Goal: Task Accomplishment & Management: Use online tool/utility

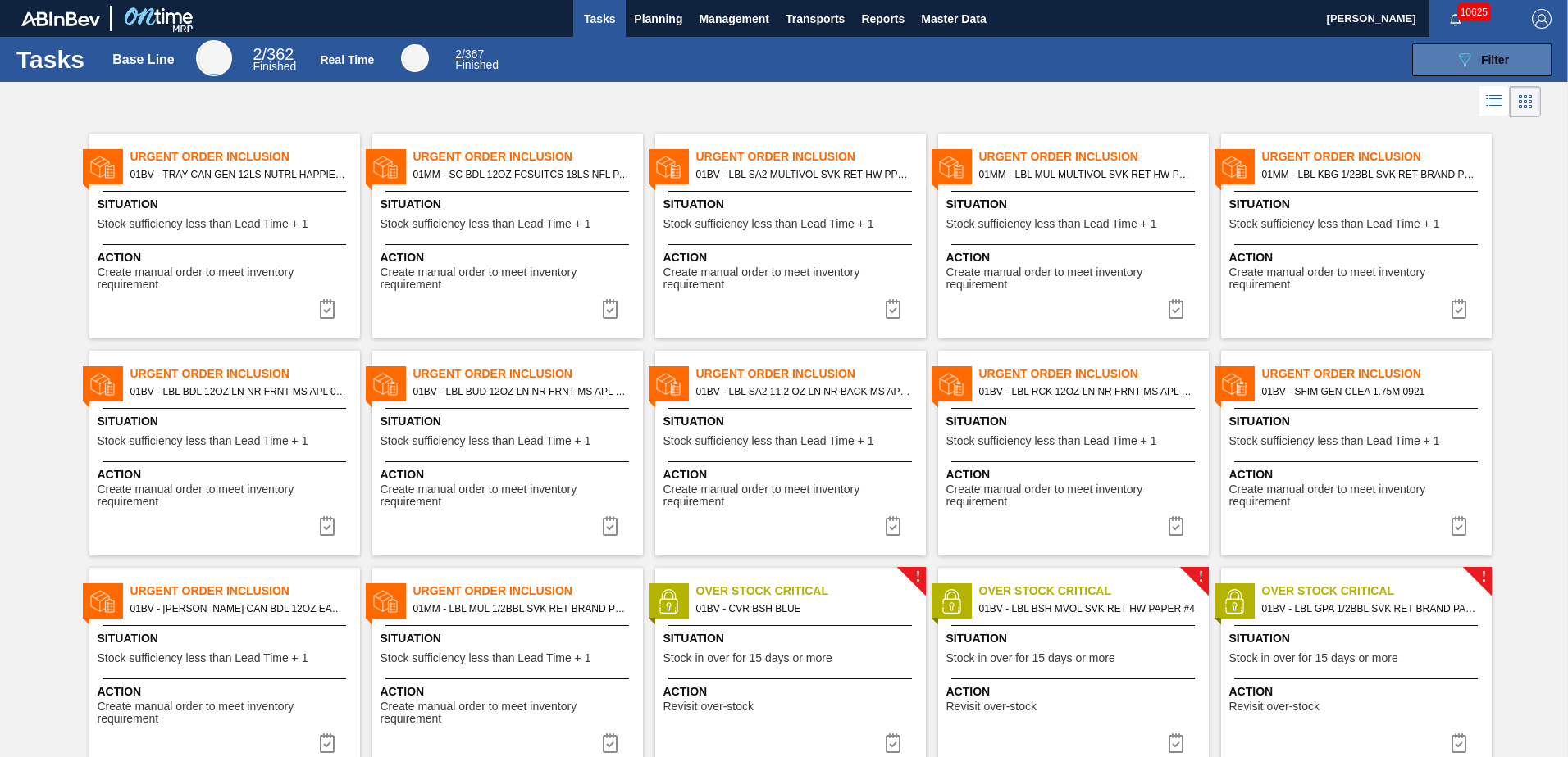
click at [1491, 54] on span "Filter" at bounding box center [1495, 60] width 28 height 14
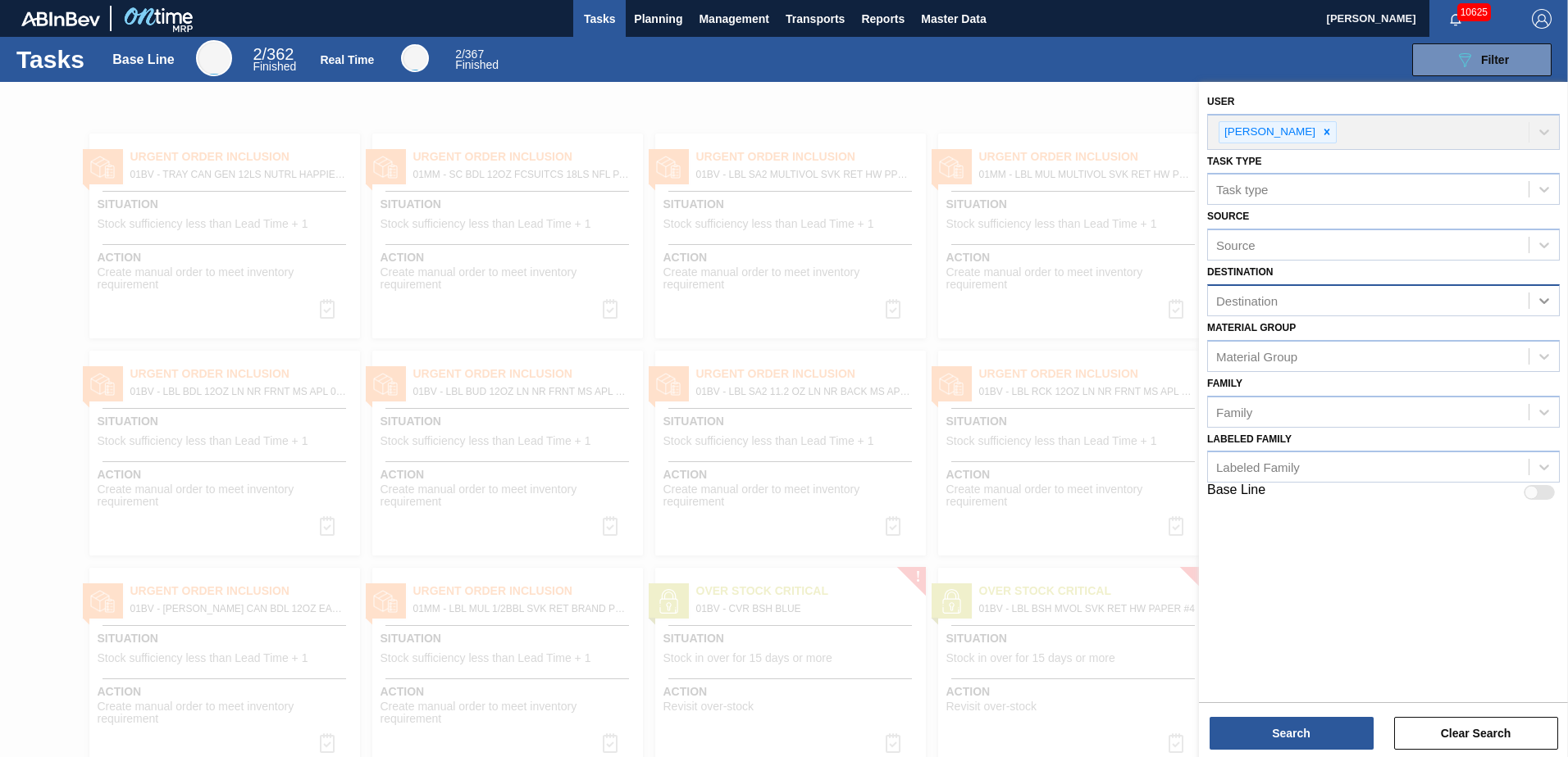
click at [1549, 292] on div at bounding box center [1544, 300] width 30 height 30
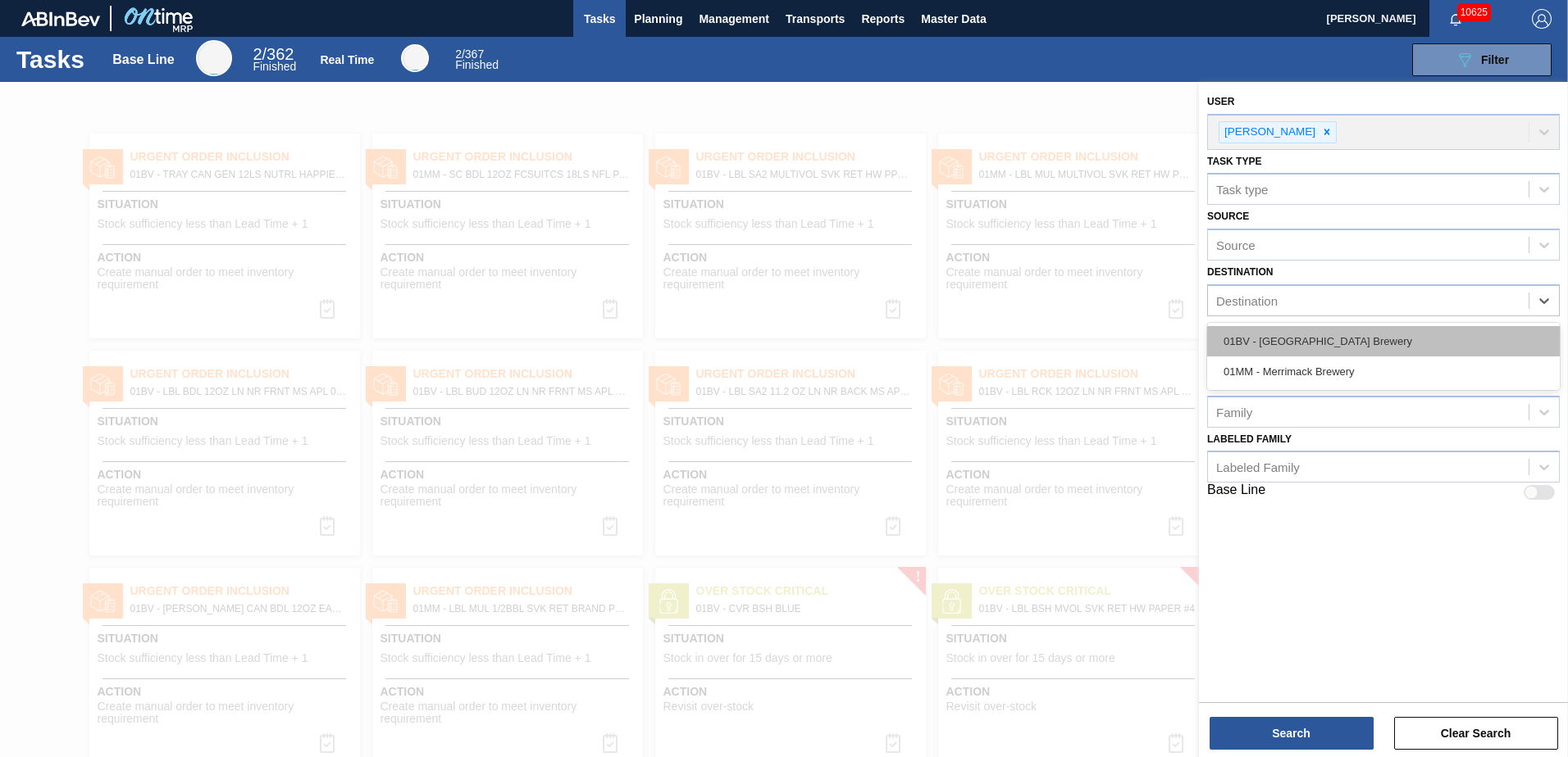
click at [1361, 338] on div "01BV - [GEOGRAPHIC_DATA] Brewery" at bounding box center [1384, 342] width 353 height 30
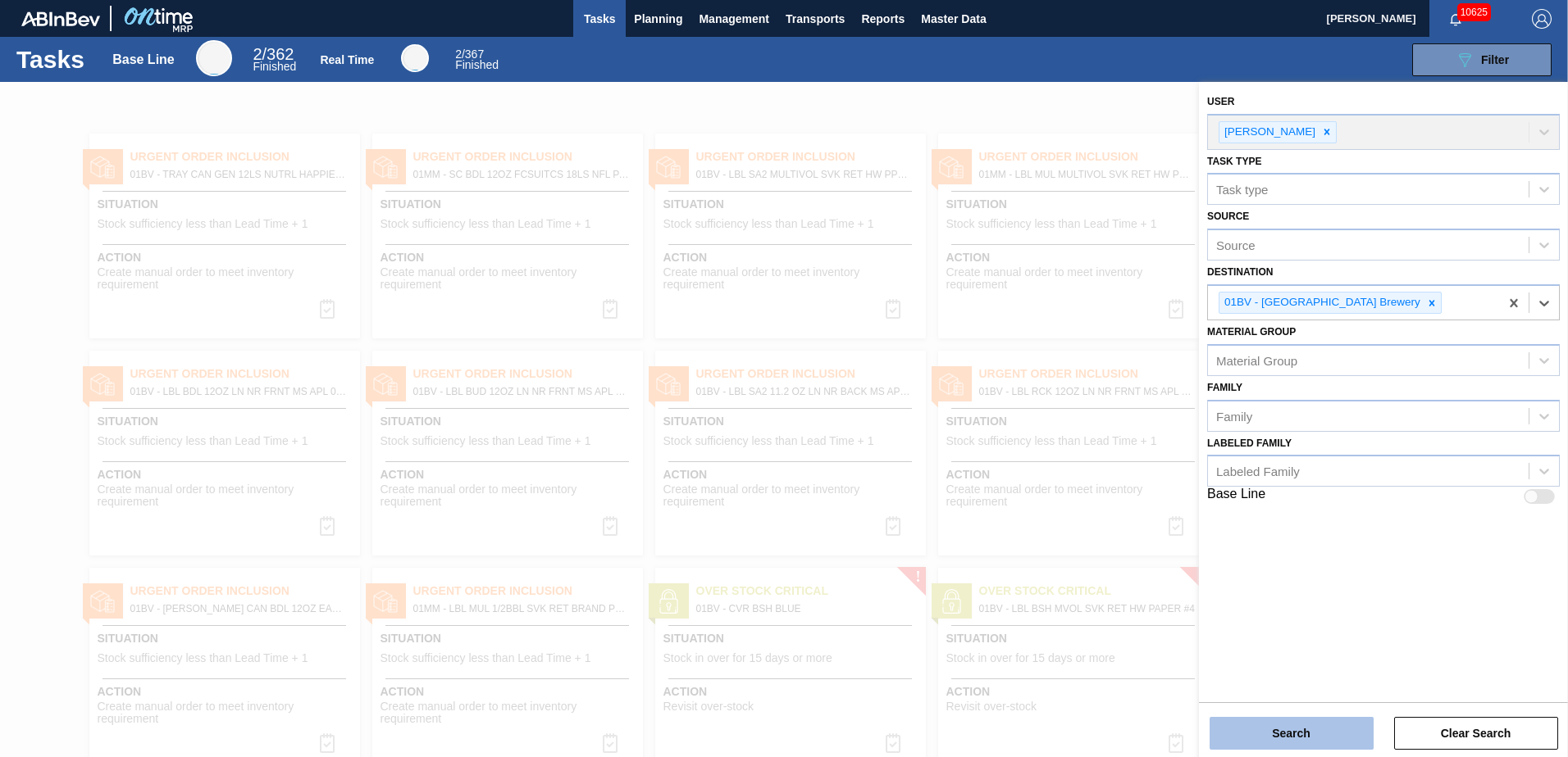
click at [1286, 733] on button "Search" at bounding box center [1291, 733] width 164 height 33
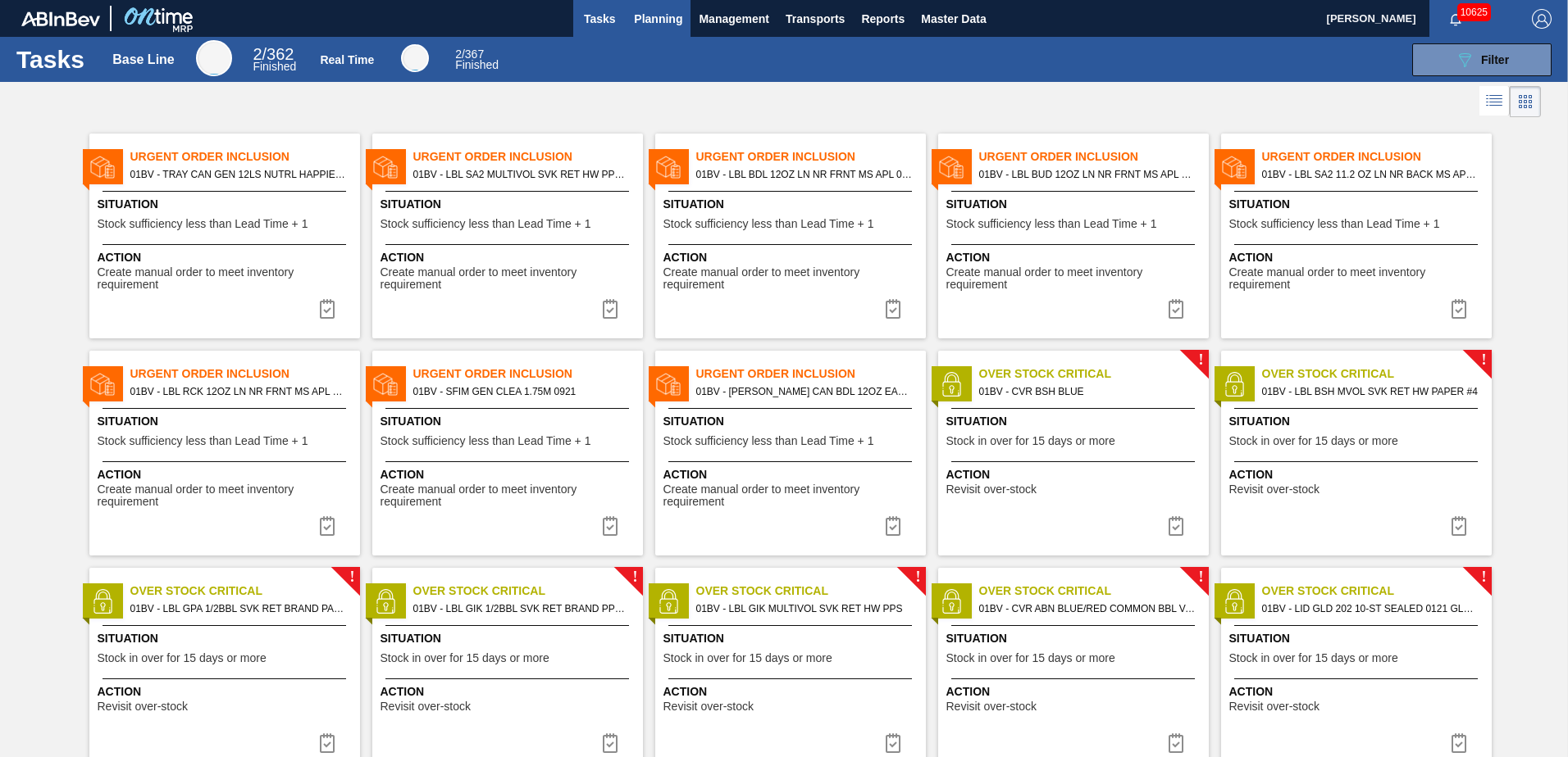
click at [647, 19] on span "Planning" at bounding box center [658, 19] width 48 height 19
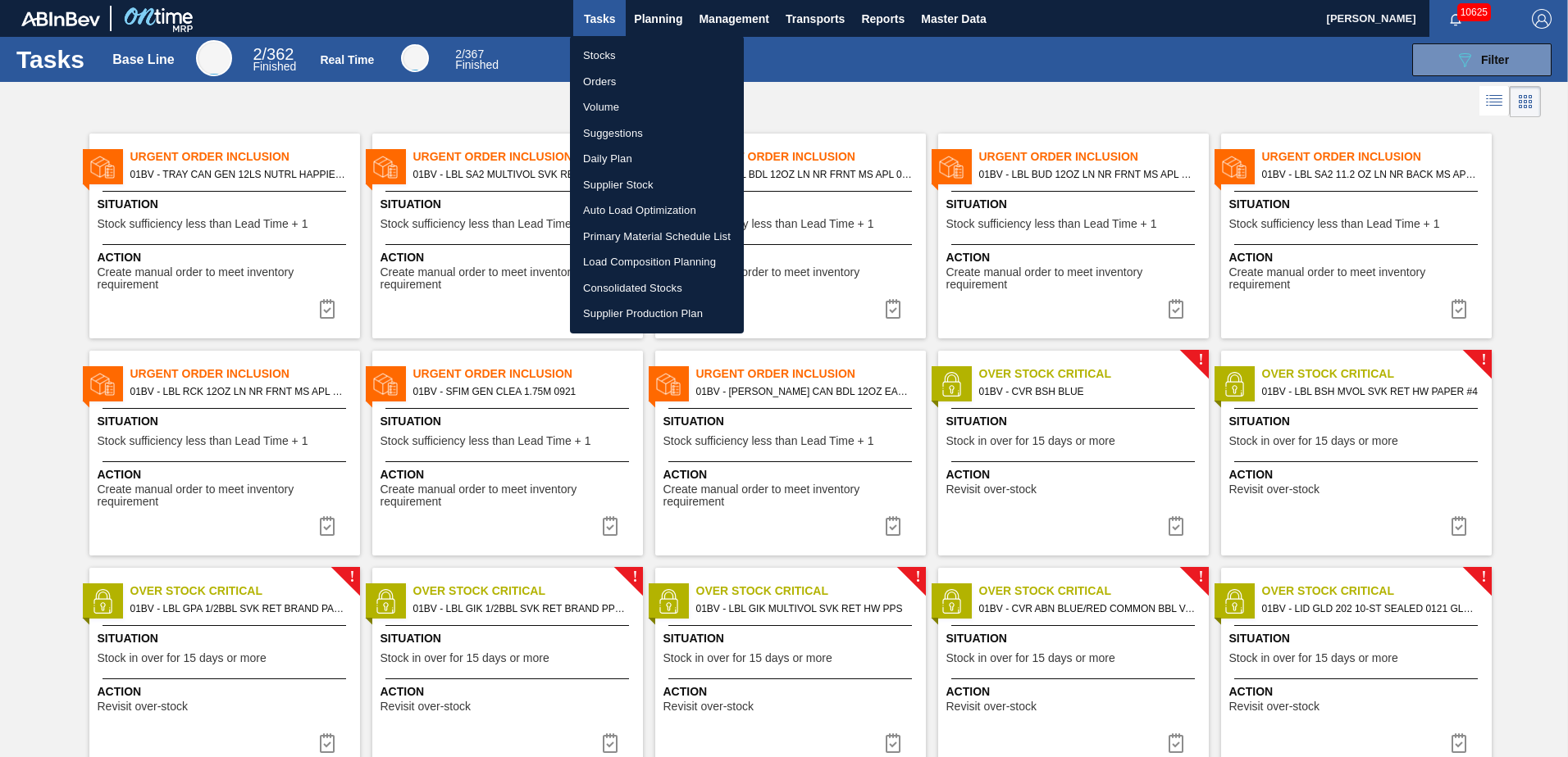
click at [626, 260] on li "Load Composition Planning" at bounding box center [657, 262] width 174 height 26
checkbox input "true"
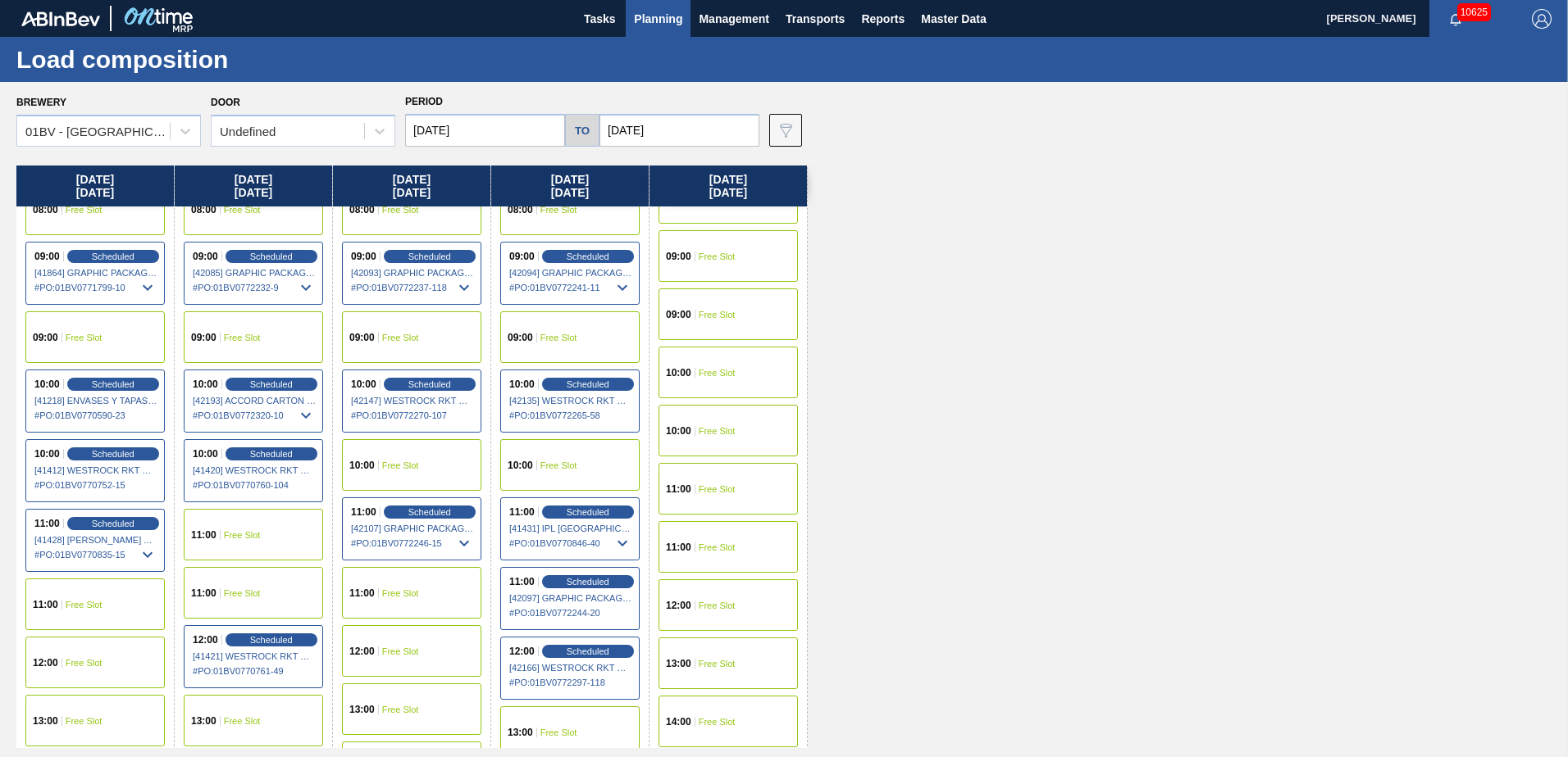
scroll to position [246, 0]
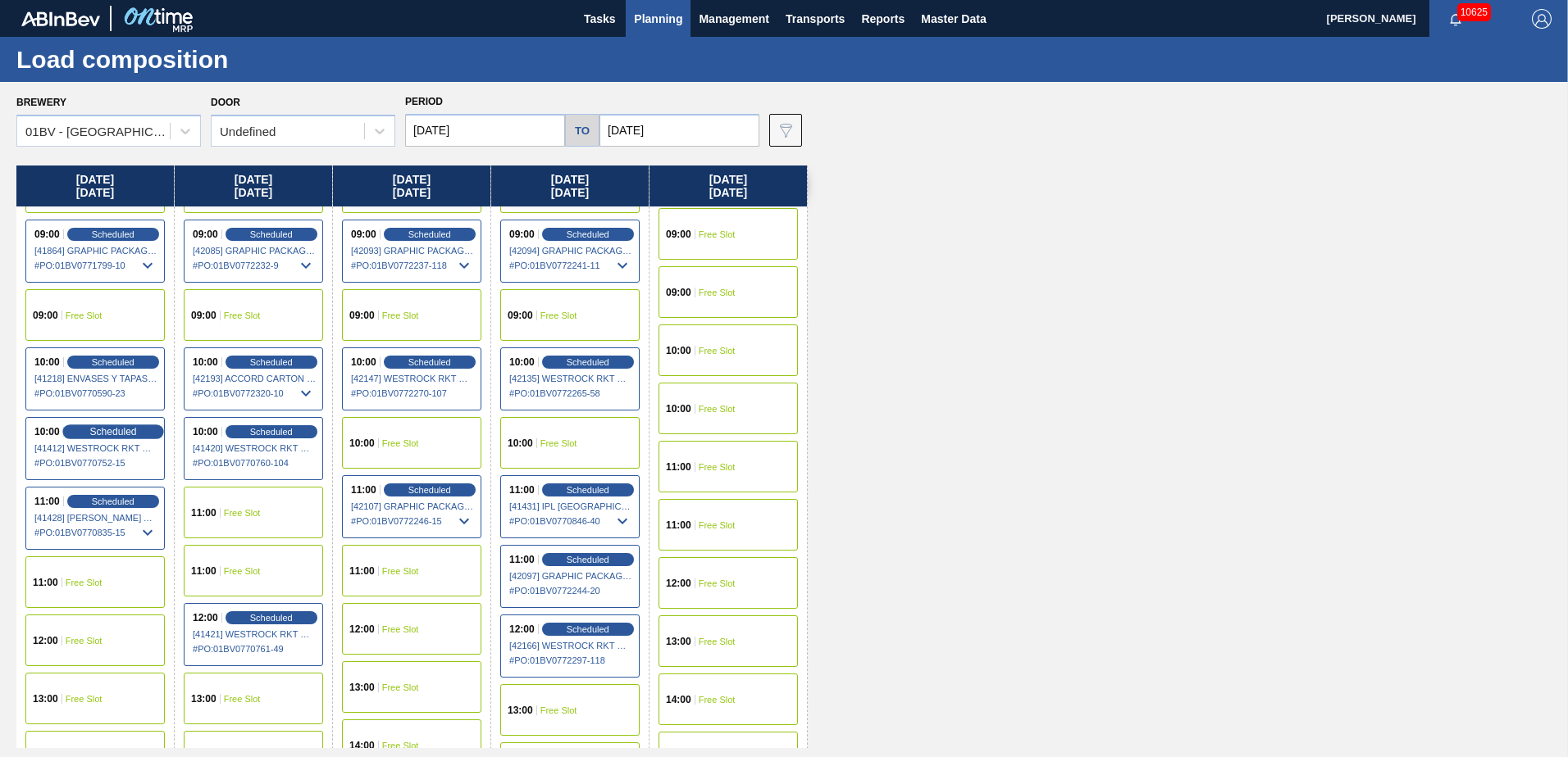
click at [95, 431] on span "Scheduled" at bounding box center [112, 431] width 46 height 11
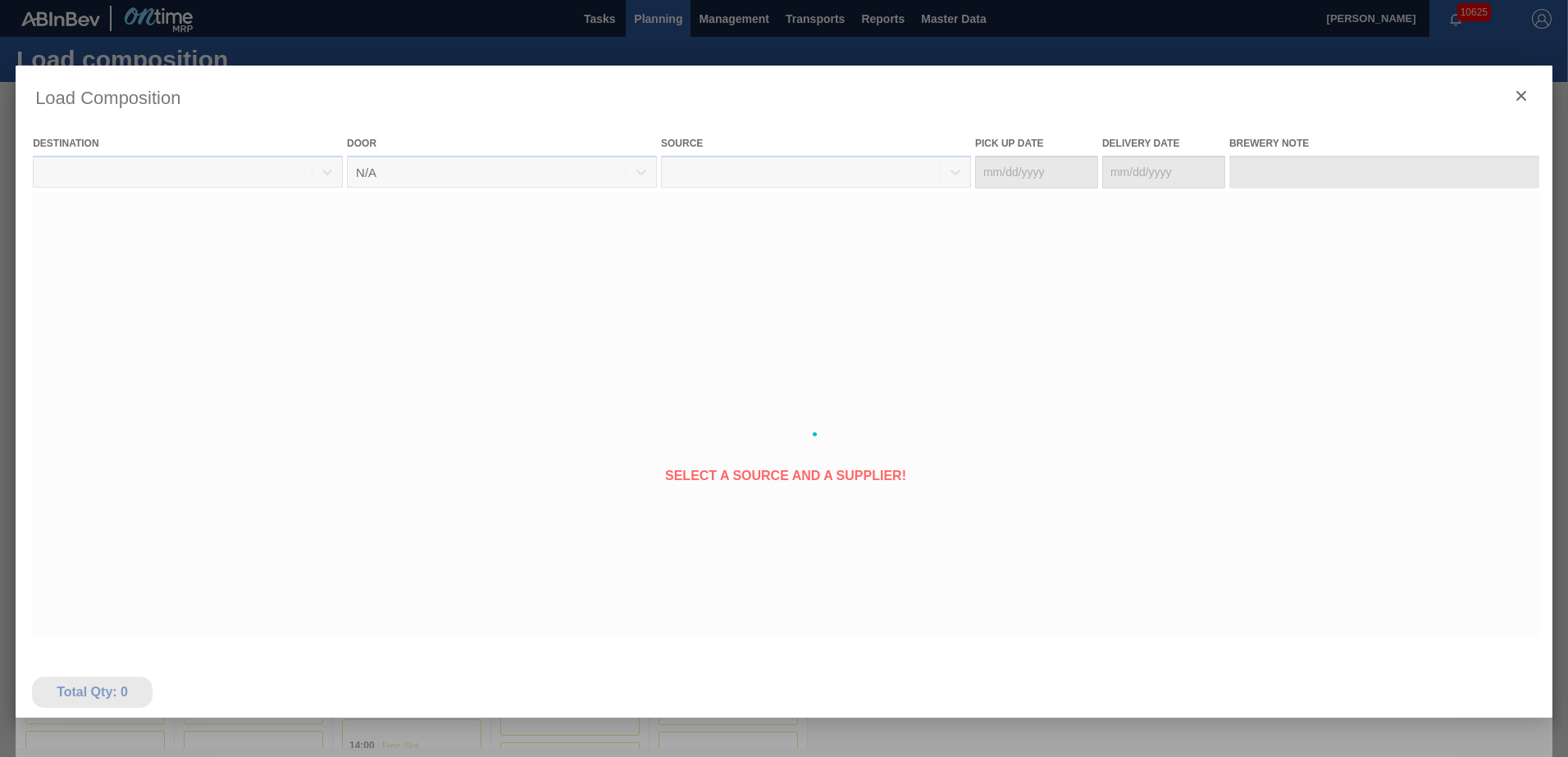
type Date "[DATE]"
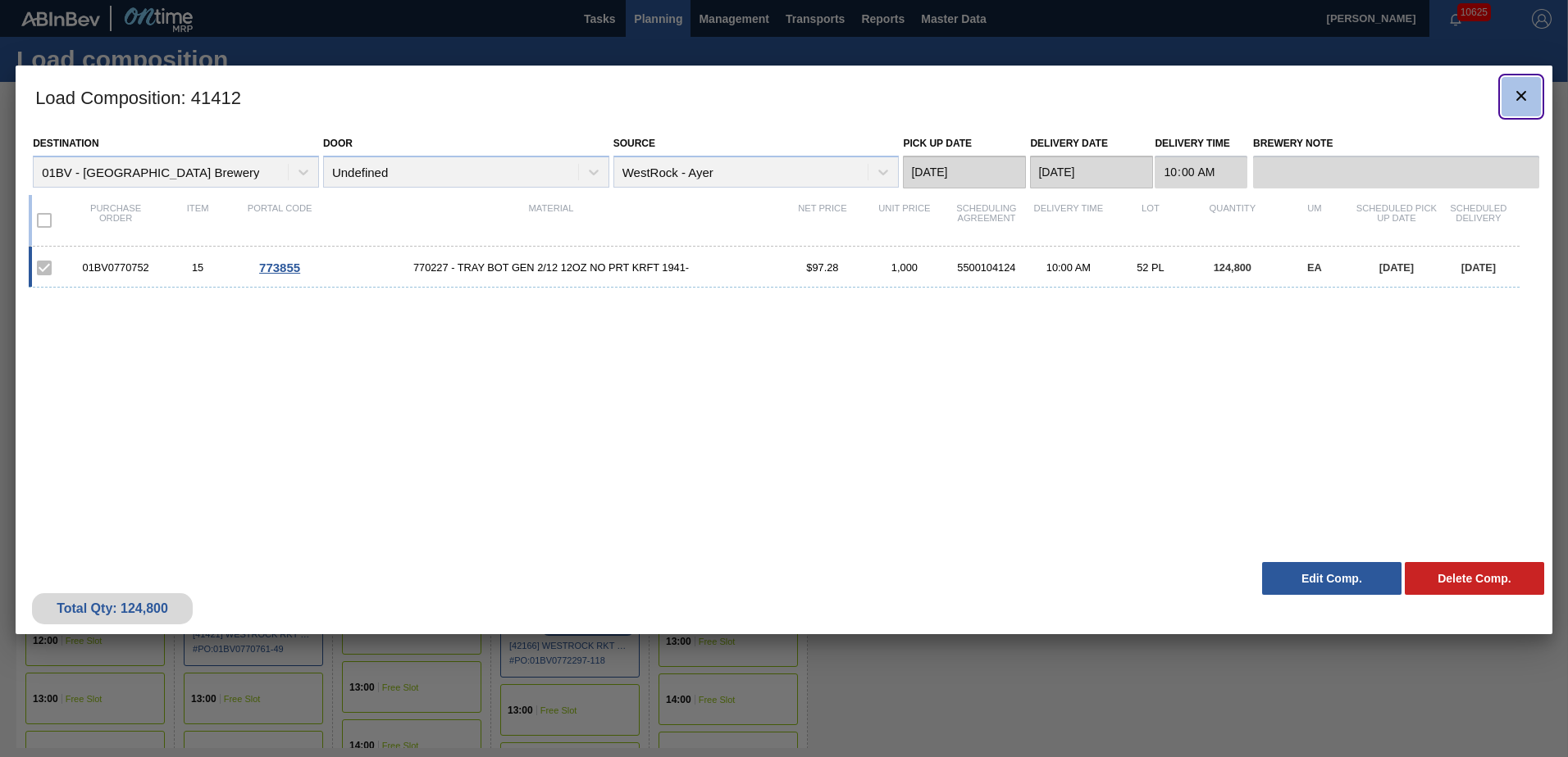
click at [1517, 96] on icon "botão de ícone" at bounding box center [1521, 95] width 19 height 19
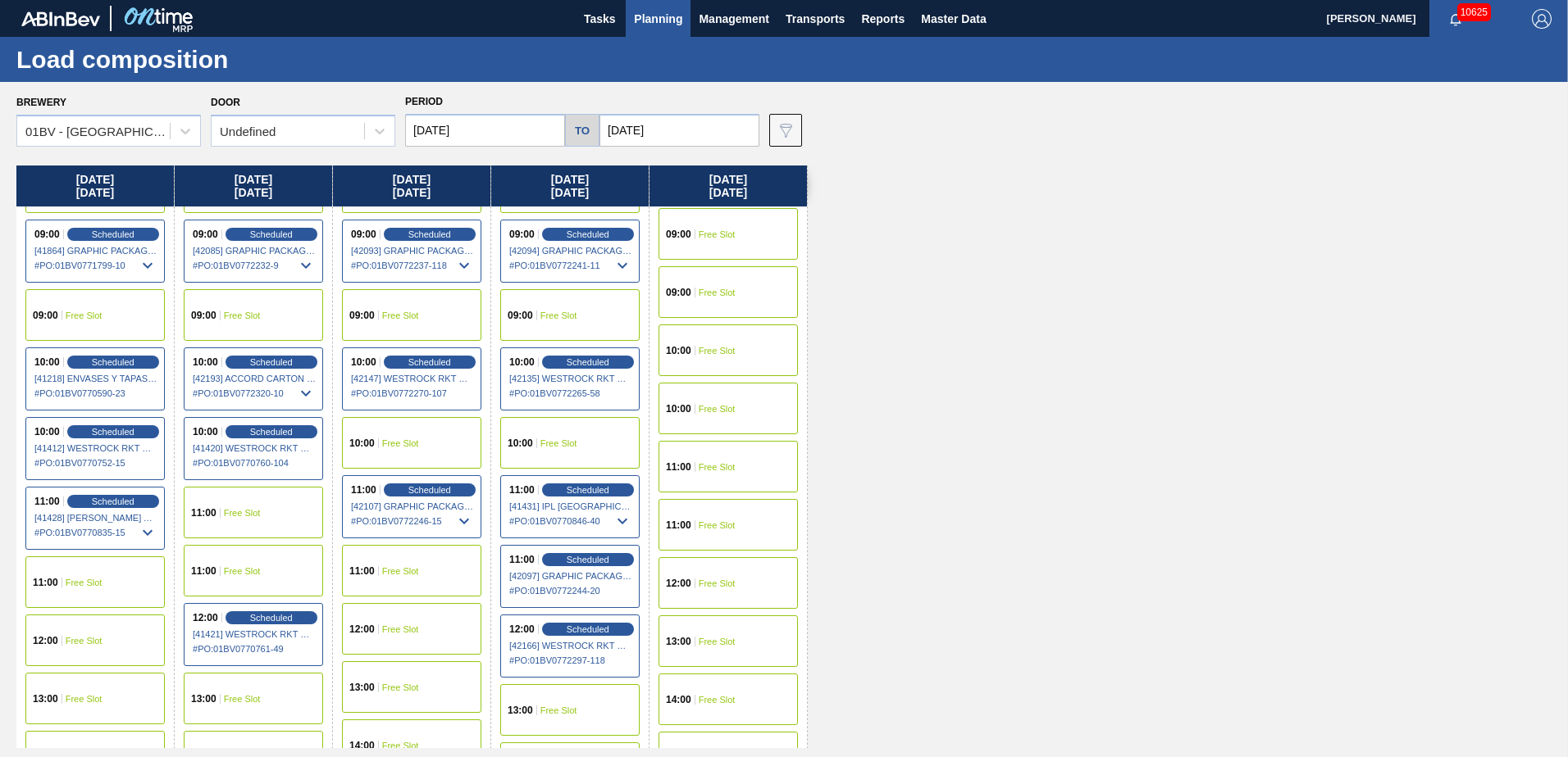
click at [653, 19] on span "Planning" at bounding box center [658, 19] width 48 height 19
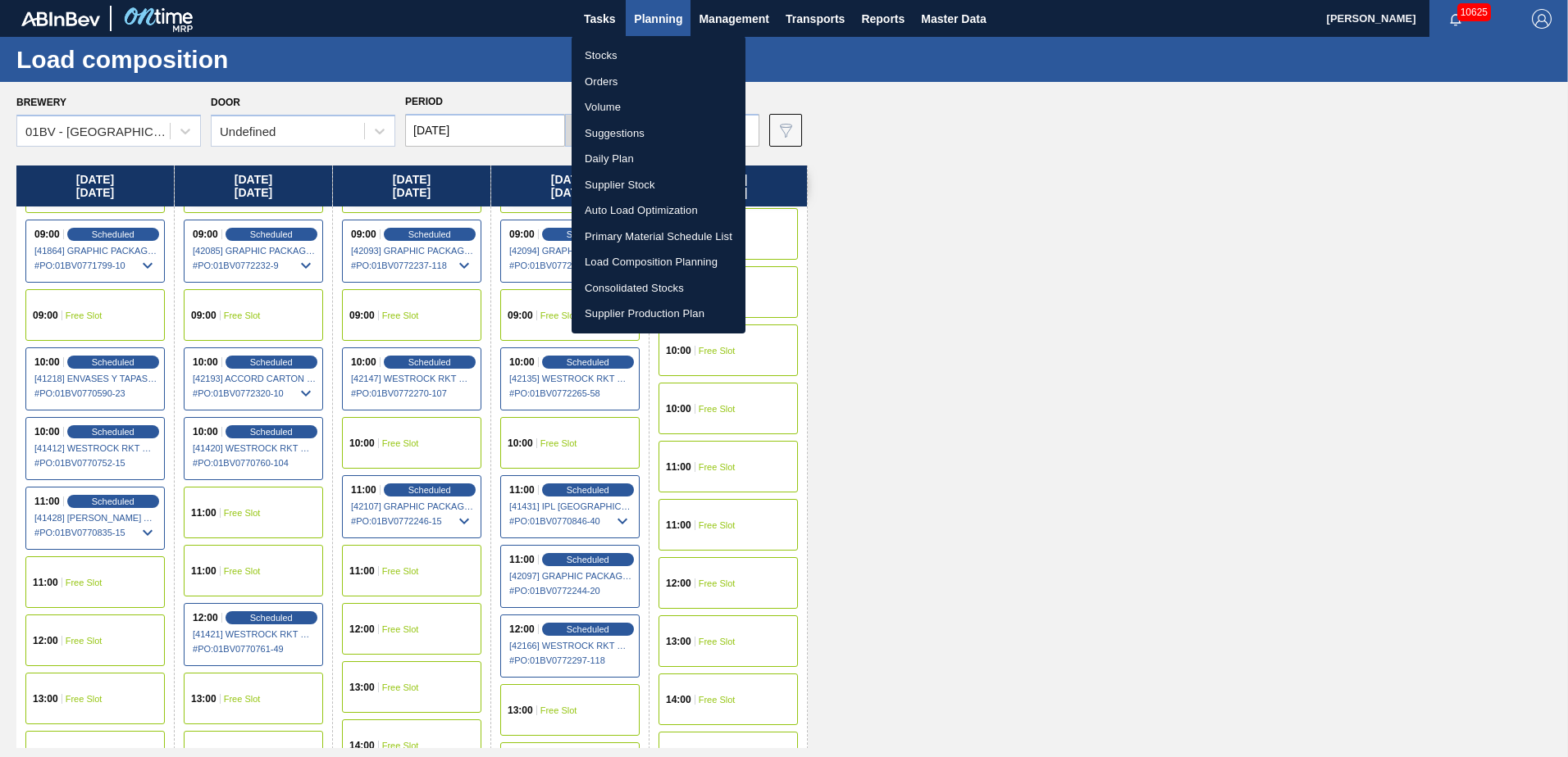
drag, startPoint x: 610, startPoint y: 129, endPoint x: 638, endPoint y: 134, distance: 28.4
click at [610, 129] on li "Suggestions" at bounding box center [659, 133] width 174 height 26
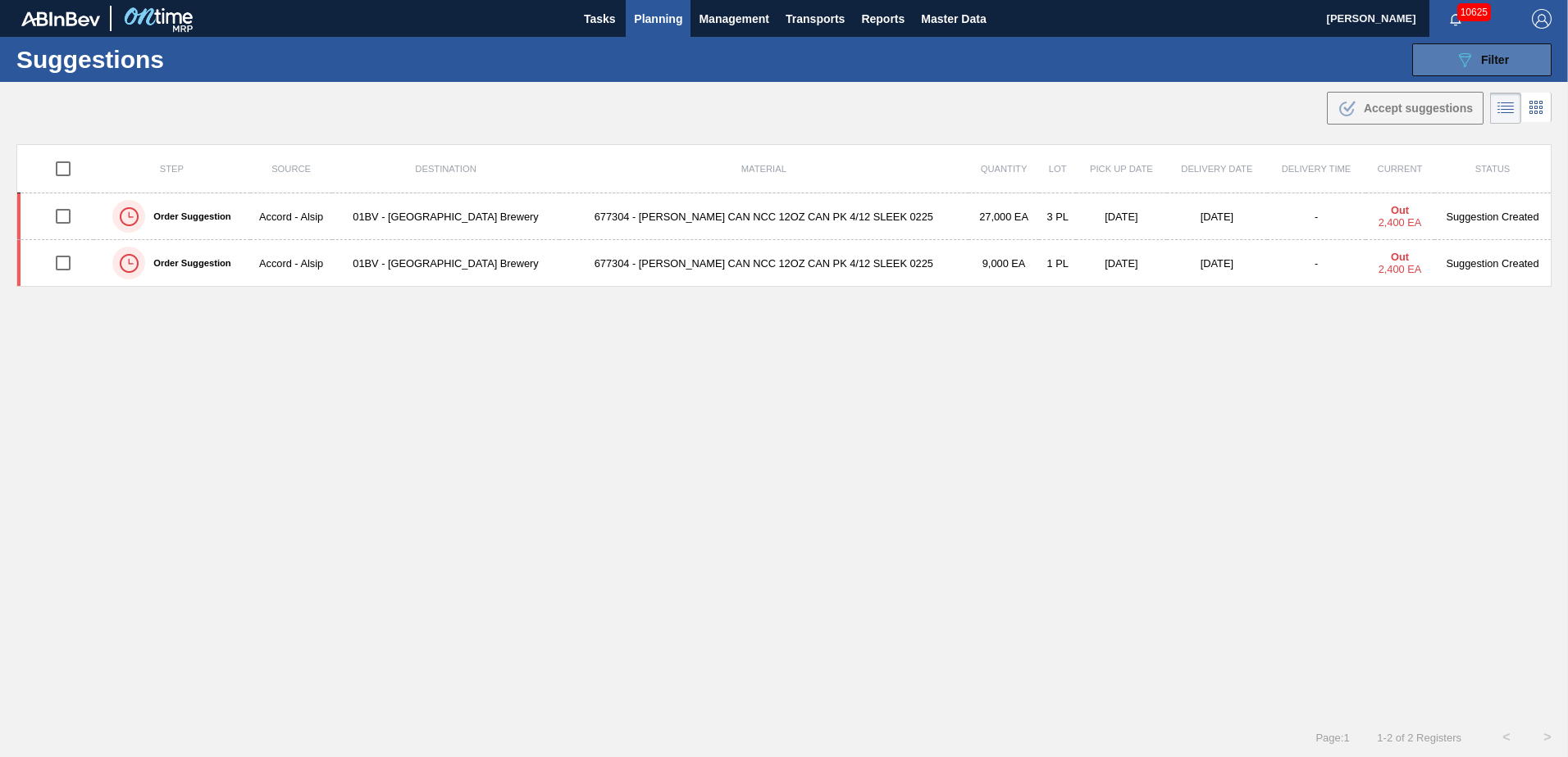
click at [1470, 57] on icon "089F7B8B-B2A5-4AFE-B5C0-19BA573D28AC" at bounding box center [1464, 59] width 19 height 19
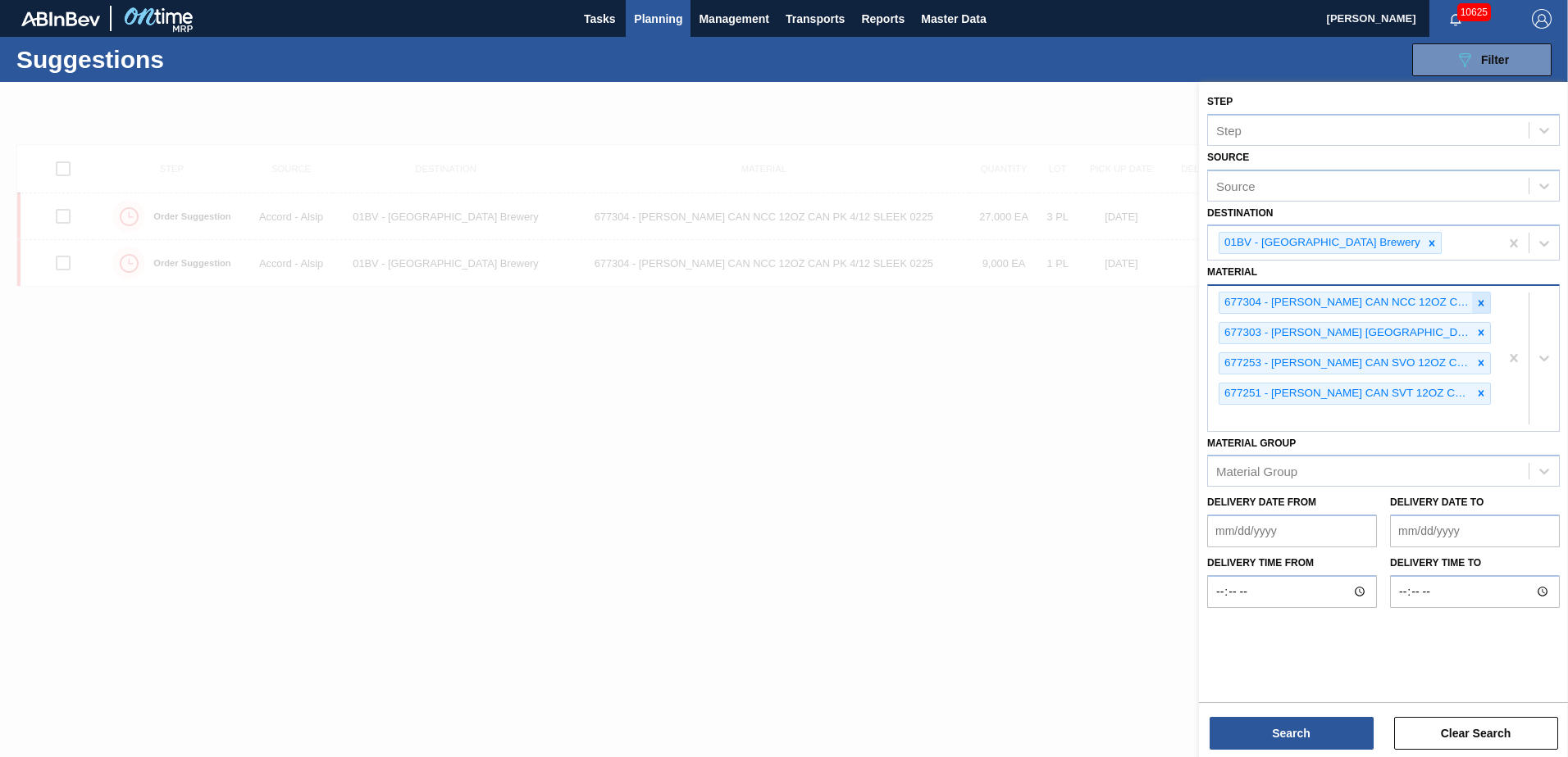
click at [1478, 302] on icon at bounding box center [1481, 304] width 12 height 12
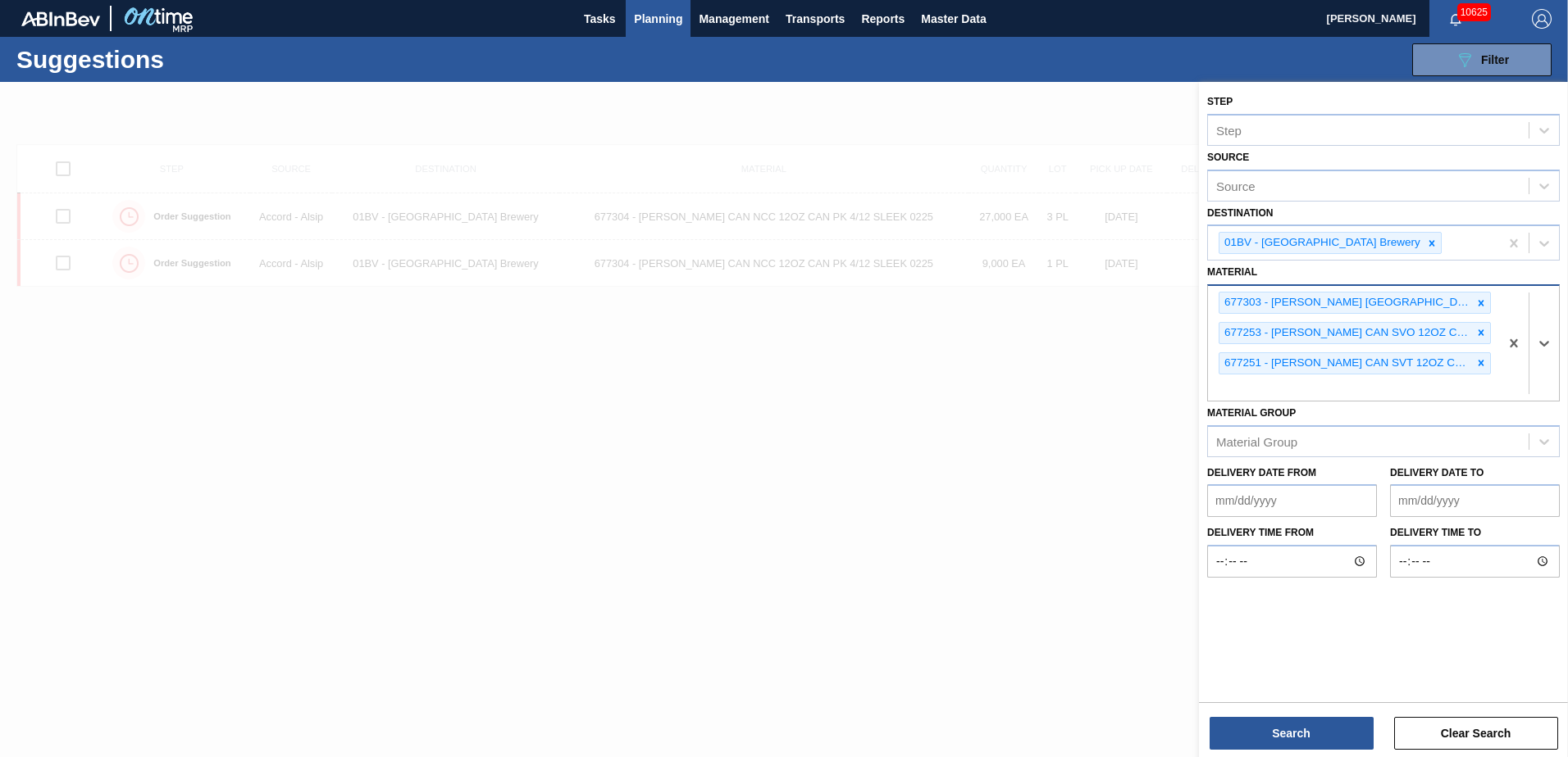
click at [1478, 302] on icon at bounding box center [1481, 304] width 12 height 12
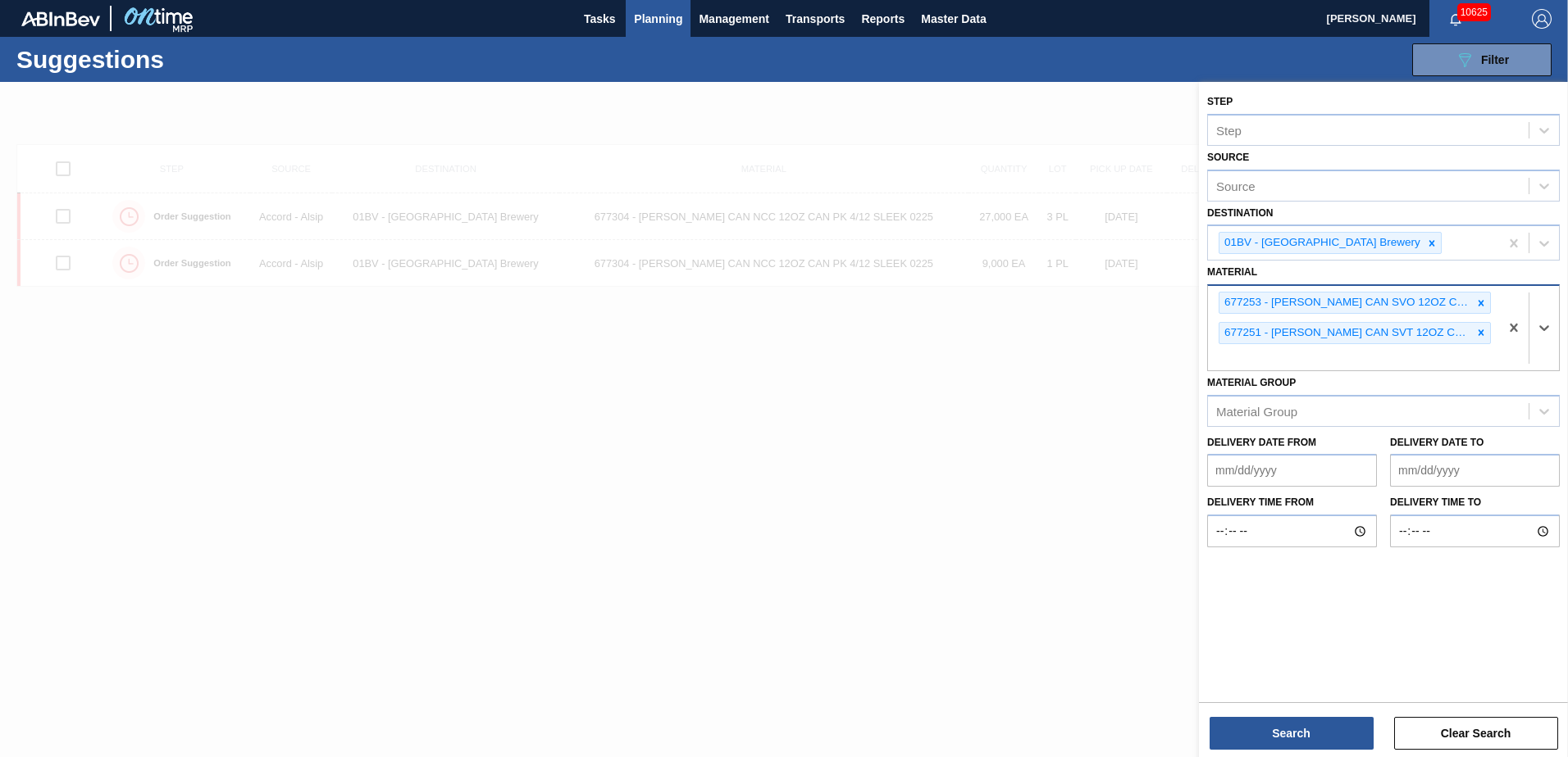
click at [1478, 302] on icon at bounding box center [1481, 304] width 12 height 12
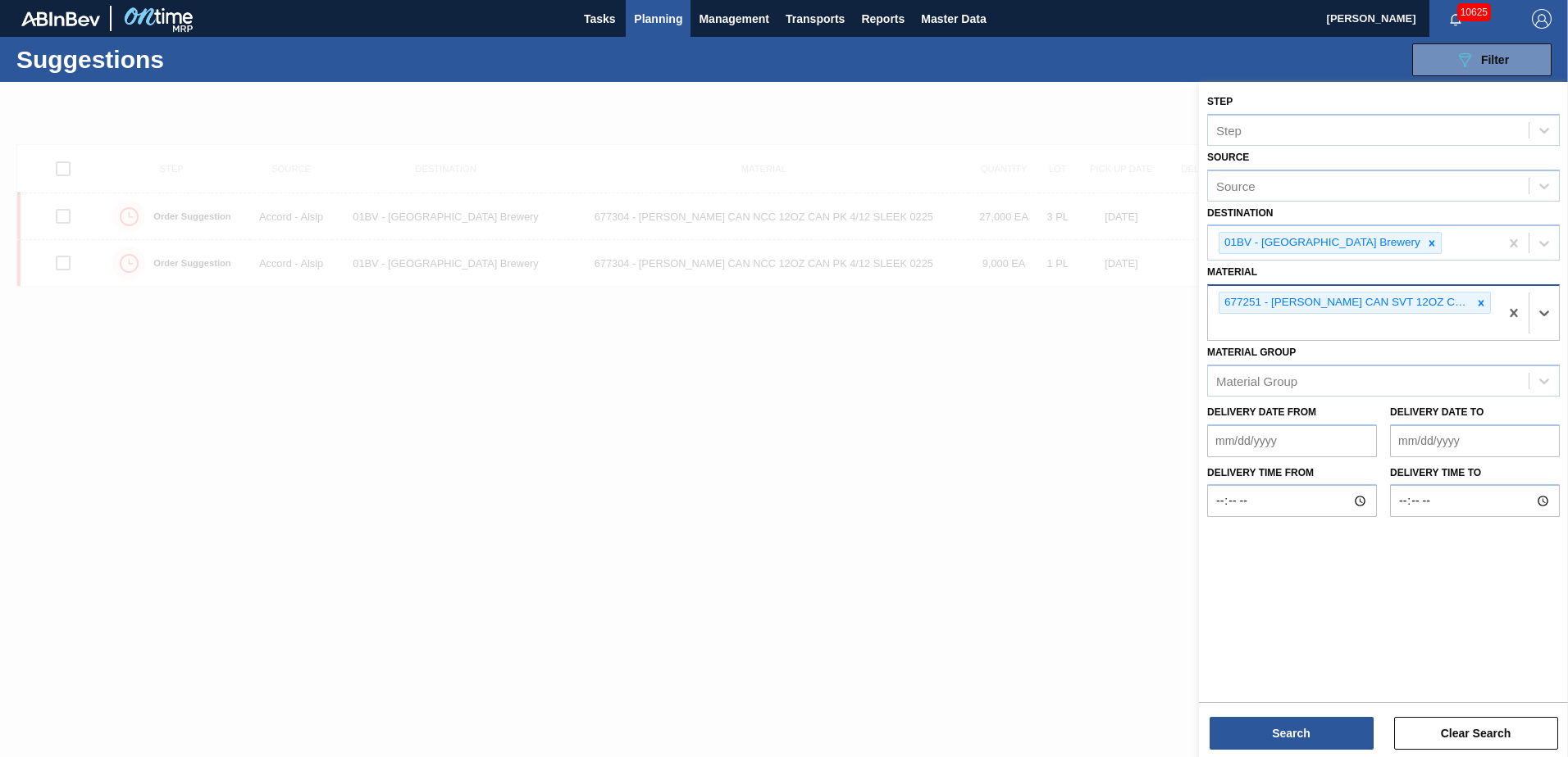
click at [1478, 302] on icon at bounding box center [1481, 304] width 12 height 12
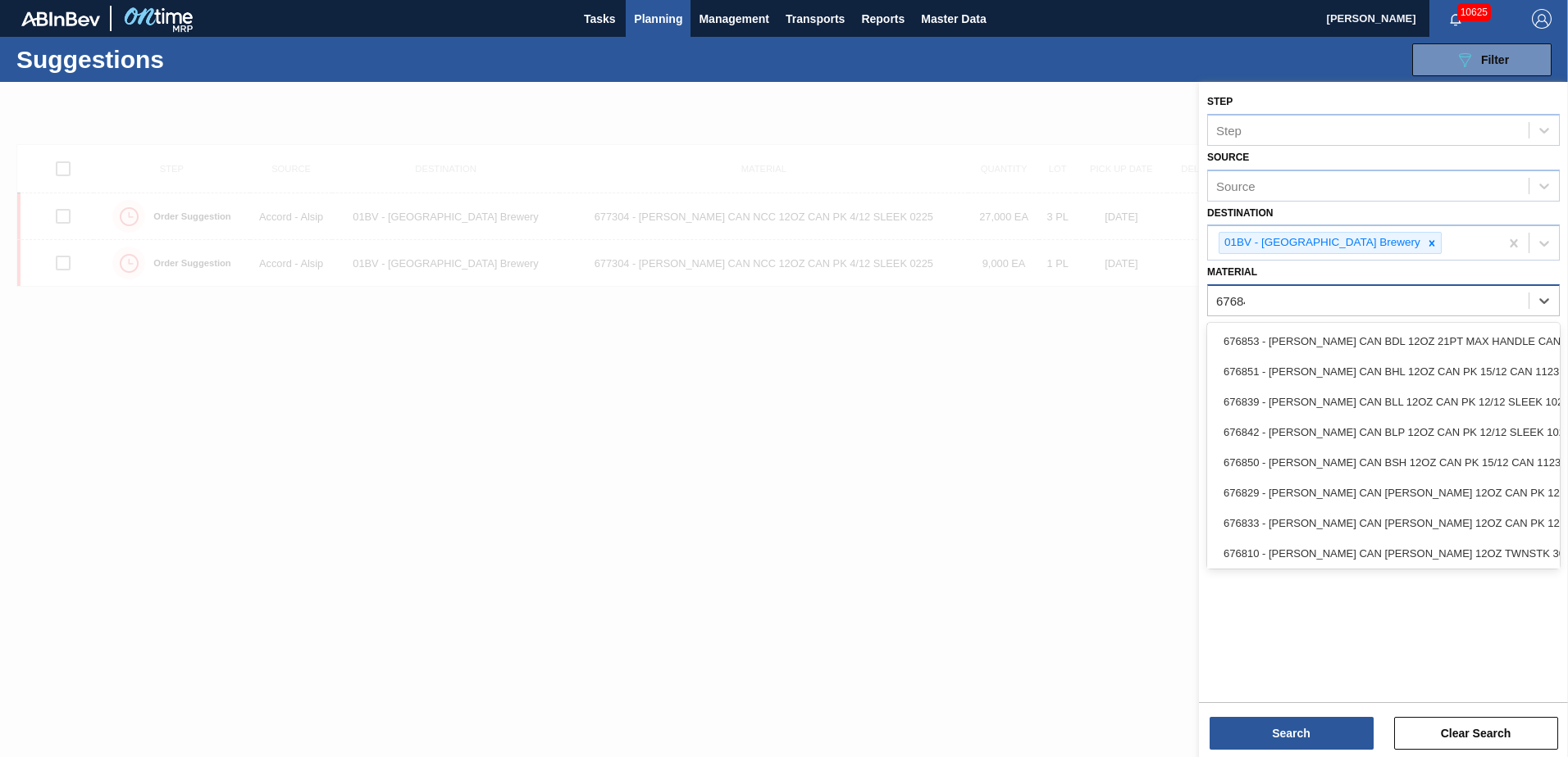
type input "676844"
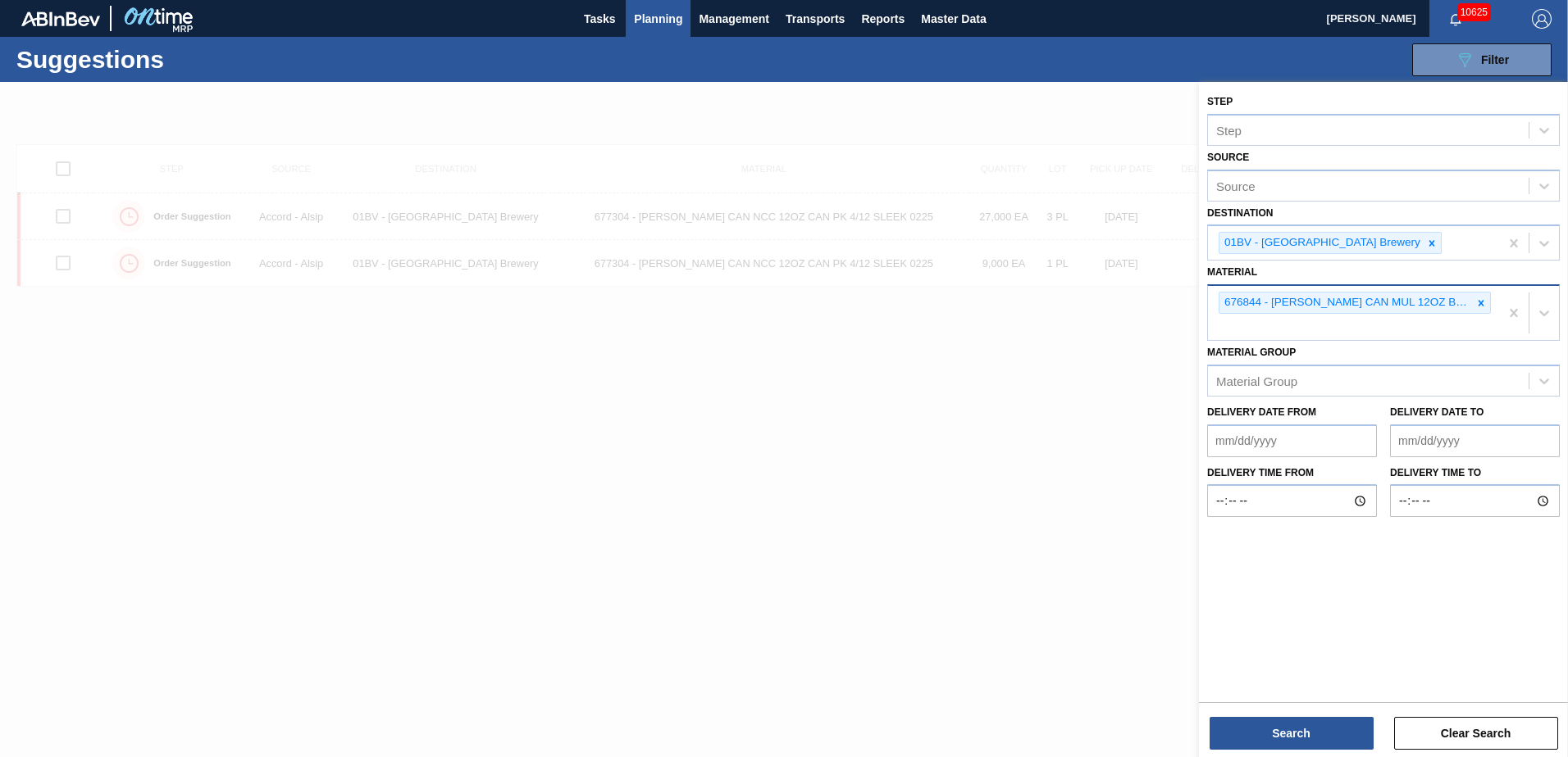
click at [1245, 330] on div "676844 - [PERSON_NAME] CAN MUL 12OZ BARCODE CAN PK 12/12 S" at bounding box center [1353, 313] width 291 height 54
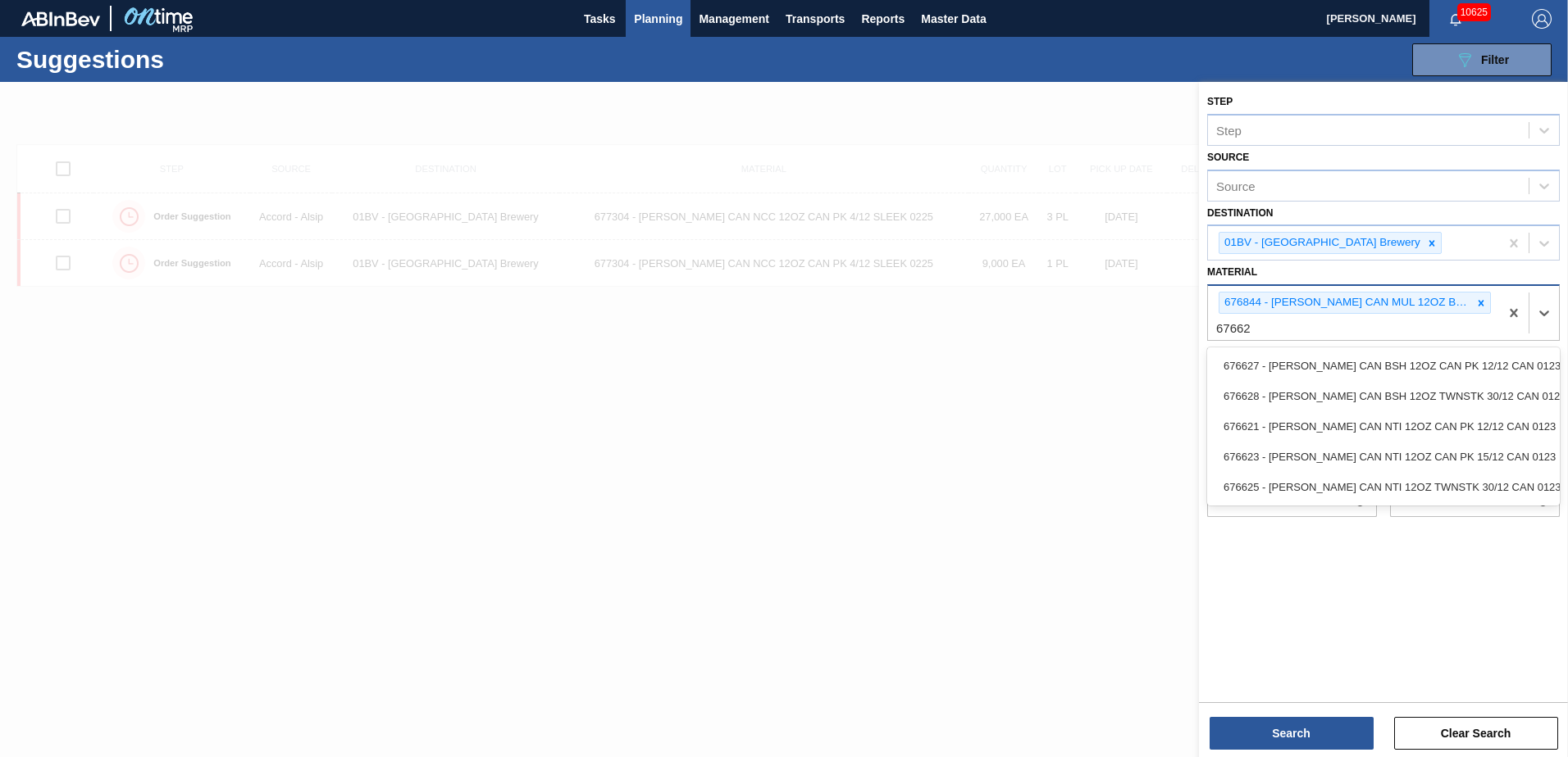
type input "676625"
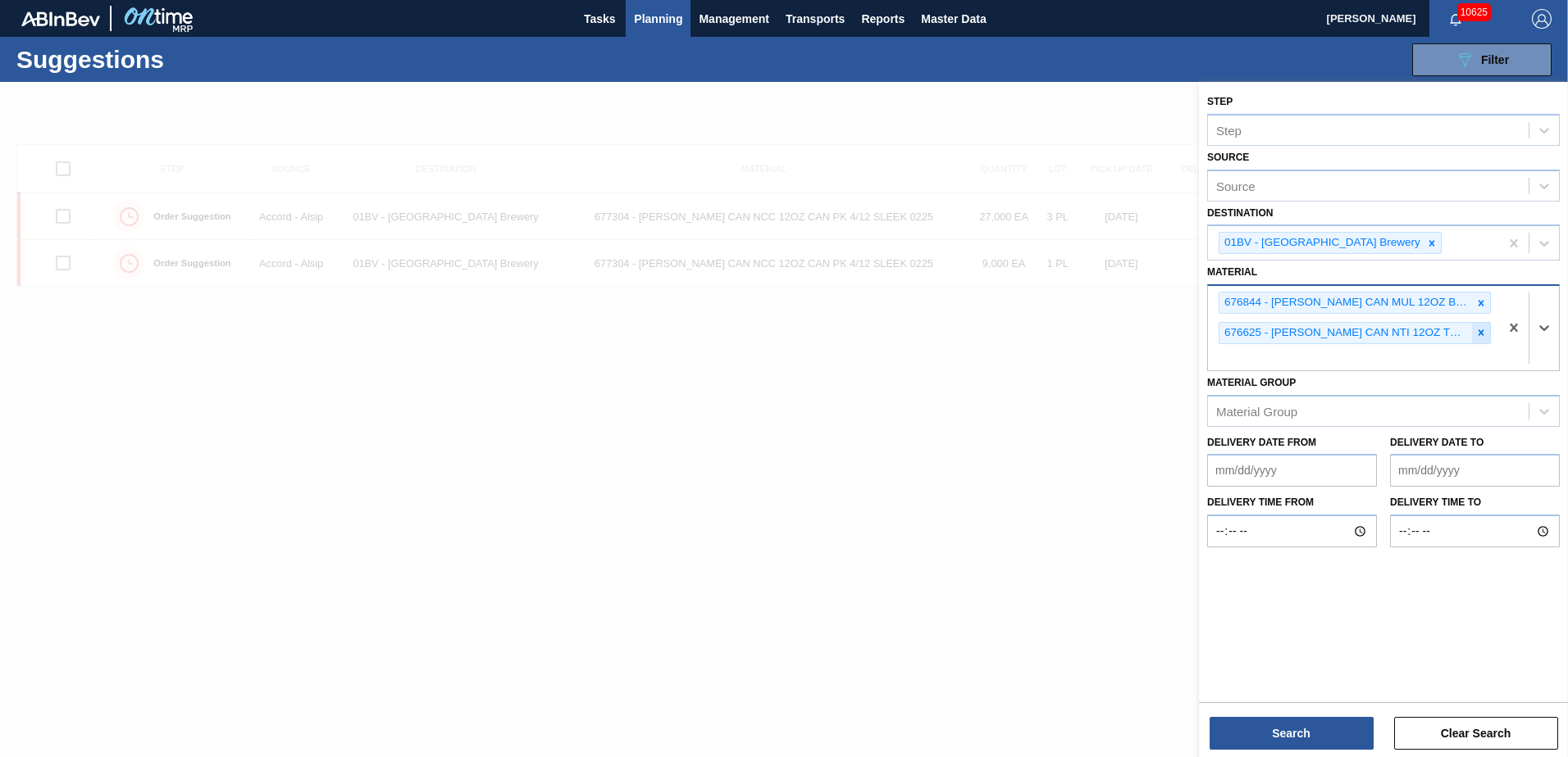
click at [1478, 333] on icon at bounding box center [1481, 333] width 12 height 12
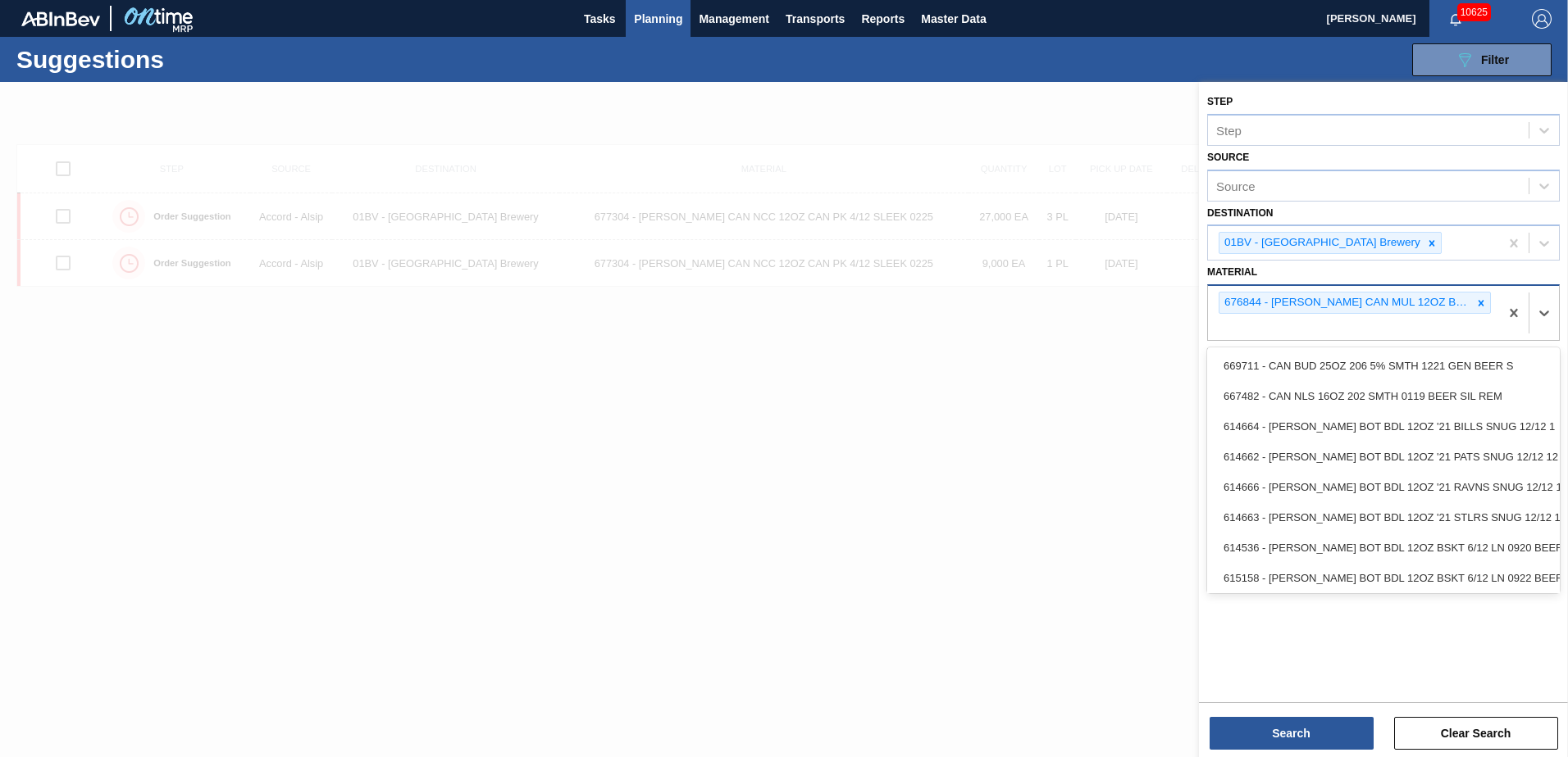
click at [1243, 327] on div "676844 - [PERSON_NAME] CAN MUL 12OZ BARCODE CAN PK 12/12 S" at bounding box center [1353, 313] width 291 height 54
type input "677112"
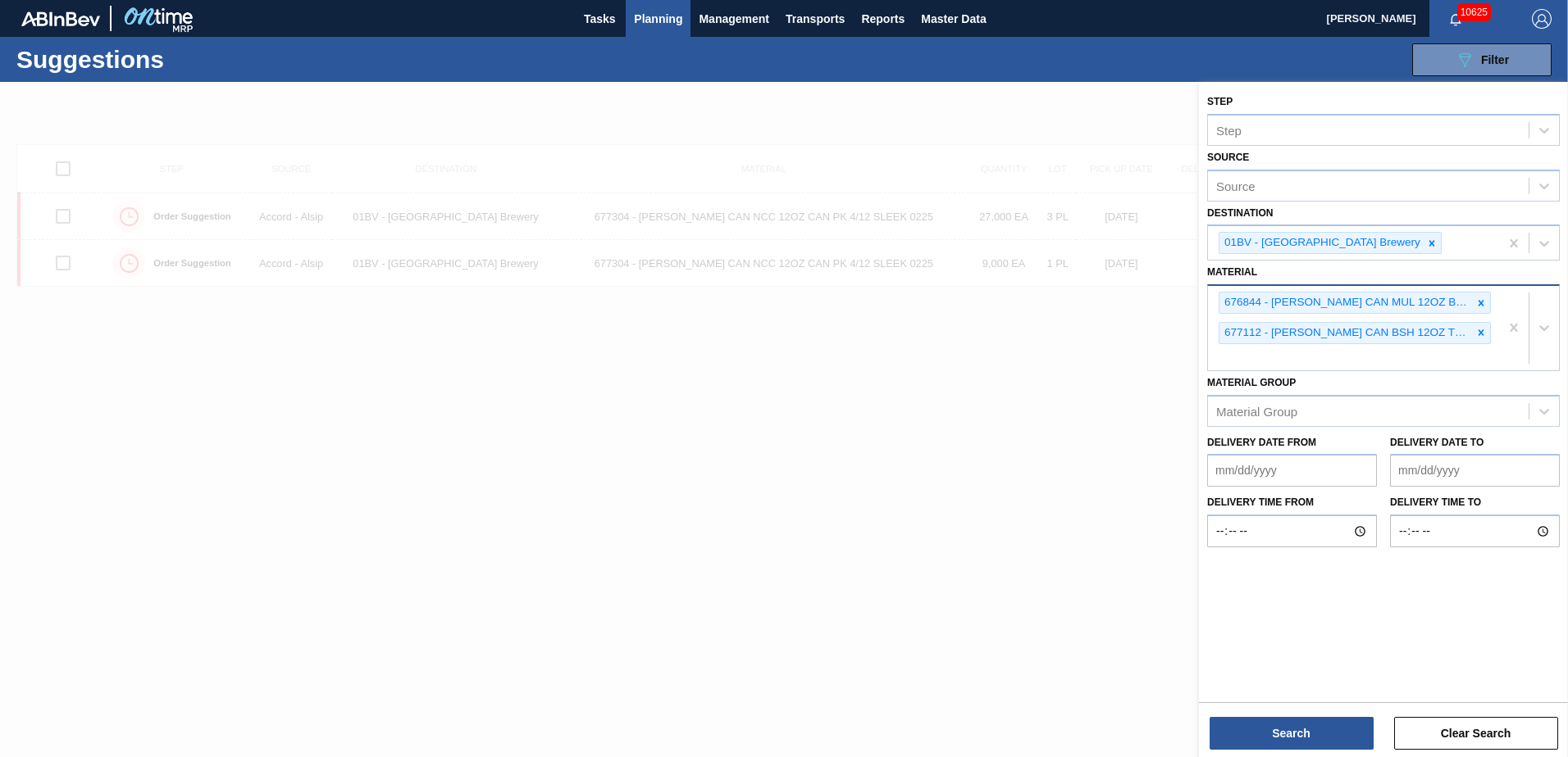
drag, startPoint x: 1214, startPoint y: 348, endPoint x: 1227, endPoint y: 356, distance: 15.3
click at [1214, 348] on div "676844 - [PERSON_NAME] CAN MUL 12OZ BARCODE CAN PK 12/12 S 677112 - [PERSON_NAM…" at bounding box center [1353, 328] width 291 height 84
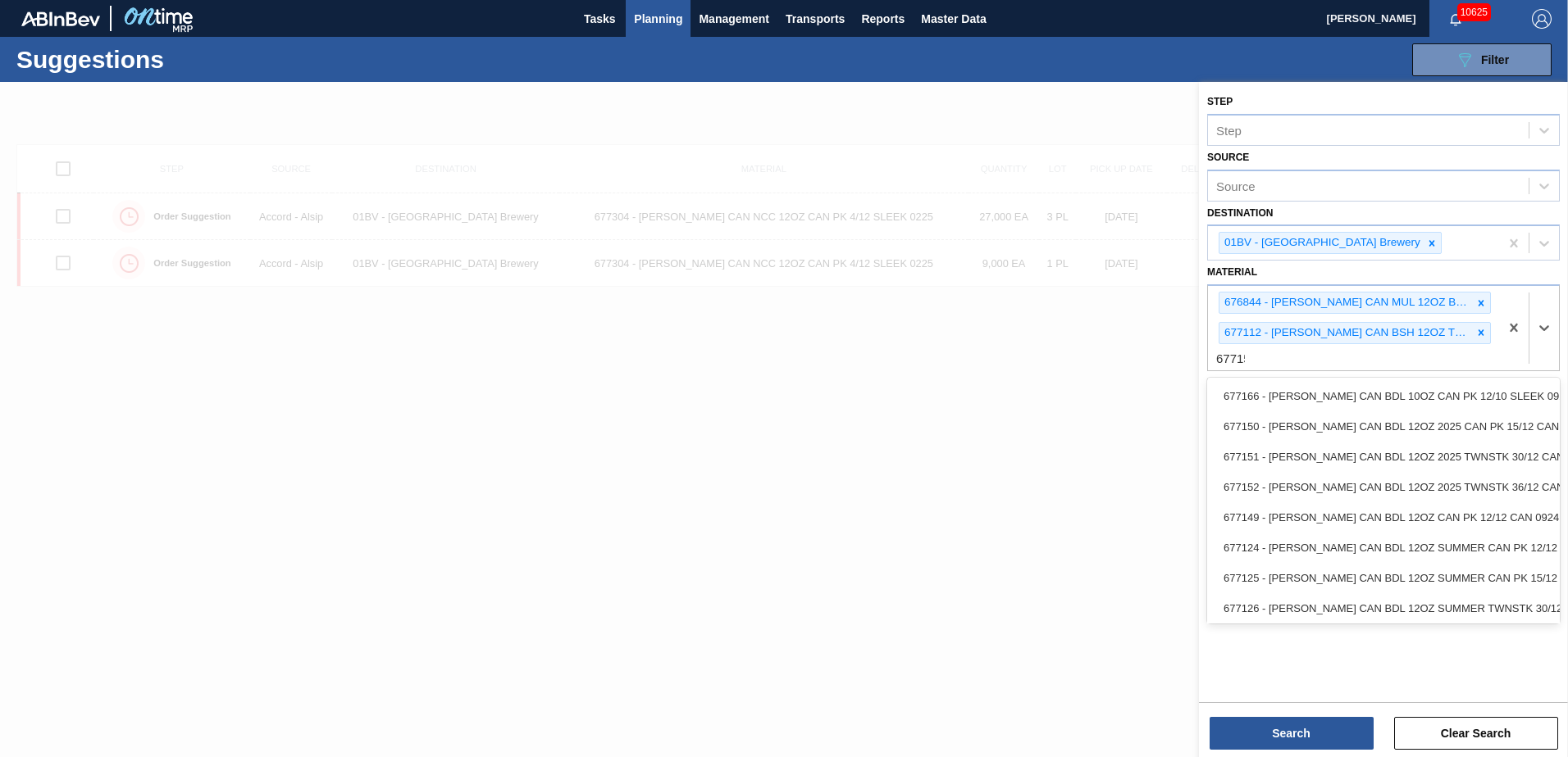
type input "677150"
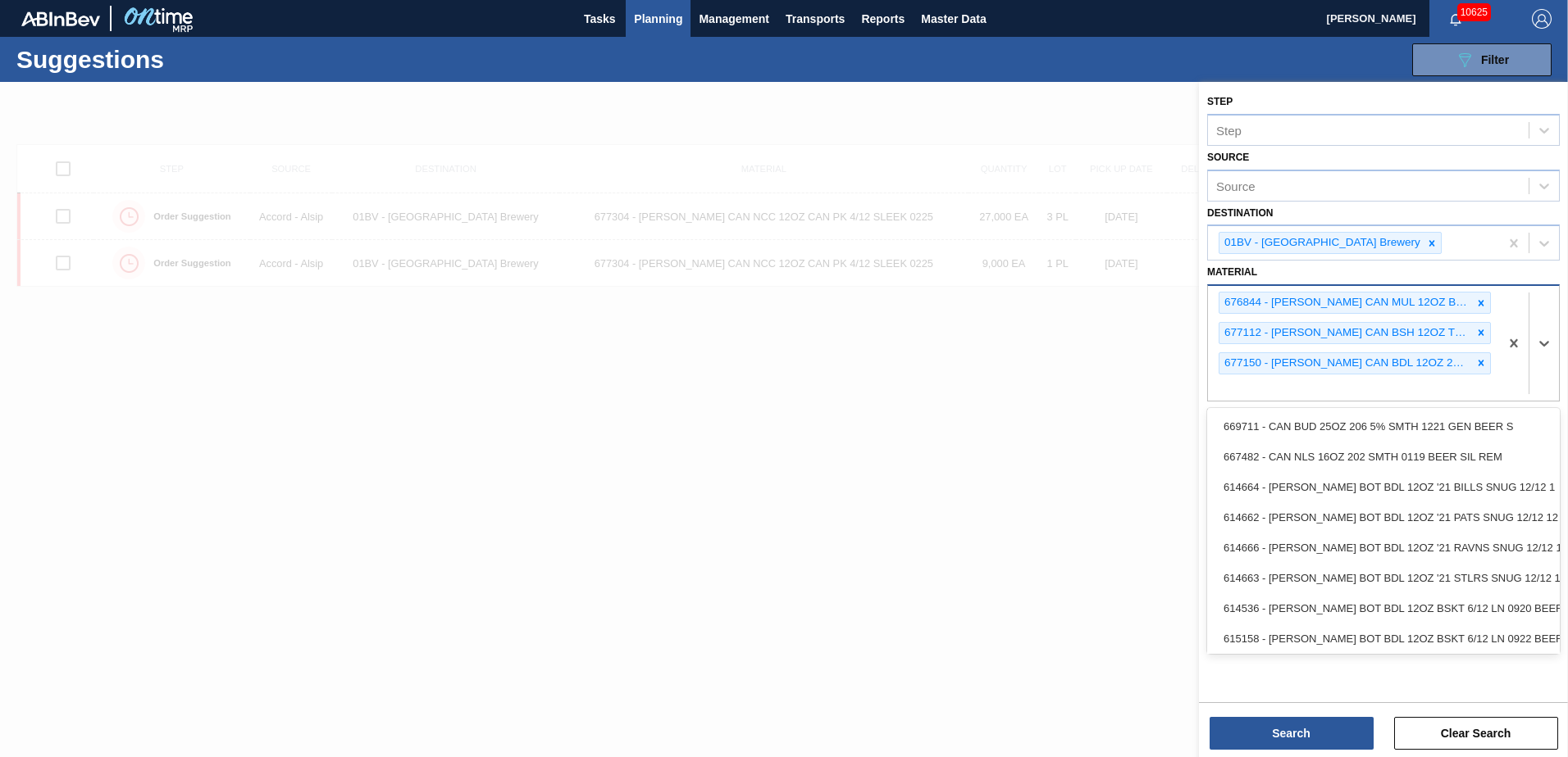
drag, startPoint x: 1278, startPoint y: 386, endPoint x: 1285, endPoint y: 397, distance: 13.0
click at [1277, 387] on div "676844 - [PERSON_NAME] CAN MUL 12OZ BARCODE CAN PK 12/12 S 677112 - [PERSON_NAM…" at bounding box center [1353, 343] width 291 height 115
type input "683622"
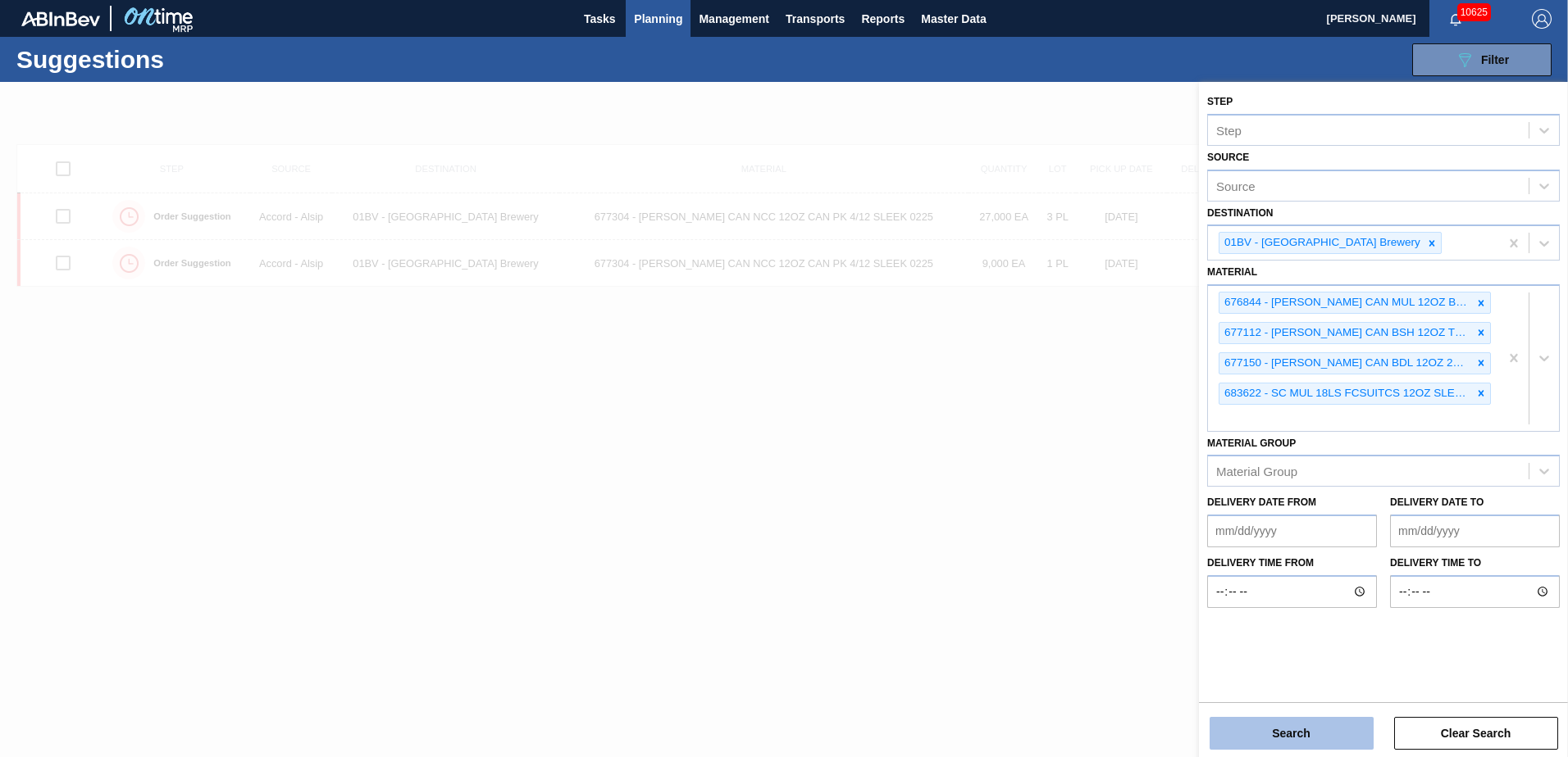
click at [1283, 736] on button "Search" at bounding box center [1291, 733] width 164 height 33
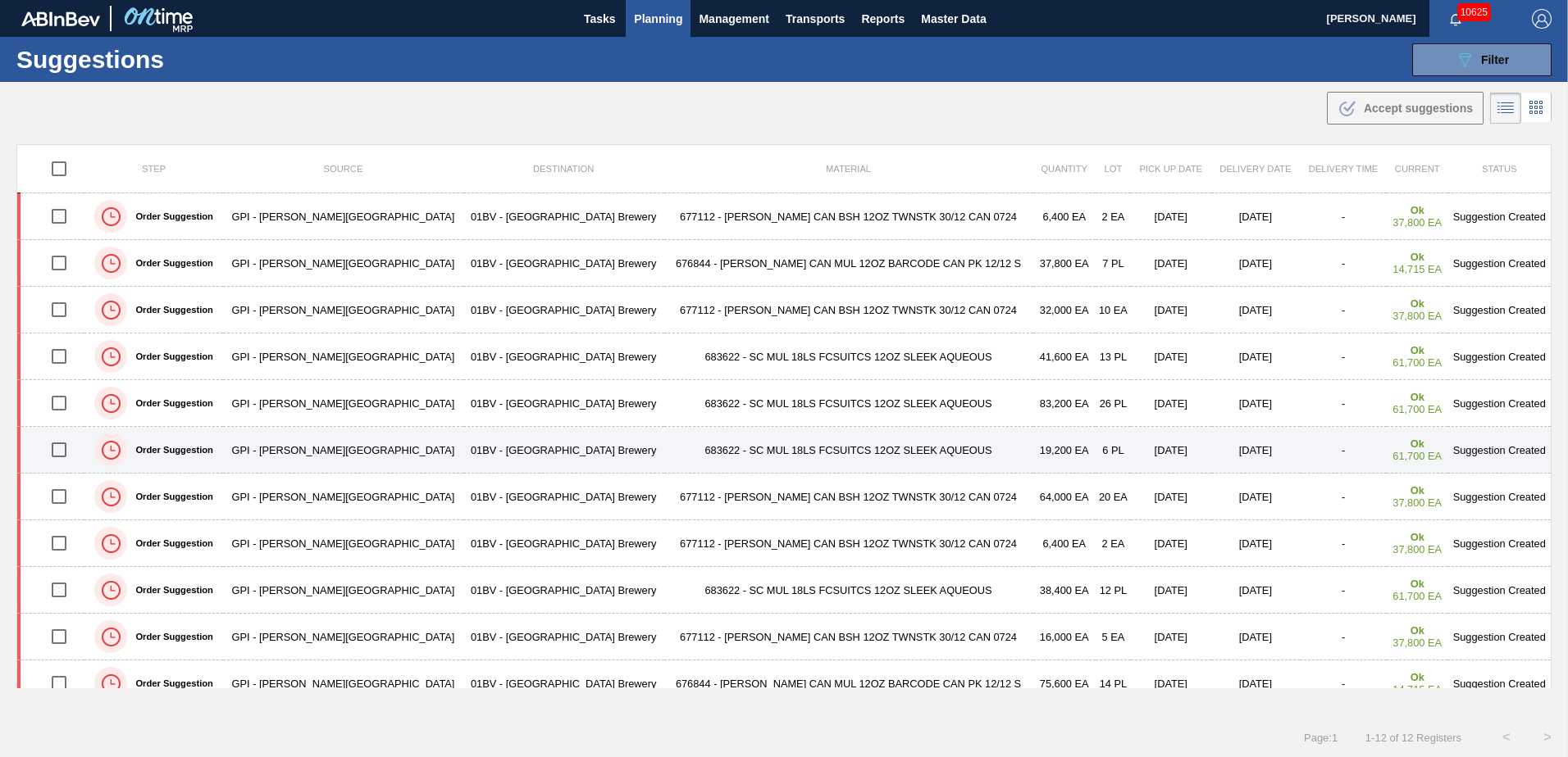
drag, startPoint x: 66, startPoint y: 452, endPoint x: 156, endPoint y: 430, distance: 92.6
click at [66, 452] on input "checkbox" at bounding box center [59, 450] width 35 height 35
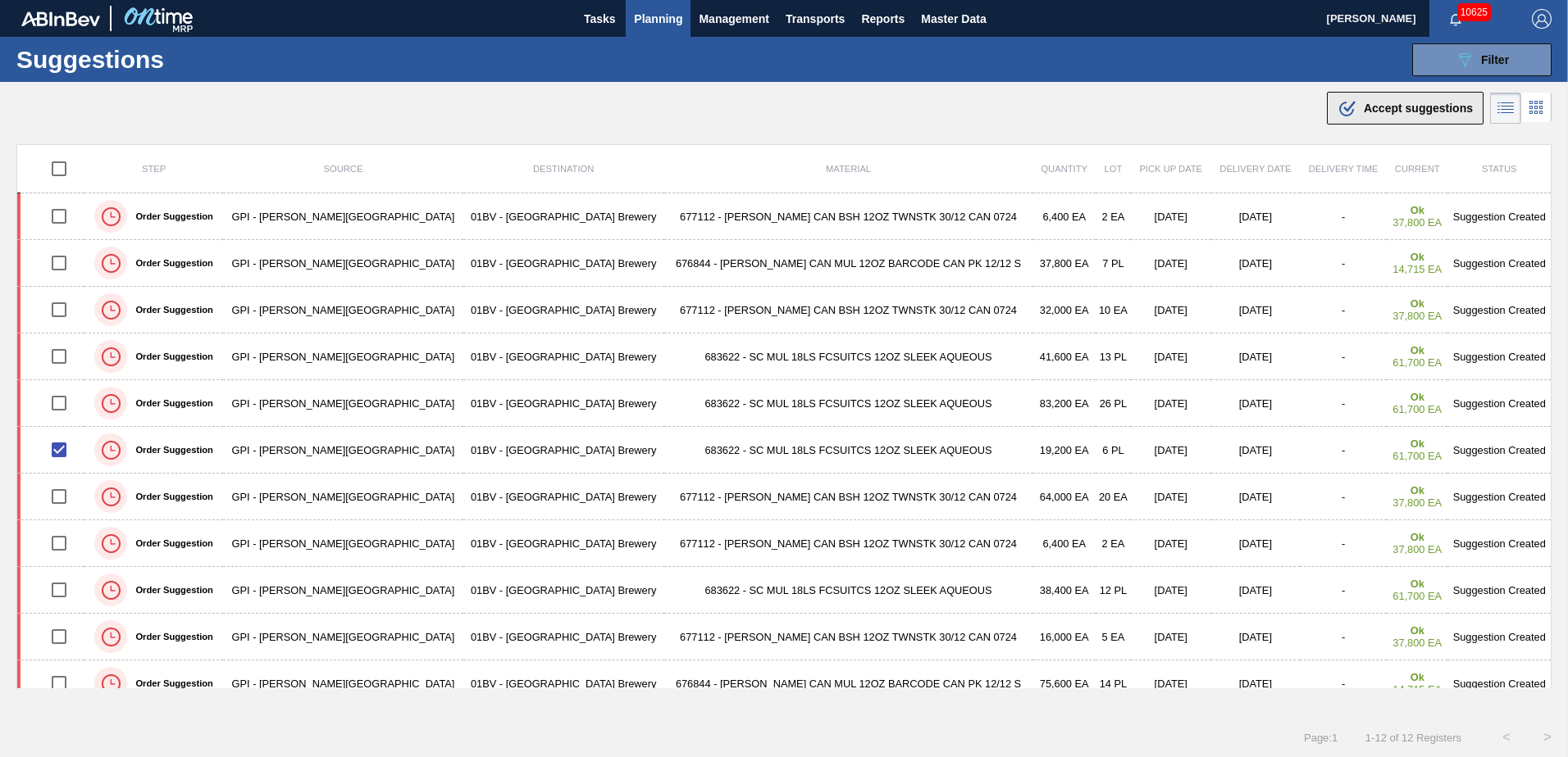
click at [1377, 101] on span "Accept suggestions" at bounding box center [1418, 108] width 109 height 14
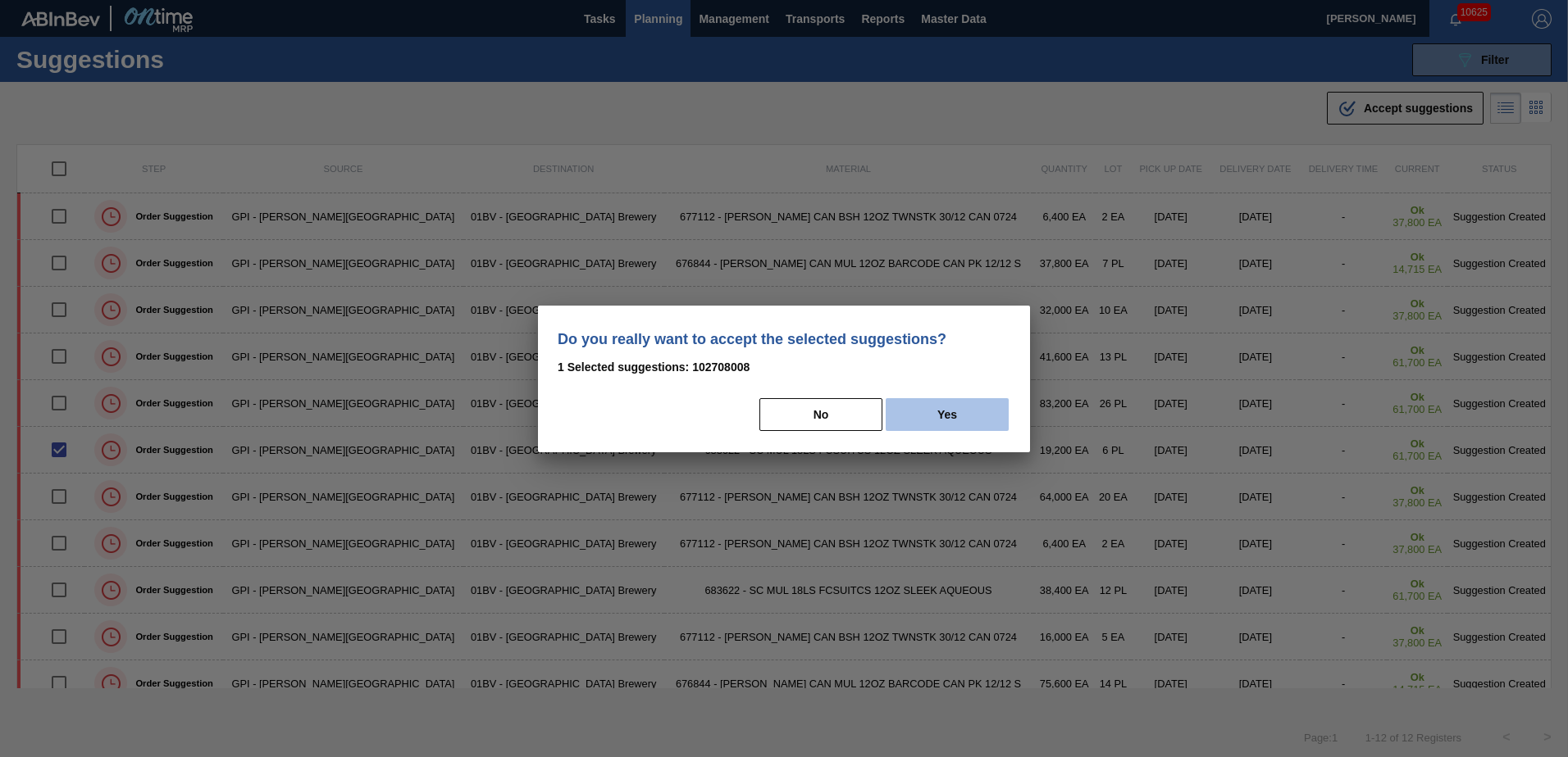
click at [952, 409] on button "Yes" at bounding box center [947, 414] width 123 height 33
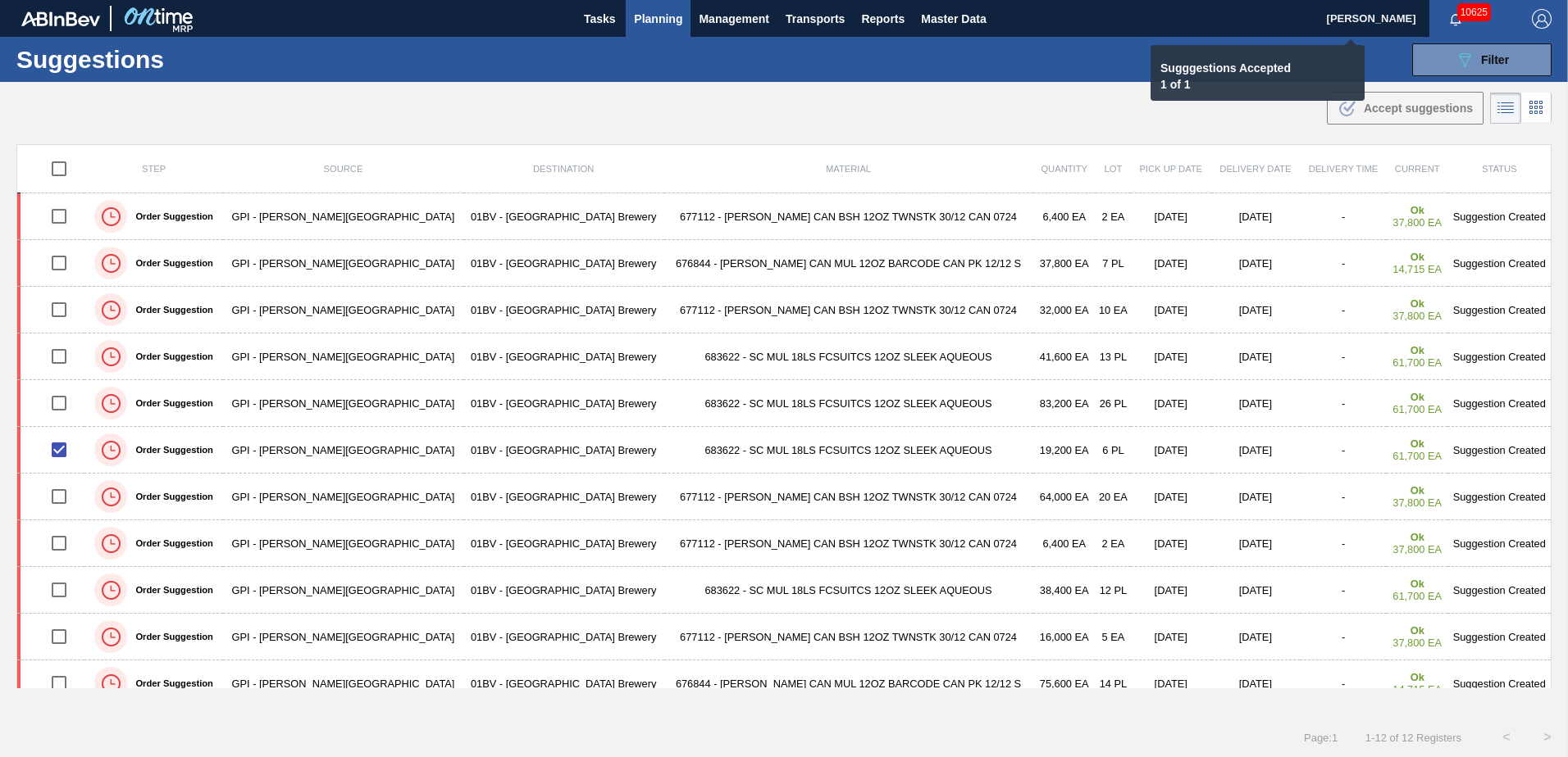
checkbox input "false"
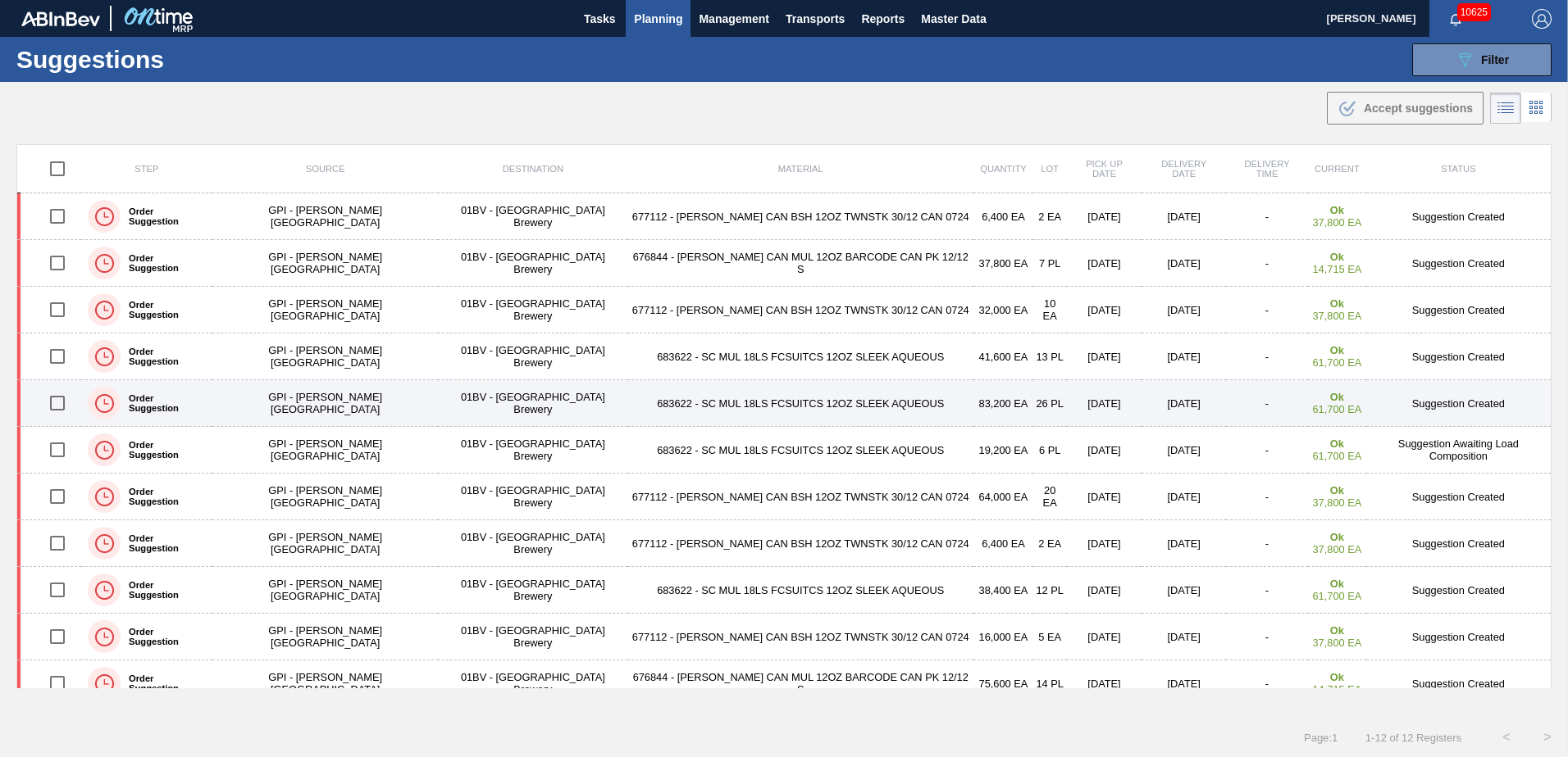
scroll to position [66, 0]
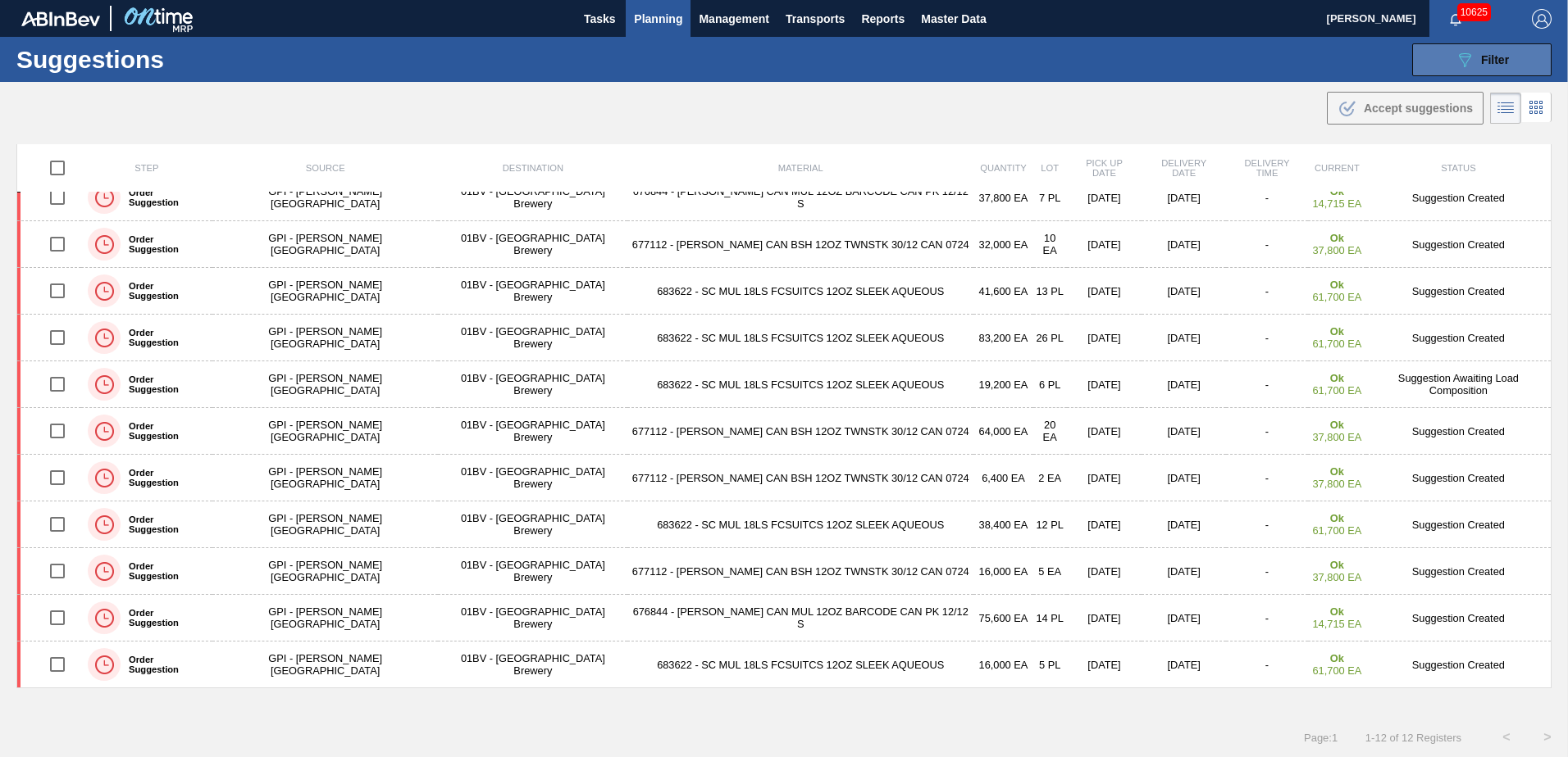
click at [1451, 57] on button "089F7B8B-B2A5-4AFE-B5C0-19BA573D28AC Filter" at bounding box center [1481, 59] width 139 height 33
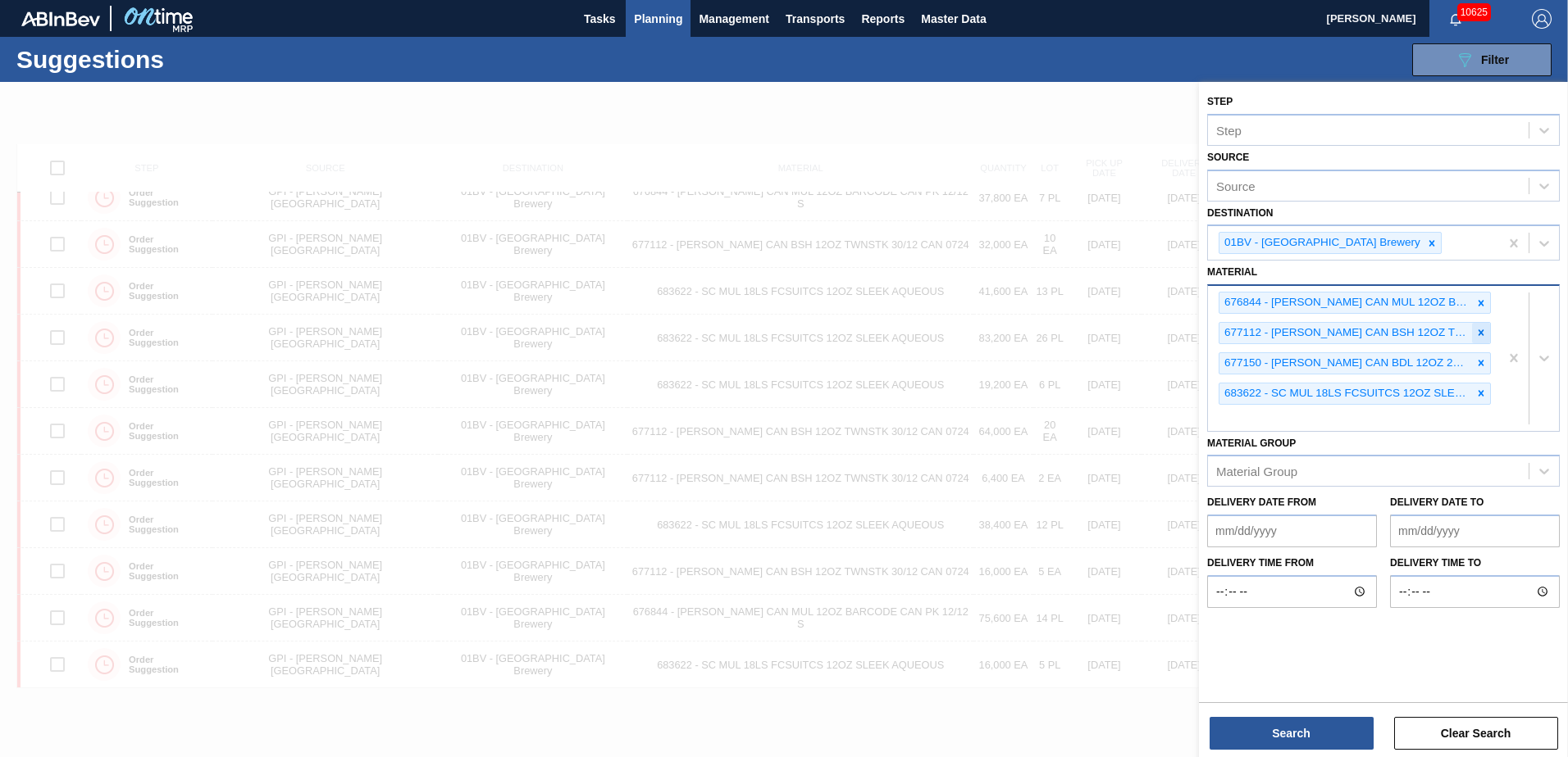
click at [1478, 335] on icon at bounding box center [1481, 333] width 6 height 6
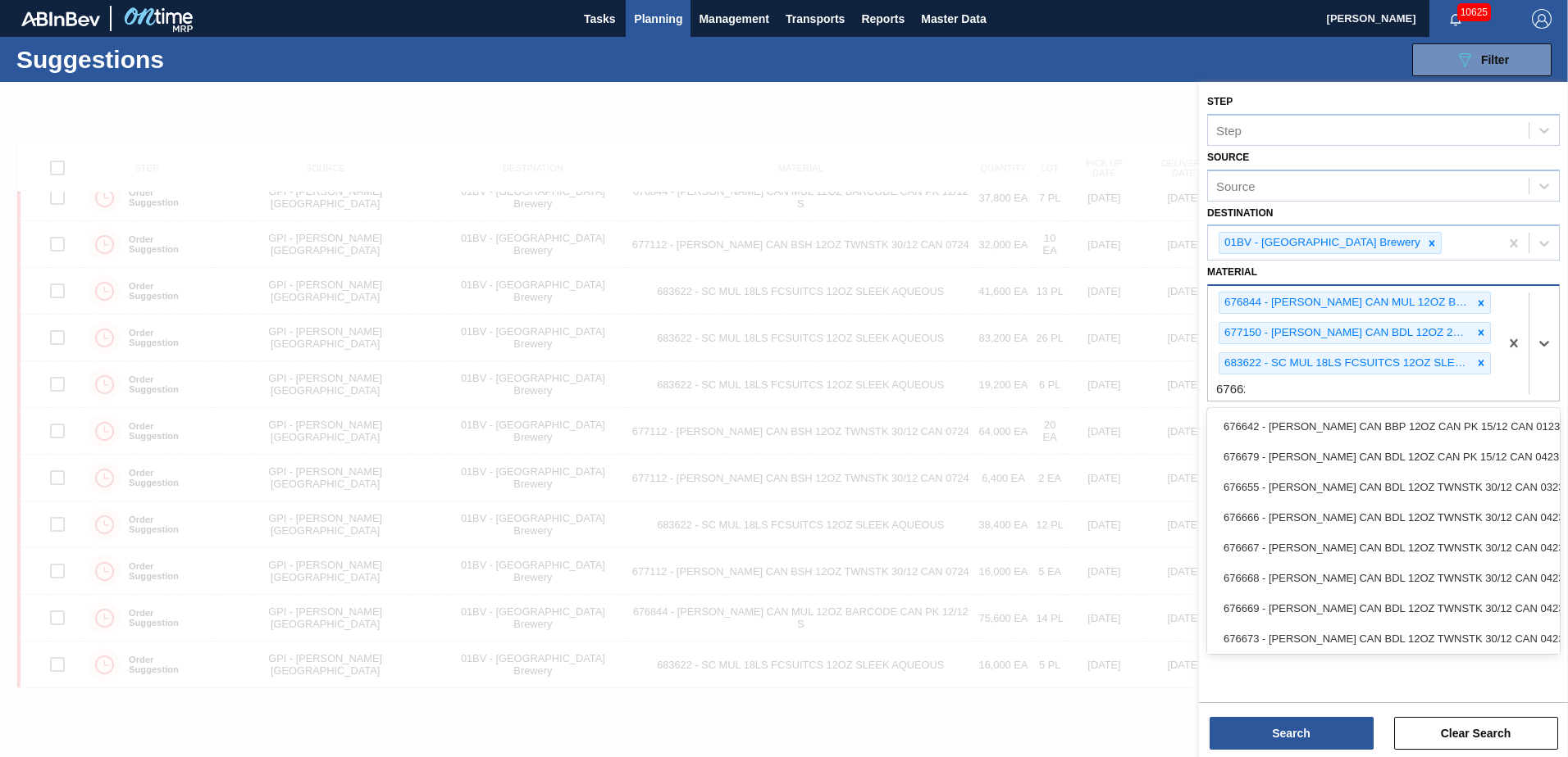
type input "676625"
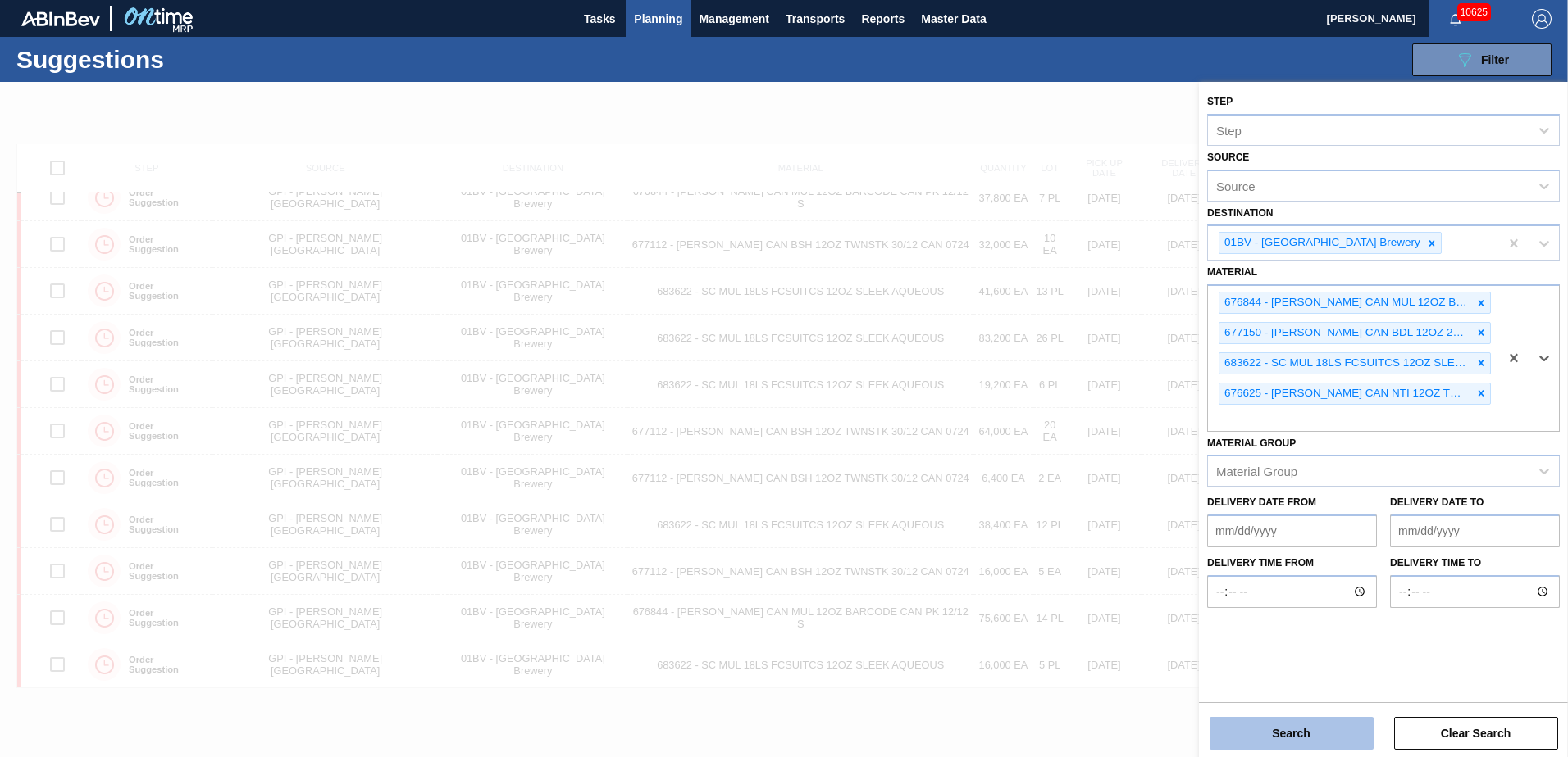
click at [1245, 731] on button "Search" at bounding box center [1291, 733] width 164 height 33
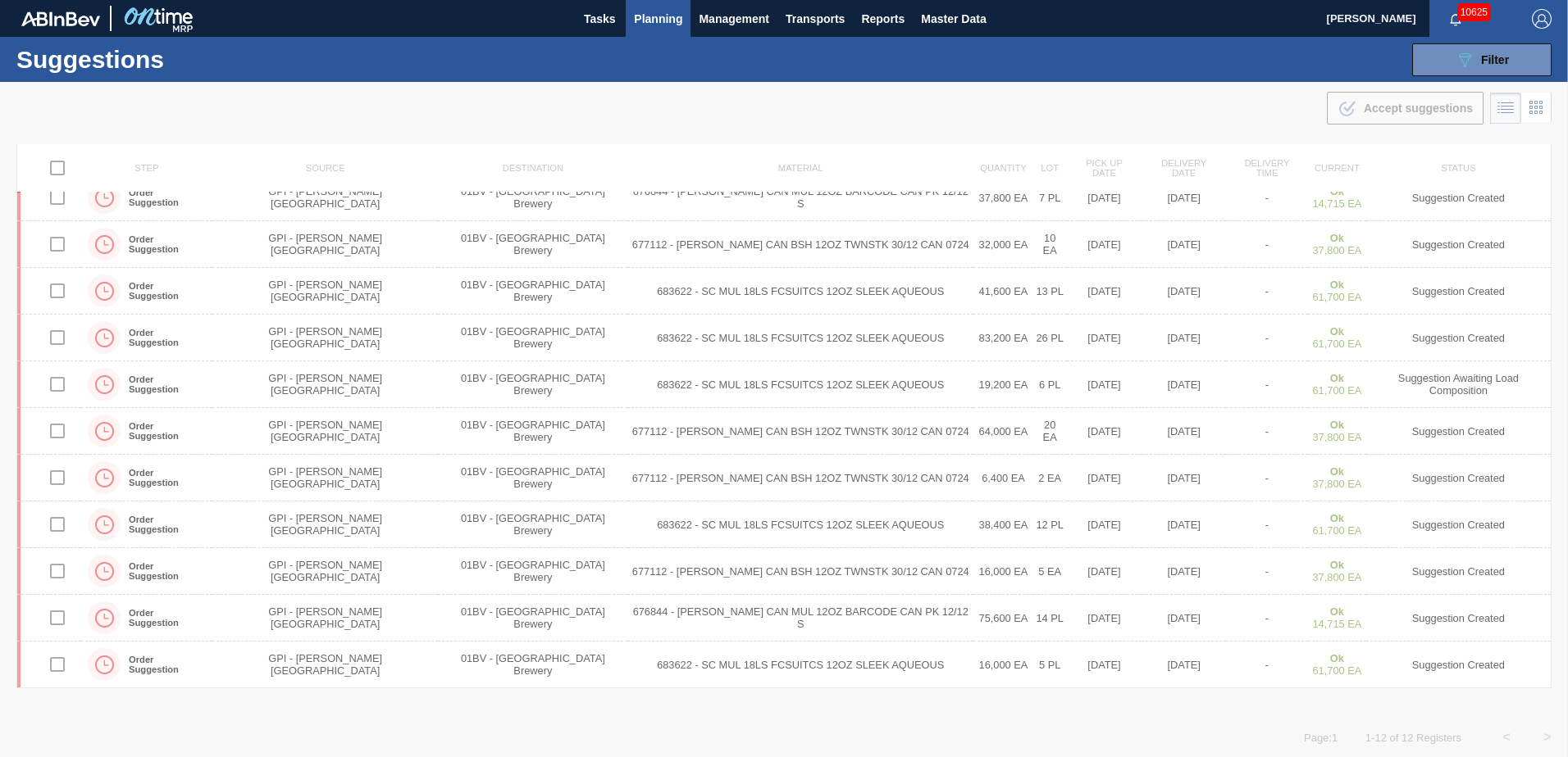
scroll to position [0, 0]
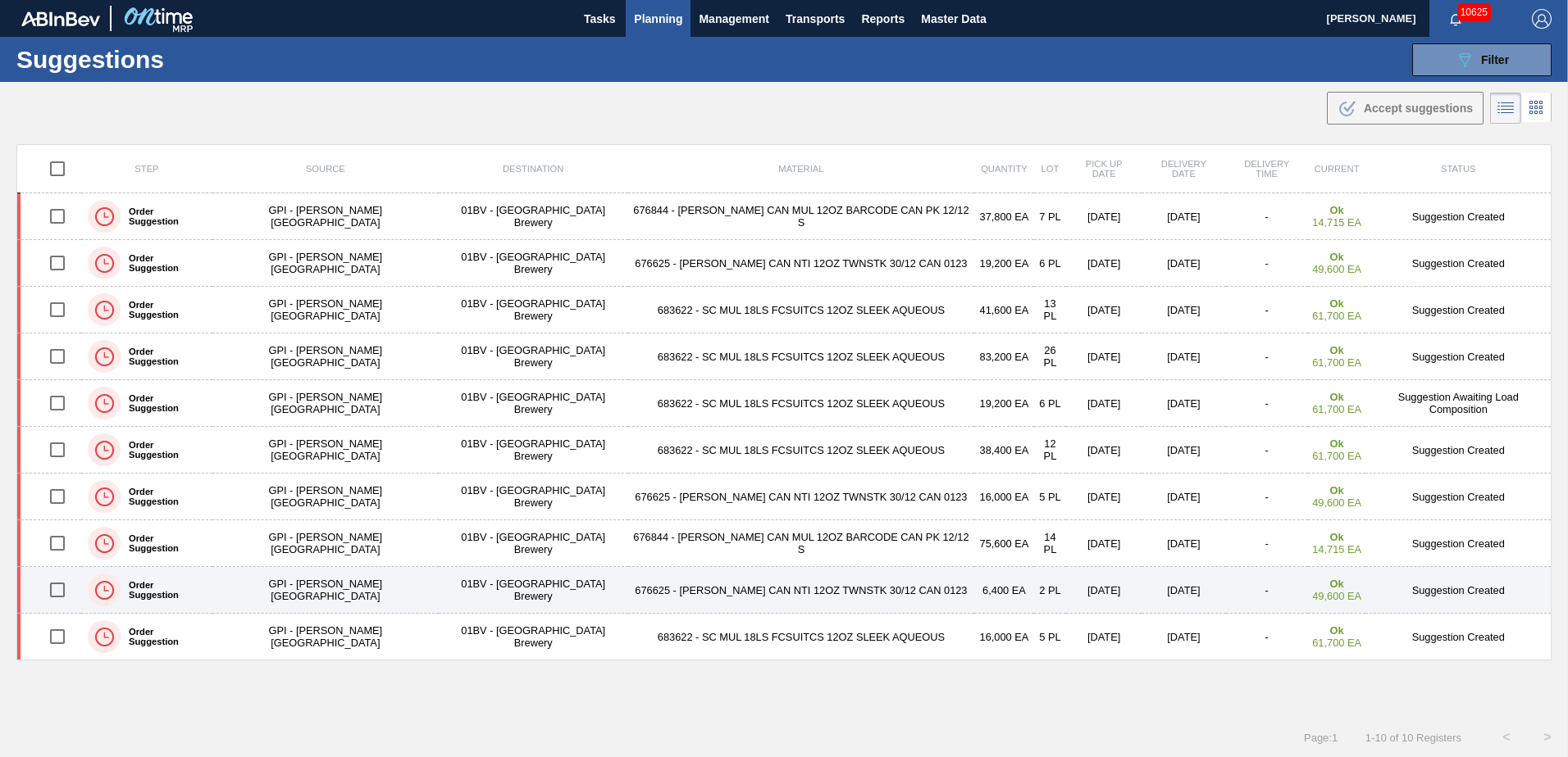
drag, startPoint x: 60, startPoint y: 594, endPoint x: 106, endPoint y: 578, distance: 48.7
click at [59, 594] on input "checkbox" at bounding box center [57, 590] width 35 height 35
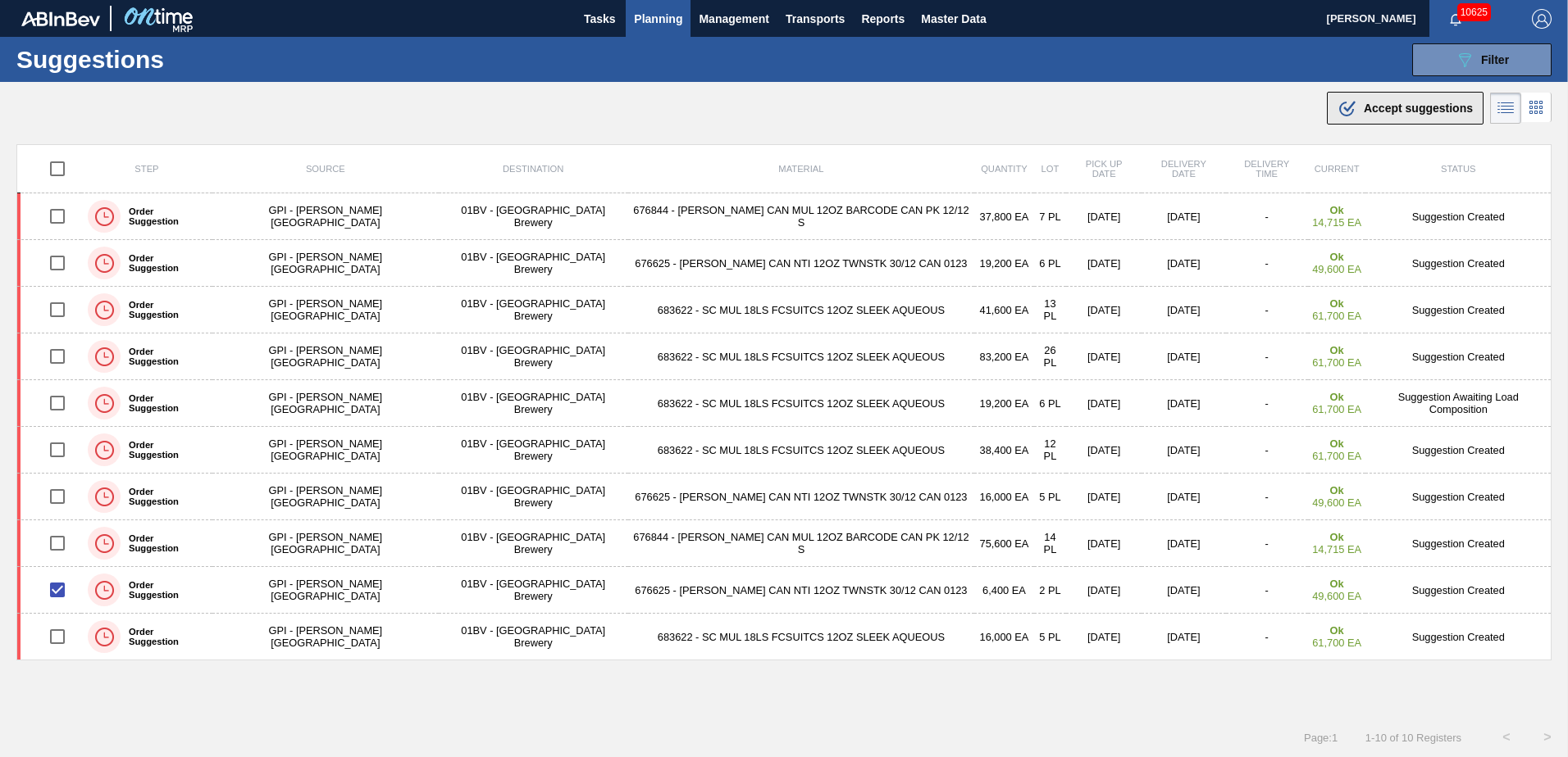
click at [1392, 106] on span "Accept suggestions" at bounding box center [1418, 108] width 109 height 14
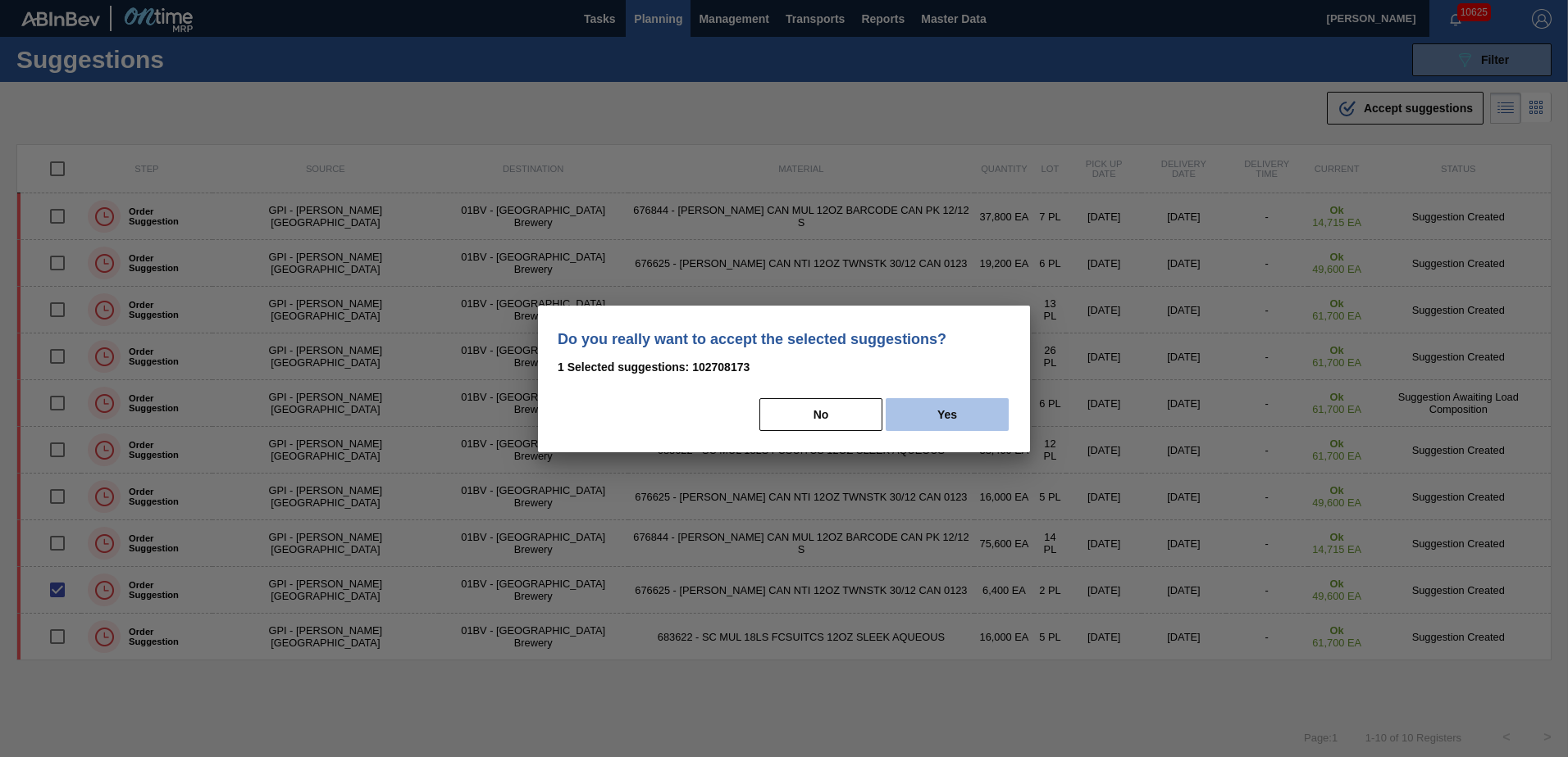
click at [952, 416] on button "Yes" at bounding box center [947, 414] width 123 height 33
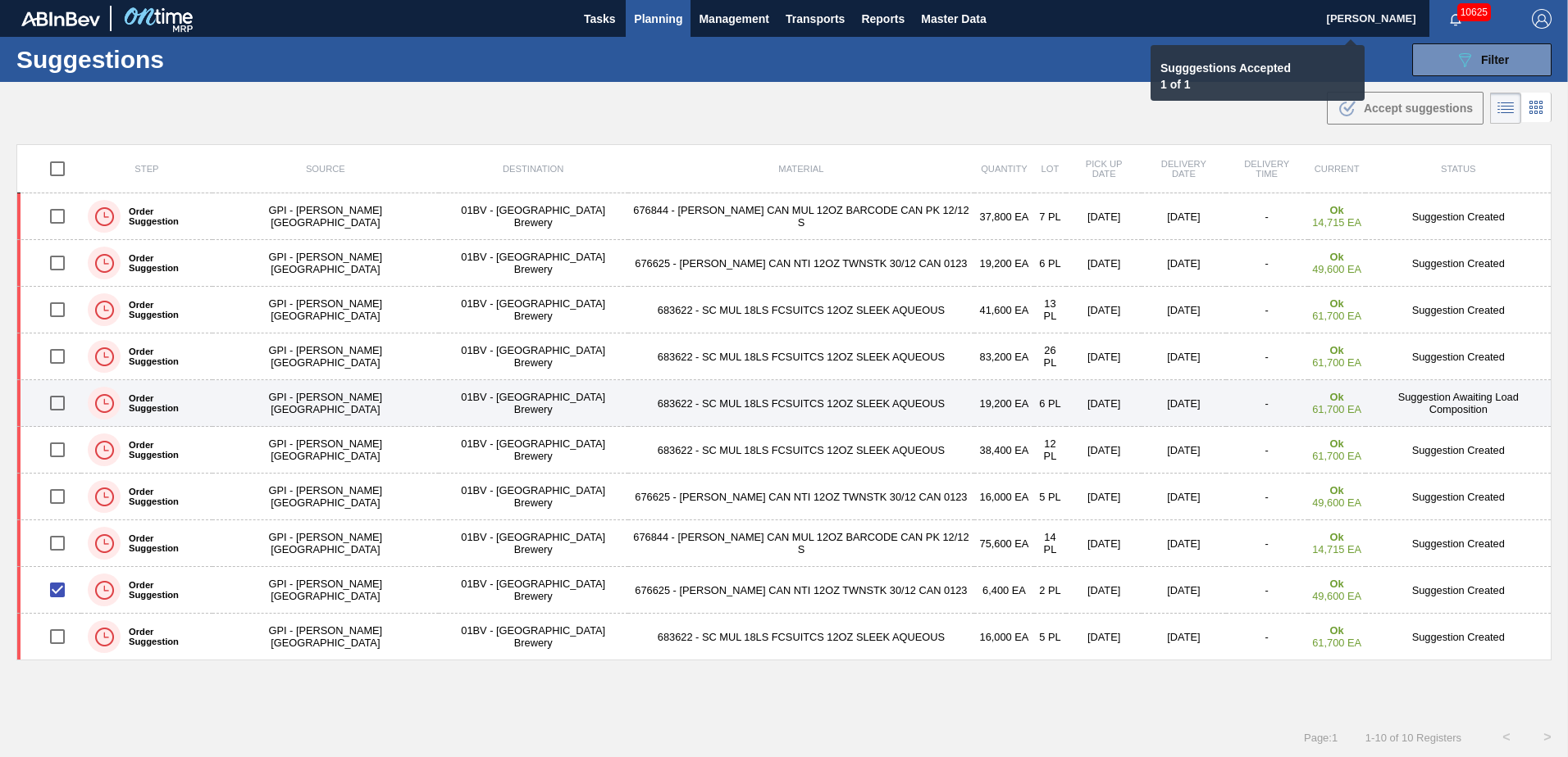
checkbox input "false"
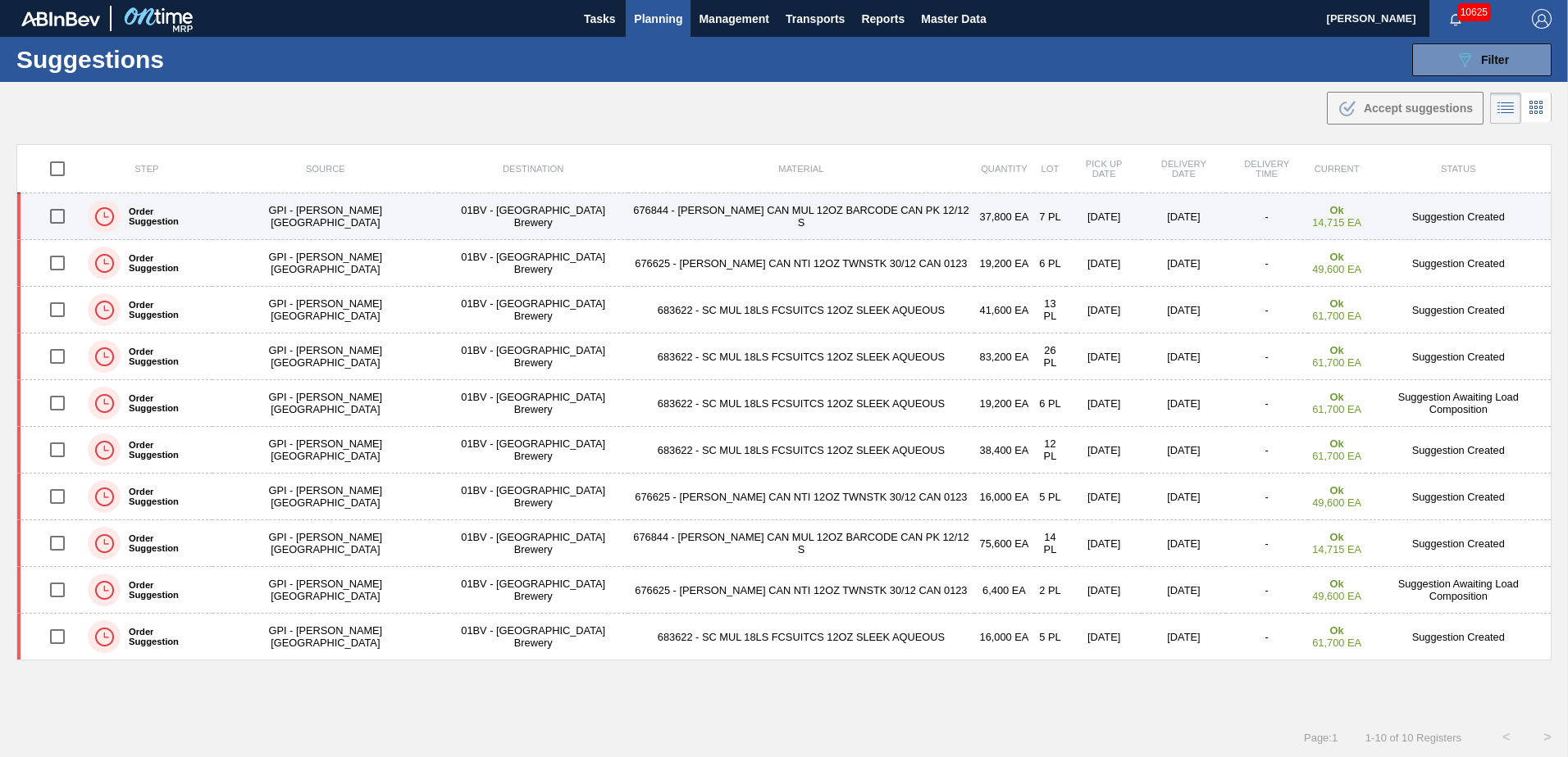
click at [60, 214] on input "checkbox" at bounding box center [57, 216] width 35 height 35
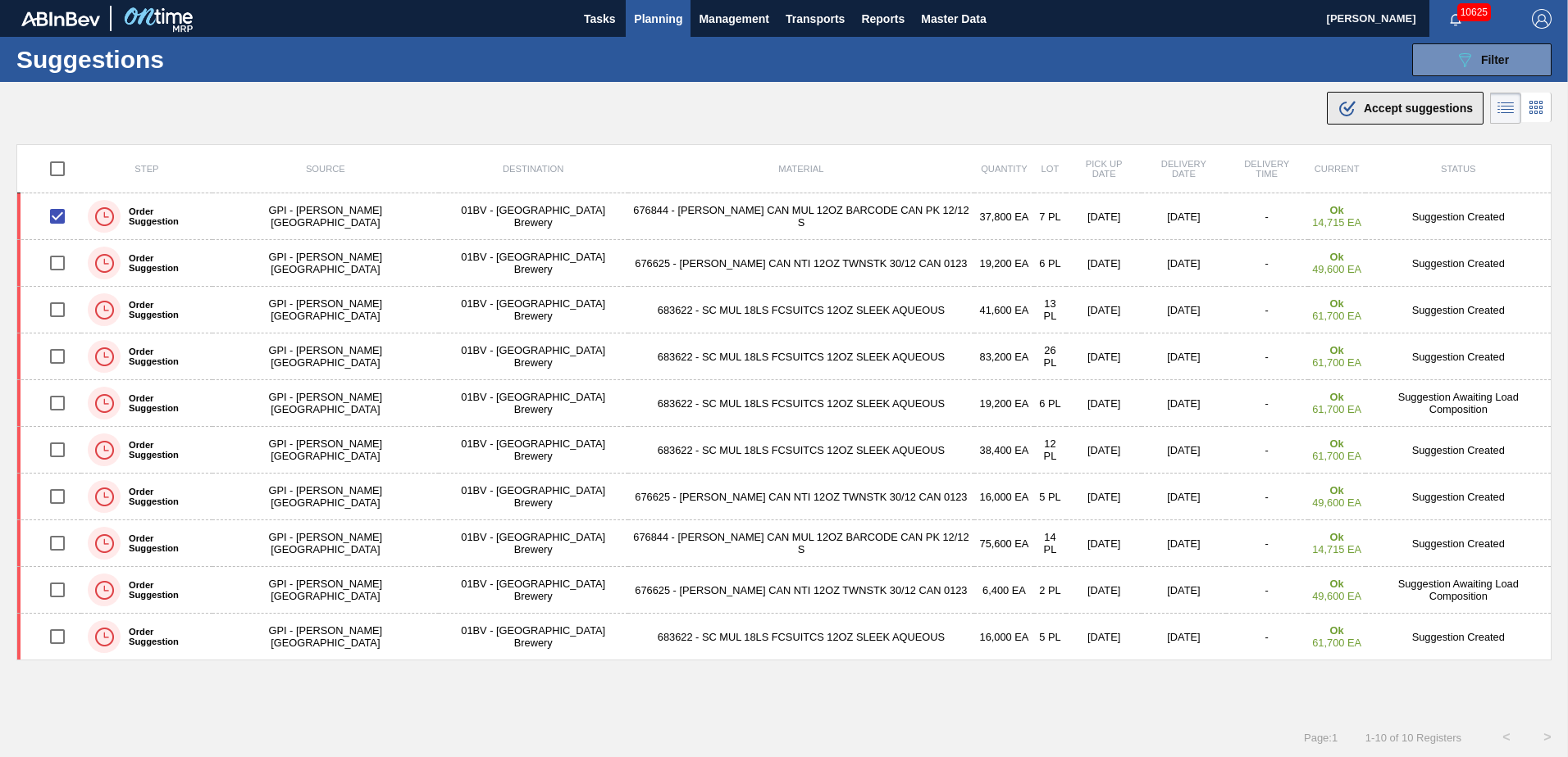
click at [1378, 104] on span "Accept suggestions" at bounding box center [1418, 108] width 109 height 14
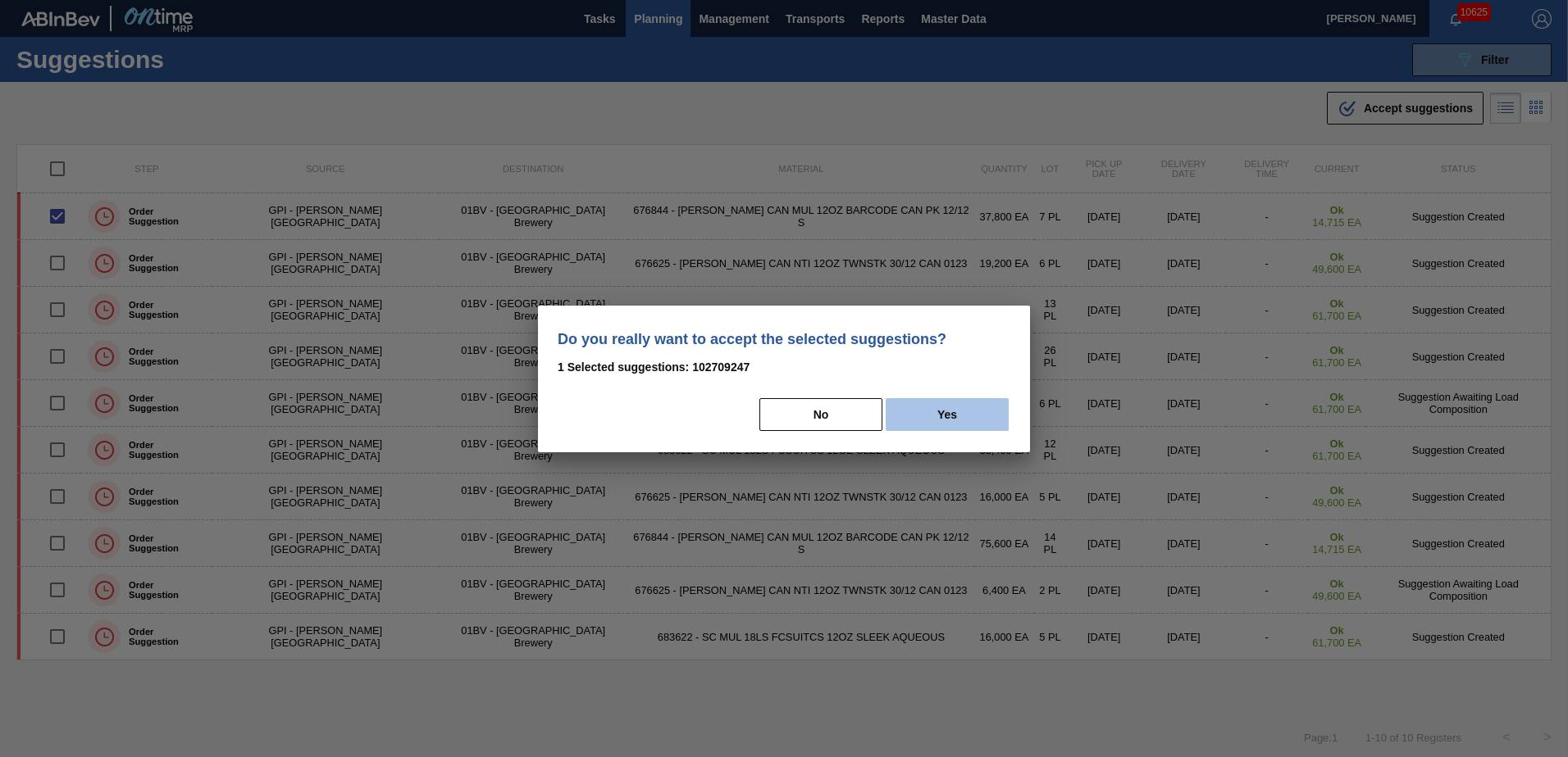
click at [945, 414] on button "Yes" at bounding box center [947, 414] width 123 height 33
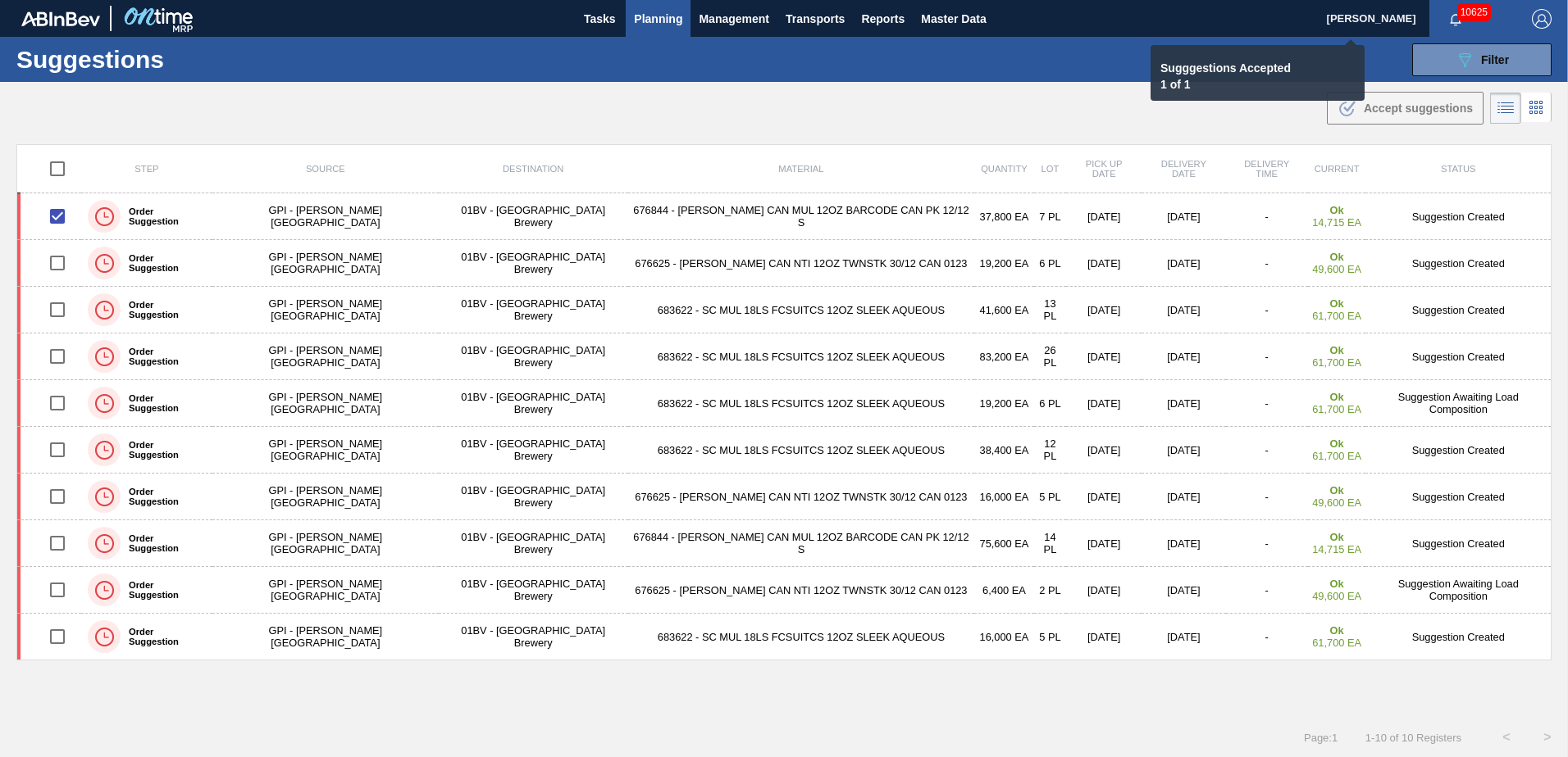
checkbox input "false"
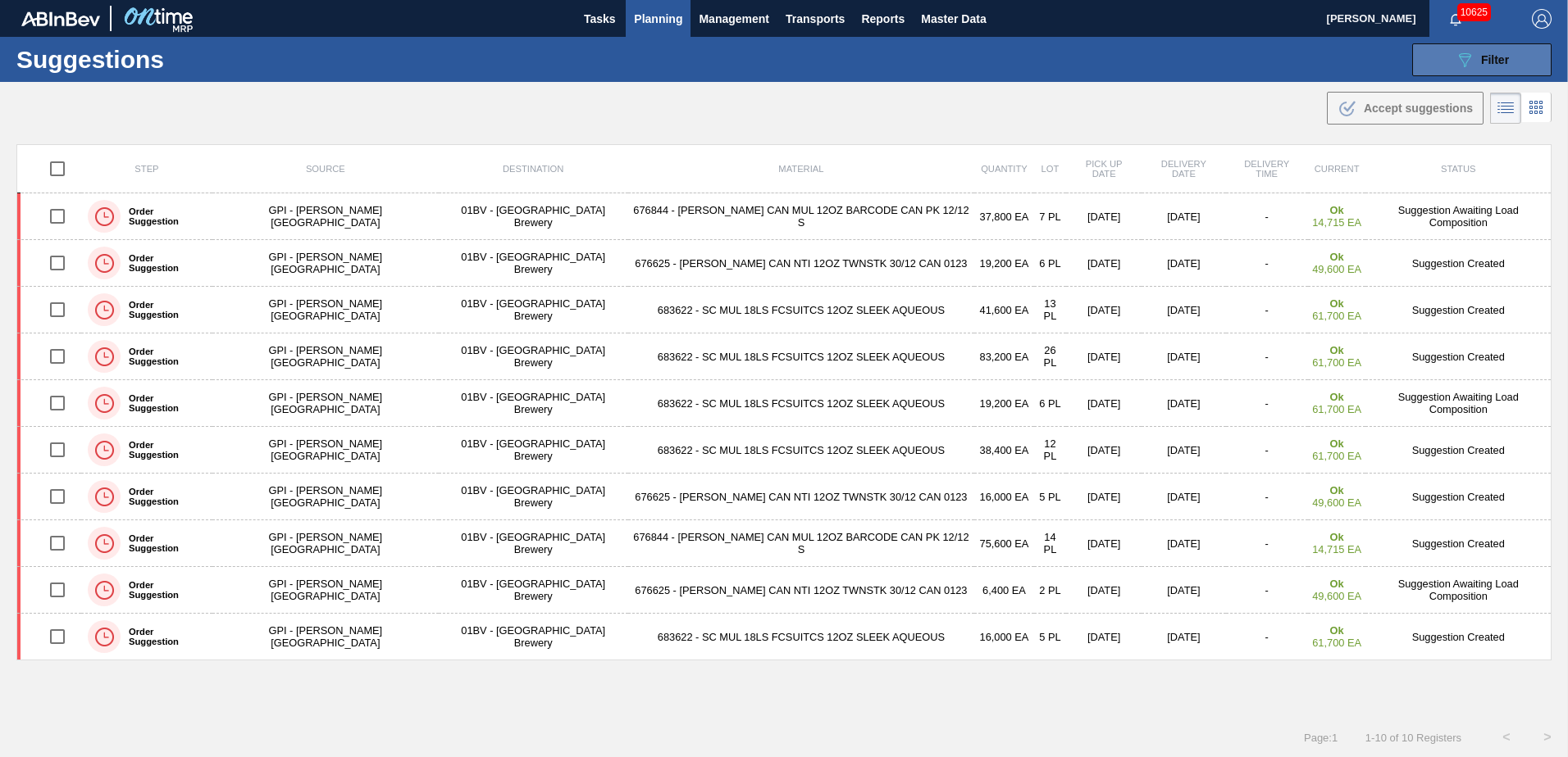
click at [1484, 54] on span "Filter" at bounding box center [1495, 60] width 28 height 14
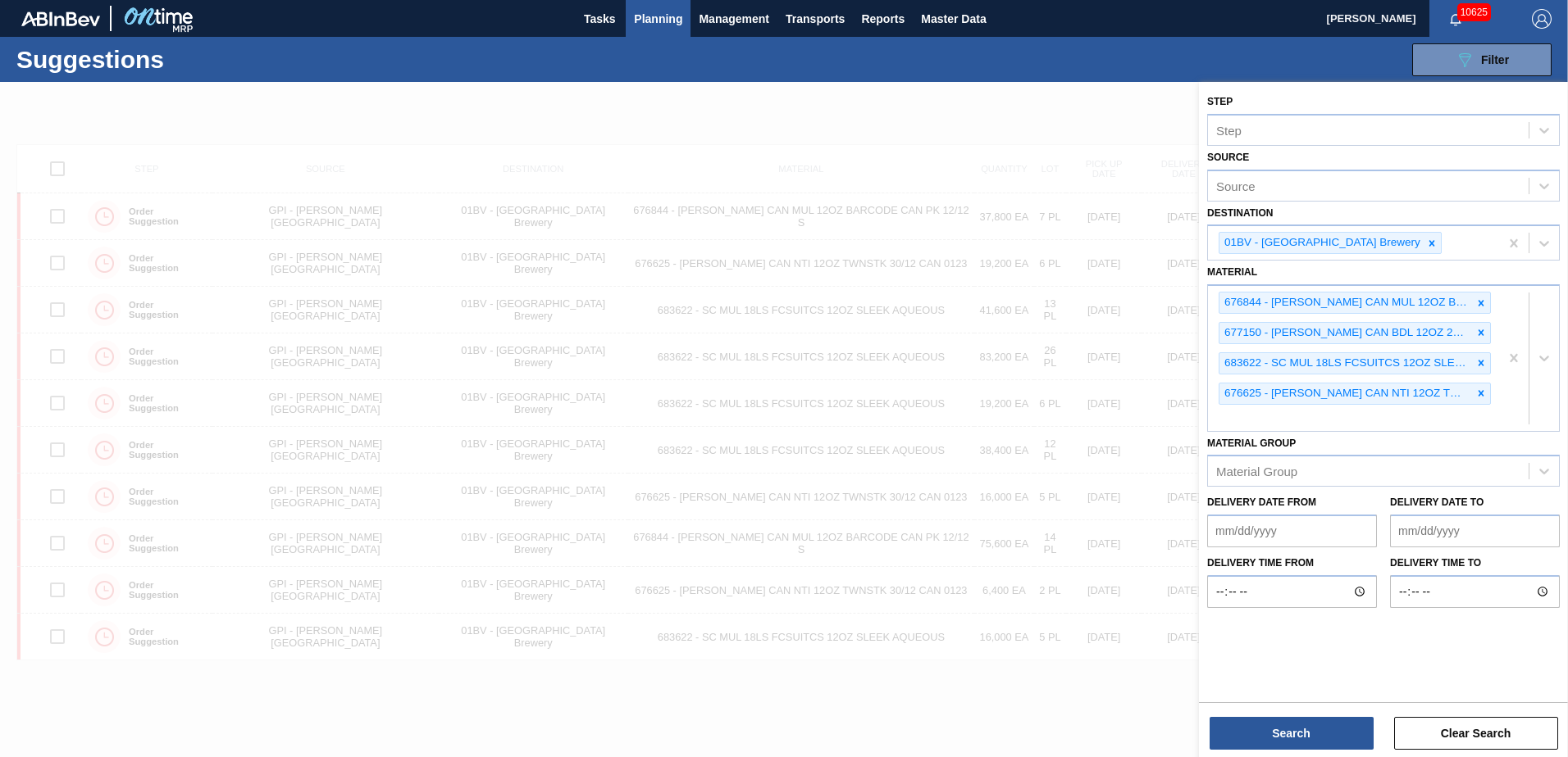
click at [1242, 413] on div "676844 - [PERSON_NAME] CAN MUL 12OZ BARCODE CAN PK 12/12 S 677150 - [PERSON_NAM…" at bounding box center [1353, 359] width 291 height 145
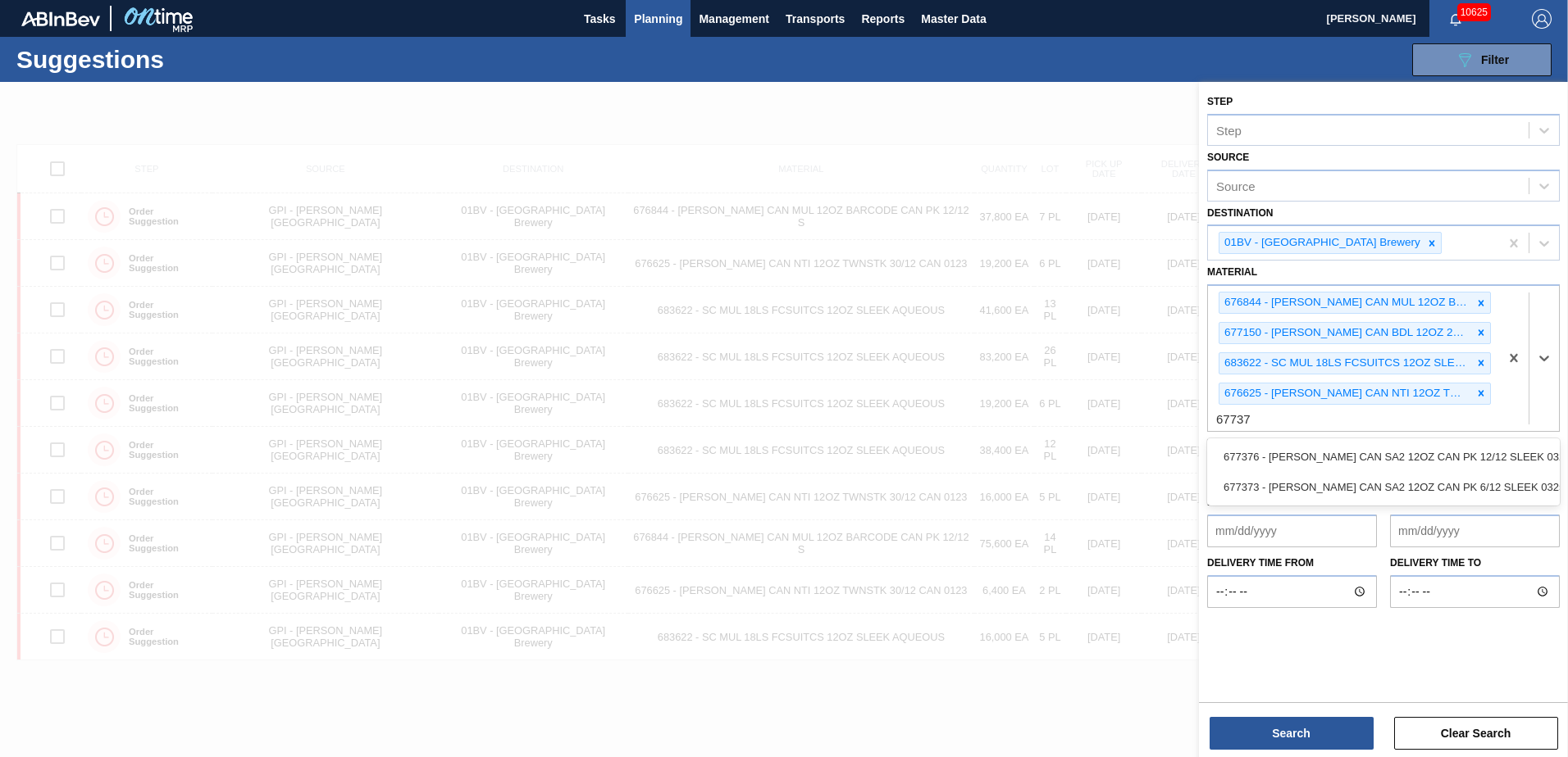
type input "677376"
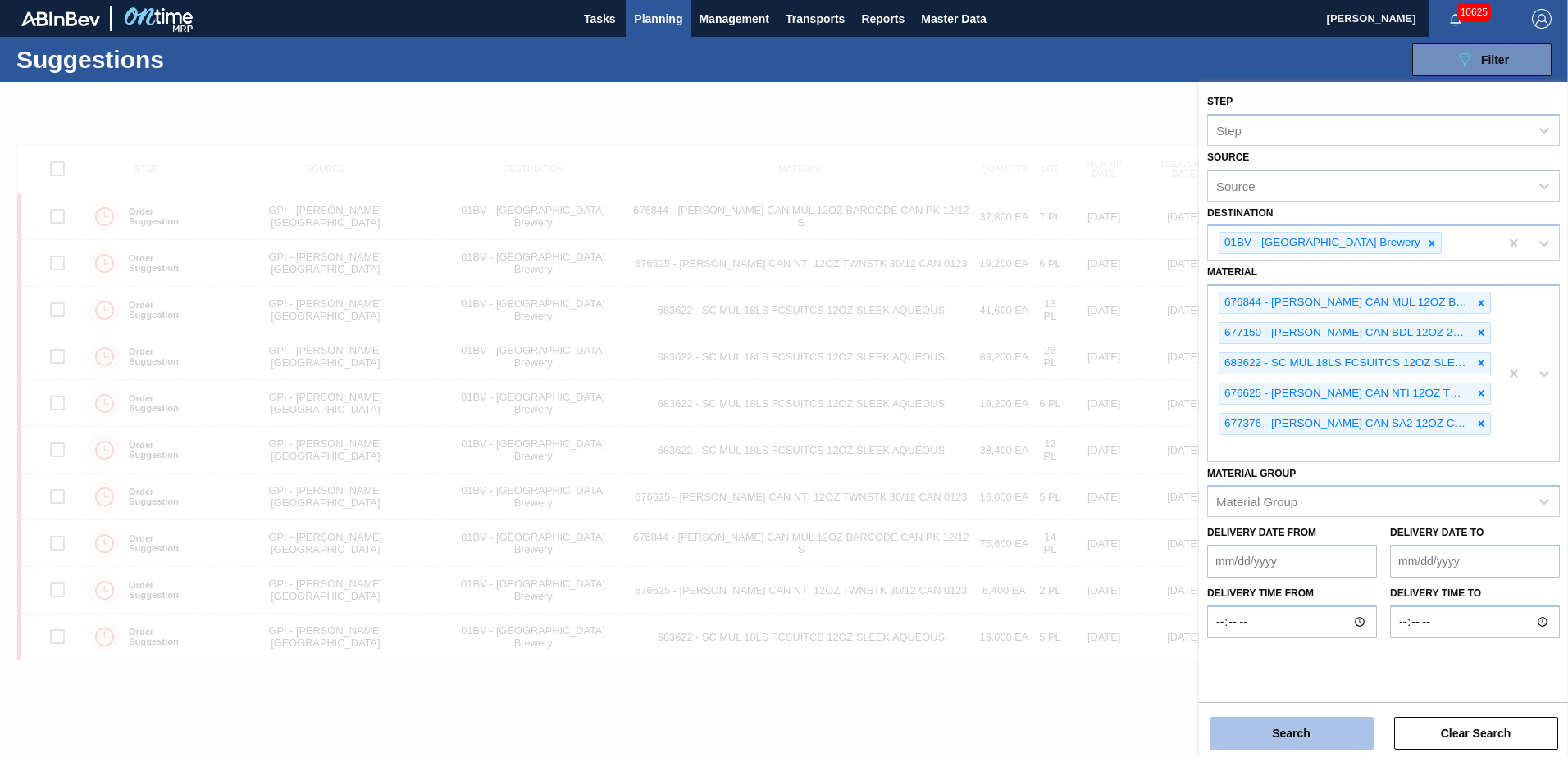
click at [1255, 732] on button "Search" at bounding box center [1291, 733] width 164 height 33
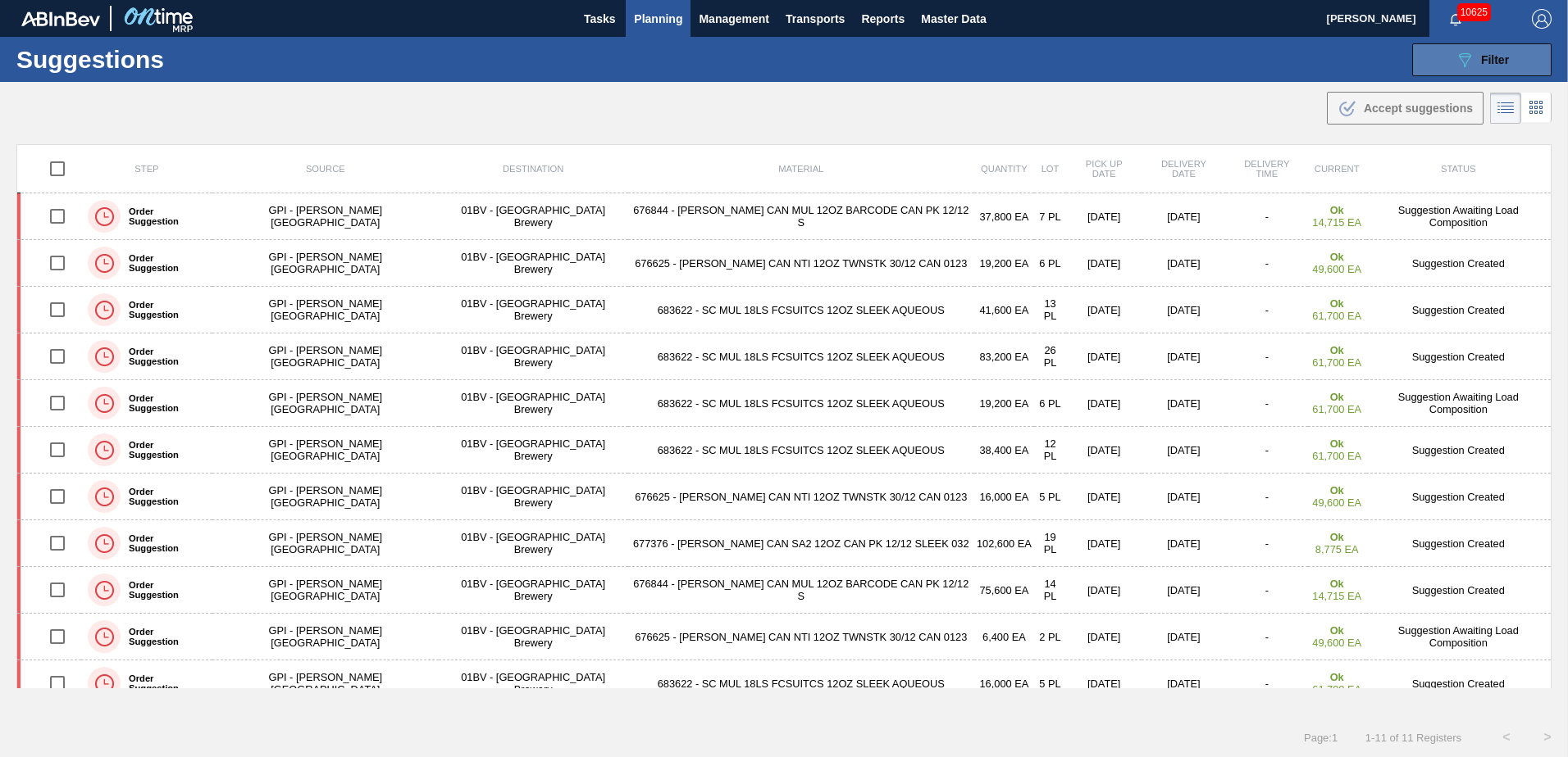
click at [1481, 56] on span "Filter" at bounding box center [1495, 60] width 28 height 14
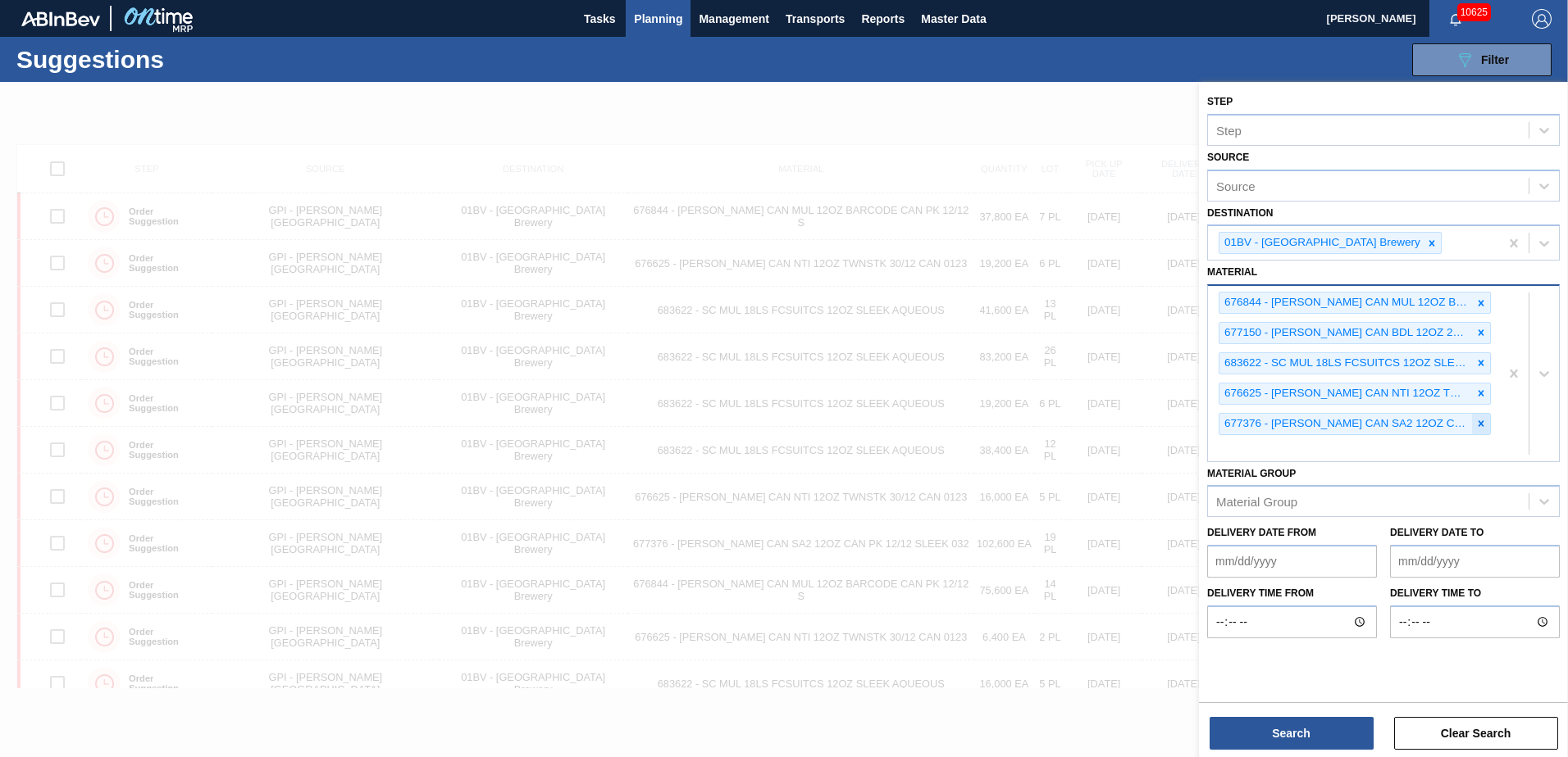
click at [1480, 421] on icon at bounding box center [1481, 424] width 12 height 12
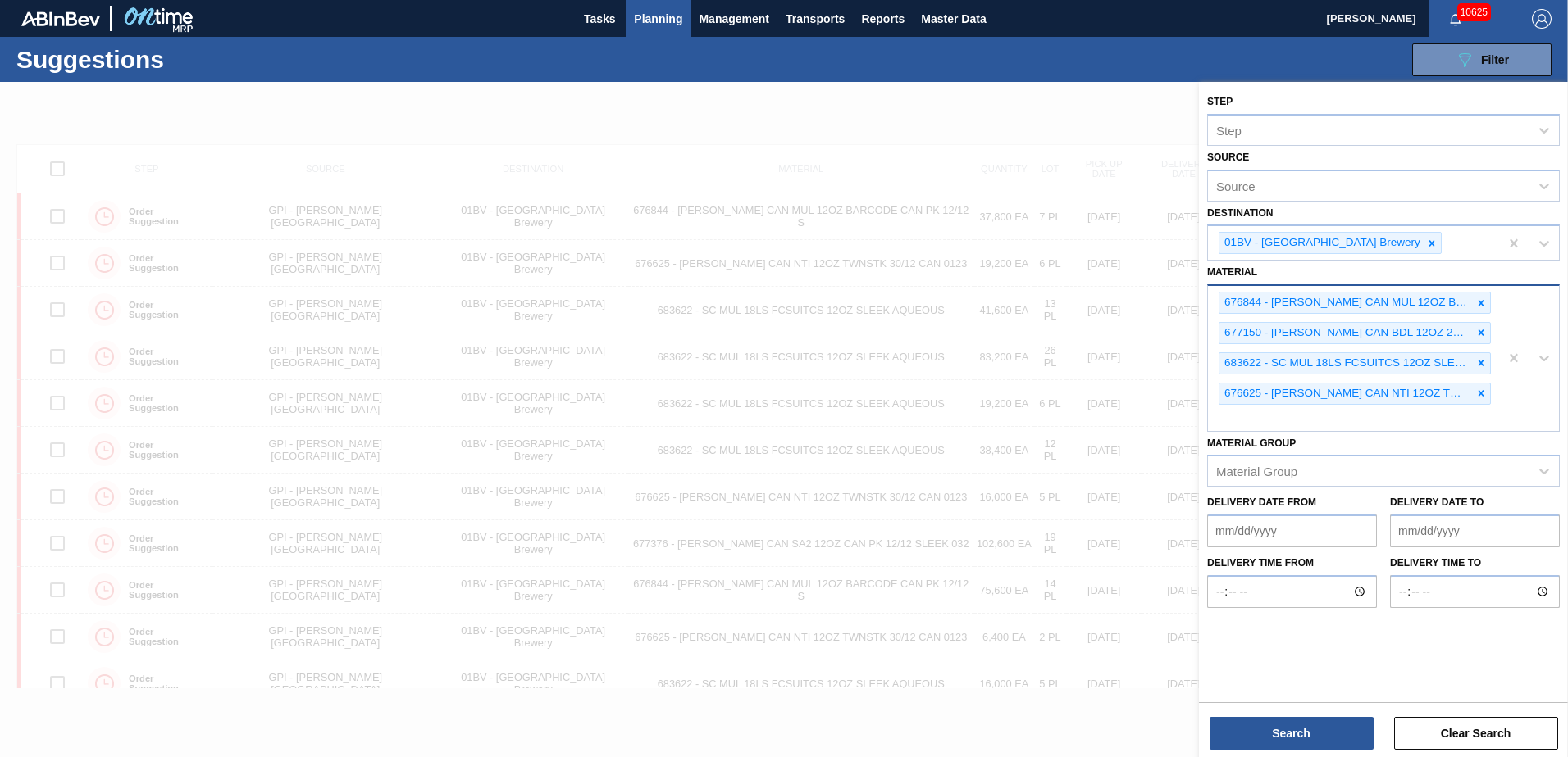
click at [1239, 417] on div "676844 - [PERSON_NAME] CAN MUL 12OZ BARCODE CAN PK 12/12 S 677150 - [PERSON_NAM…" at bounding box center [1353, 359] width 291 height 145
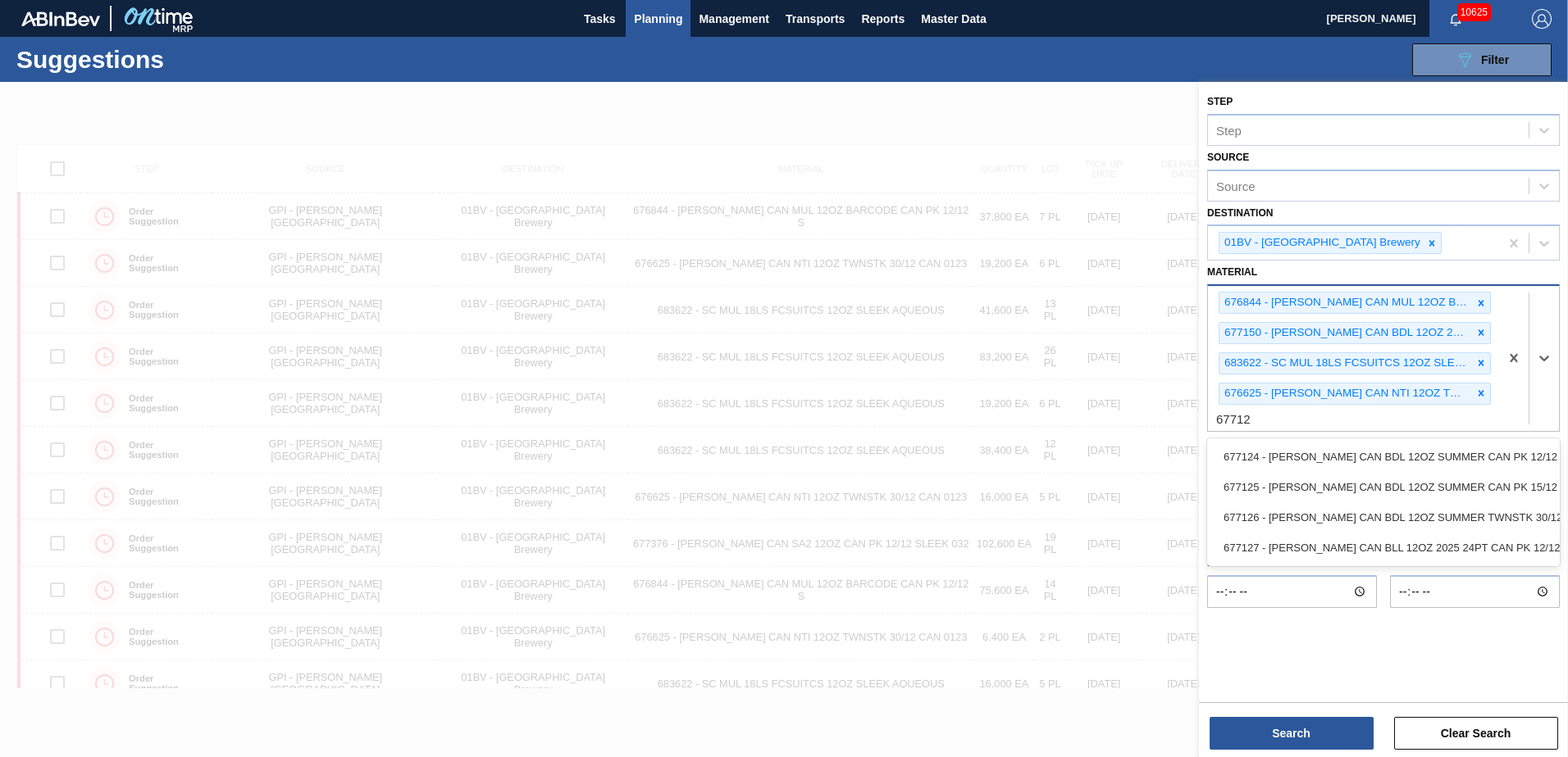
type input "677127"
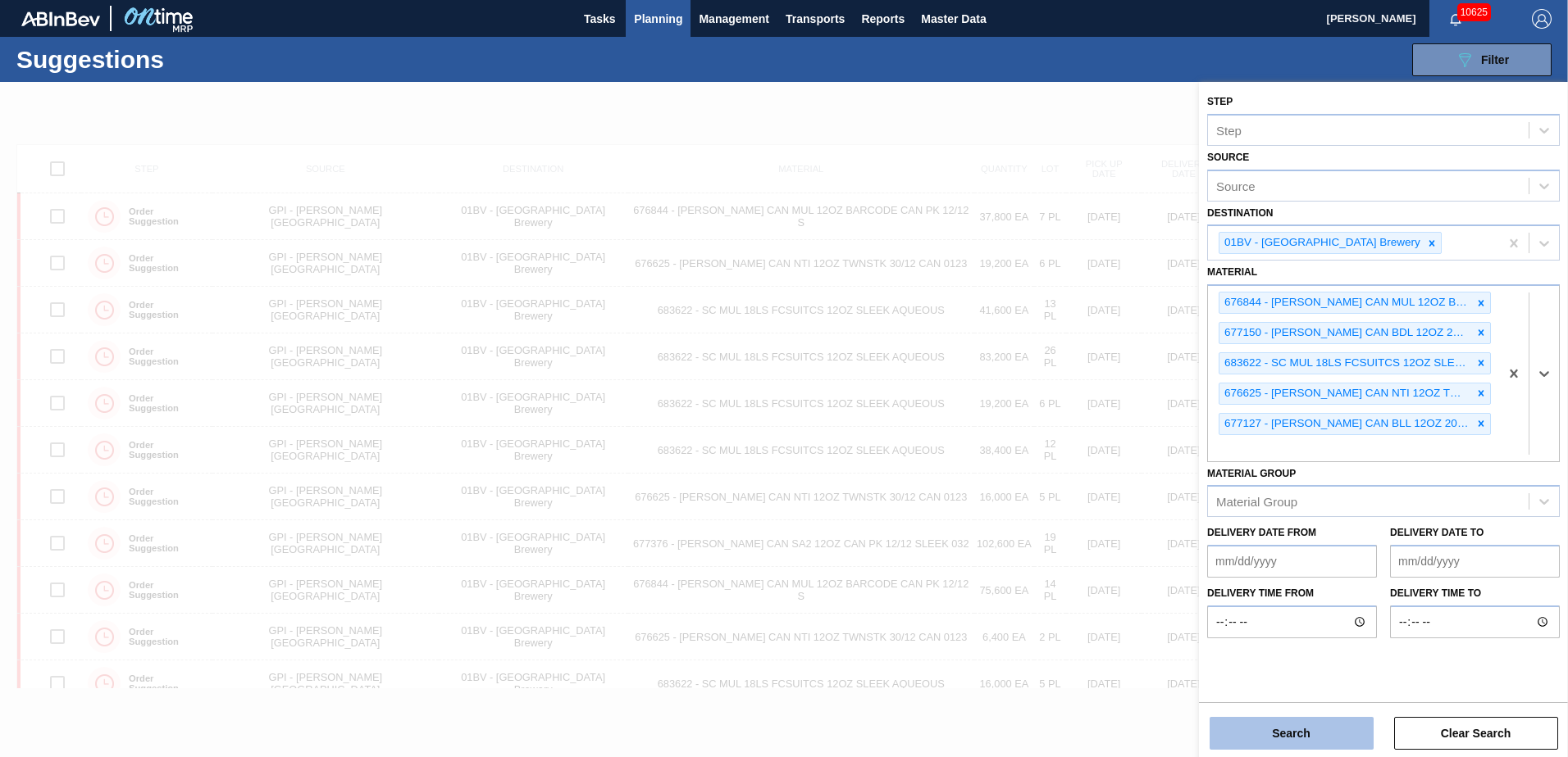
click at [1278, 734] on button "Search" at bounding box center [1291, 733] width 164 height 33
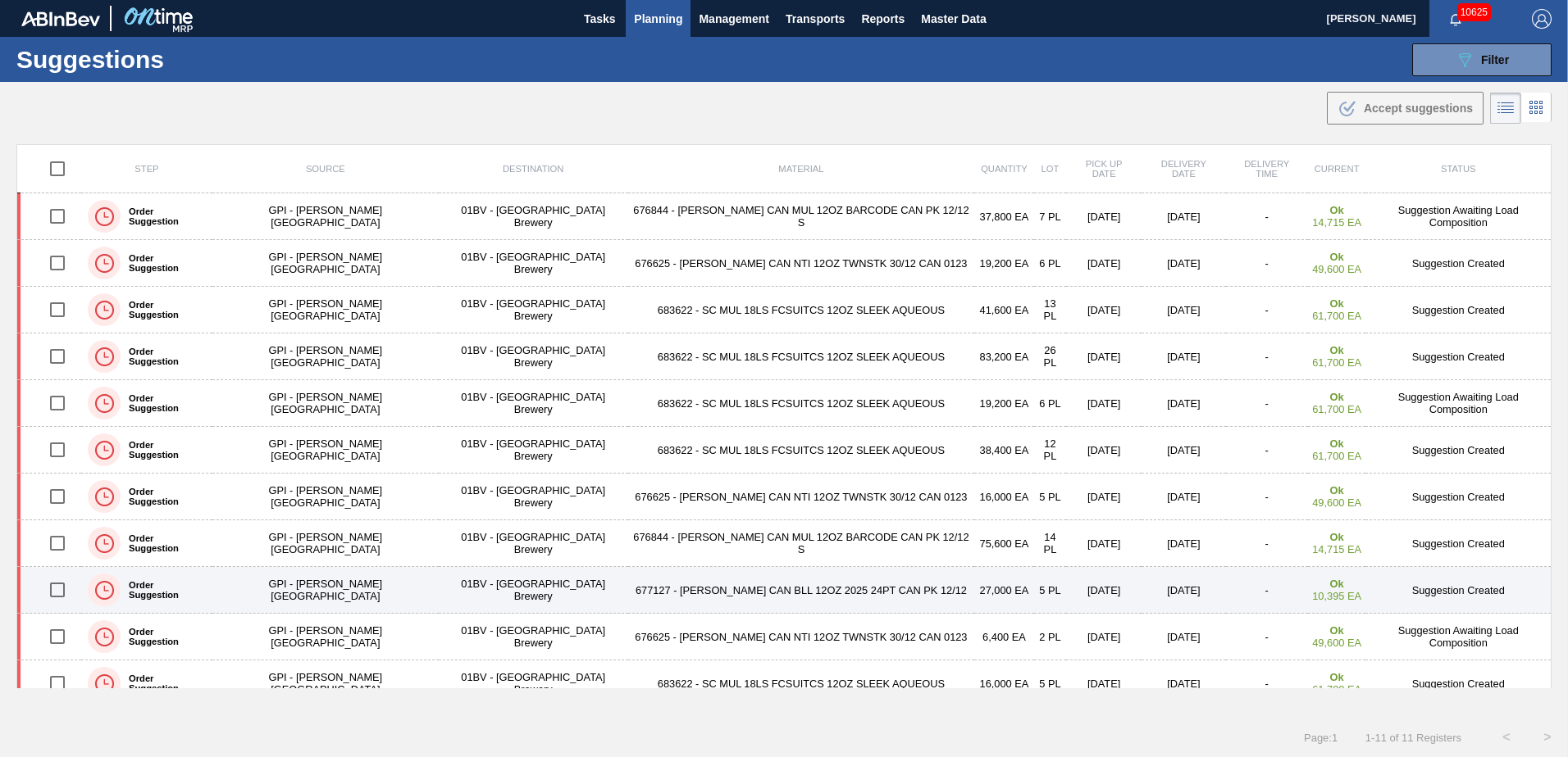
click at [65, 589] on input "checkbox" at bounding box center [57, 590] width 35 height 35
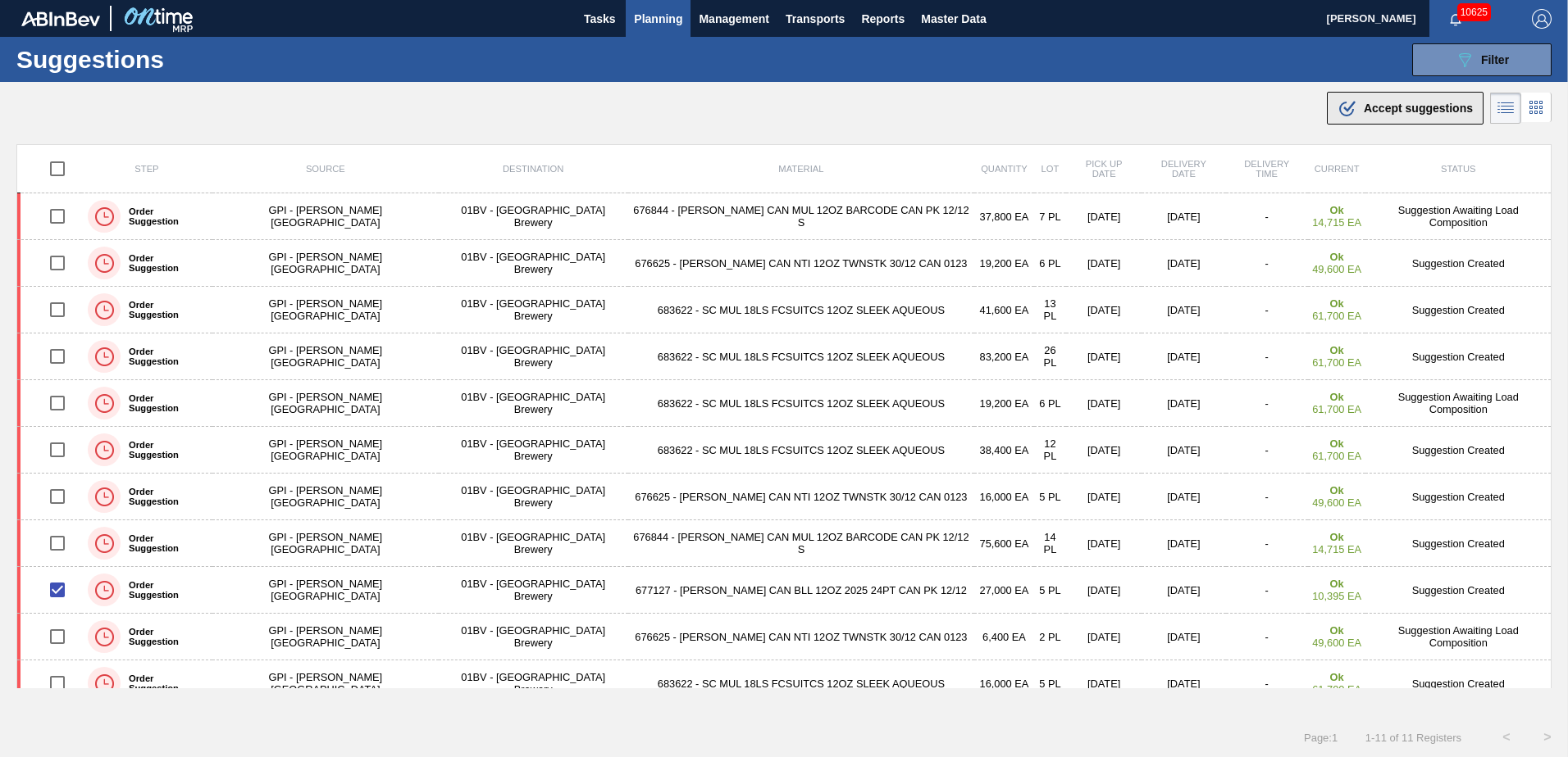
click at [1377, 106] on span "Accept suggestions" at bounding box center [1418, 108] width 109 height 14
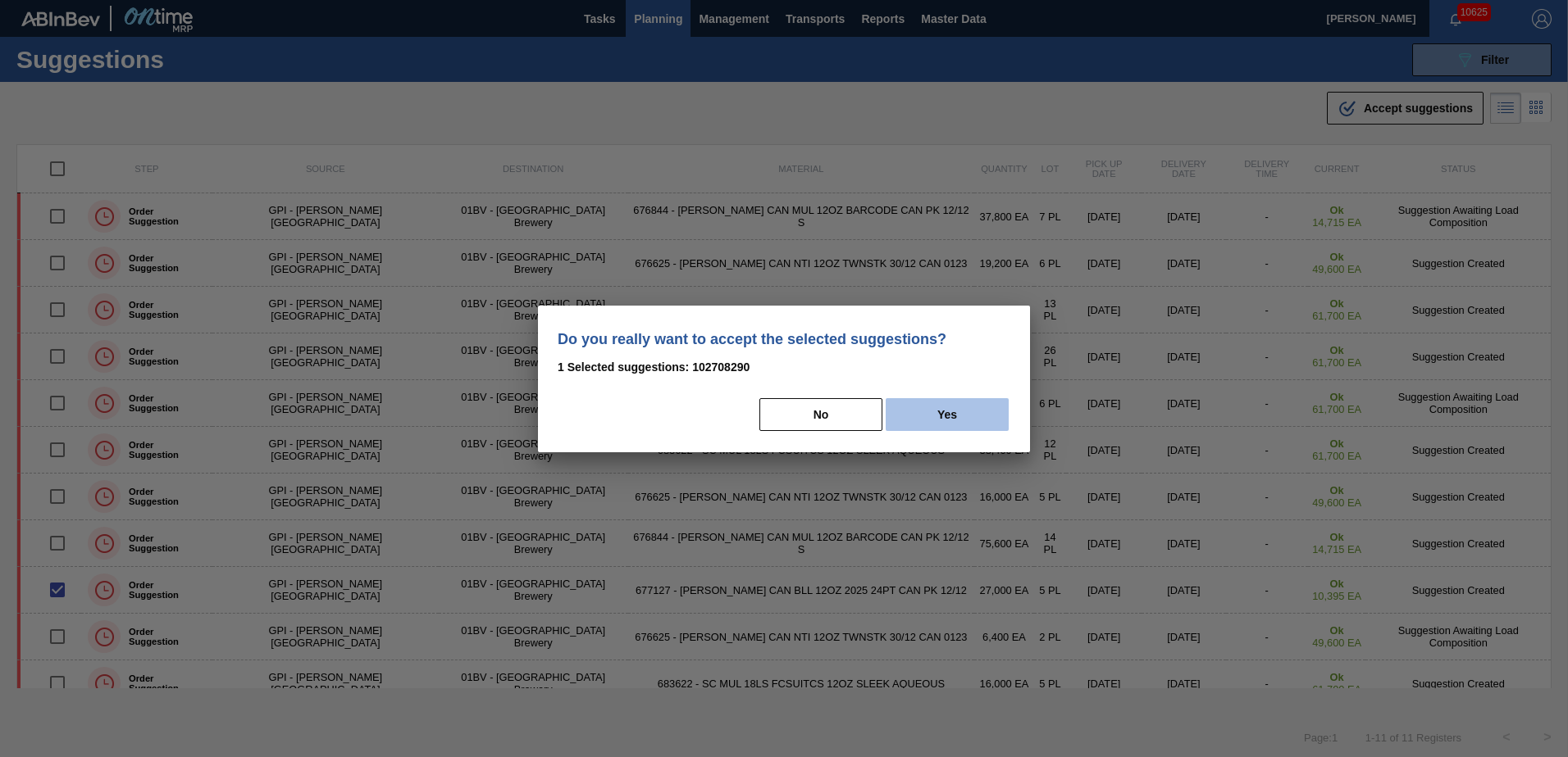
click at [963, 408] on button "Yes" at bounding box center [947, 414] width 123 height 33
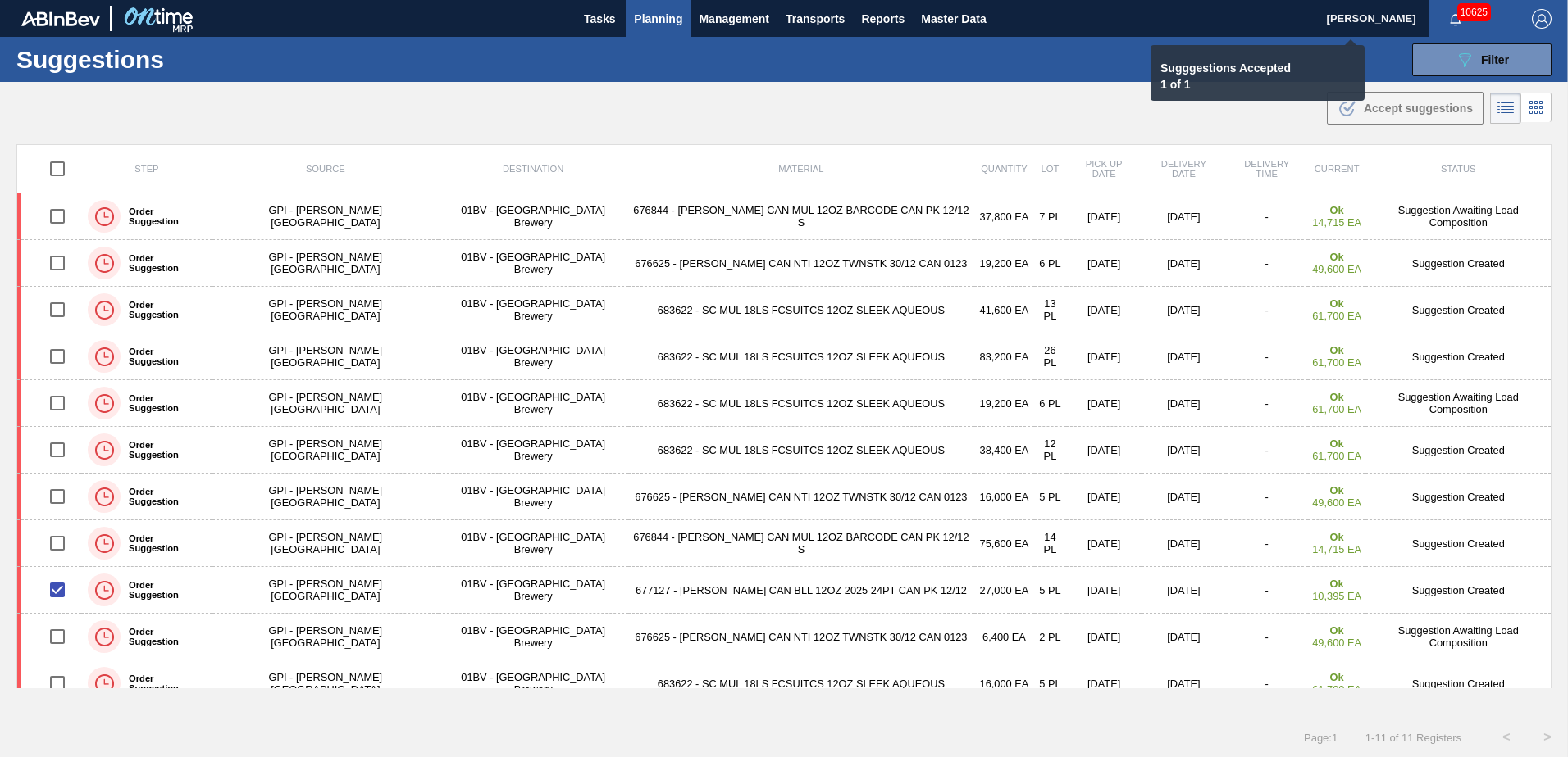
checkbox input "false"
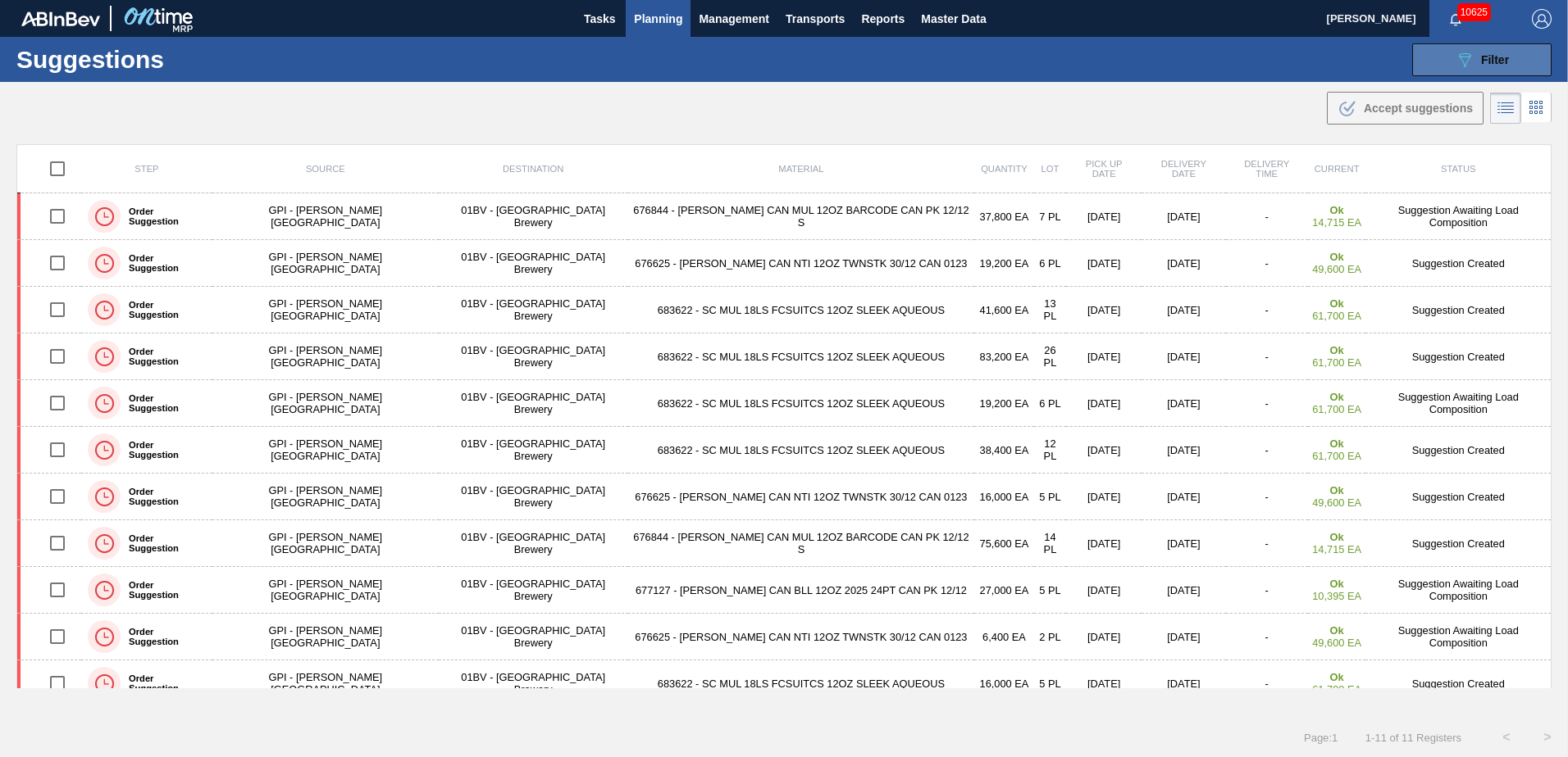
click at [1447, 57] on button "089F7B8B-B2A5-4AFE-B5C0-19BA573D28AC Filter" at bounding box center [1481, 59] width 139 height 33
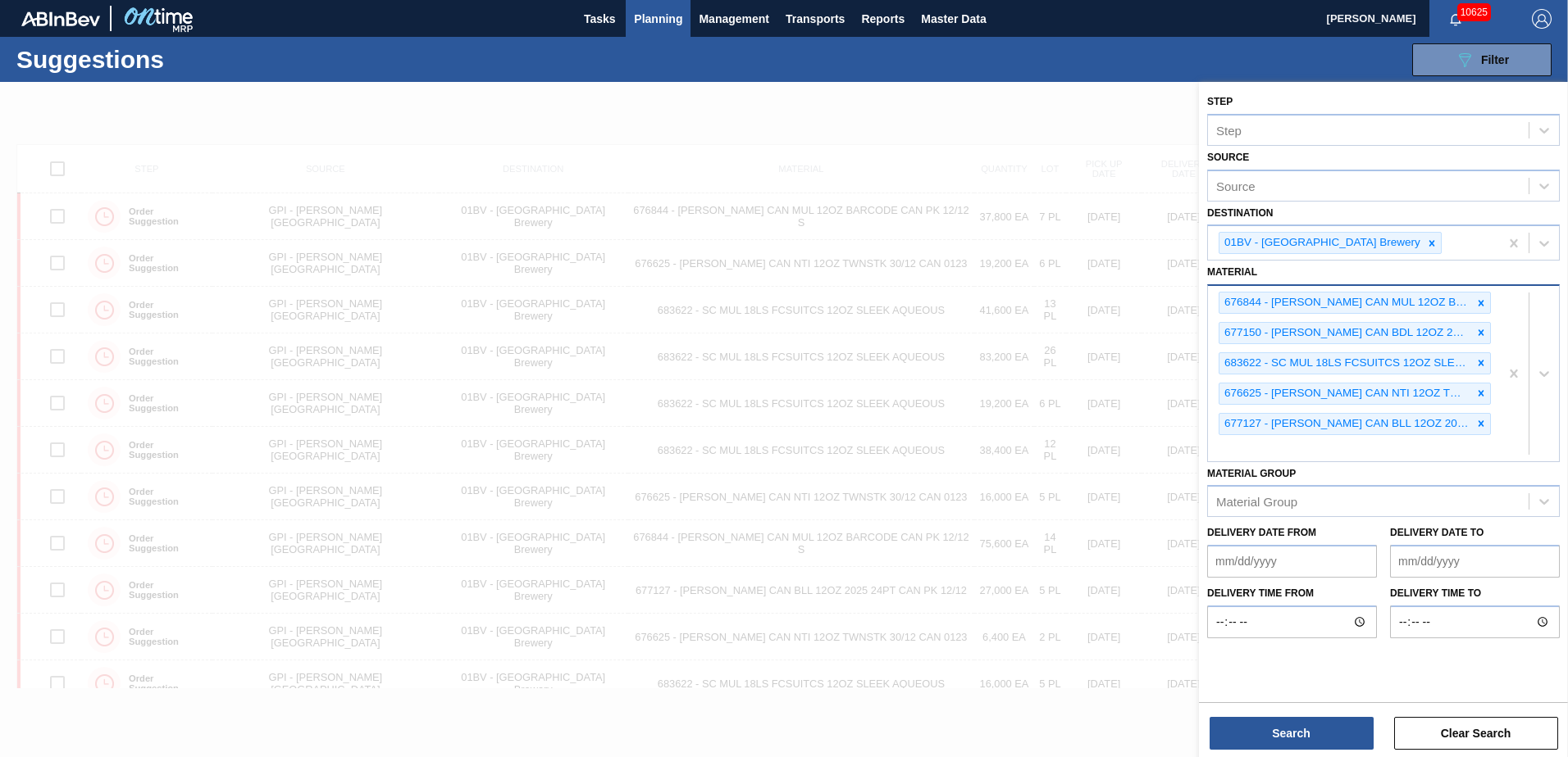
click at [1234, 446] on div "676844 - [PERSON_NAME] CAN MUL 12OZ BARCODE CAN PK 12/12 S 677150 - [PERSON_NAM…" at bounding box center [1353, 373] width 291 height 175
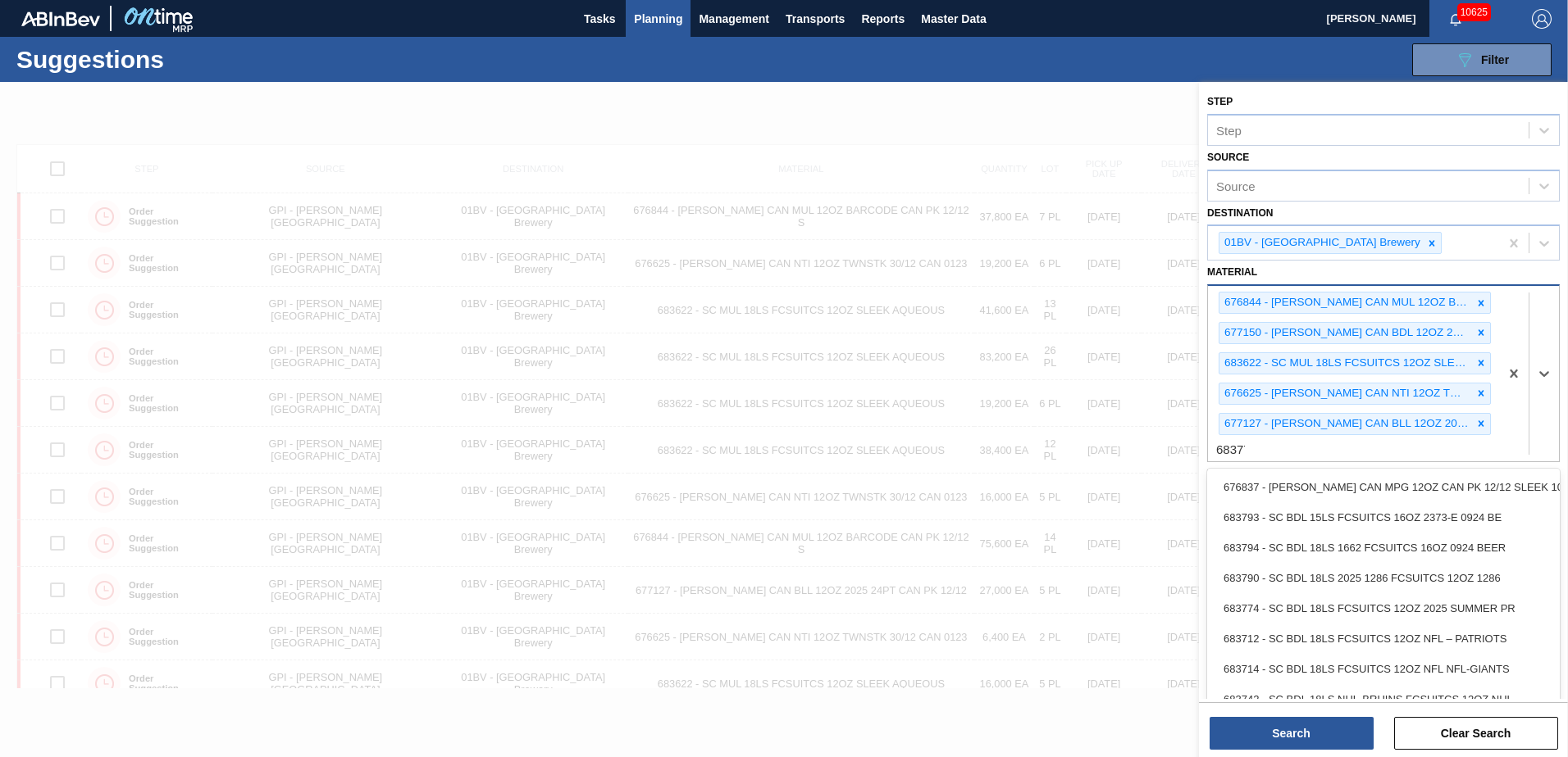
type input "683776"
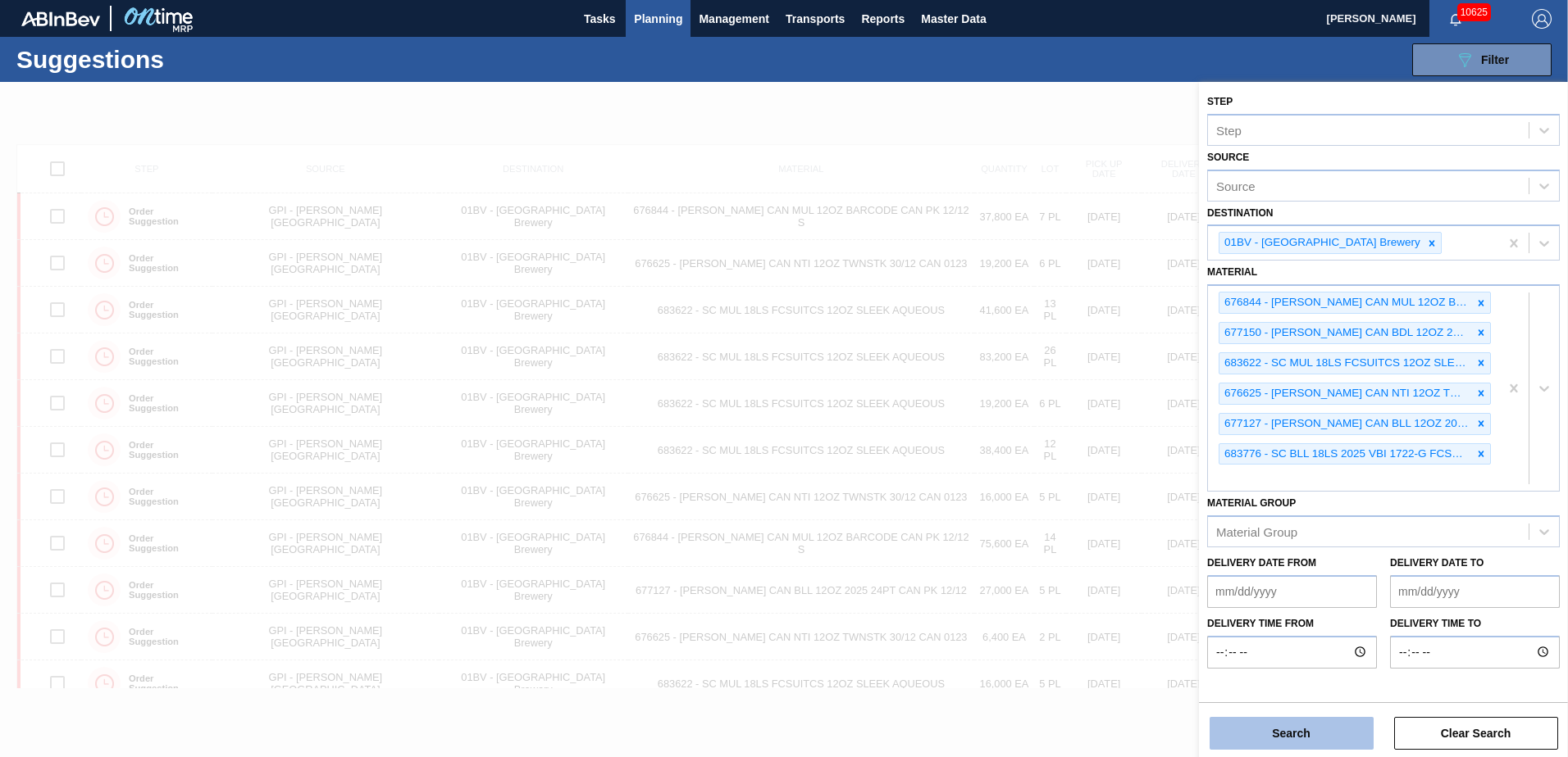
click at [1306, 723] on button "Search" at bounding box center [1291, 733] width 164 height 33
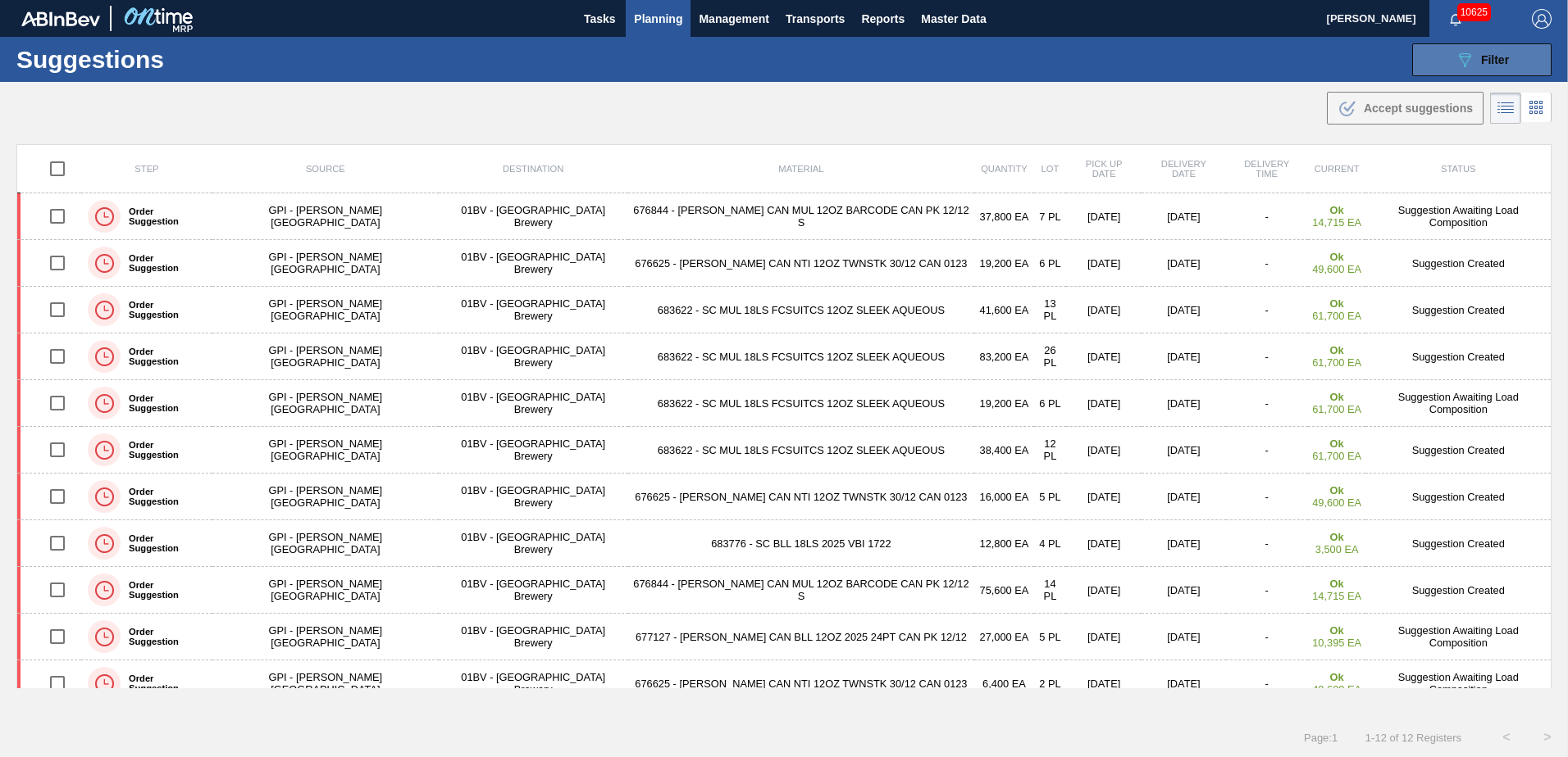
click at [1442, 62] on button "089F7B8B-B2A5-4AFE-B5C0-19BA573D28AC Filter" at bounding box center [1481, 59] width 139 height 33
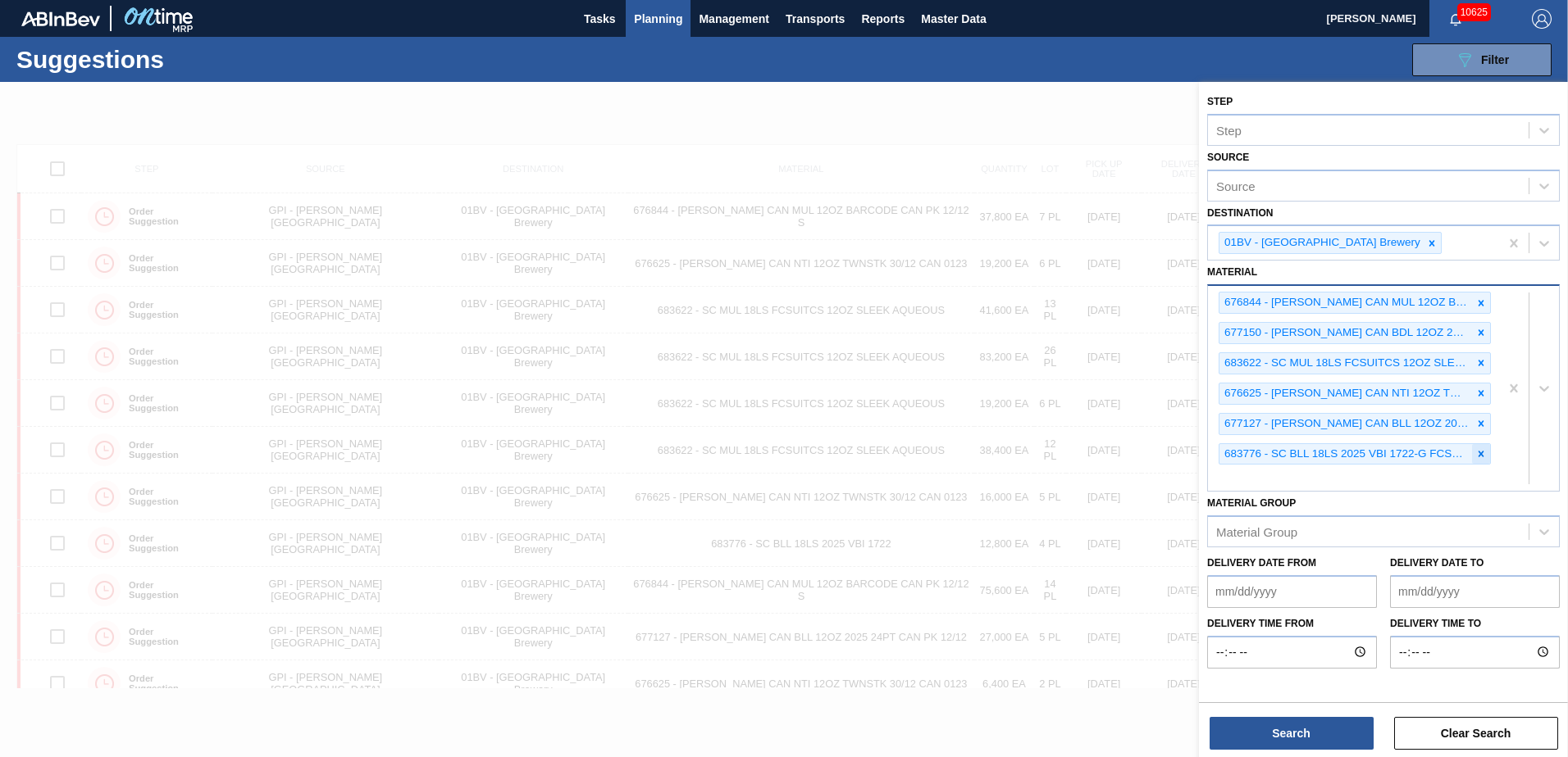
click at [1478, 451] on icon at bounding box center [1481, 453] width 6 height 6
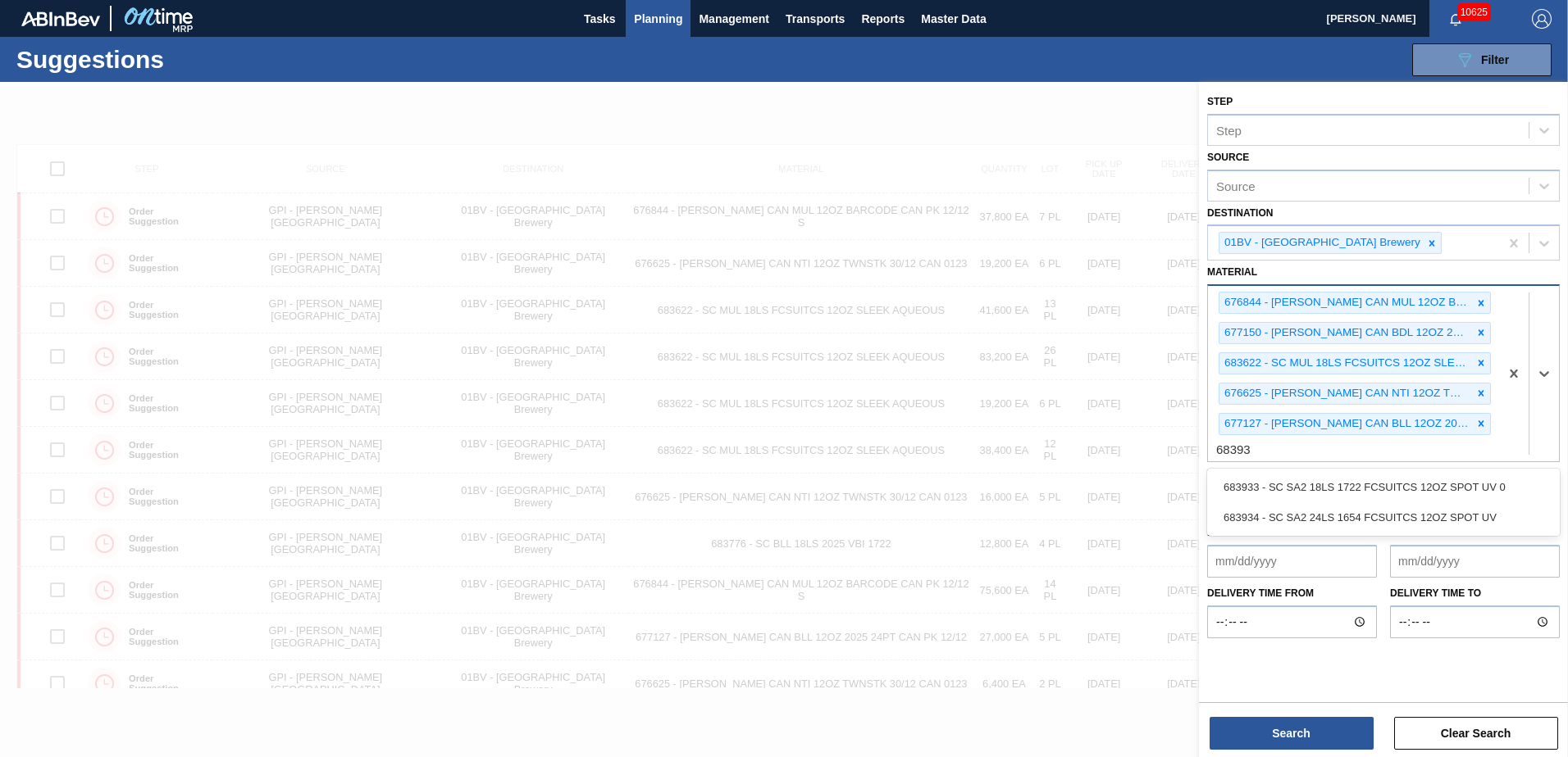
type input "683933"
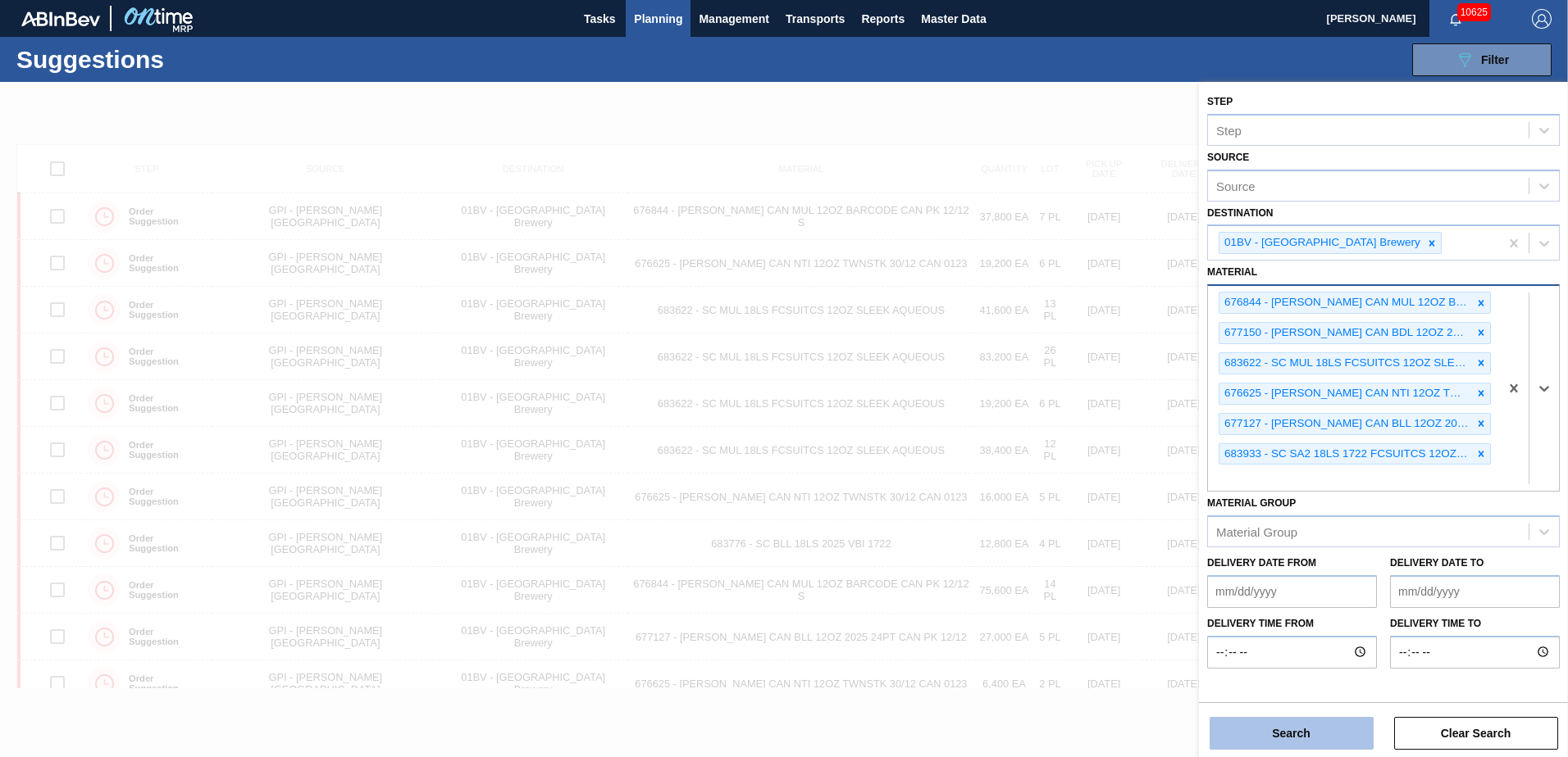
click at [1267, 724] on button "Search" at bounding box center [1291, 733] width 164 height 33
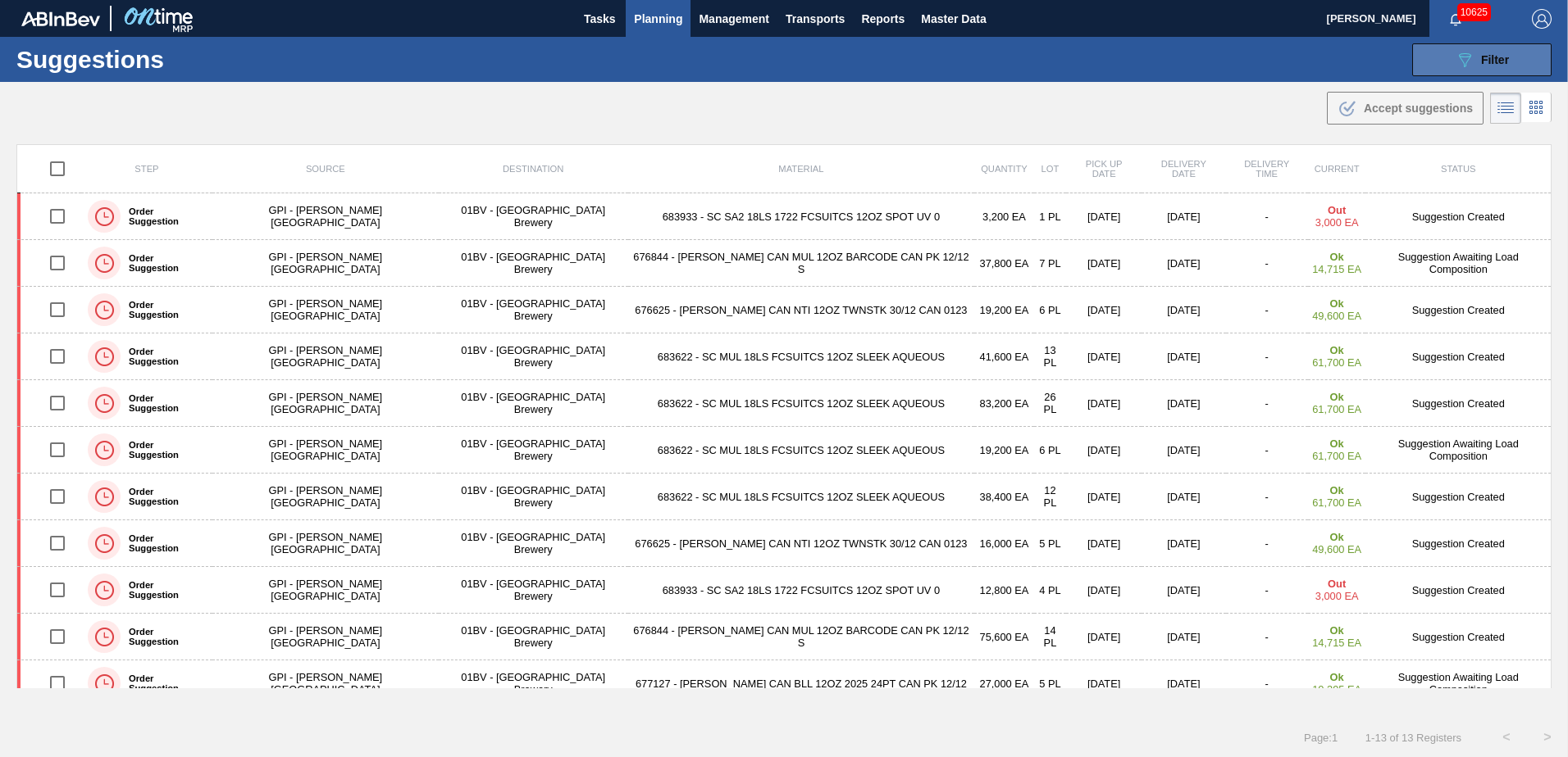
click at [1485, 62] on span "Filter" at bounding box center [1495, 60] width 28 height 14
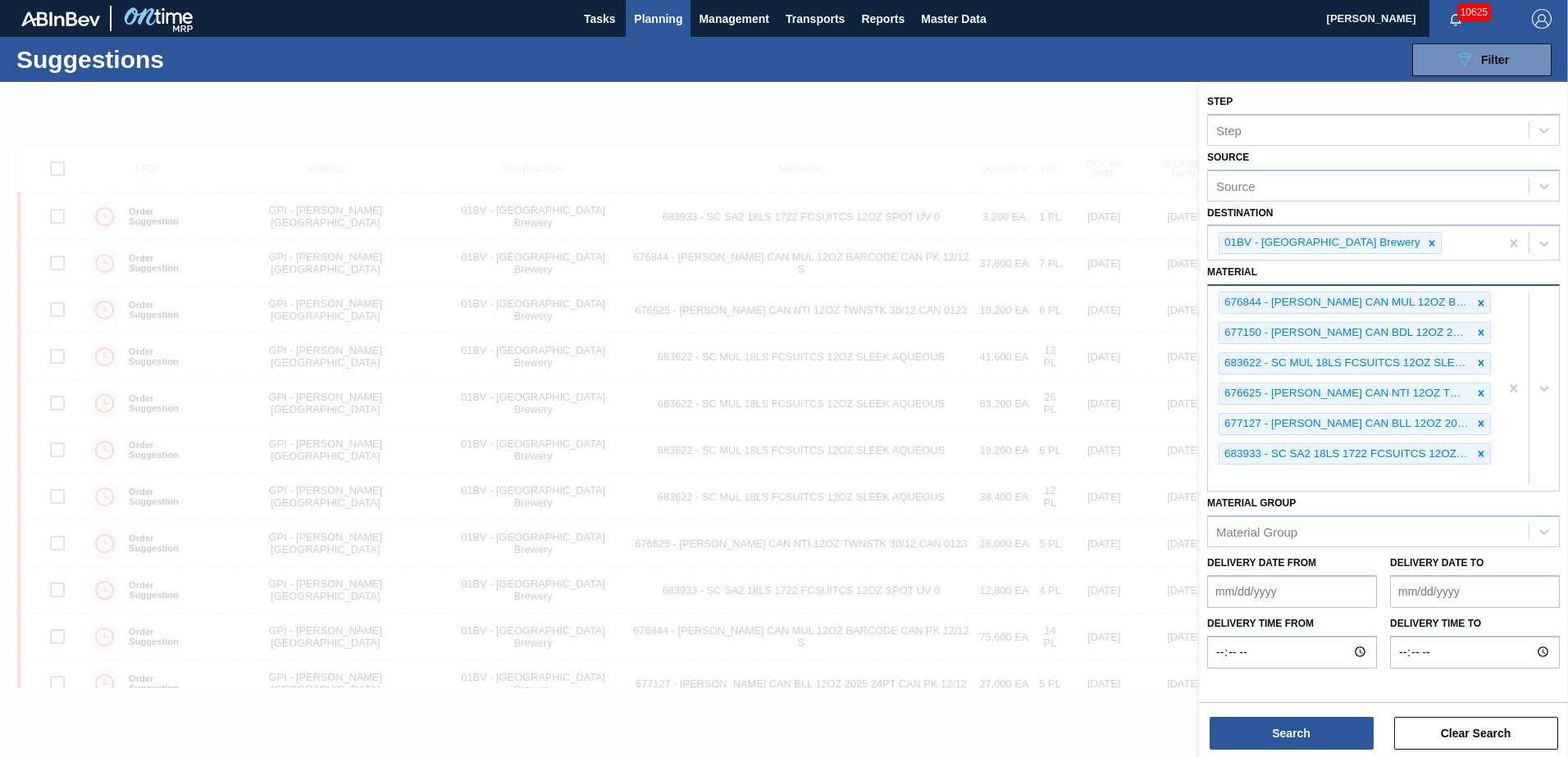
click at [1261, 484] on div "676844 - [PERSON_NAME] CAN MUL 12OZ BARCODE CAN PK 12/12 S 677150 - [PERSON_NAM…" at bounding box center [1353, 388] width 291 height 205
type input "683934"
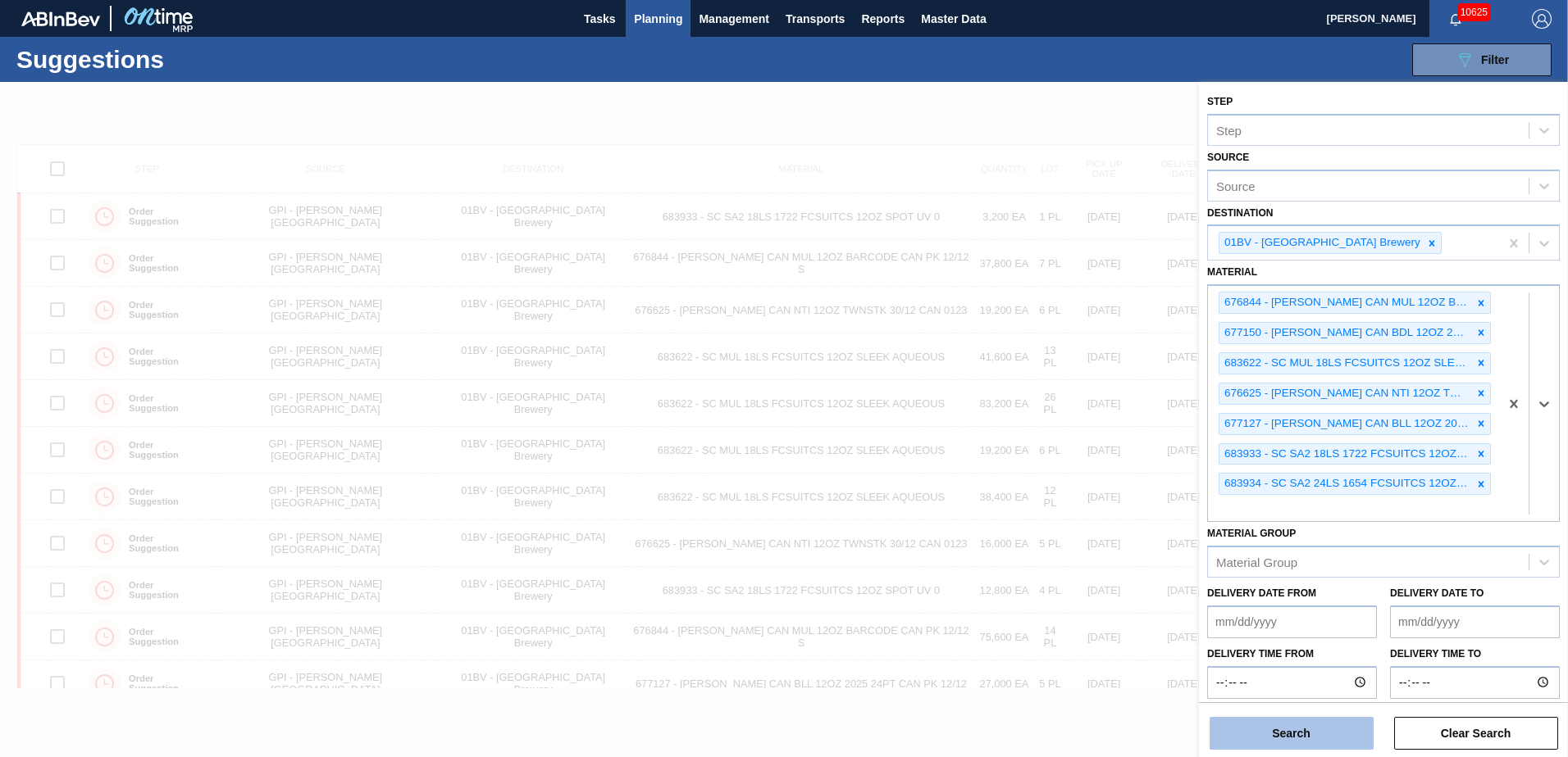
click at [1279, 730] on button "Search" at bounding box center [1291, 733] width 164 height 33
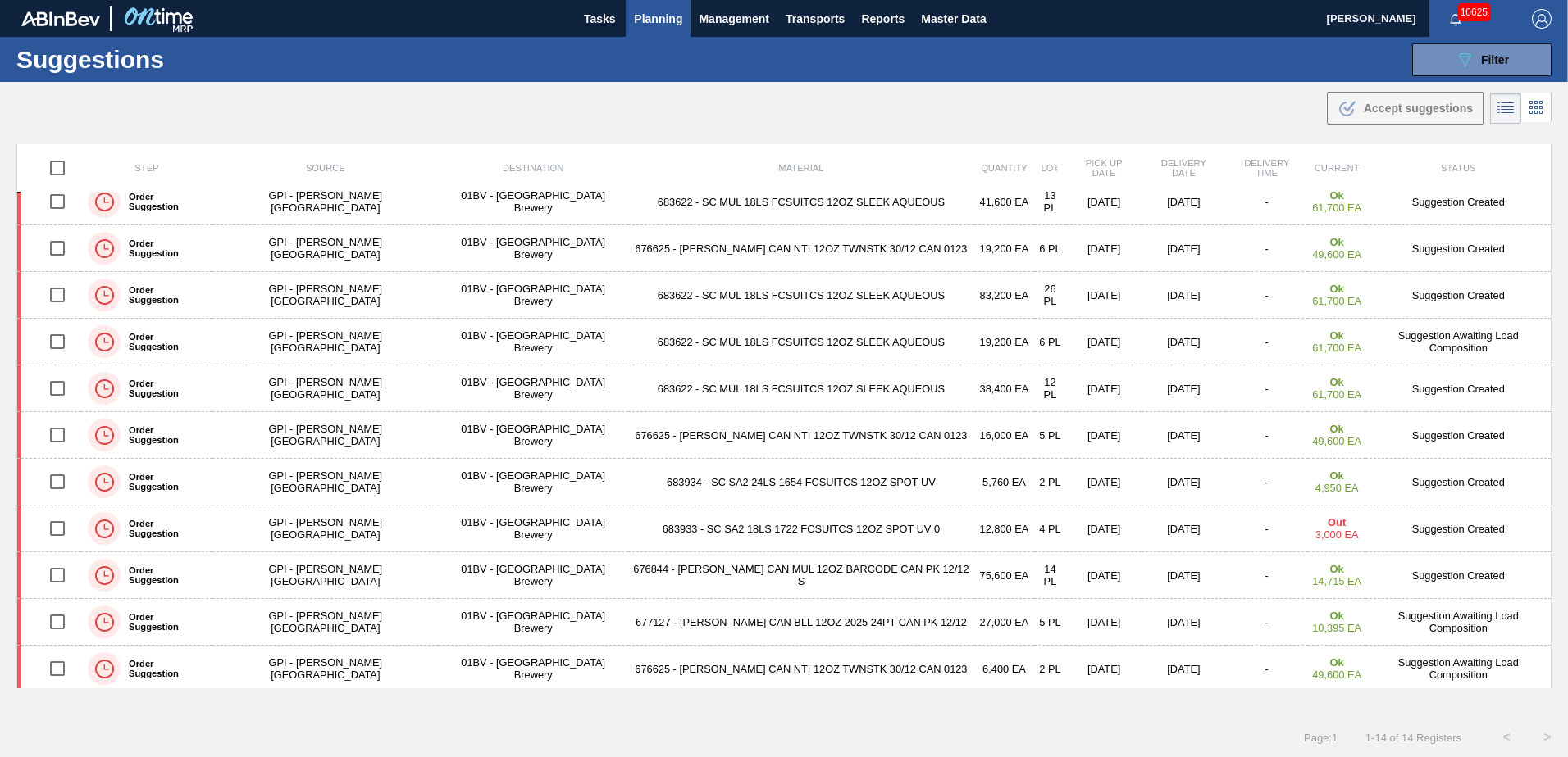
scroll to position [159, 0]
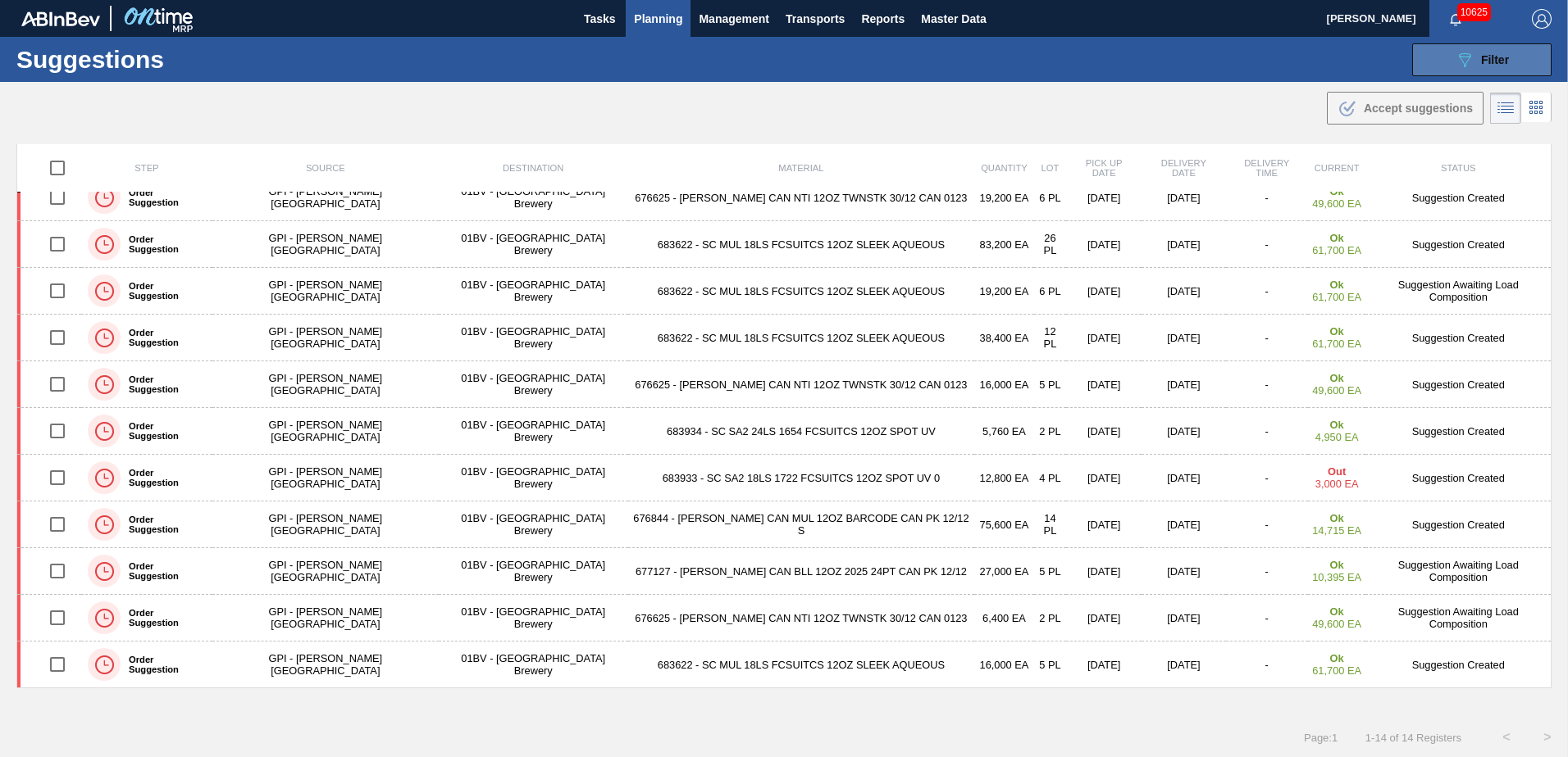
click at [1467, 63] on icon "089F7B8B-B2A5-4AFE-B5C0-19BA573D28AC" at bounding box center [1464, 59] width 19 height 19
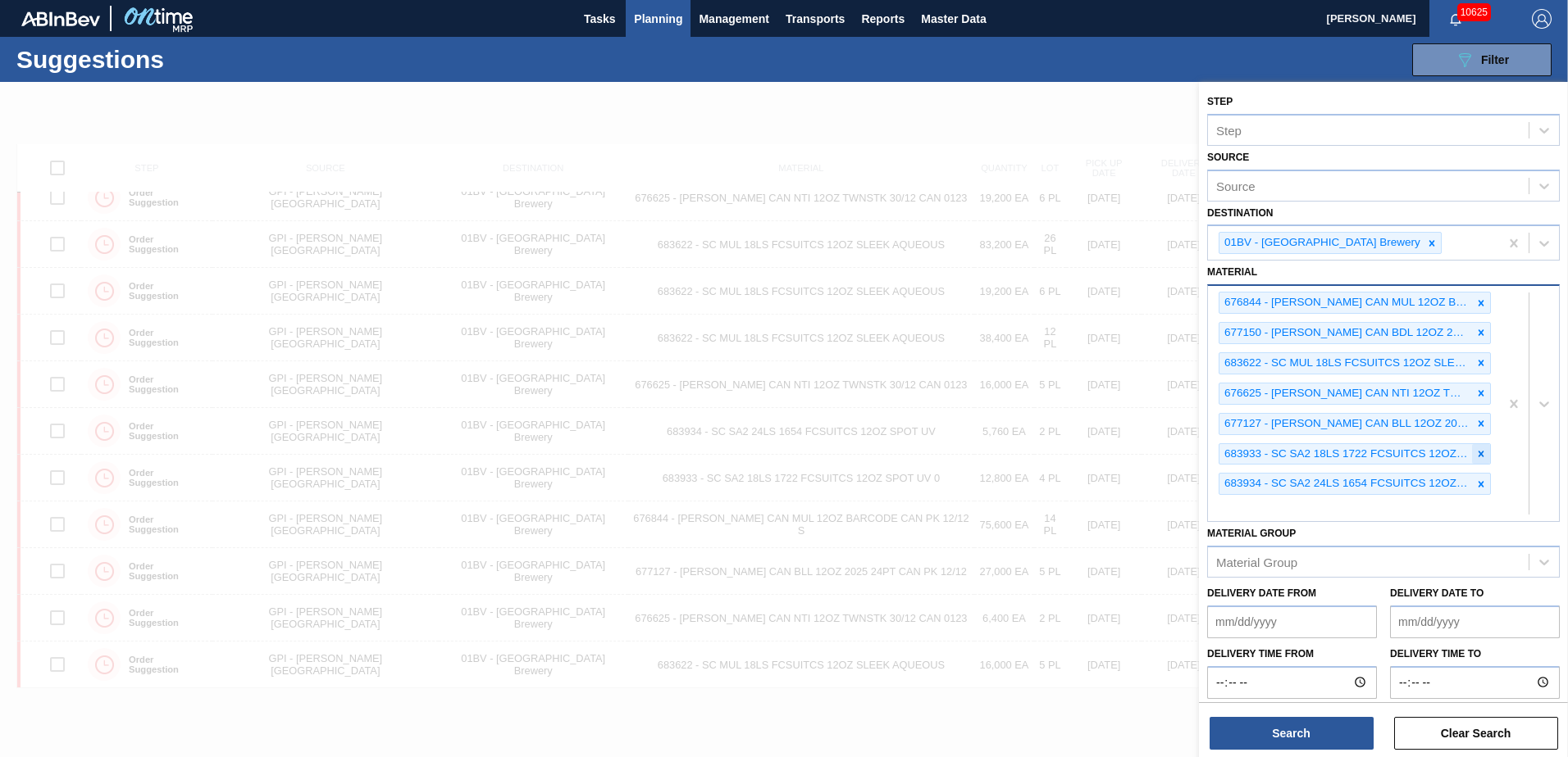
click at [1480, 451] on icon at bounding box center [1481, 453] width 6 height 6
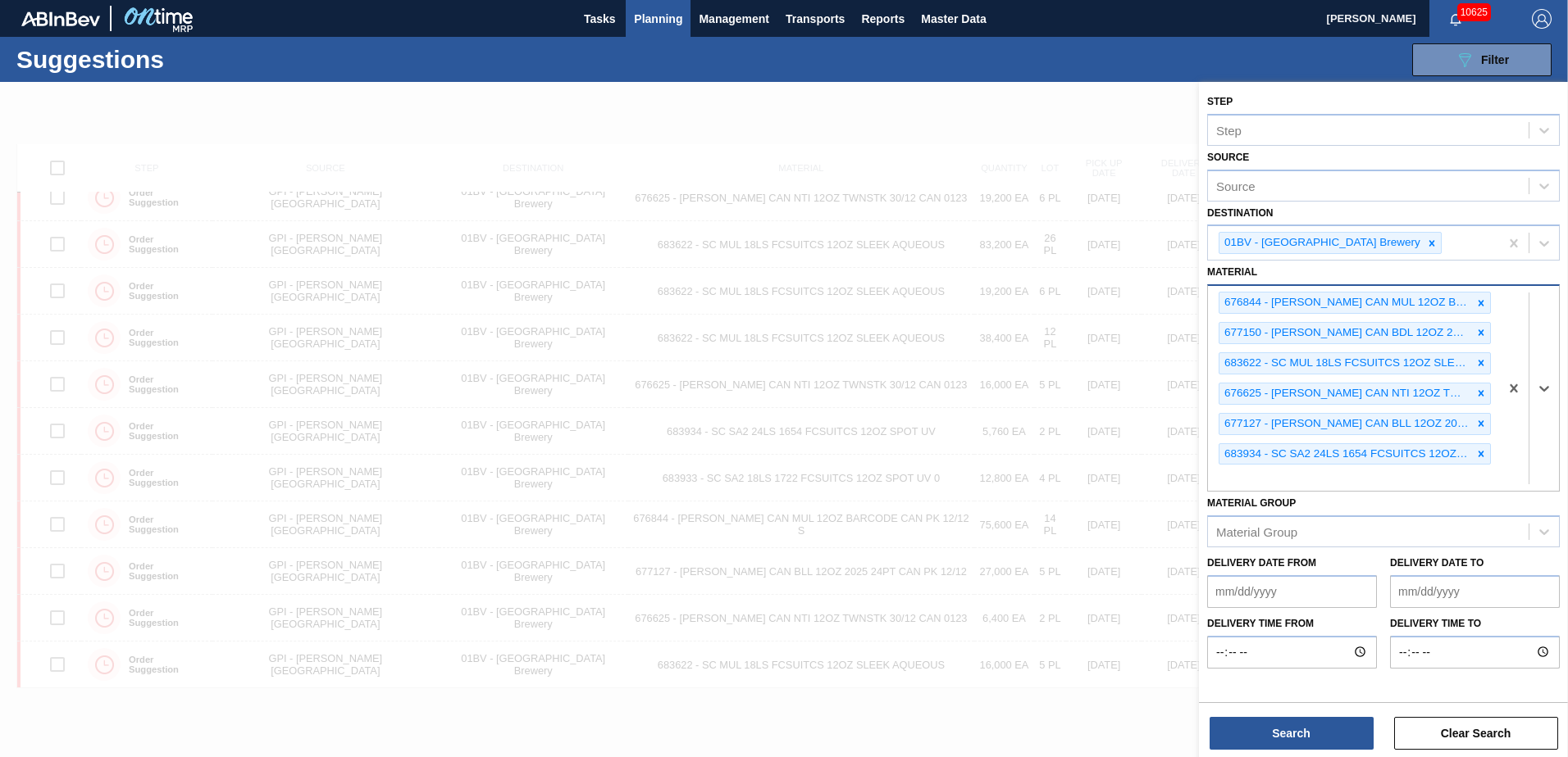
click at [1480, 451] on icon at bounding box center [1481, 454] width 12 height 12
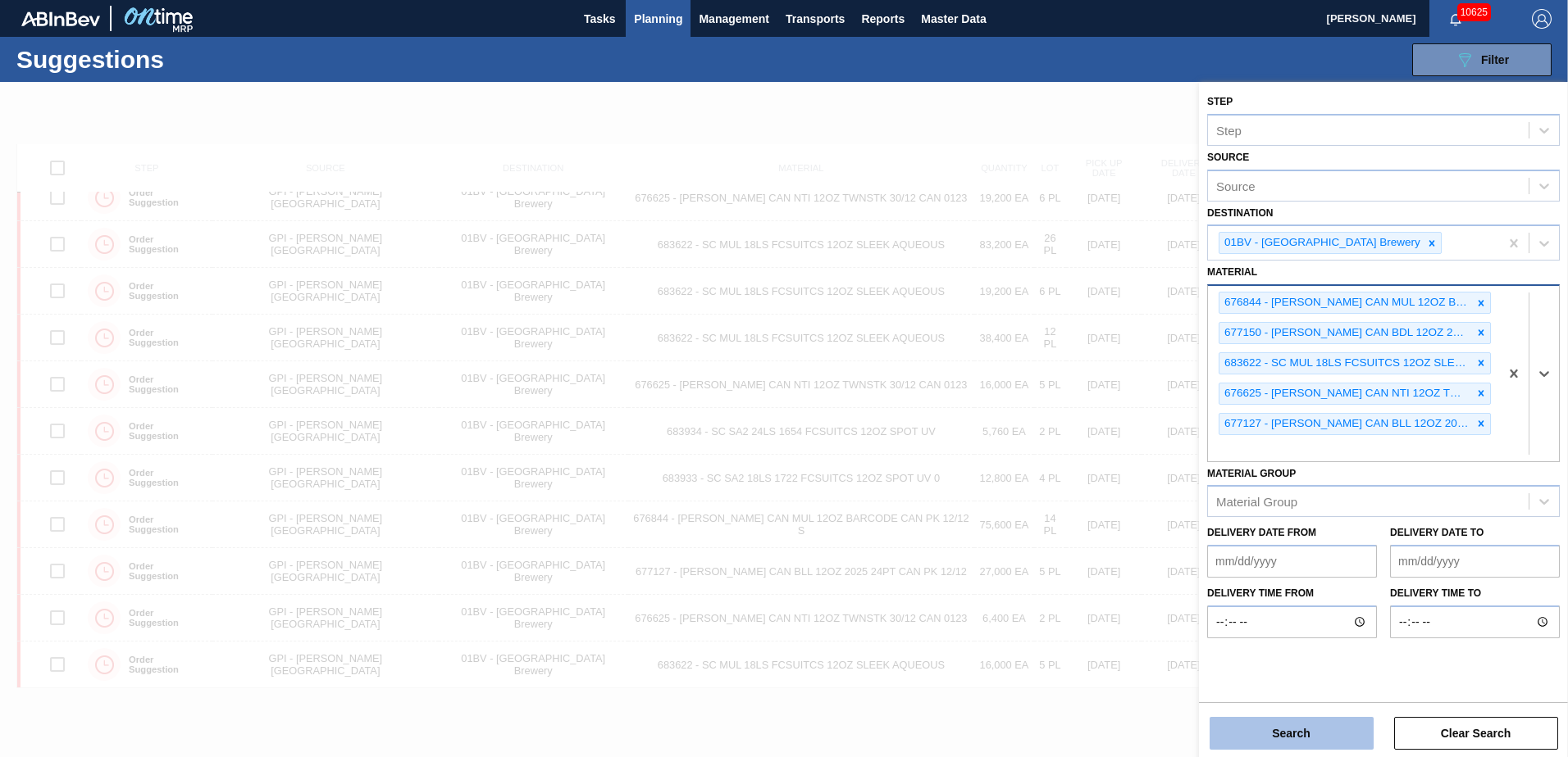
click at [1283, 729] on button "Search" at bounding box center [1291, 733] width 164 height 33
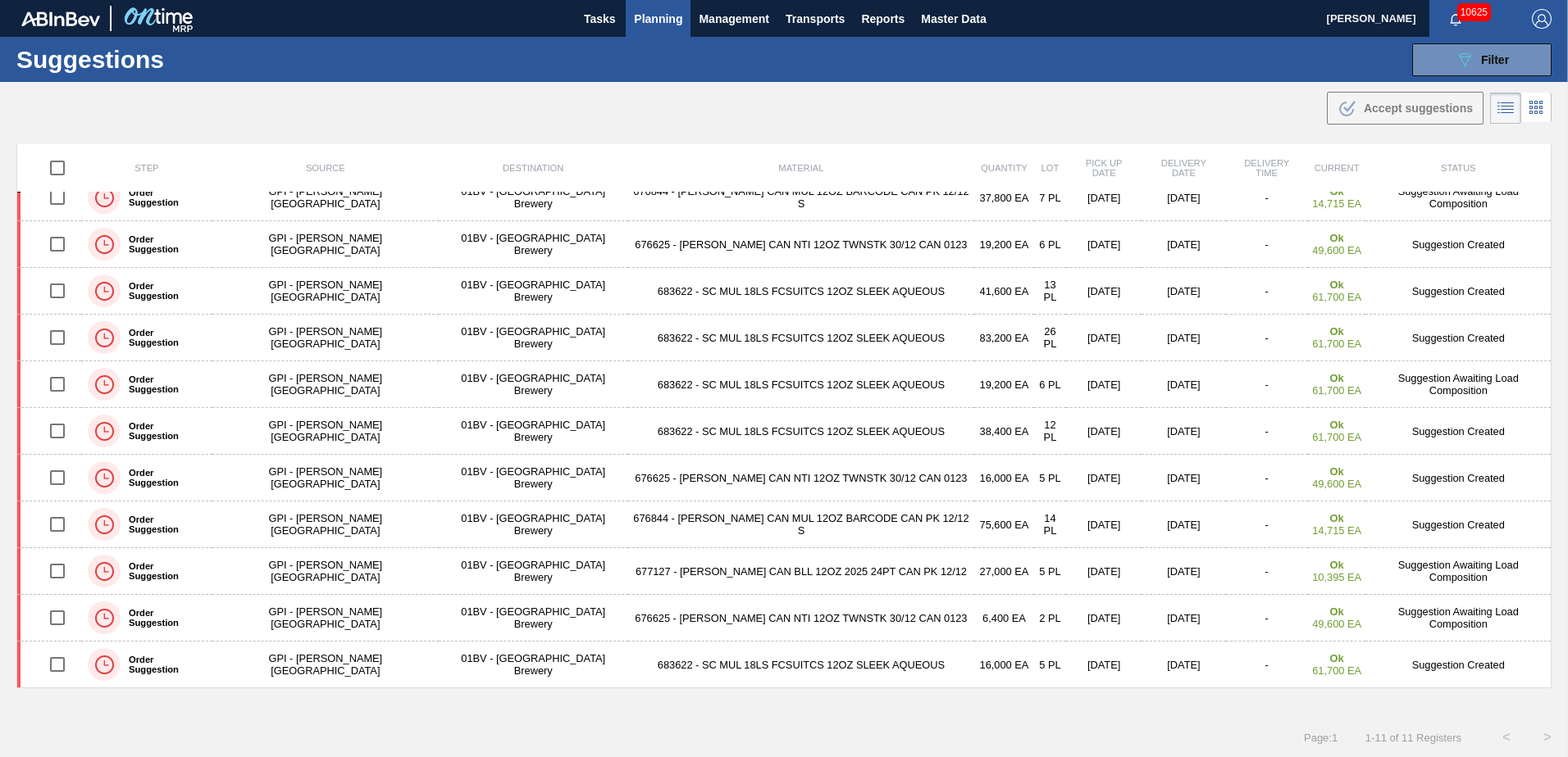
scroll to position [19, 0]
click at [1473, 57] on div "089F7B8B-B2A5-4AFE-B5C0-19BA573D28AC Filter" at bounding box center [1482, 59] width 54 height 19
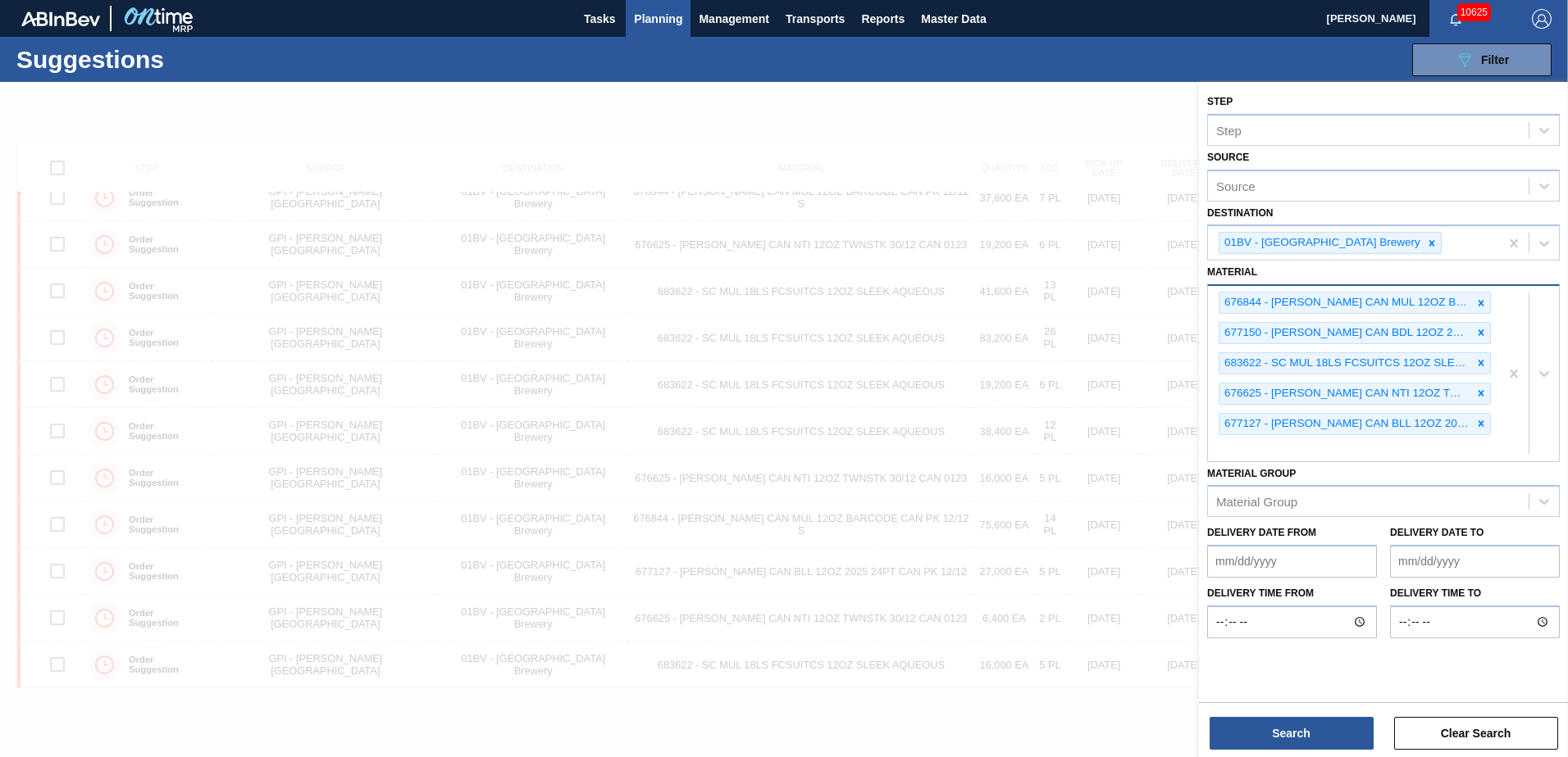
click at [1260, 440] on div "676844 - [PERSON_NAME] CAN MUL 12OZ BARCODE CAN PK 12/12 S 677150 - [PERSON_NAM…" at bounding box center [1353, 373] width 291 height 175
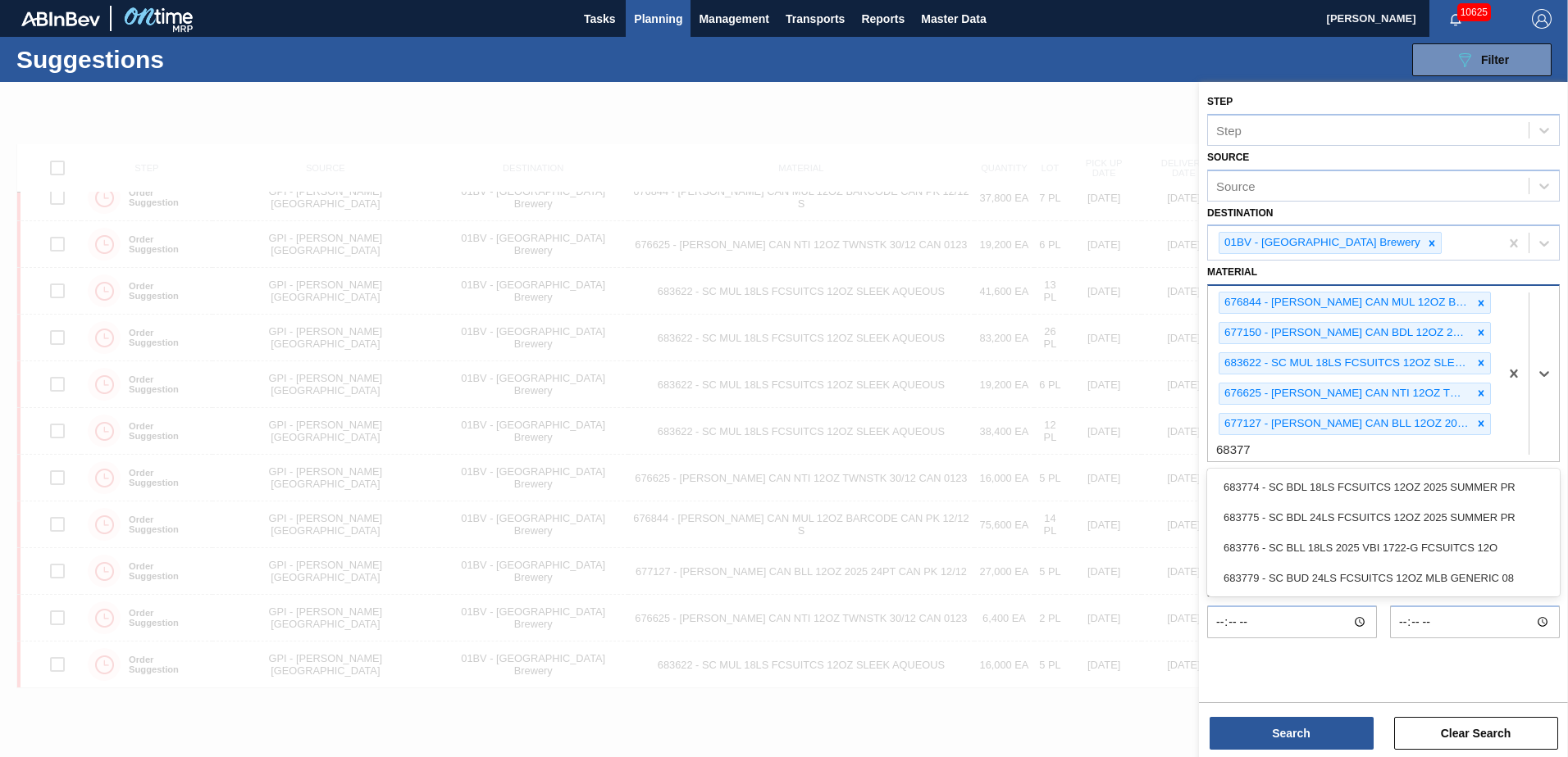
type input "683776"
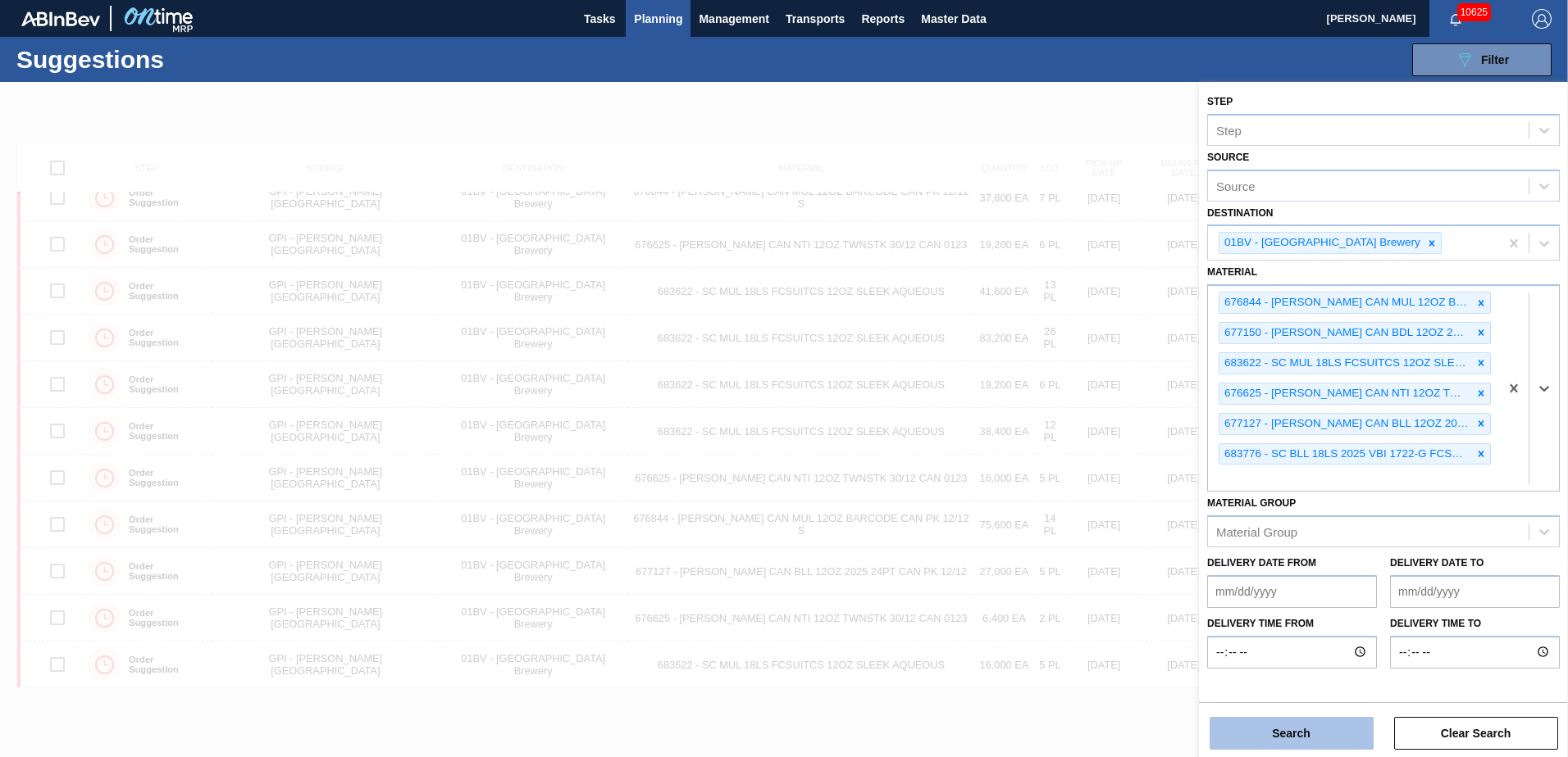
click at [1267, 734] on button "Search" at bounding box center [1291, 733] width 164 height 33
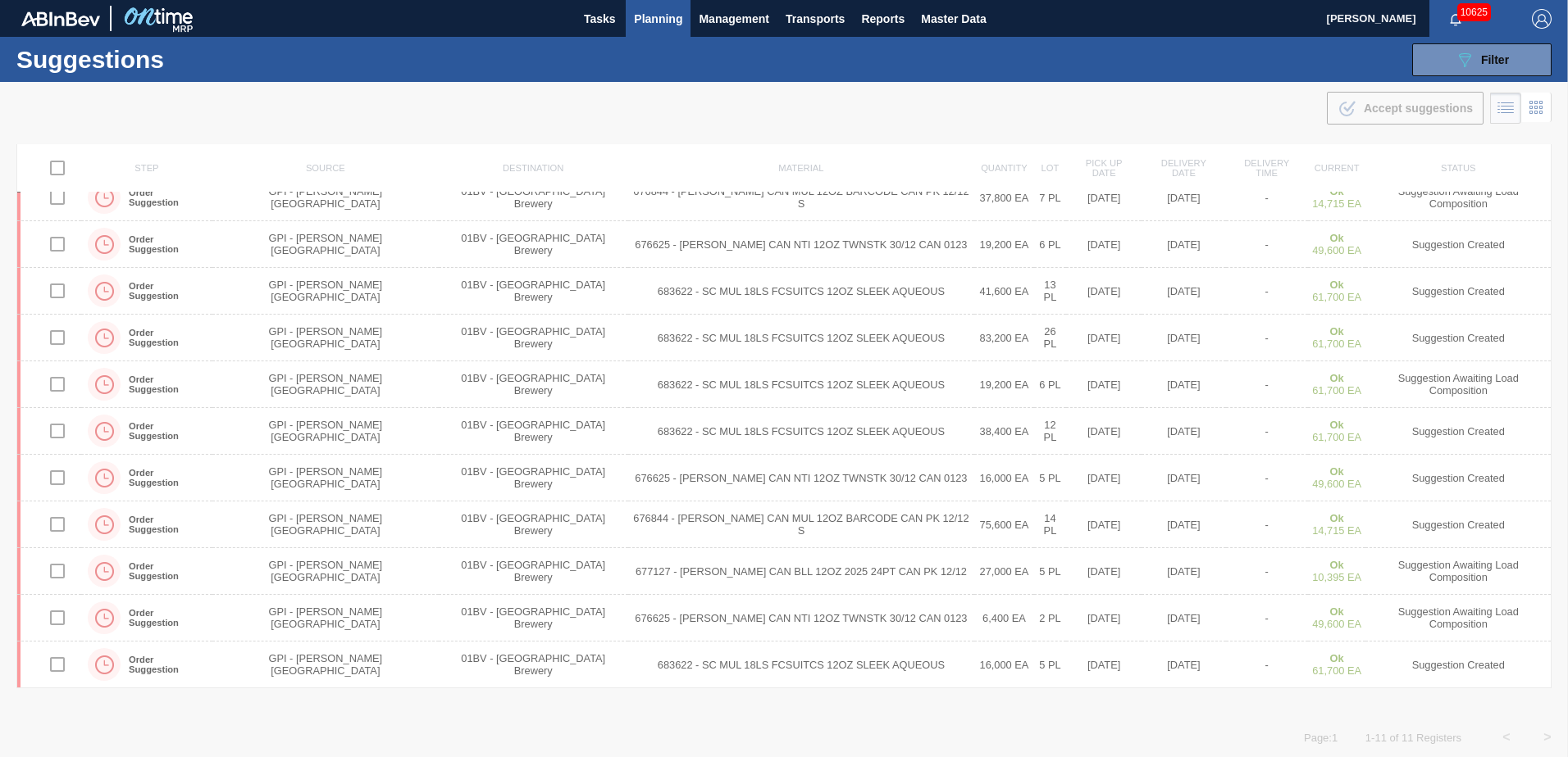
scroll to position [66, 0]
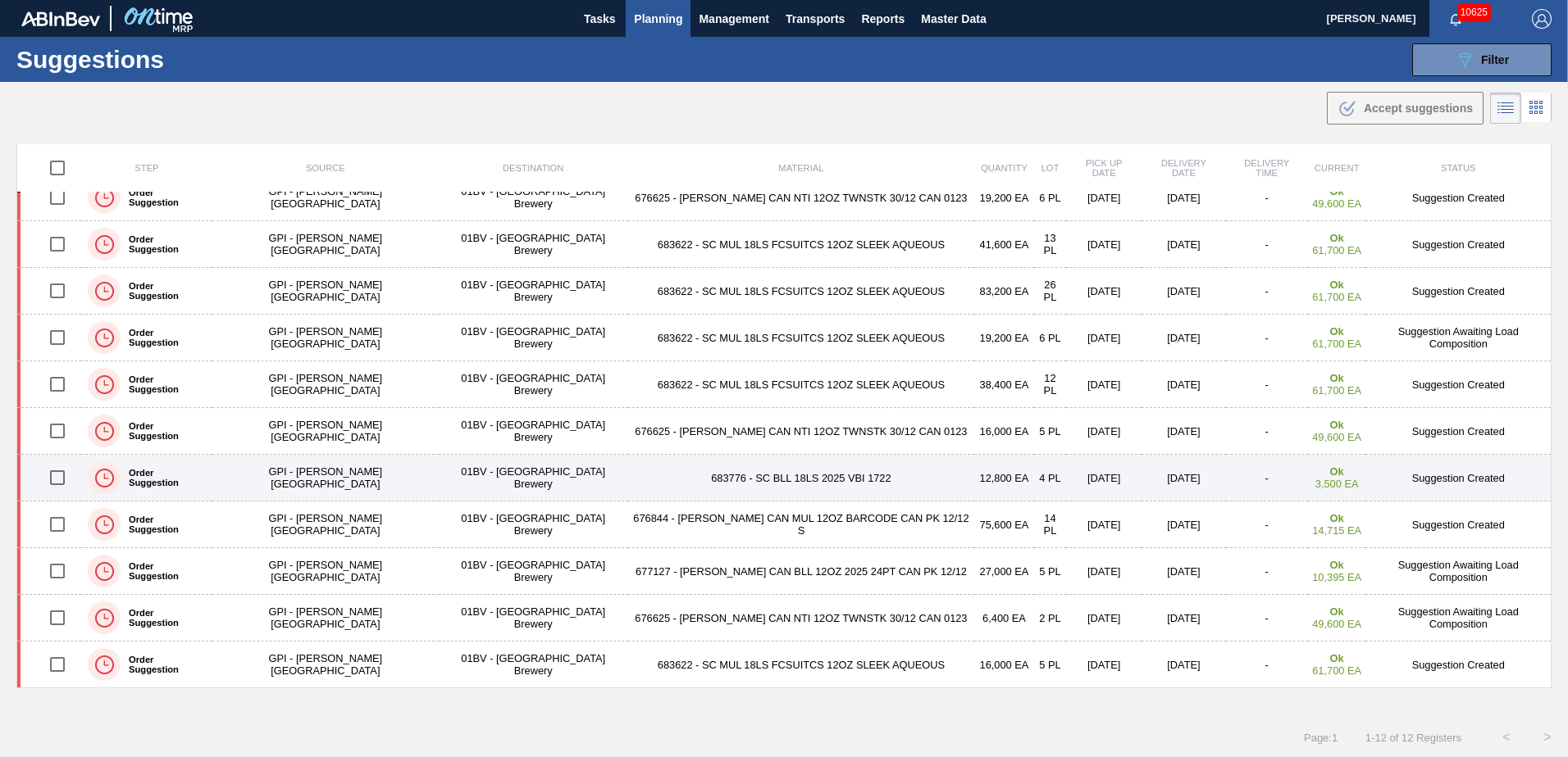
click at [65, 479] on input "checkbox" at bounding box center [57, 478] width 35 height 35
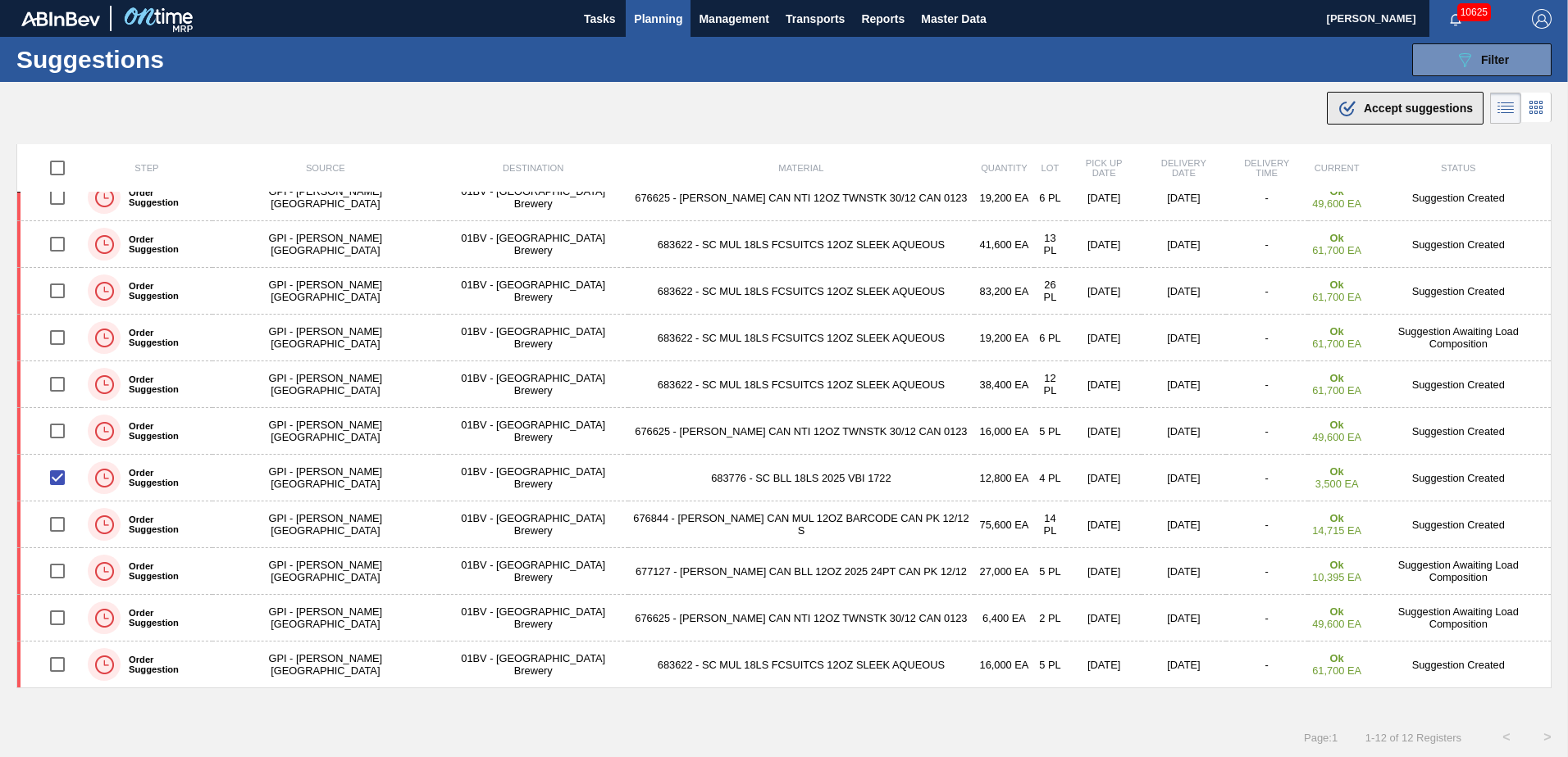
click at [1391, 115] on div ".b{fill:var(--color-action-default)} Accept suggestions" at bounding box center [1405, 108] width 135 height 19
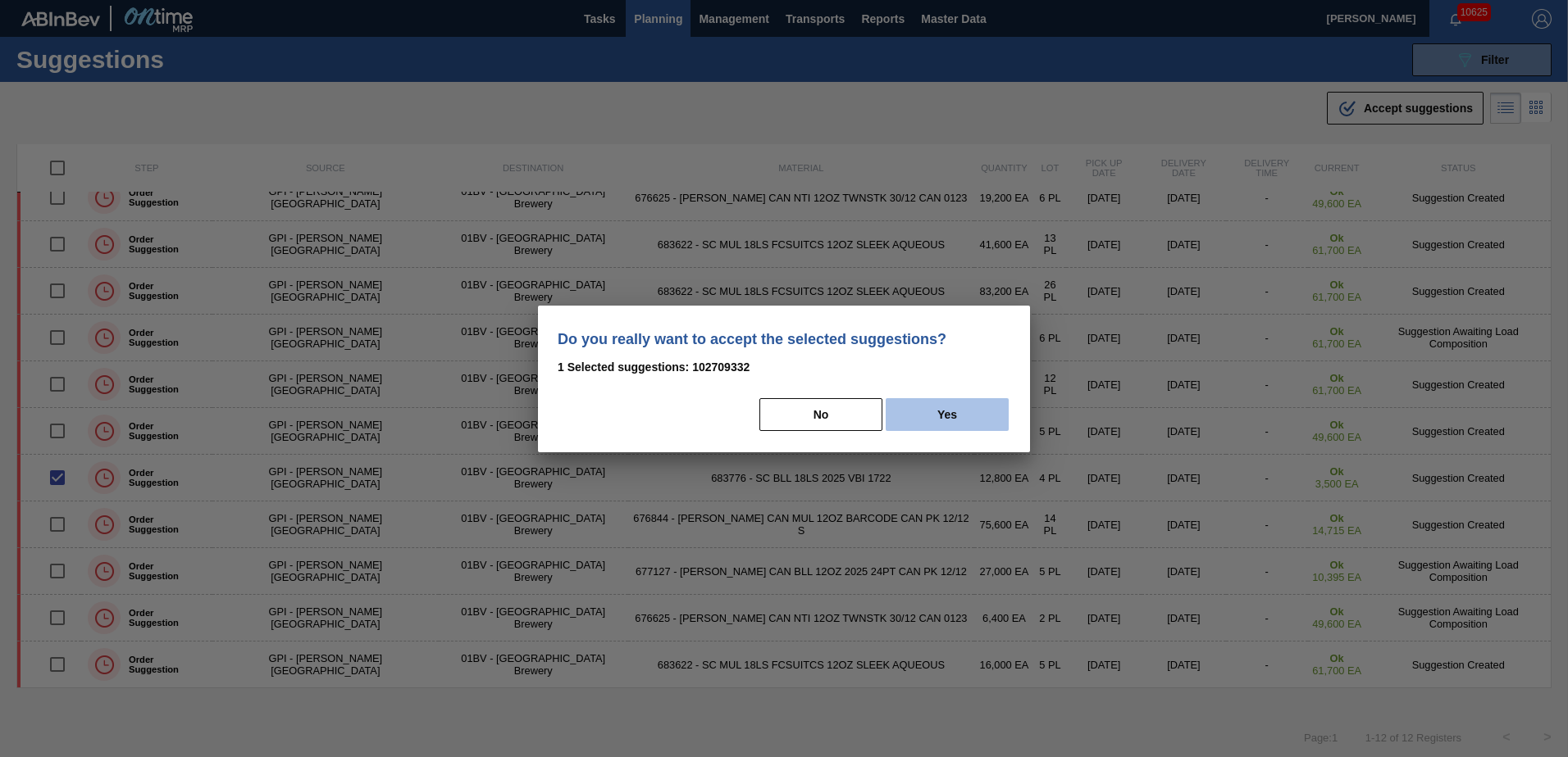
click at [952, 412] on button "Yes" at bounding box center [947, 414] width 123 height 33
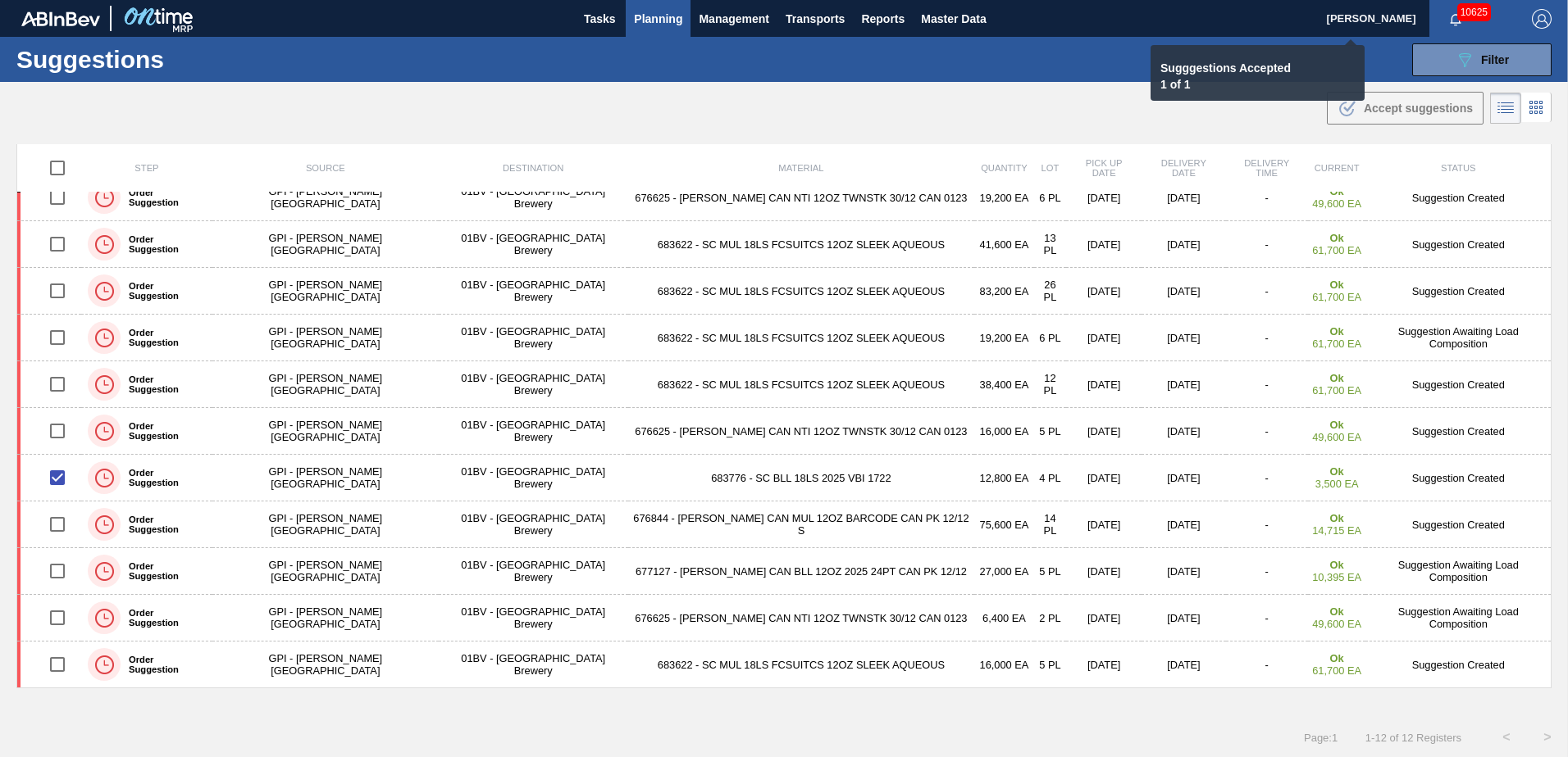
checkbox input "false"
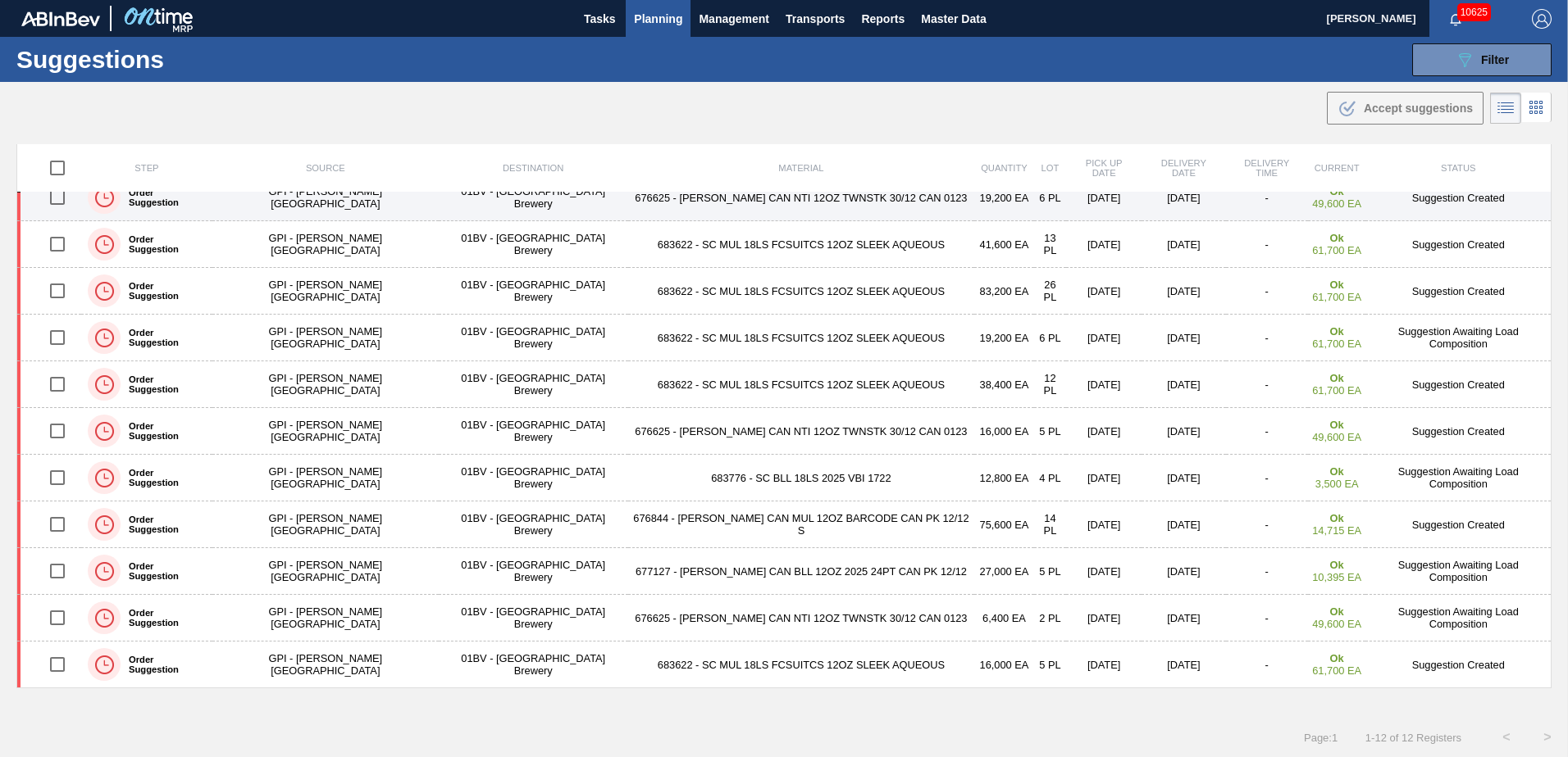
click at [65, 200] on input "checkbox" at bounding box center [57, 197] width 35 height 35
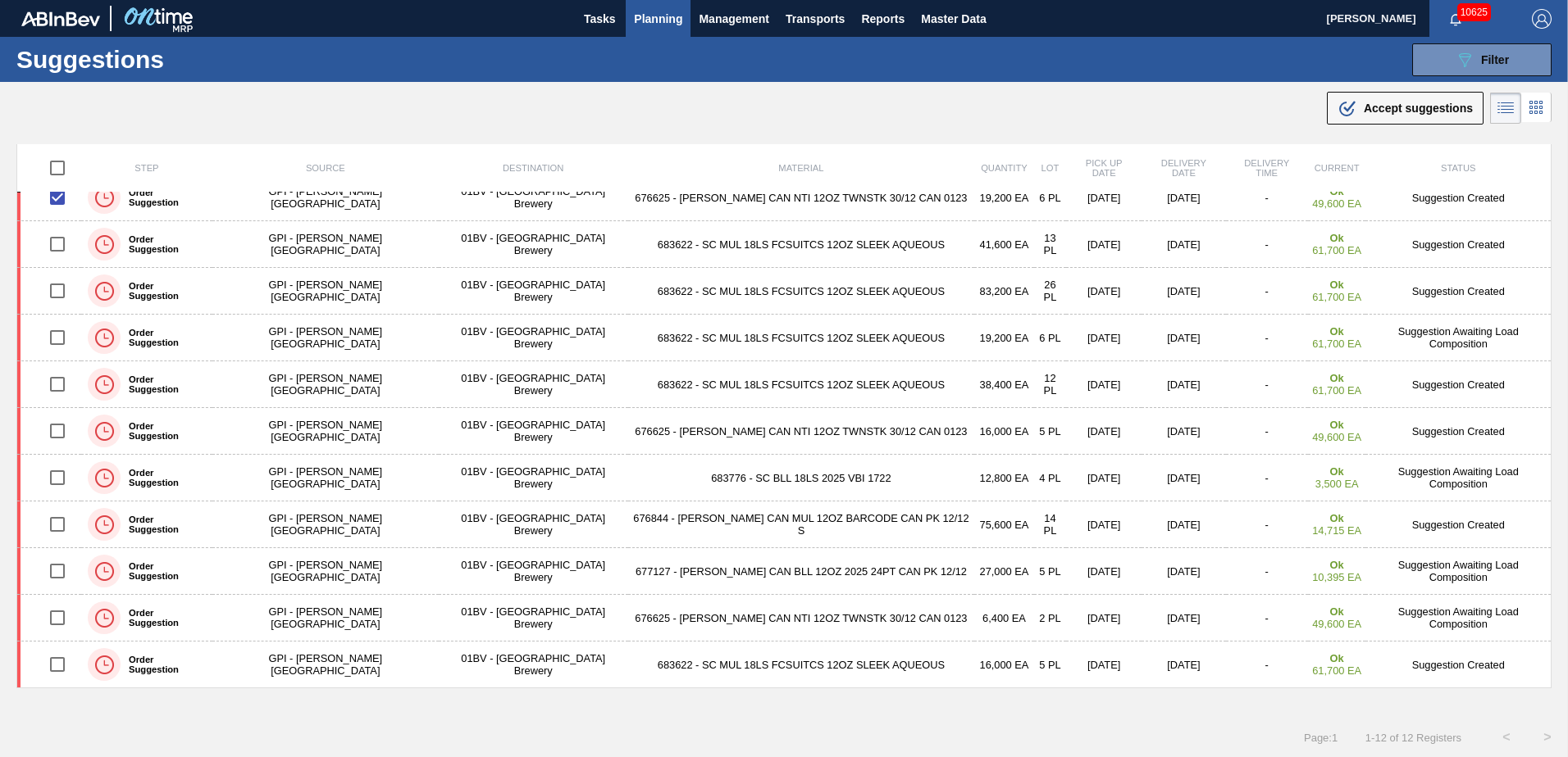
click at [1406, 108] on span "Accept suggestions" at bounding box center [1418, 108] width 109 height 14
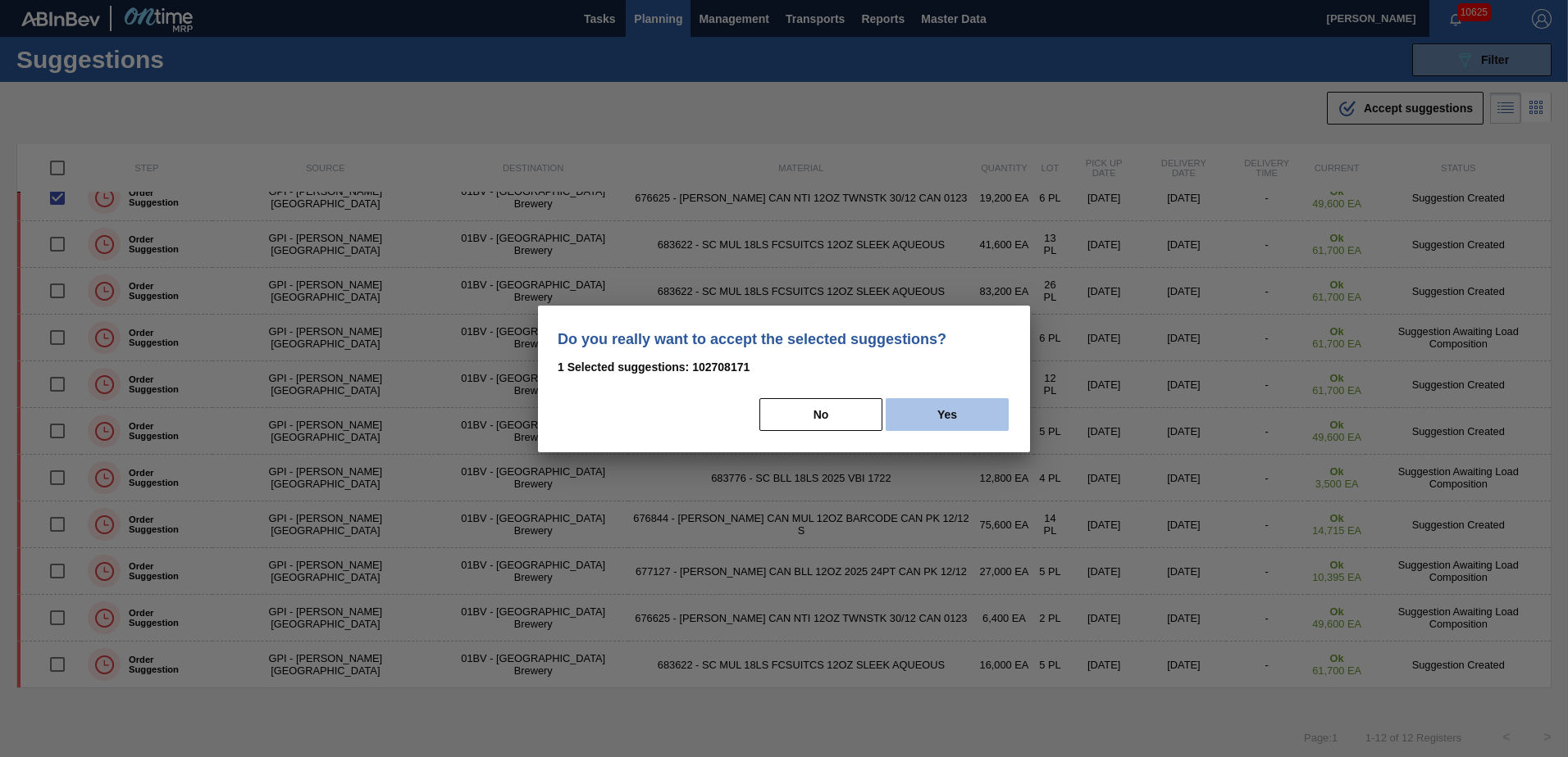
click at [971, 412] on button "Yes" at bounding box center [947, 414] width 123 height 33
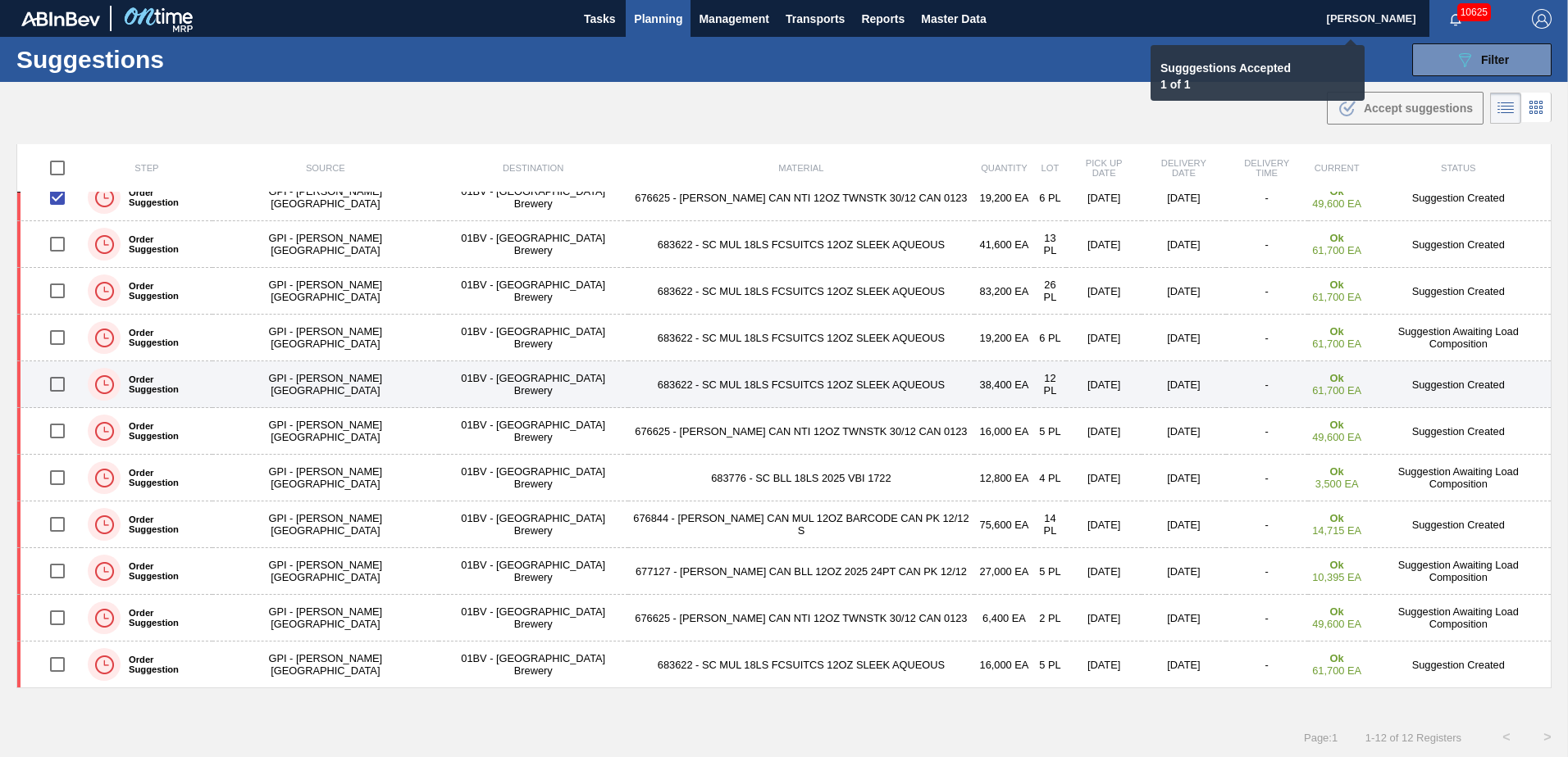
checkbox input "false"
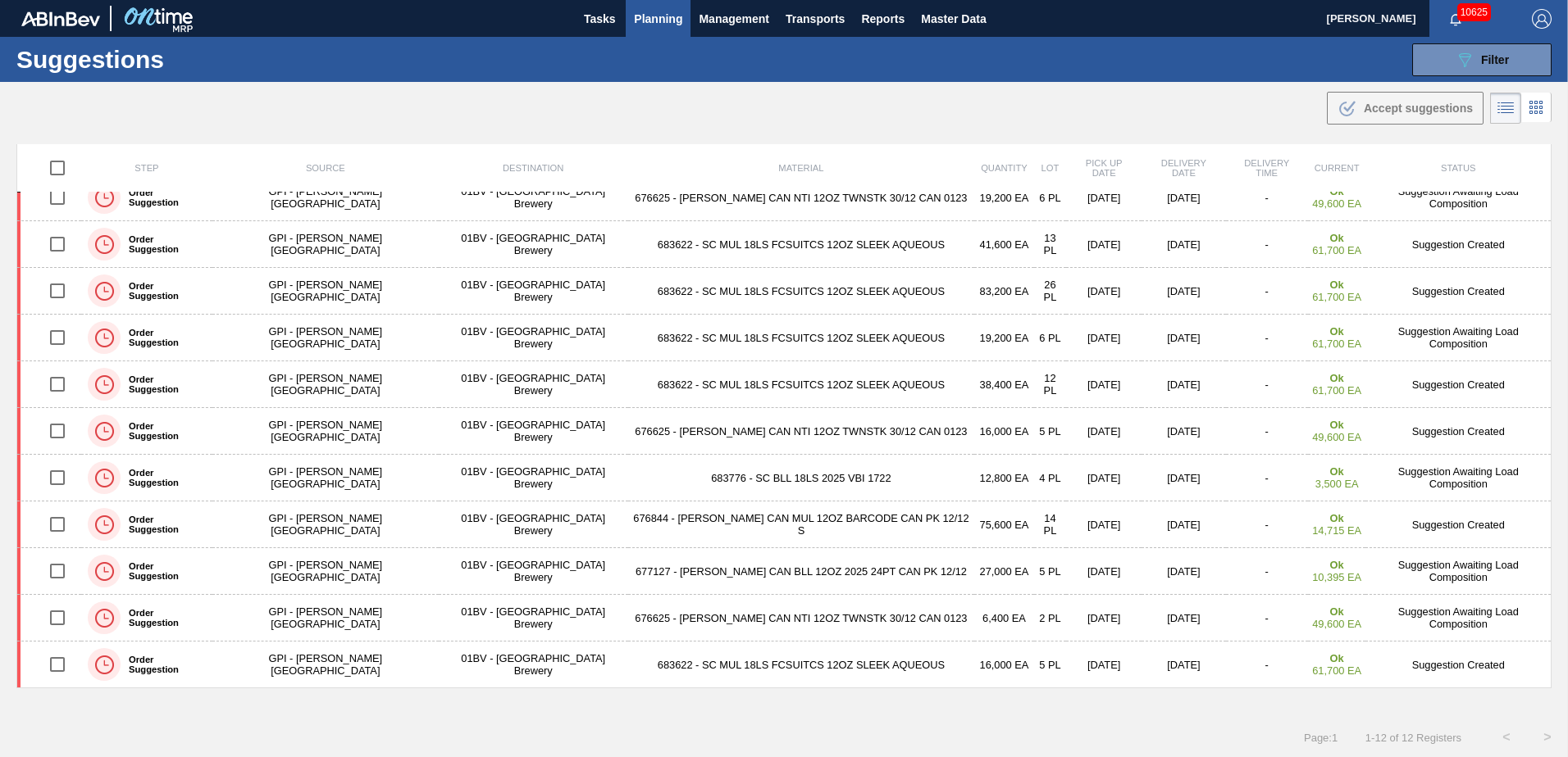
scroll to position [0, 0]
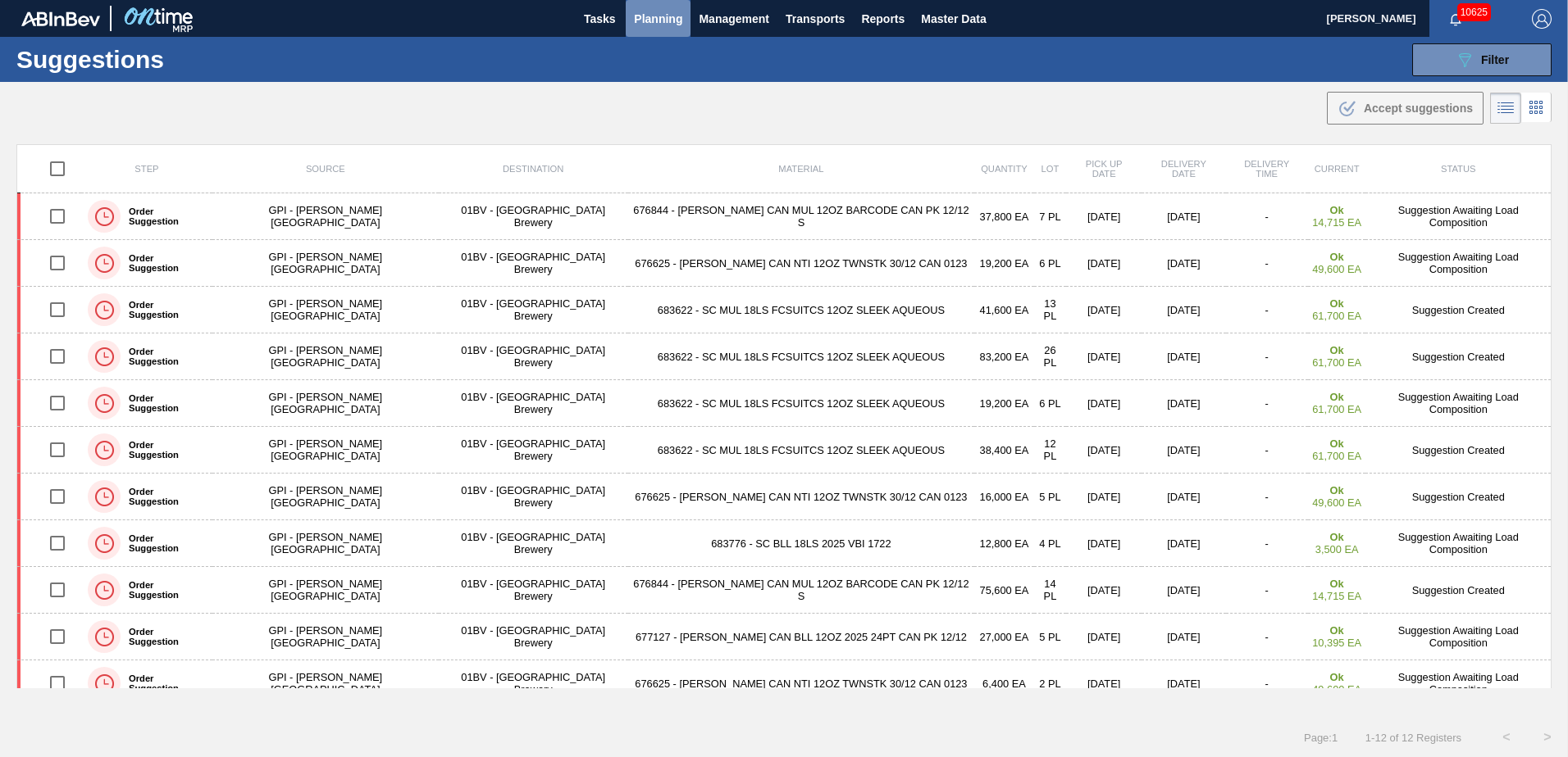
click at [654, 14] on span "Planning" at bounding box center [658, 19] width 48 height 19
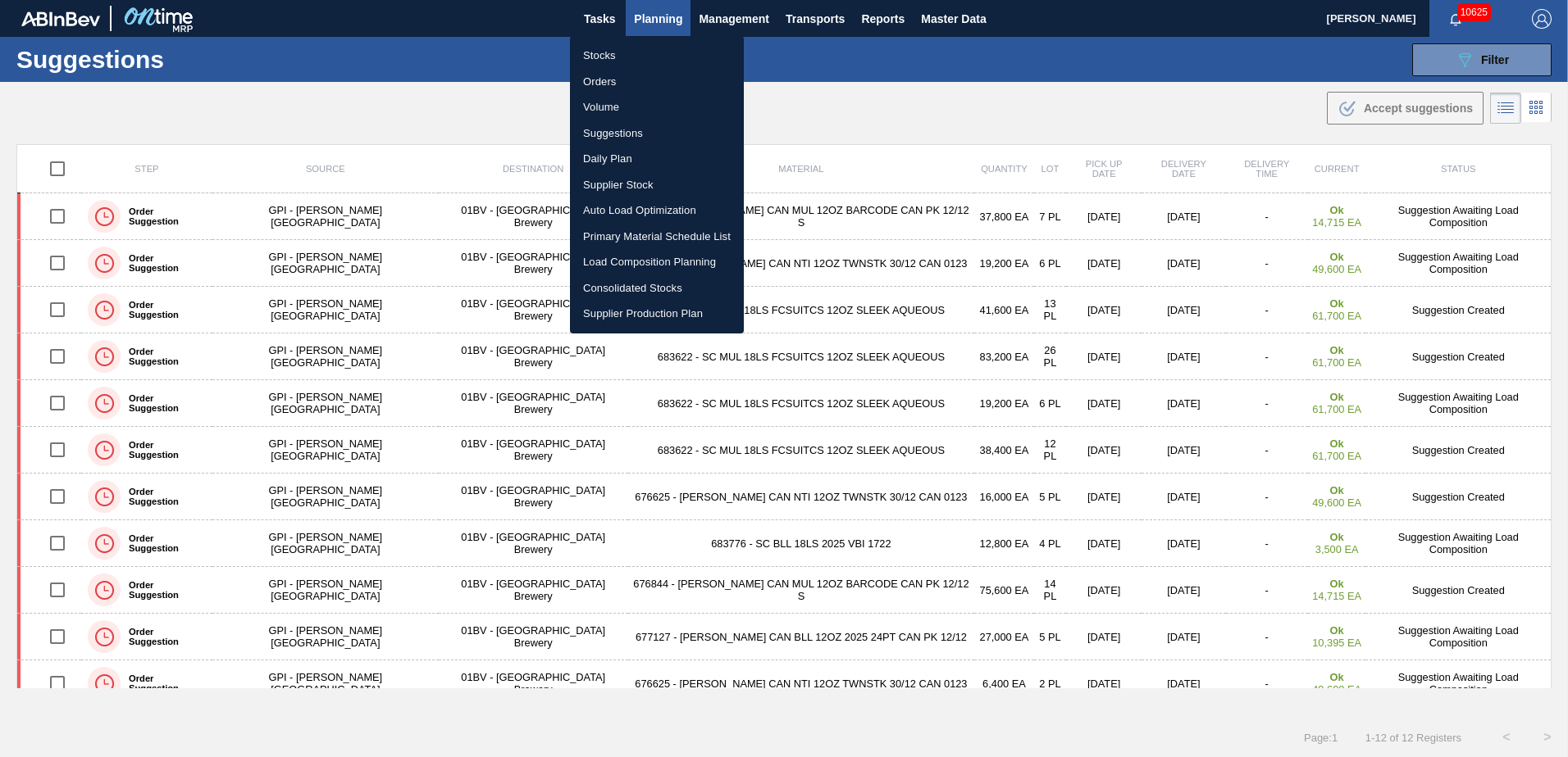
click at [617, 259] on li "Load Composition Planning" at bounding box center [657, 262] width 174 height 26
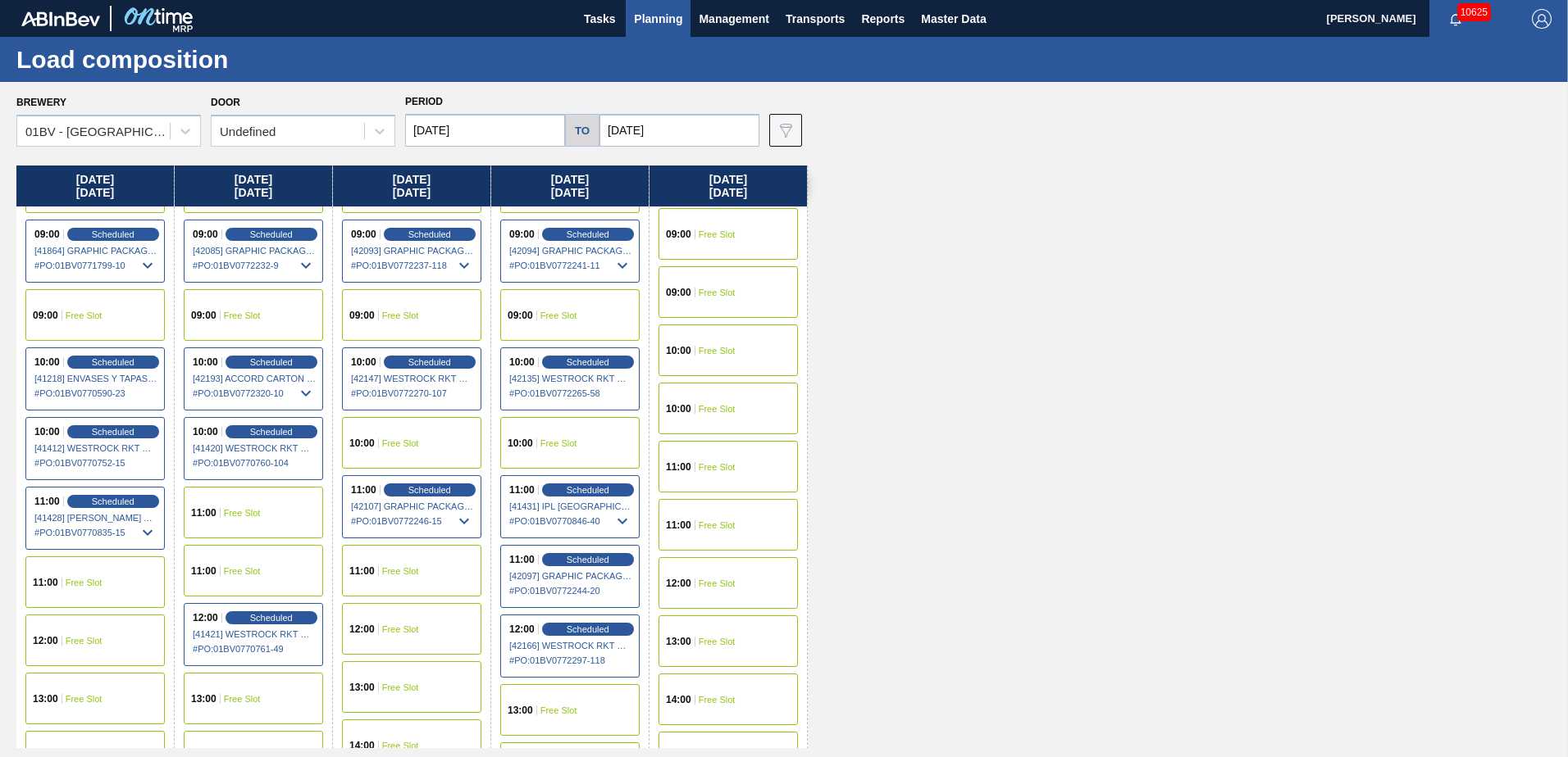
scroll to position [327, 0]
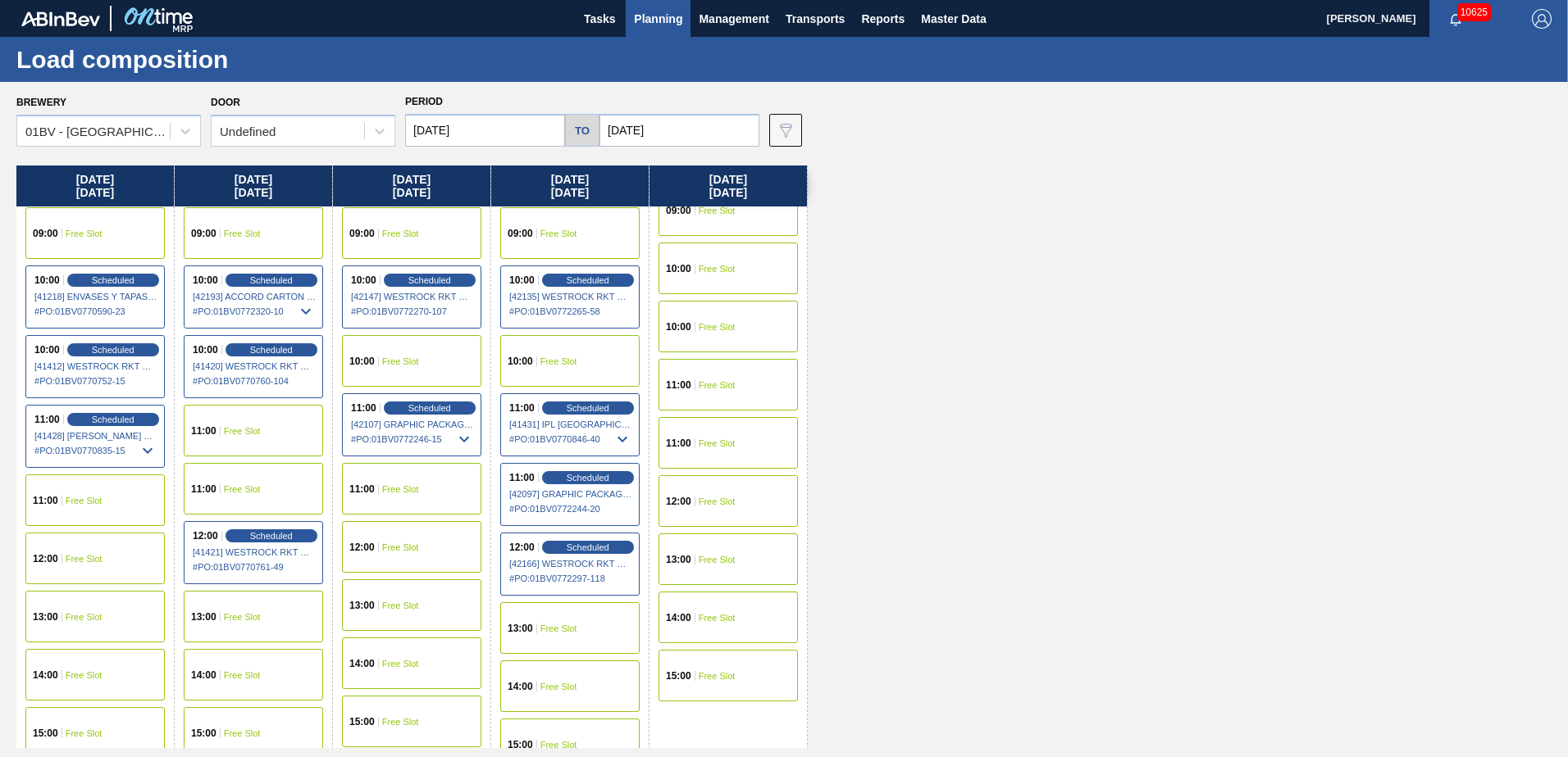
click at [650, 11] on span "Planning" at bounding box center [658, 19] width 48 height 19
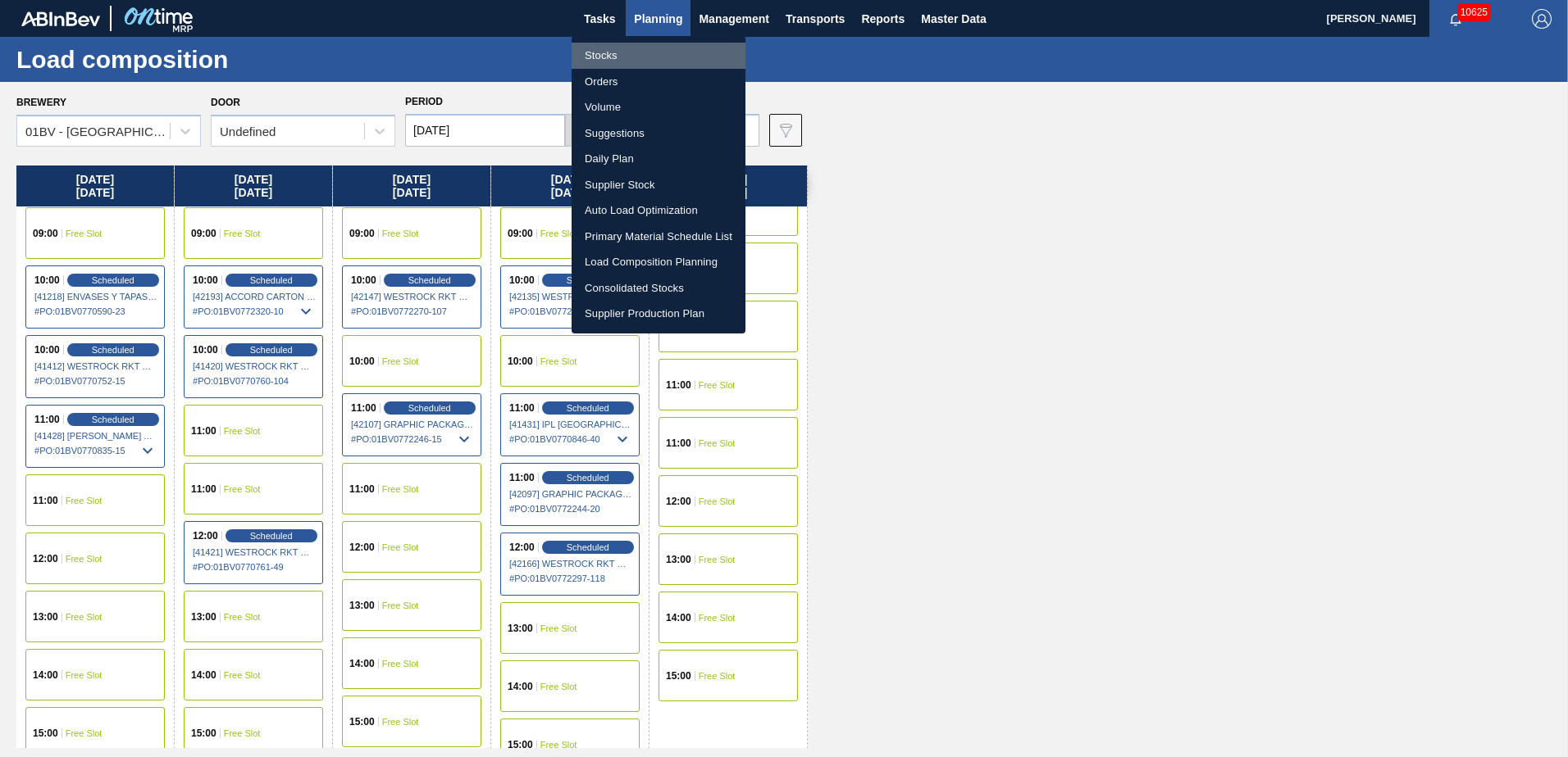
click at [596, 56] on li "Stocks" at bounding box center [659, 55] width 174 height 26
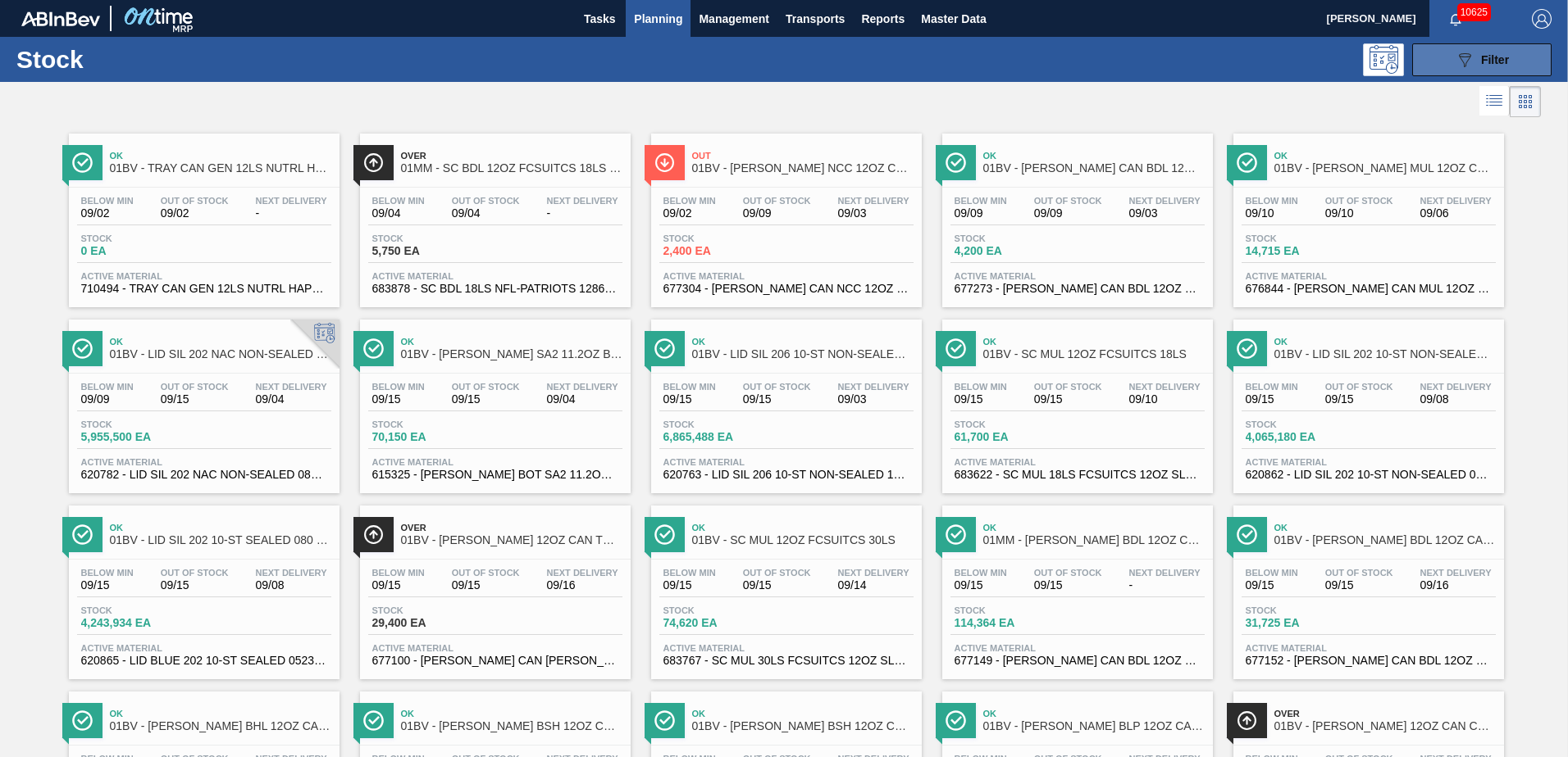
click at [1471, 60] on div "089F7B8B-B2A5-4AFE-B5C0-19BA573D28AC Filter" at bounding box center [1482, 59] width 54 height 19
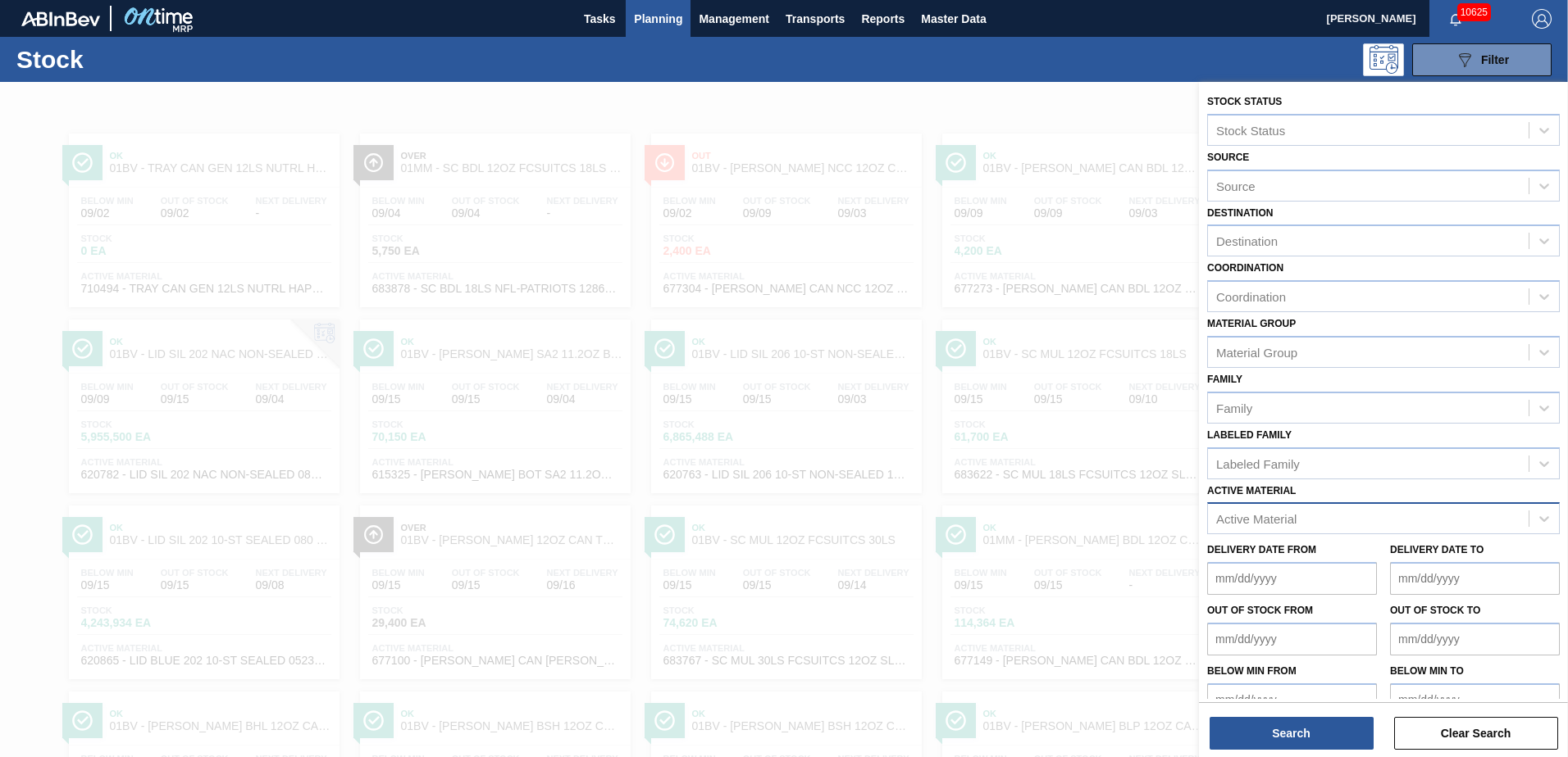
click at [1218, 519] on div "Active Material" at bounding box center [1256, 519] width 80 height 14
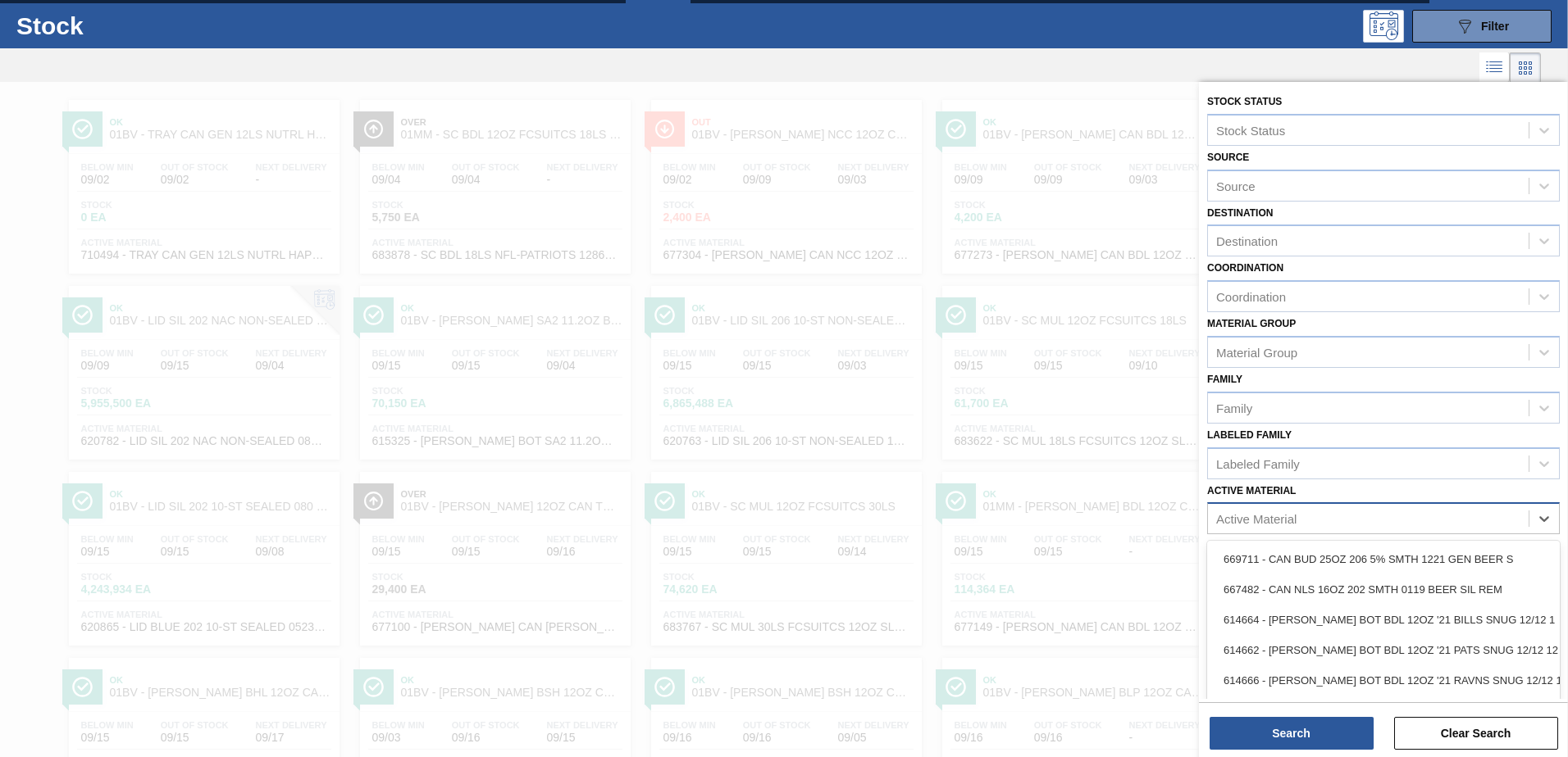
scroll to position [36, 0]
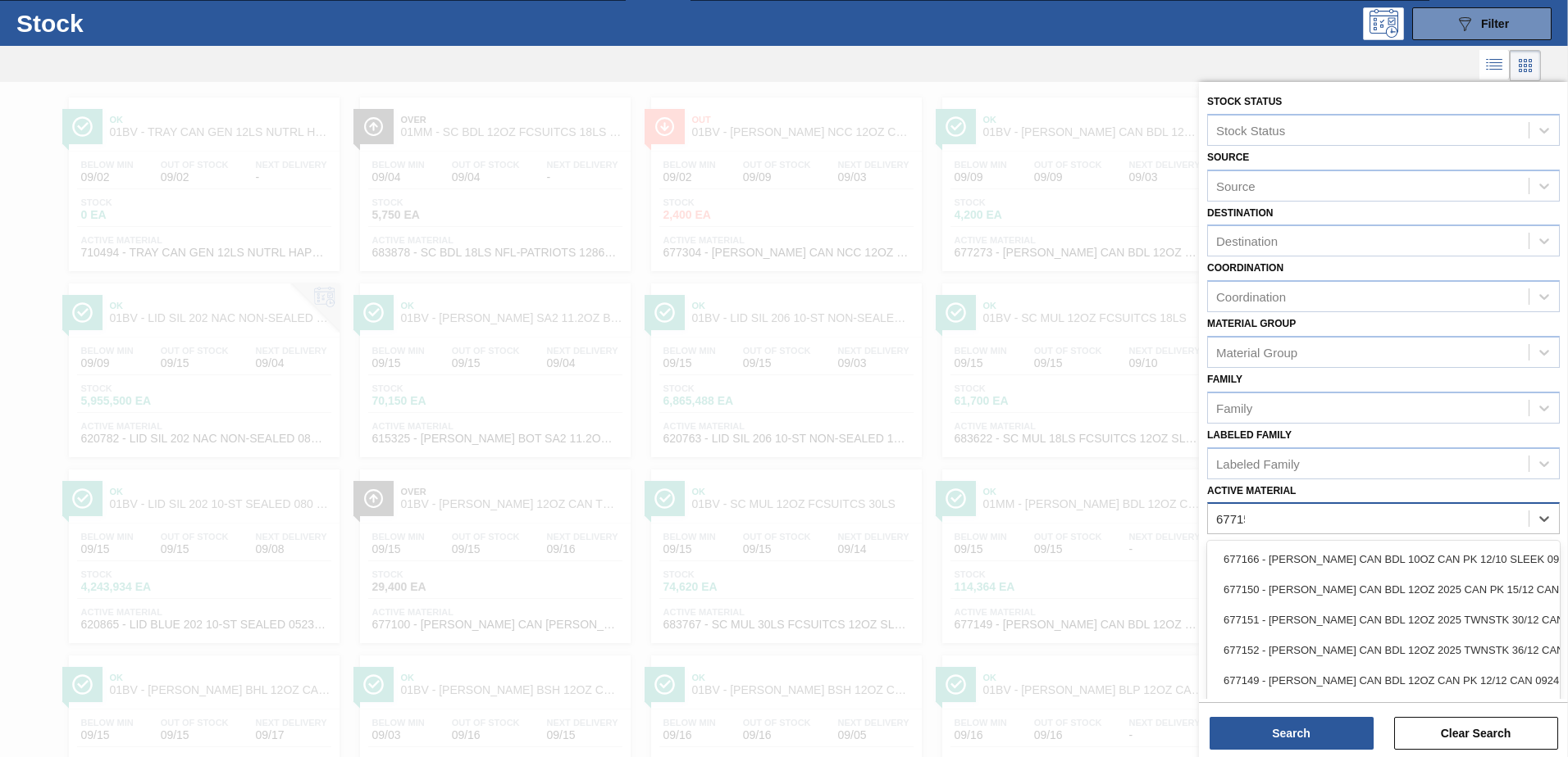
type Material "677150"
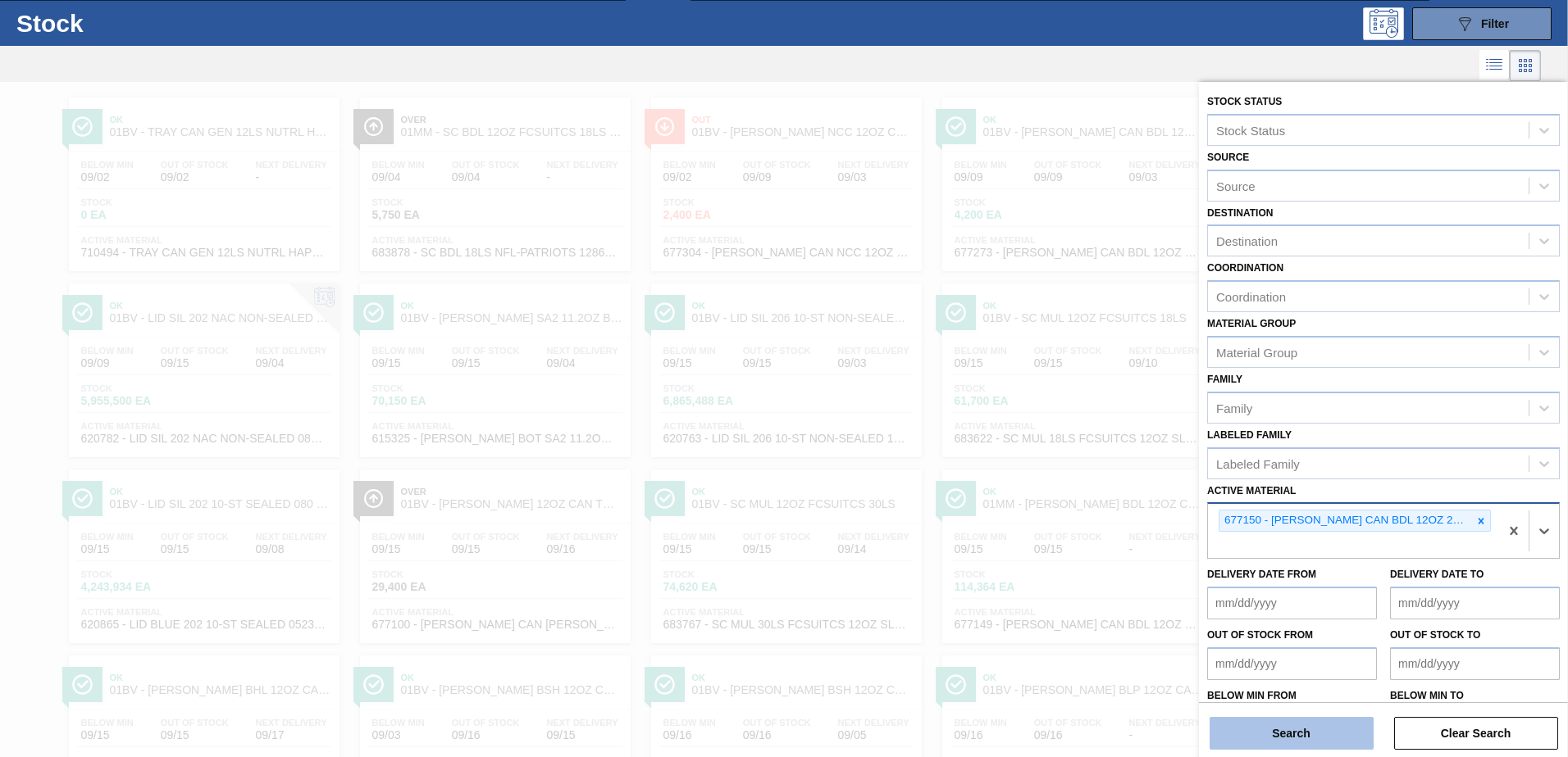
click at [1262, 730] on button "Search" at bounding box center [1291, 733] width 164 height 33
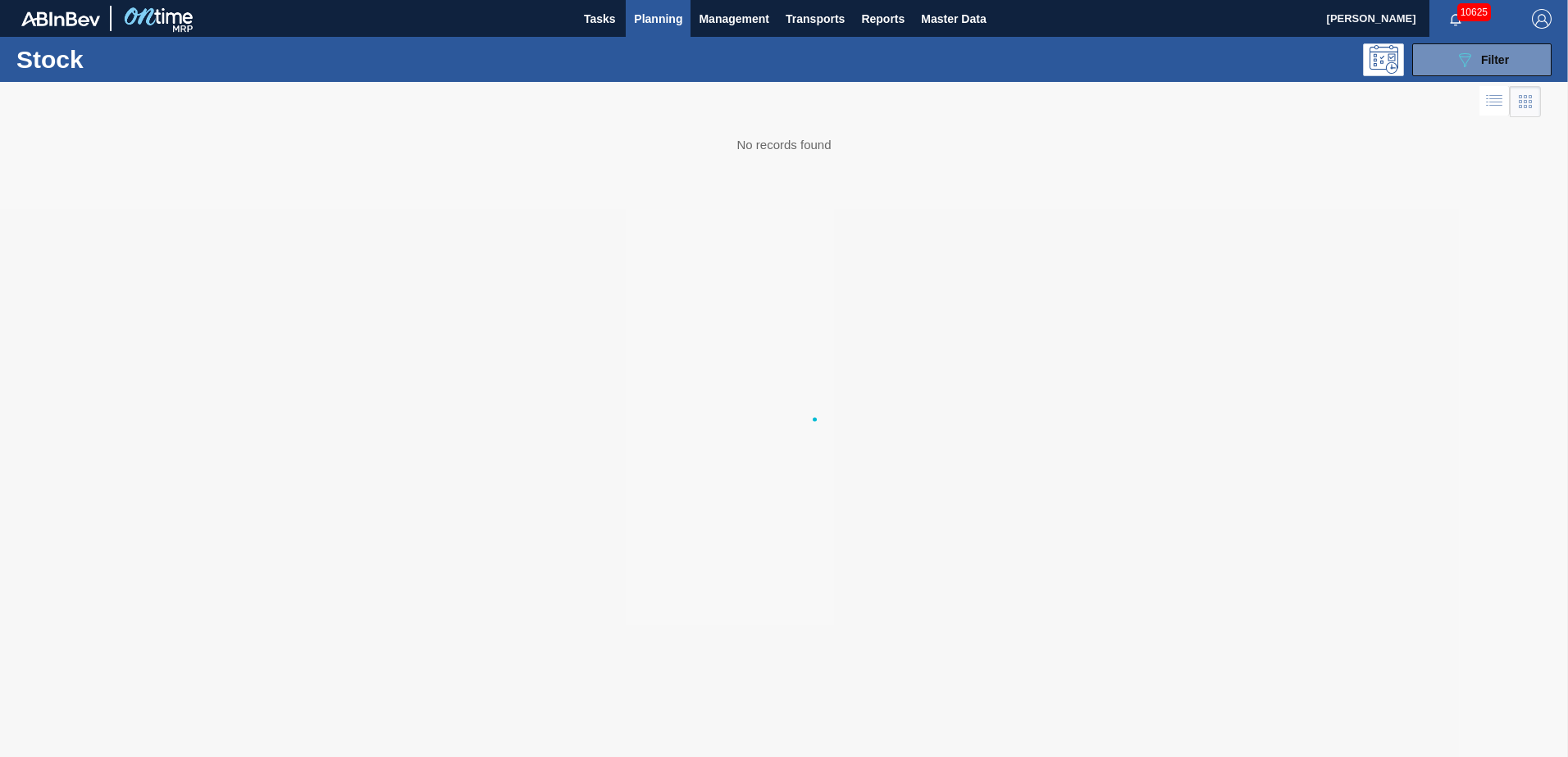
scroll to position [0, 0]
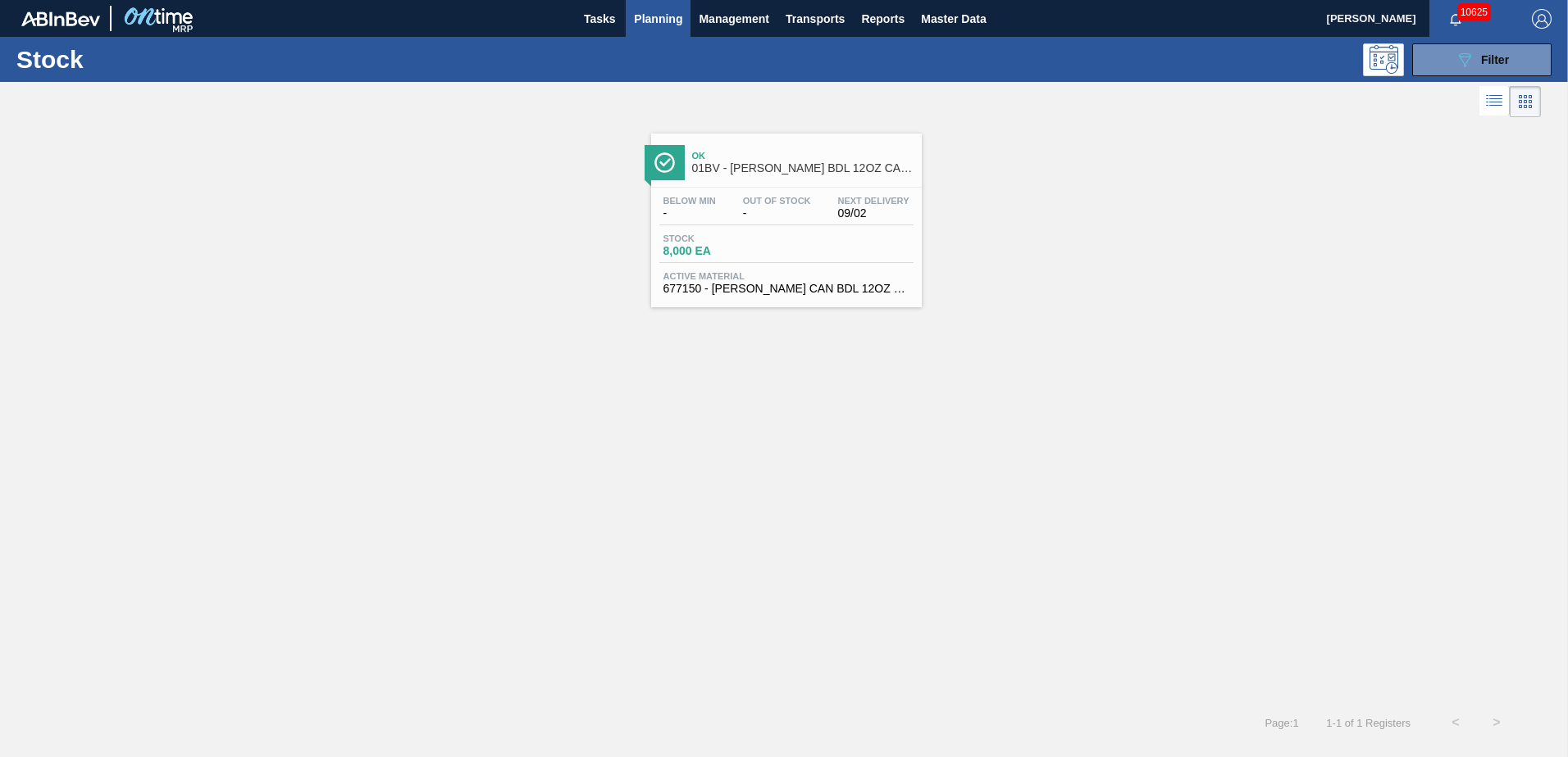
click at [757, 165] on span "01BV - [PERSON_NAME] BDL 12OZ CAN CAN PK 15/12 CAN - VBI" at bounding box center [803, 168] width 221 height 13
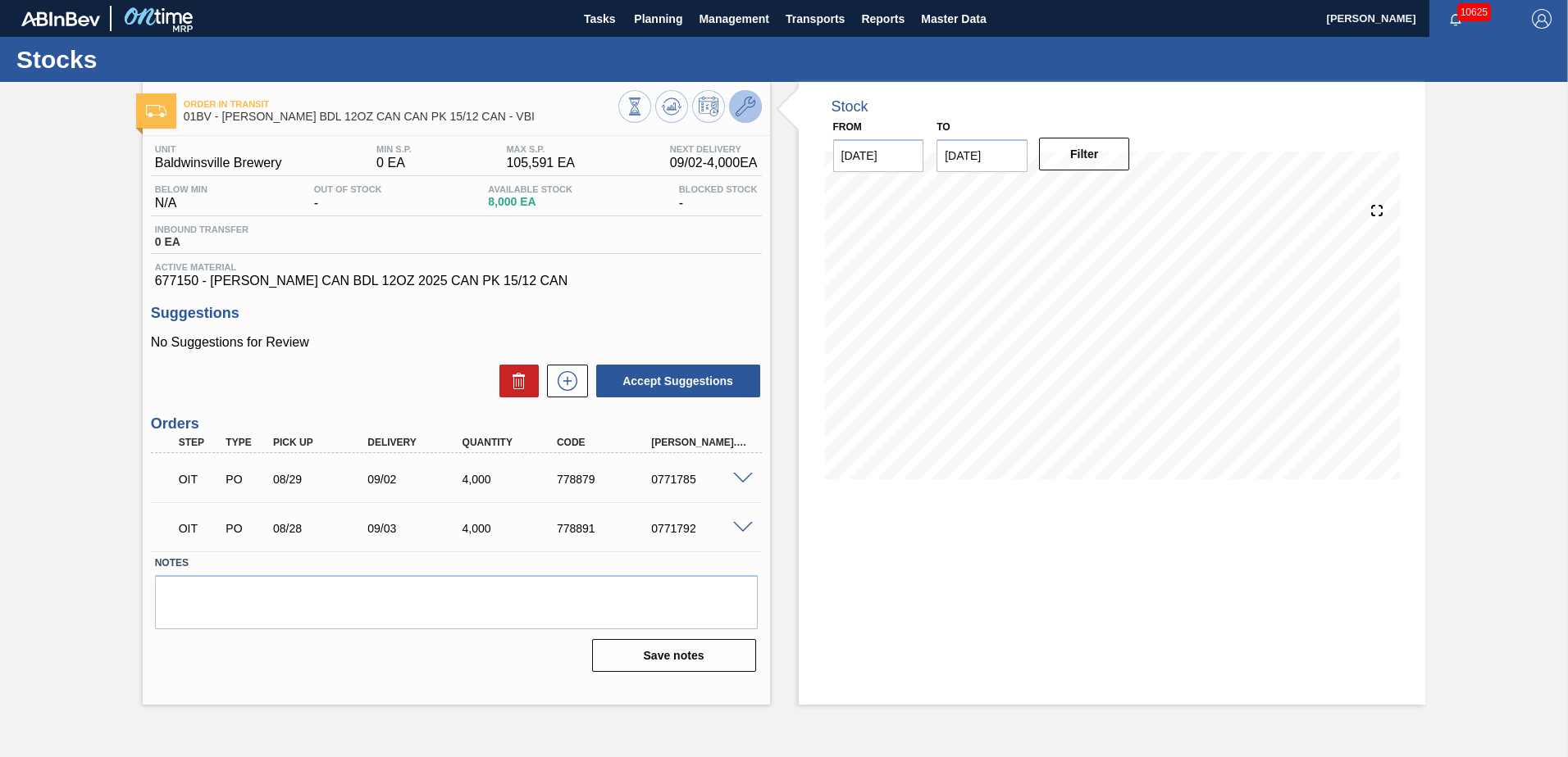
click at [744, 107] on icon at bounding box center [745, 106] width 19 height 19
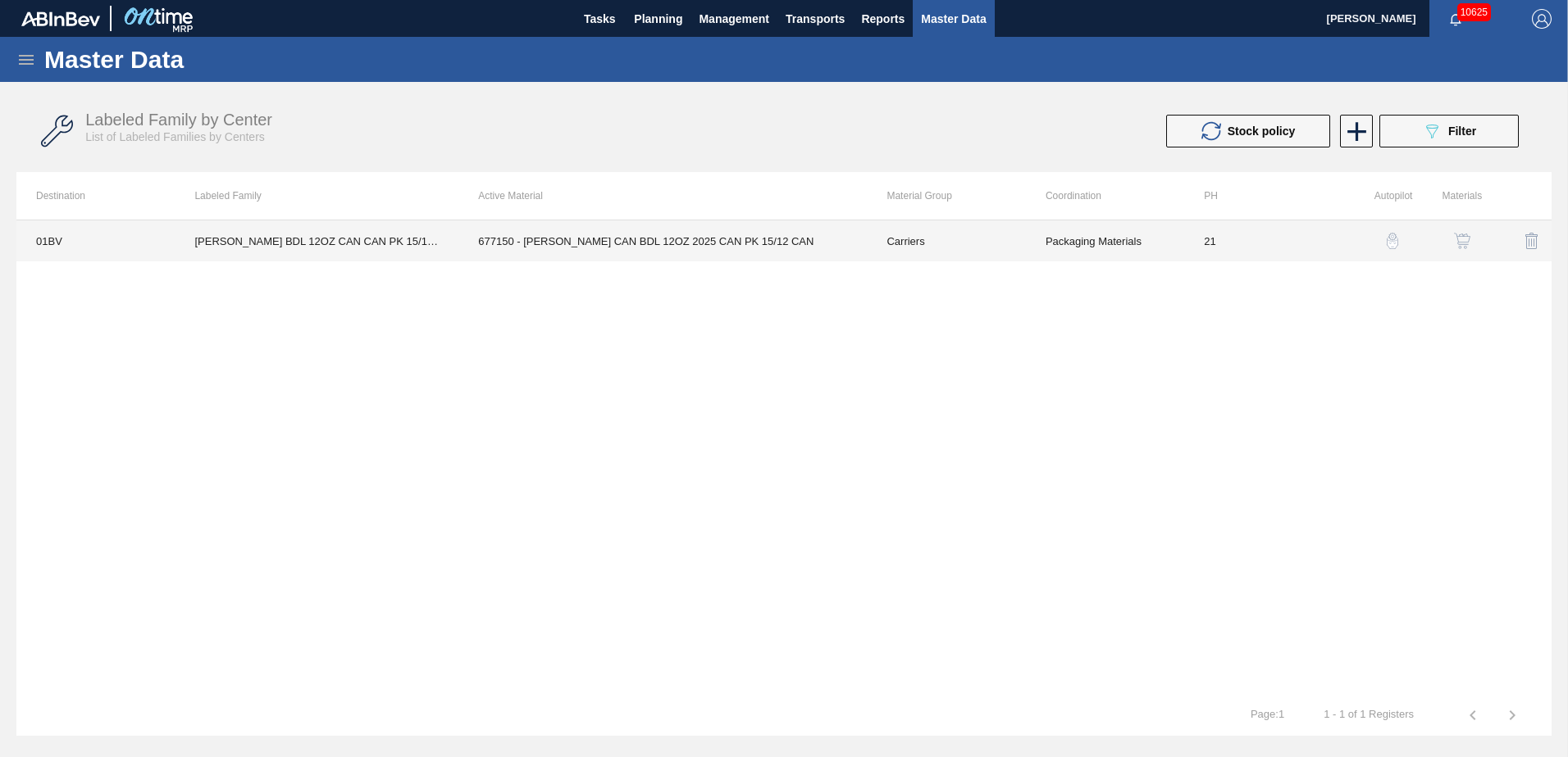
click at [659, 241] on td "677150 - [PERSON_NAME] CAN BDL 12OZ 2025 CAN PK 15/12 CAN" at bounding box center [663, 241] width 409 height 41
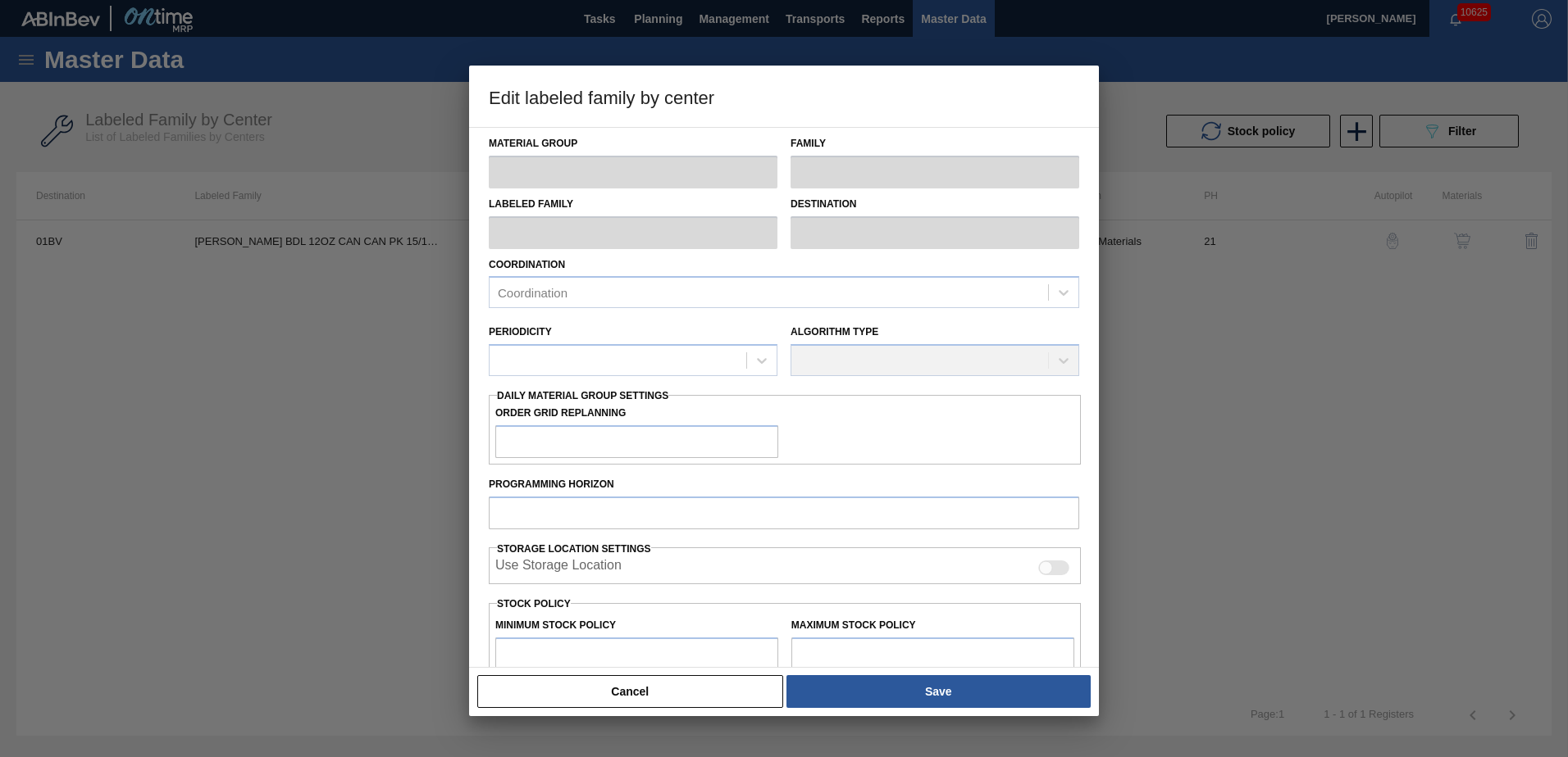
type input "Carriers"
type input "Can Carriers"
type input "[PERSON_NAME] BDL 12OZ CAN CAN PK 15/12 CAN - VBI"
type input "01BV - [GEOGRAPHIC_DATA] Brewery"
type input "21"
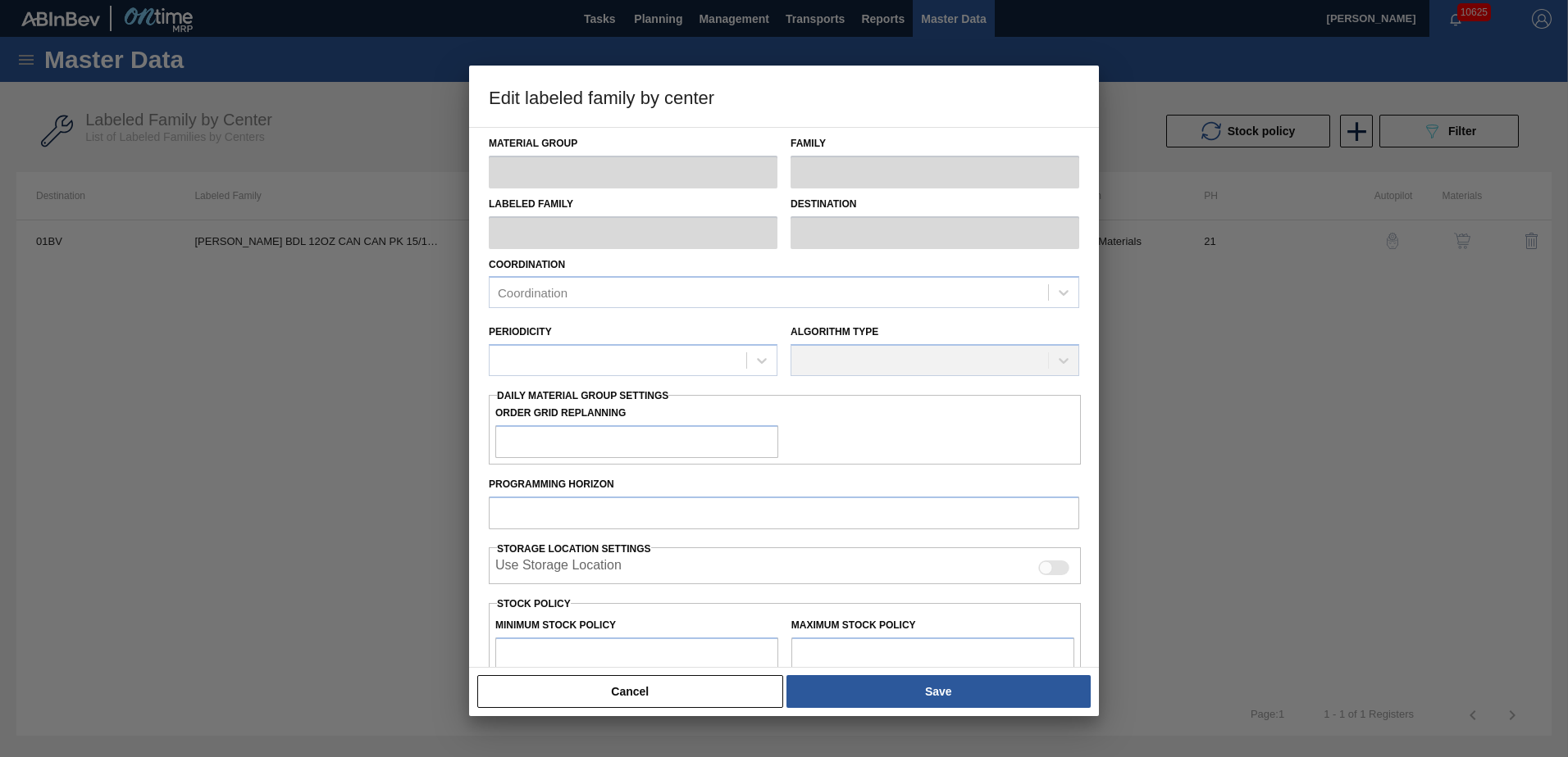
type input "0"
type input "105,591"
type input "8"
type input "8,447"
checkbox input "true"
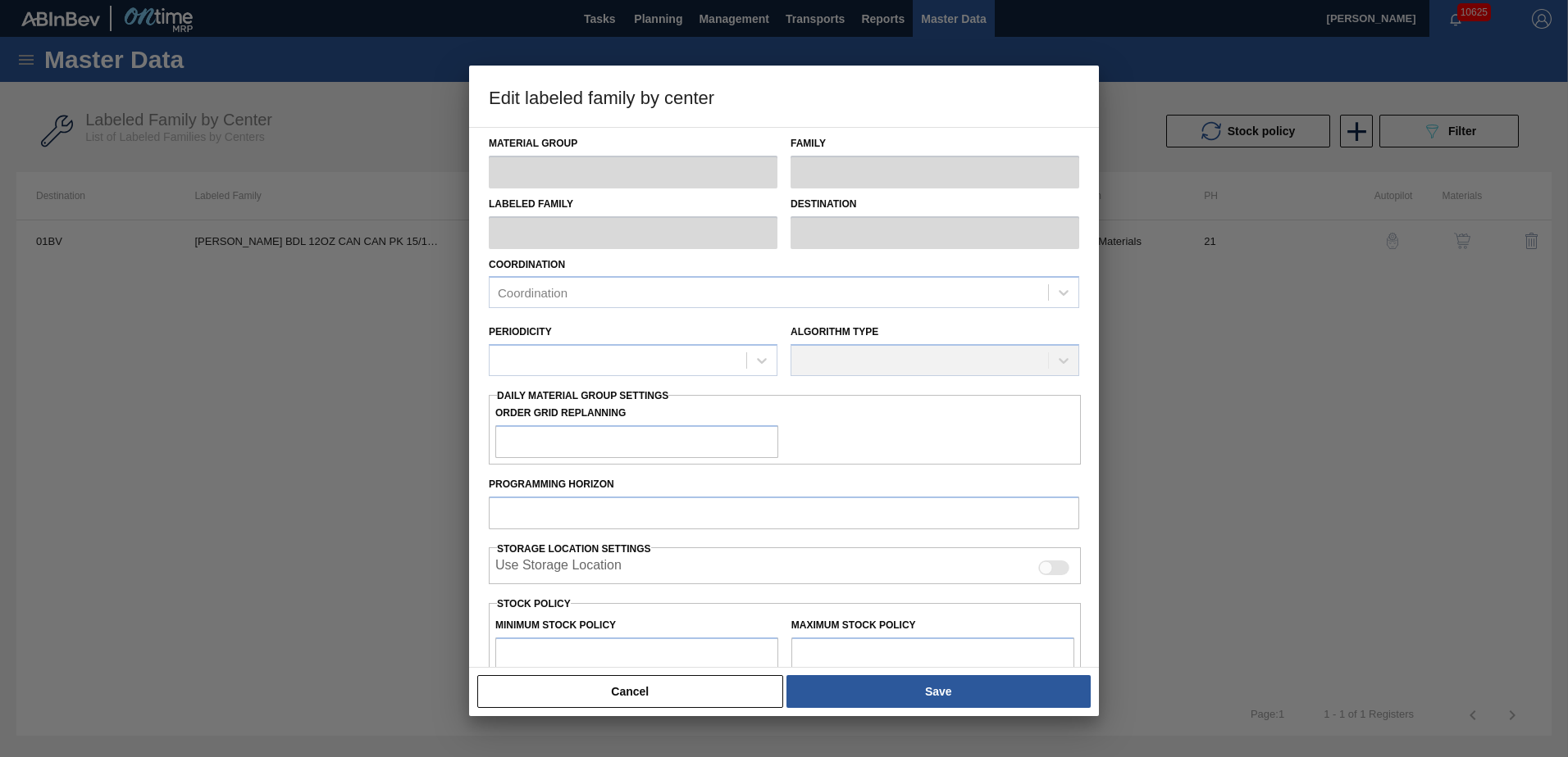
checkbox input "true"
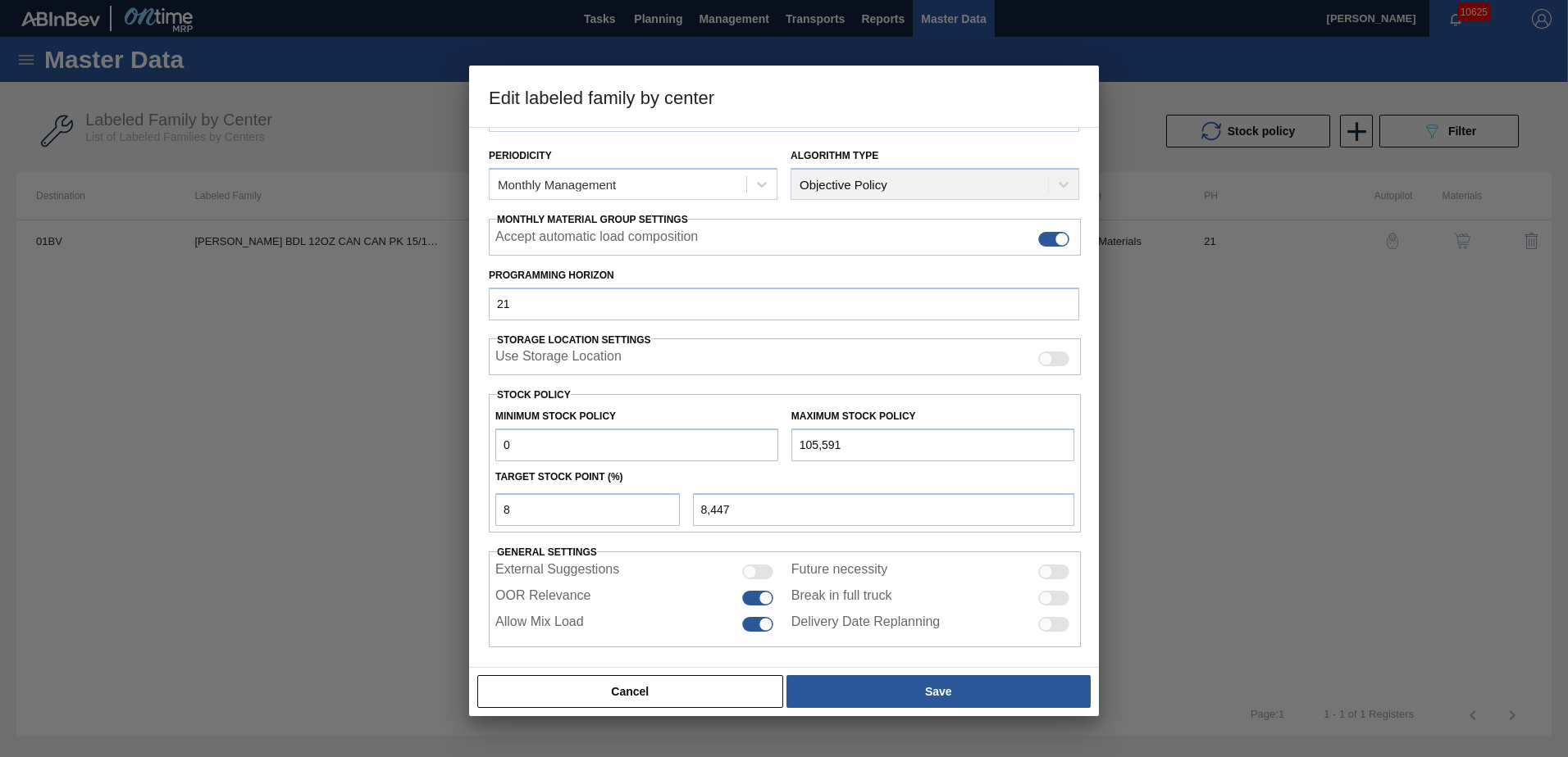
scroll to position [188, 0]
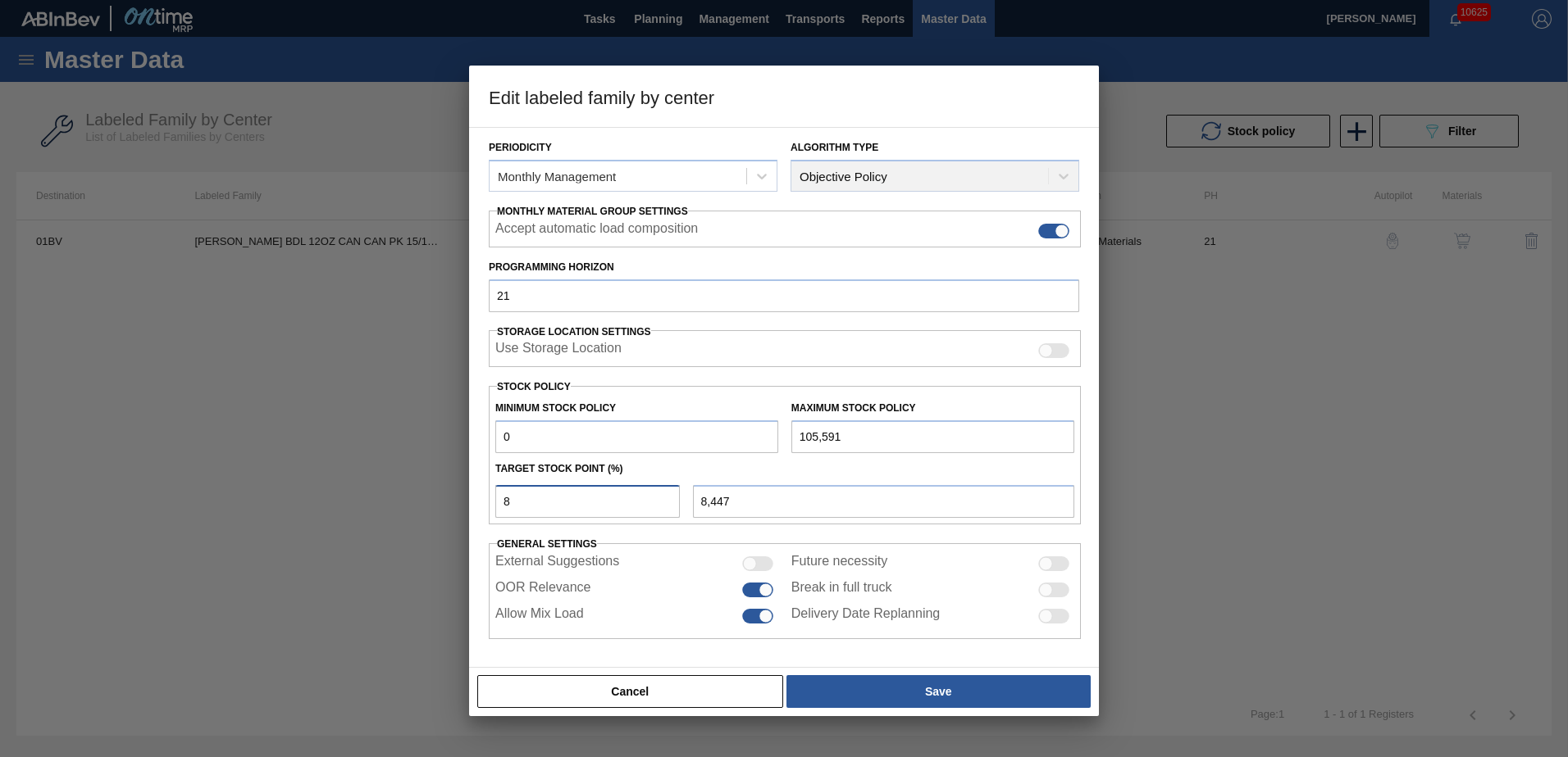
drag, startPoint x: 542, startPoint y: 502, endPoint x: 285, endPoint y: 506, distance: 257.0
click at [309, 502] on div "Edit labeled family by center Material Group Carriers Family Can Carriers Label…" at bounding box center [784, 378] width 1568 height 757
type input "9"
type input "9,503"
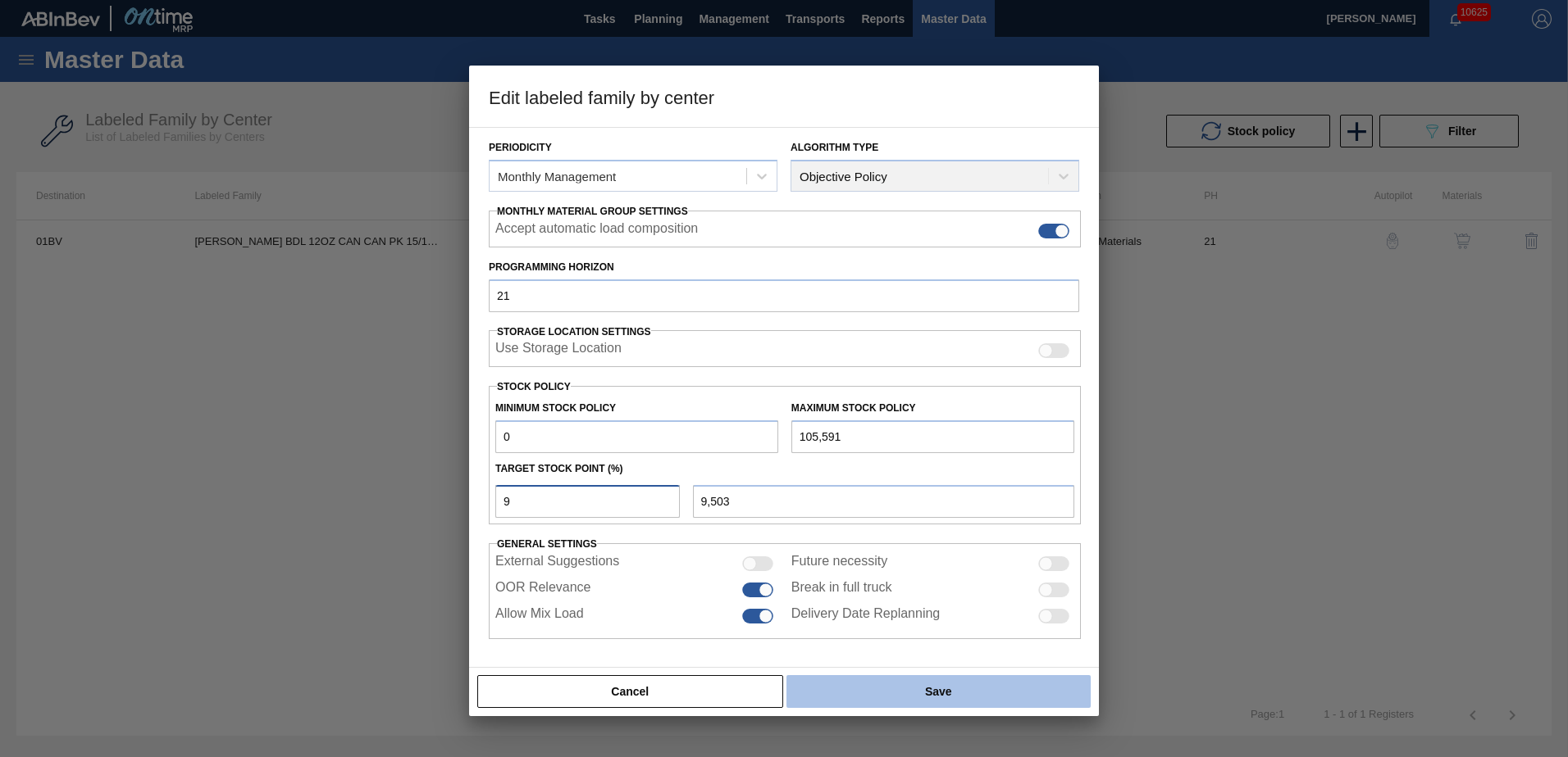
type input "9"
click at [925, 690] on button "Save" at bounding box center [938, 691] width 304 height 33
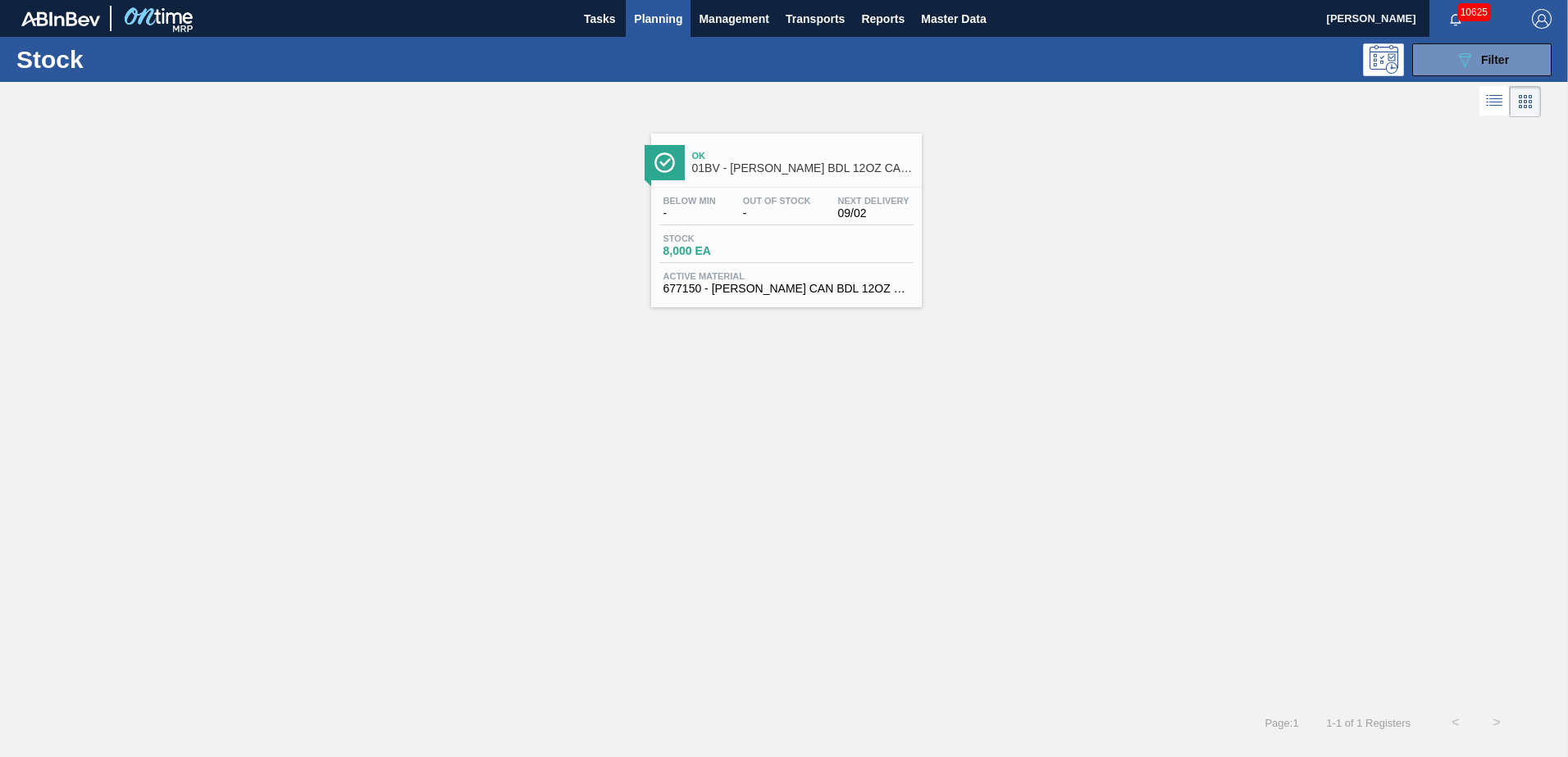
click at [659, 22] on span "Planning" at bounding box center [658, 19] width 48 height 19
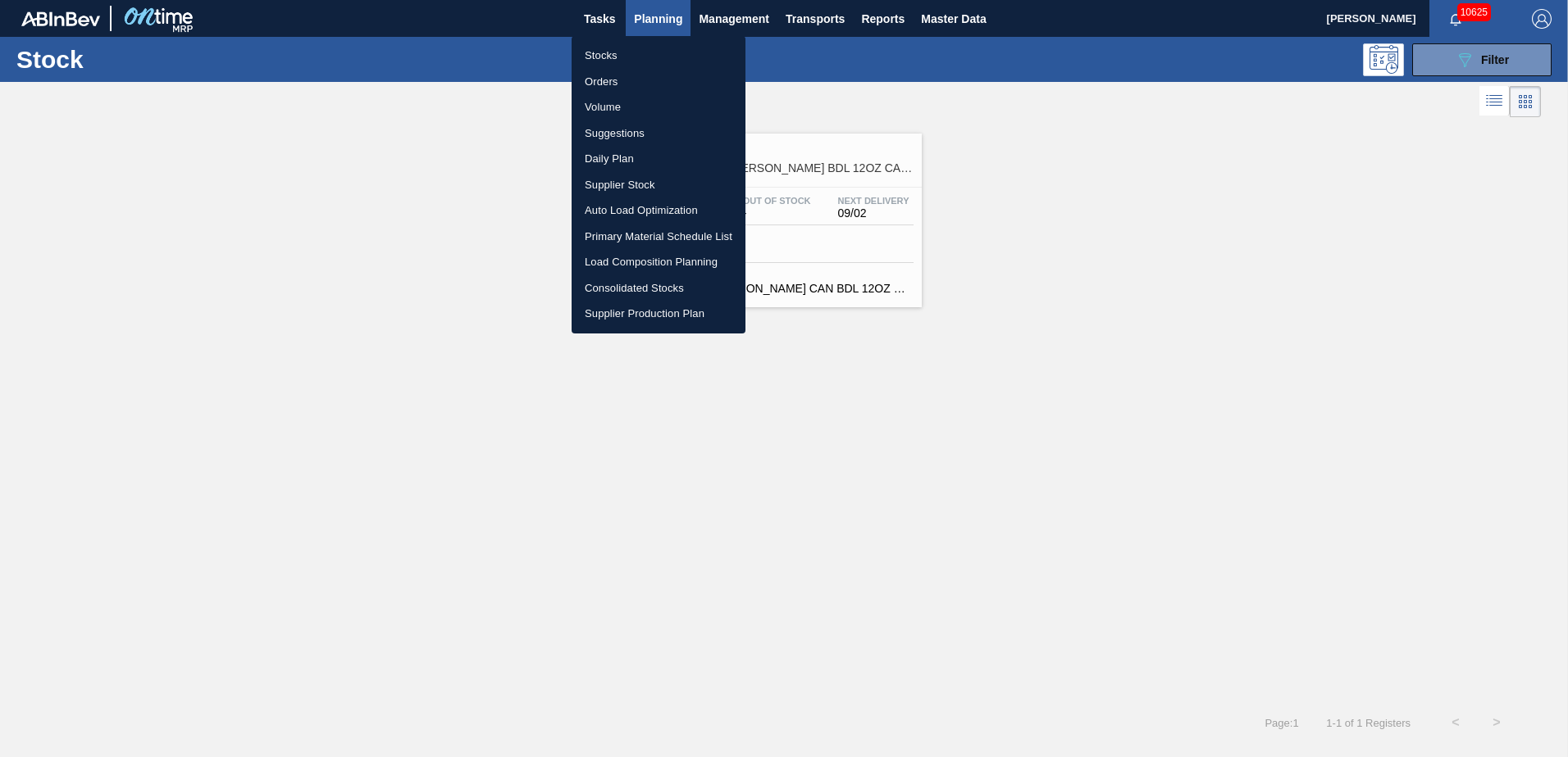
click at [608, 135] on li "Suggestions" at bounding box center [659, 133] width 174 height 26
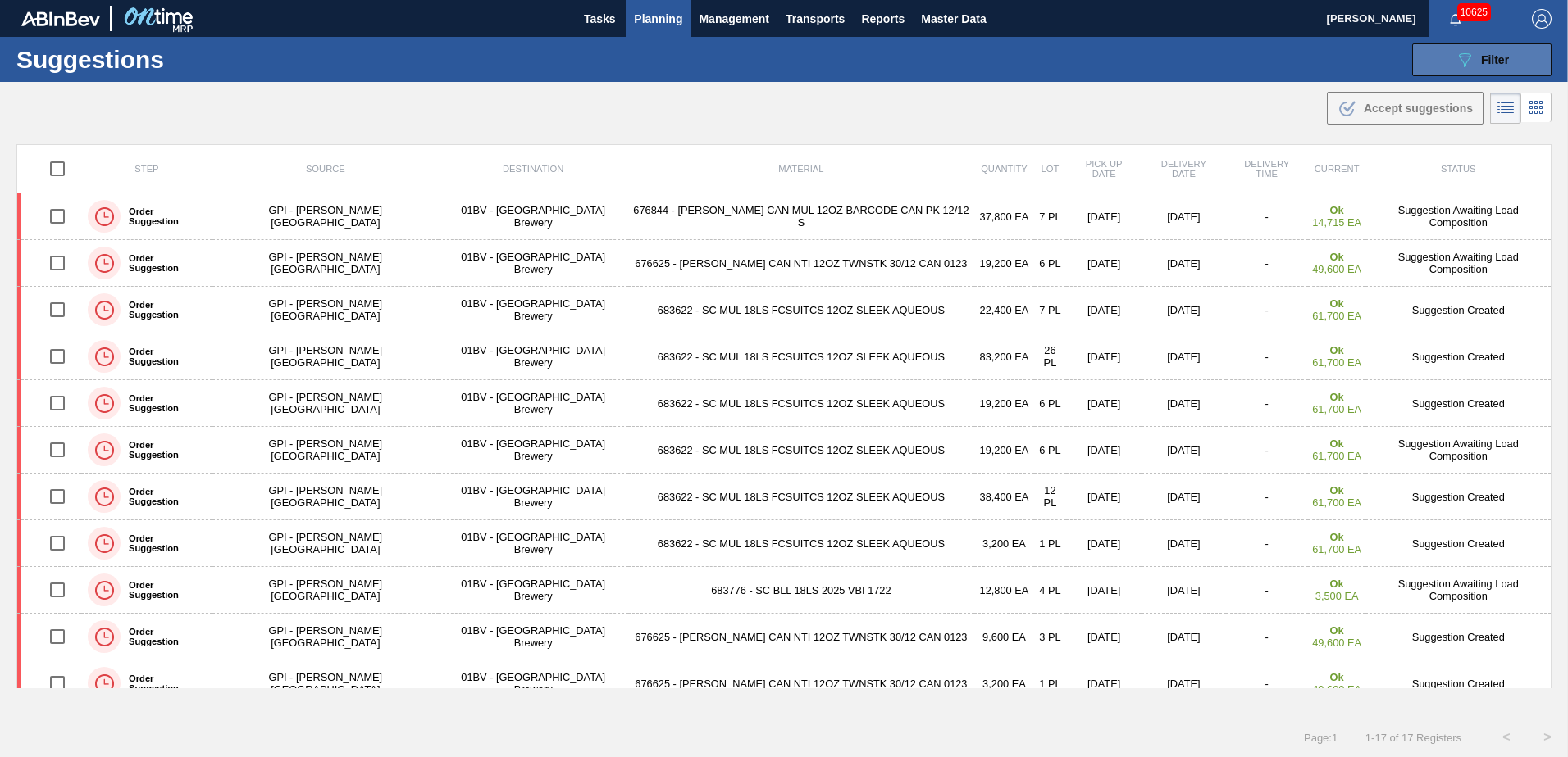
click at [1462, 59] on icon "089F7B8B-B2A5-4AFE-B5C0-19BA573D28AC" at bounding box center [1464, 59] width 19 height 19
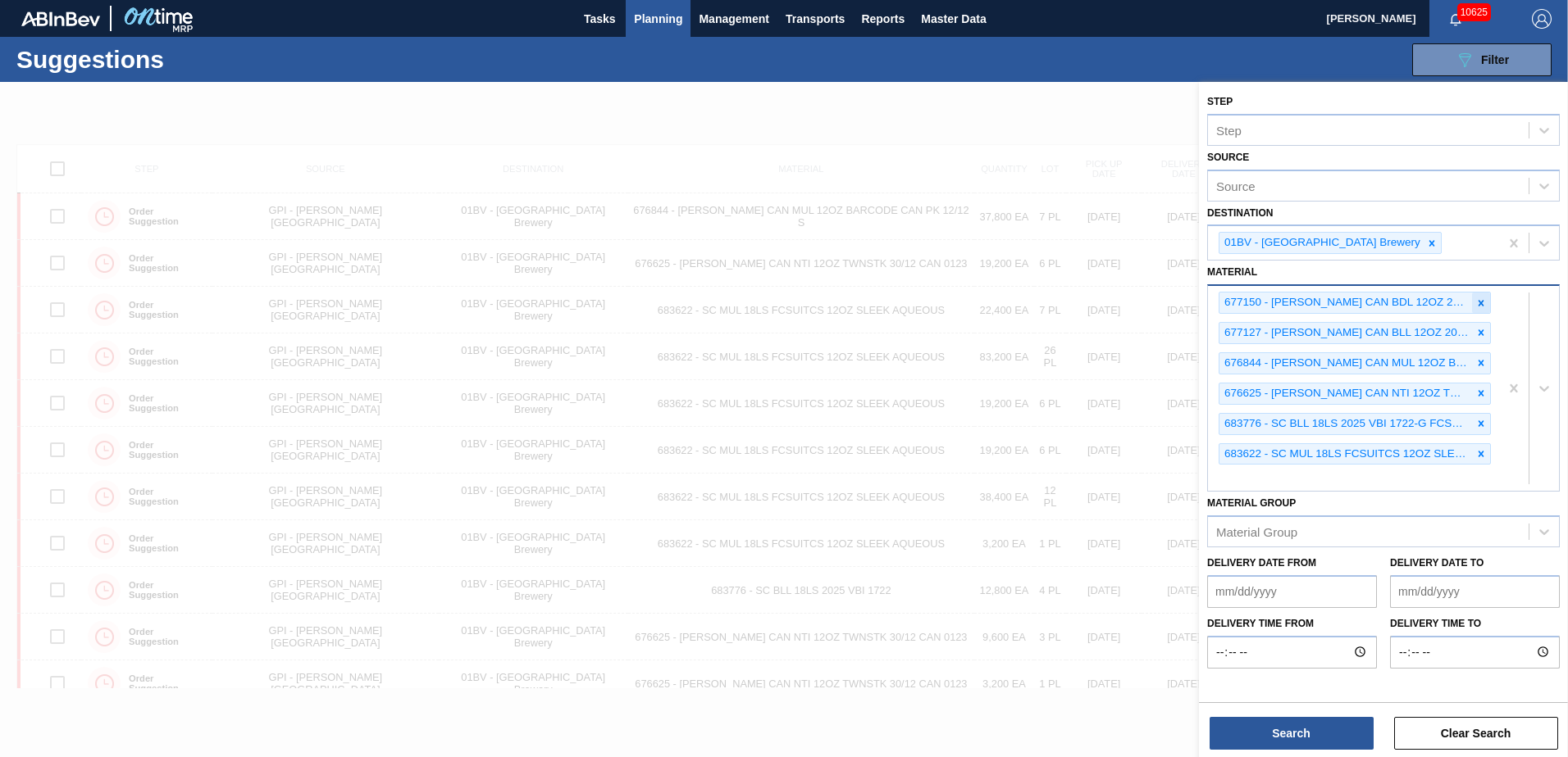
click at [1480, 301] on icon at bounding box center [1481, 302] width 6 height 6
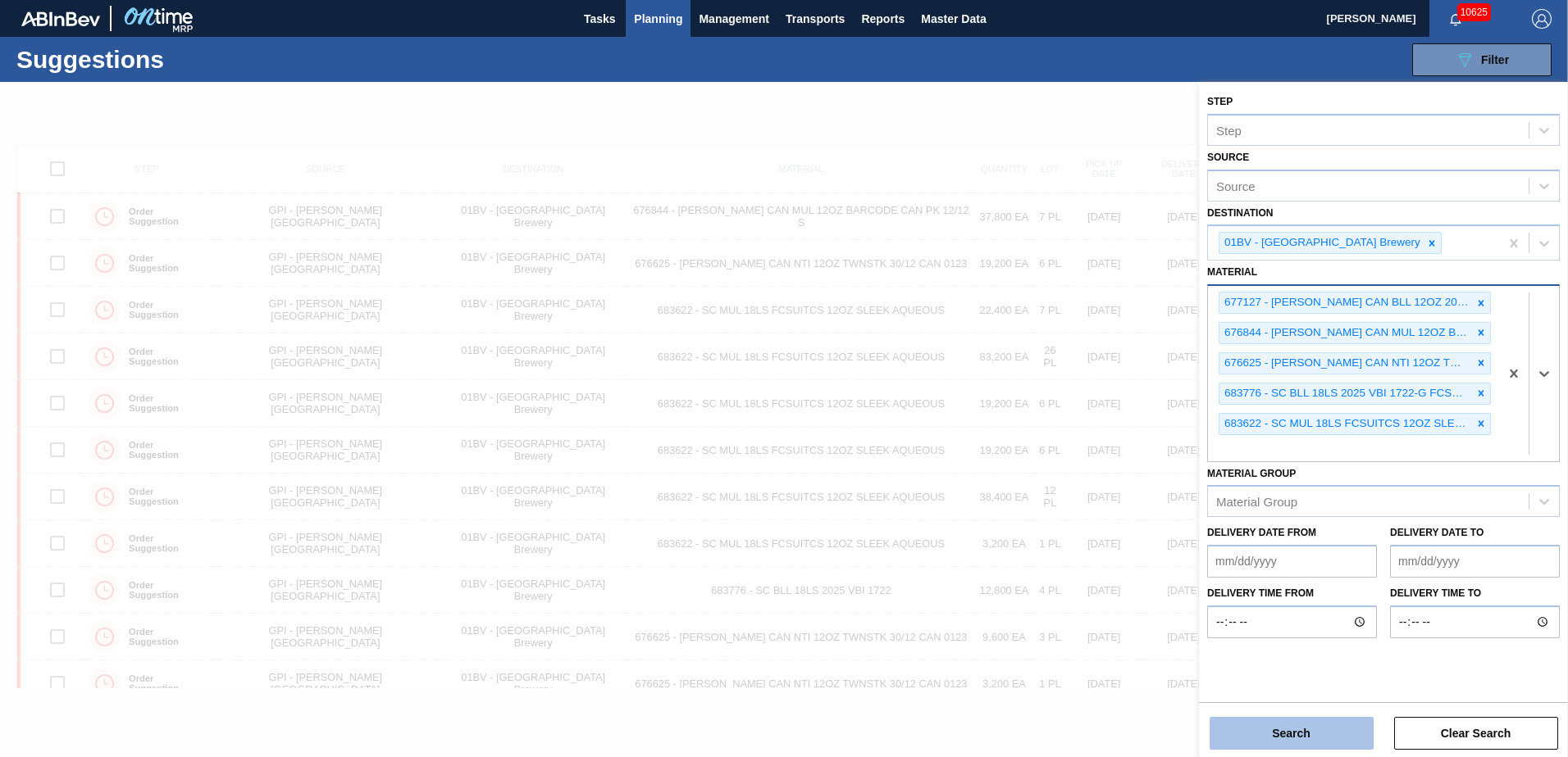
click at [1267, 733] on button "Search" at bounding box center [1291, 733] width 164 height 33
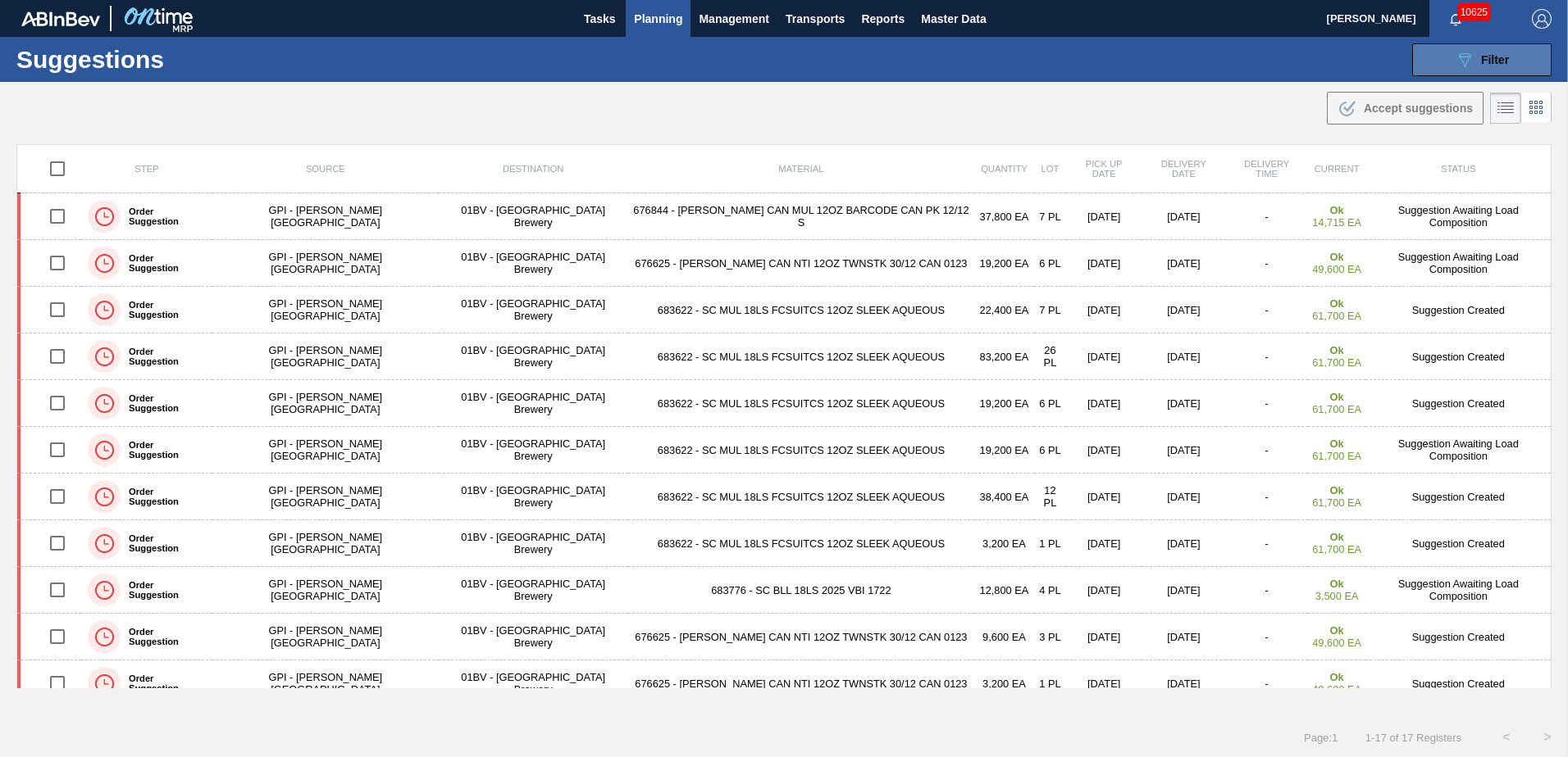
click at [1466, 58] on icon at bounding box center [1465, 60] width 13 height 14
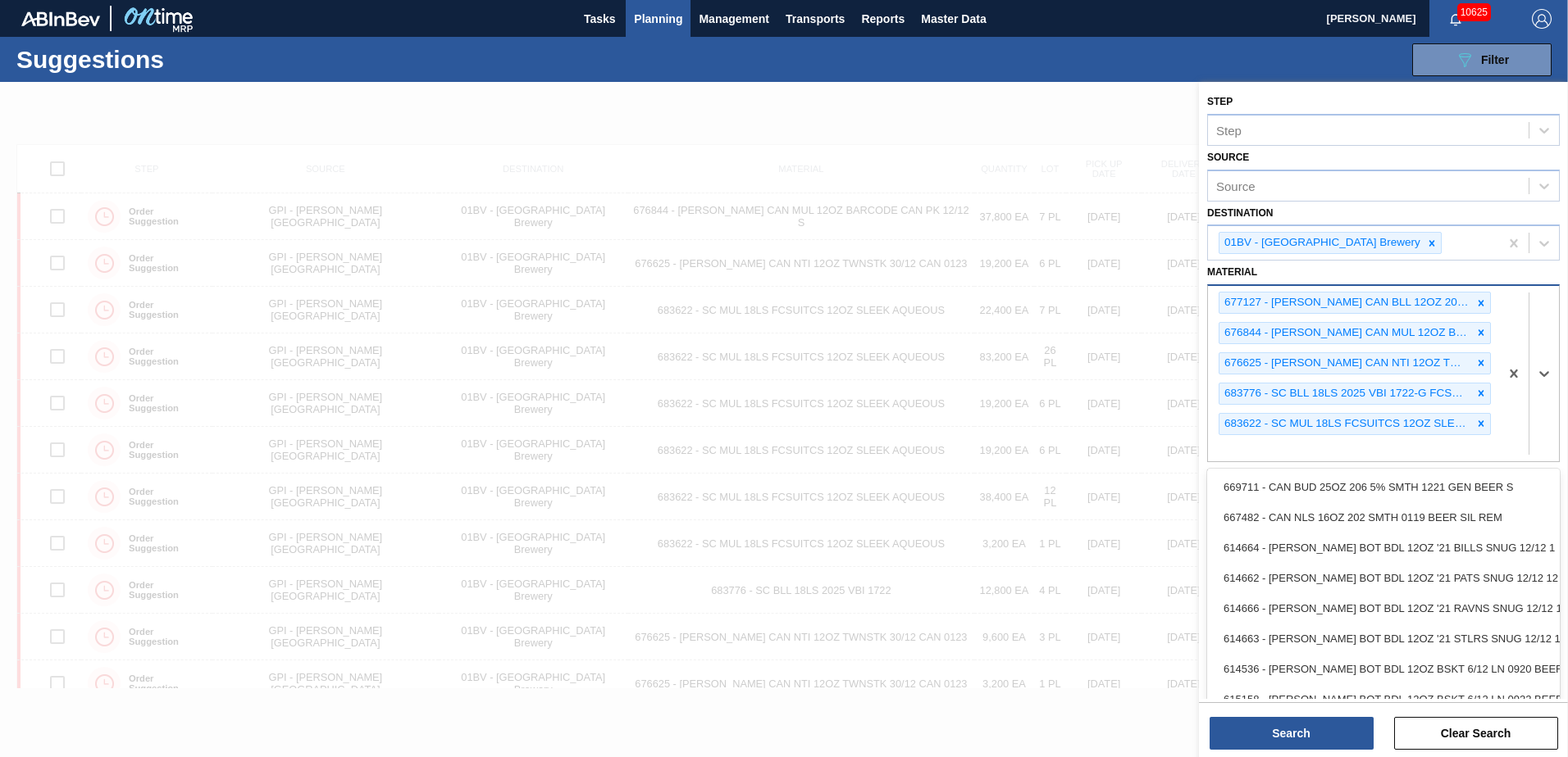
click at [1239, 452] on div "677127 - [PERSON_NAME] CAN BLL 12OZ 2025 24PT CAN PK 12/12 676844 - [PERSON_NAM…" at bounding box center [1353, 373] width 291 height 175
type input "677150"
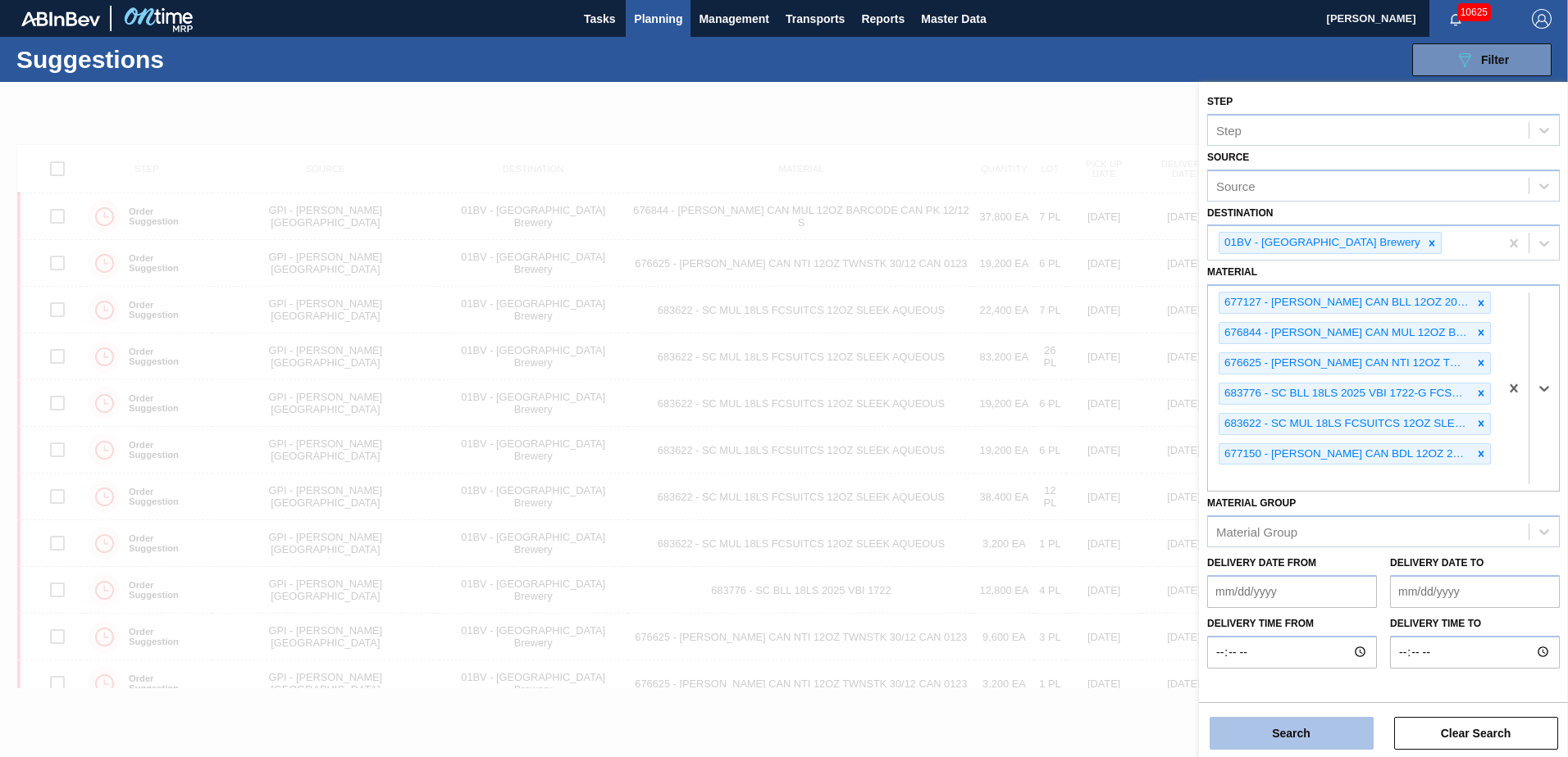
click at [1285, 738] on button "Search" at bounding box center [1291, 733] width 164 height 33
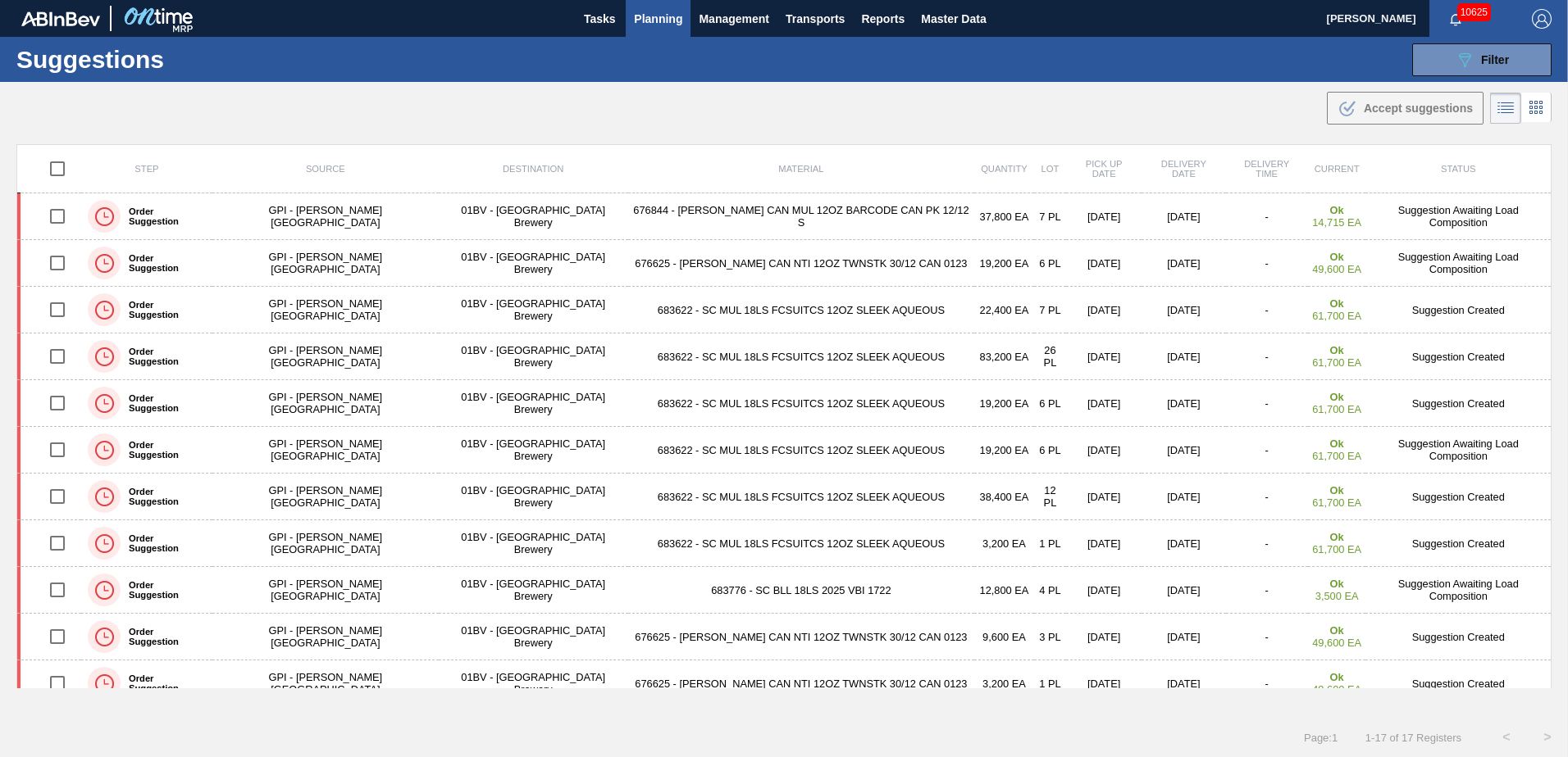
click at [659, 19] on span "Planning" at bounding box center [658, 19] width 48 height 19
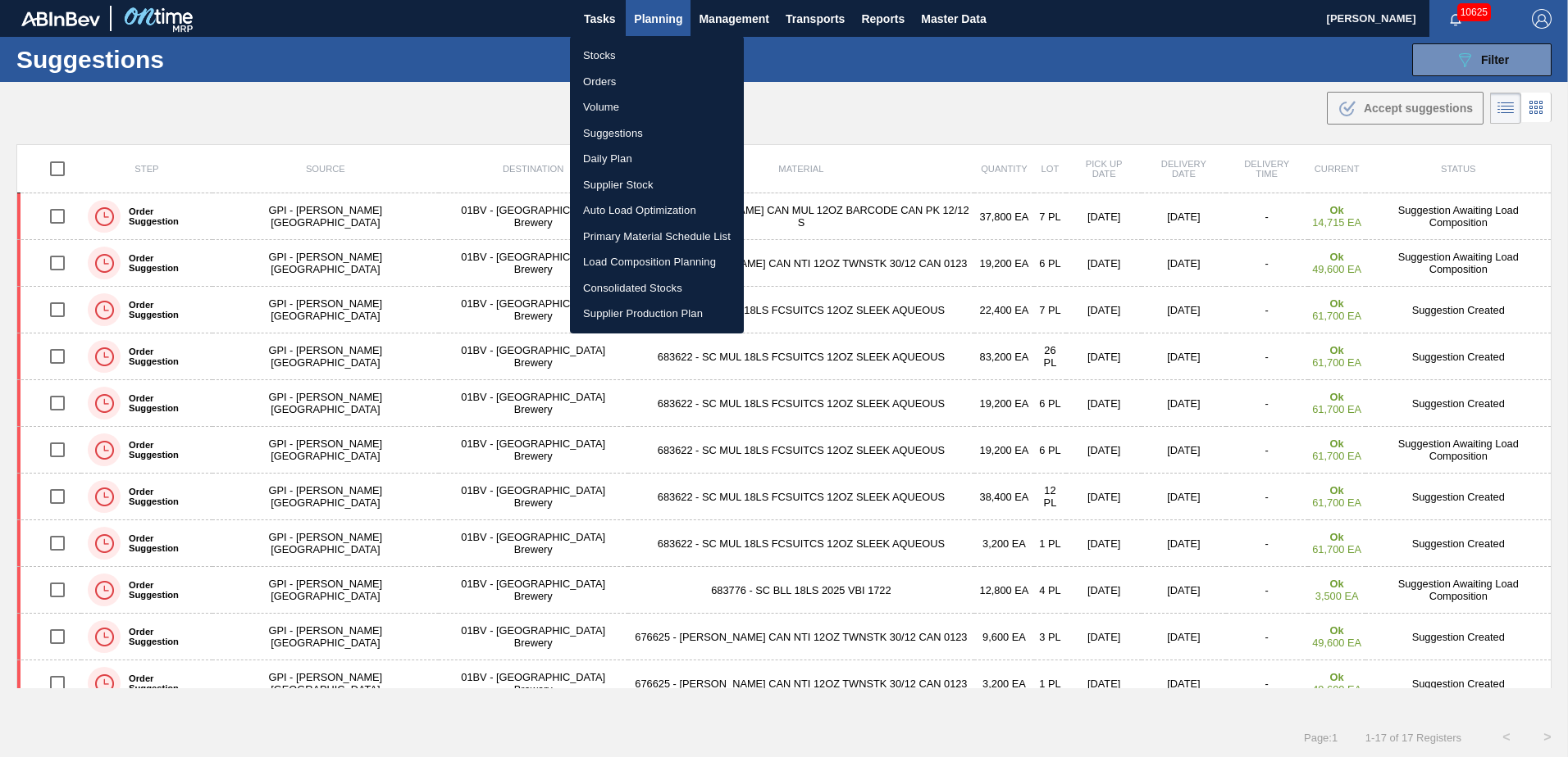
click at [632, 261] on li "Load Composition Planning" at bounding box center [657, 262] width 174 height 26
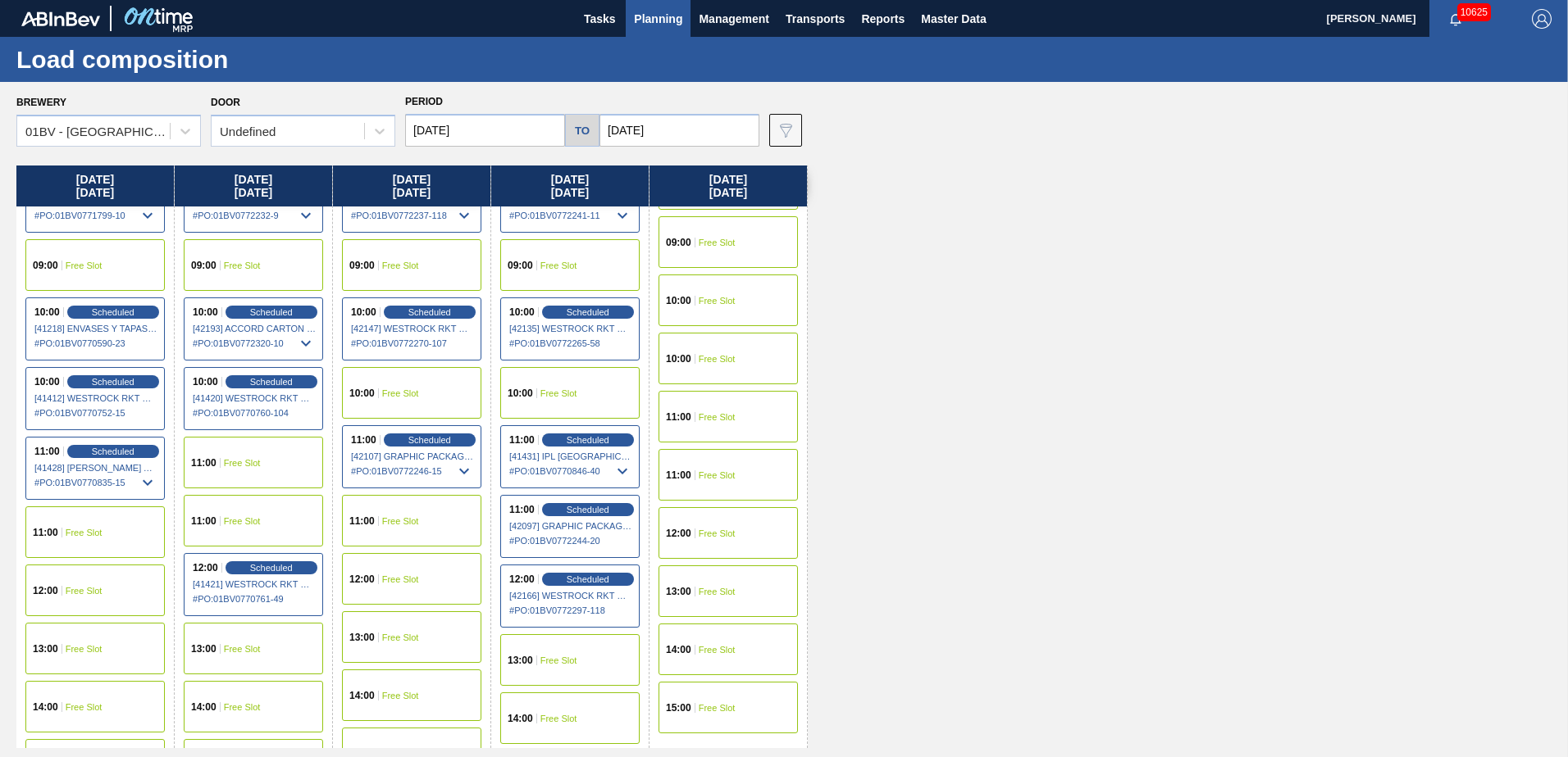
scroll to position [354, 0]
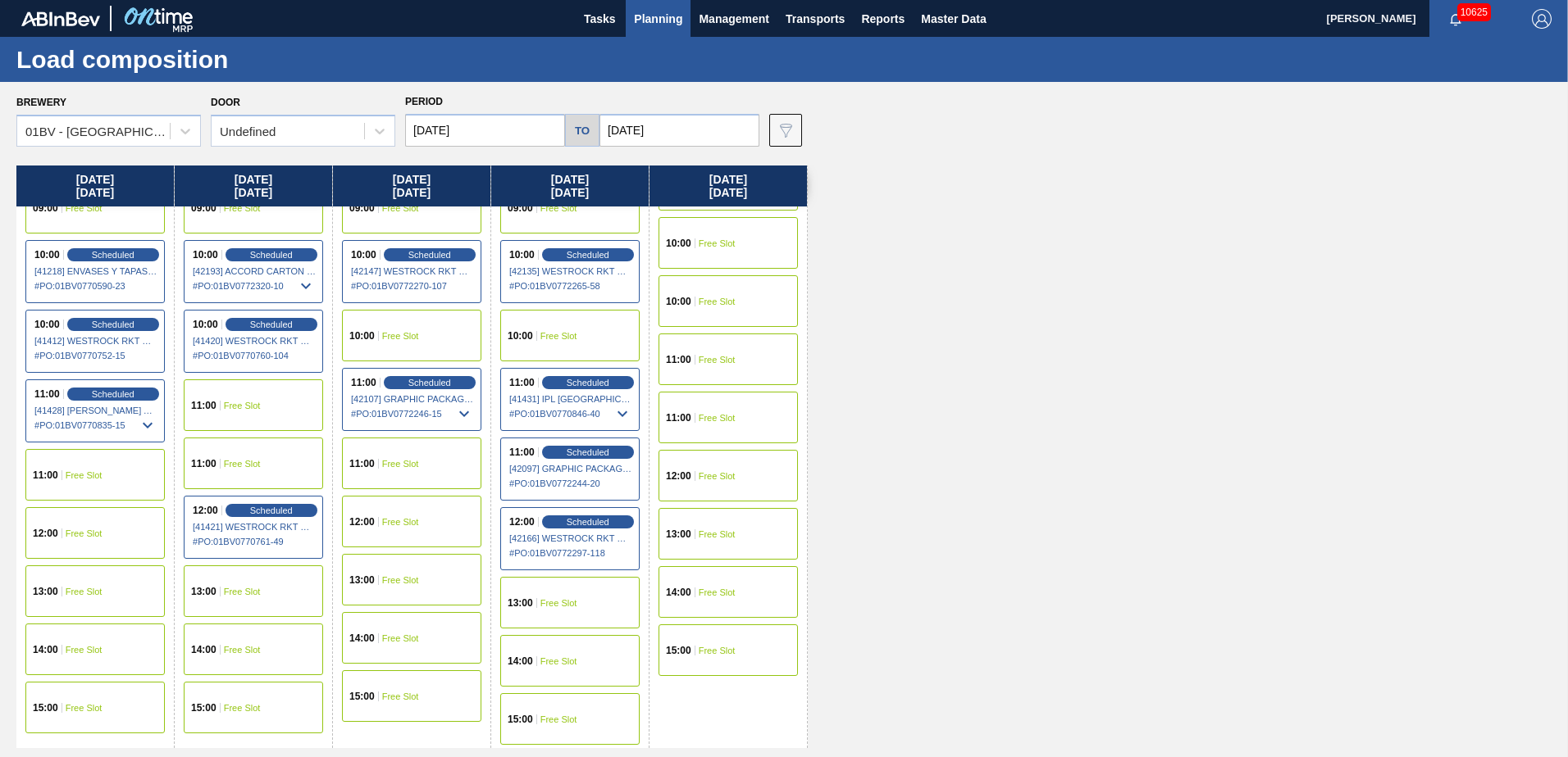
click at [94, 464] on div "11:00 Free Slot" at bounding box center [95, 474] width 139 height 51
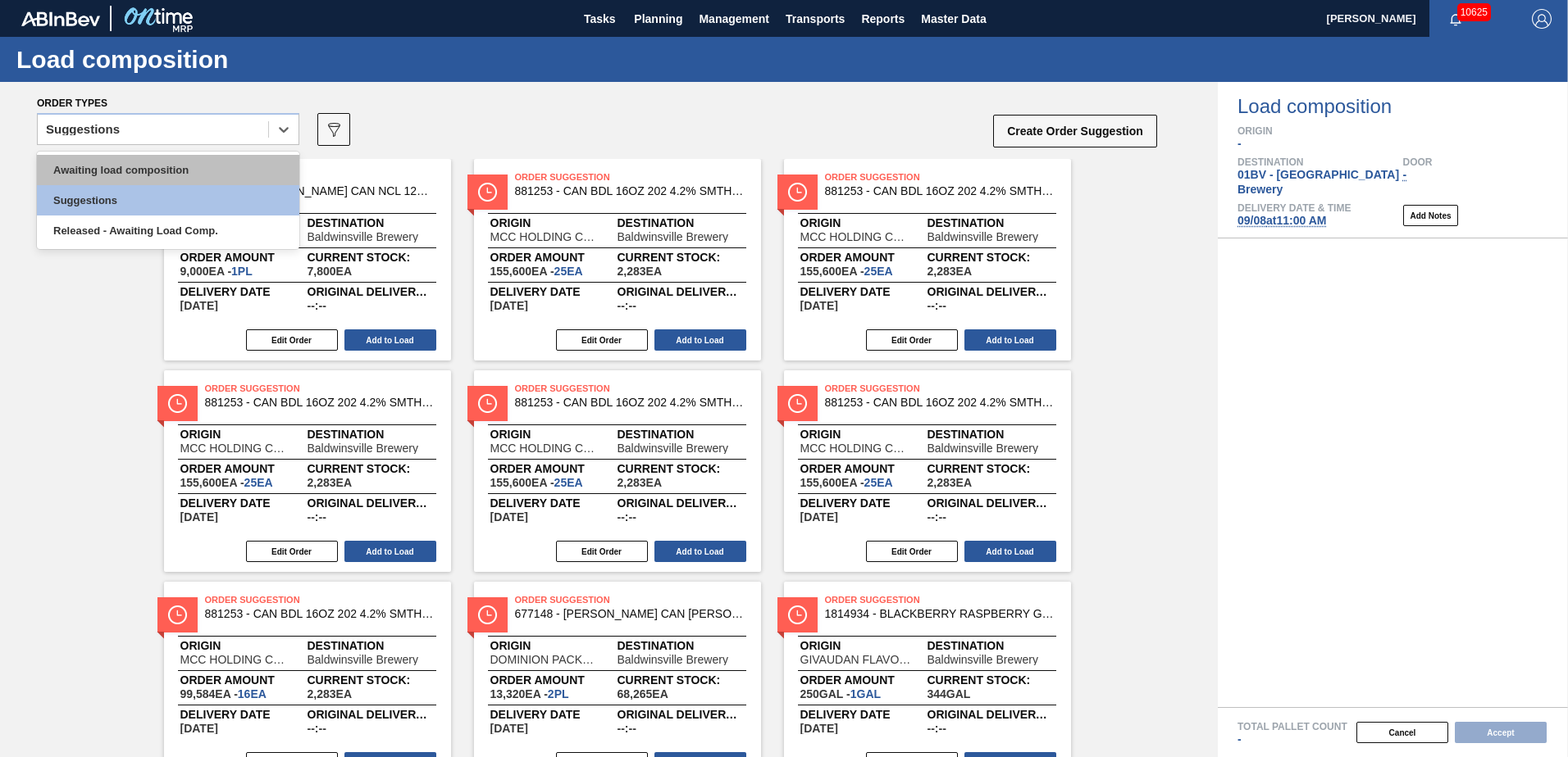
drag, startPoint x: 289, startPoint y: 127, endPoint x: 165, endPoint y: 171, distance: 131.6
click at [288, 127] on icon at bounding box center [283, 129] width 16 height 16
click at [163, 173] on div "Awaiting load composition" at bounding box center [168, 170] width 263 height 30
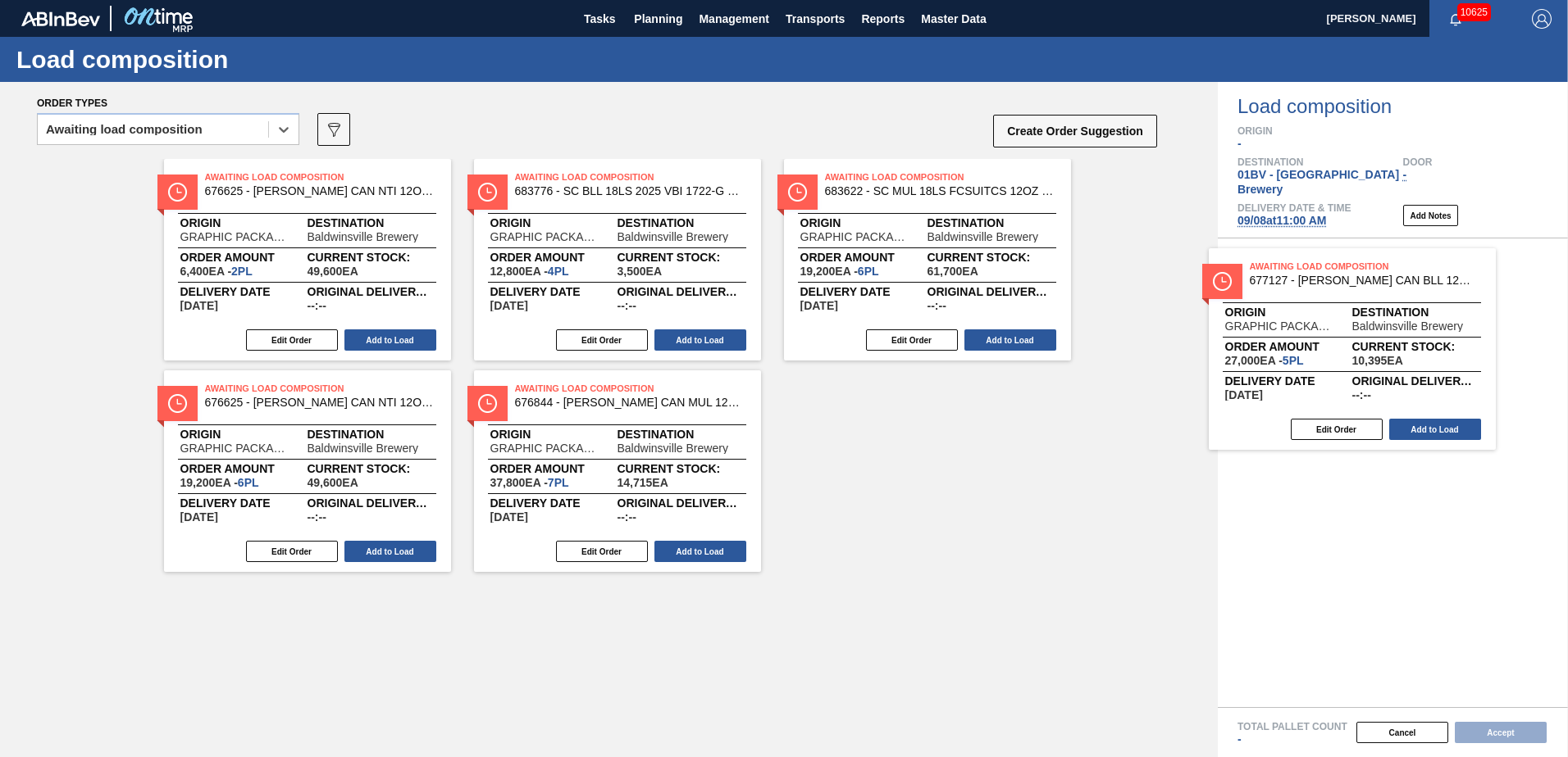
drag, startPoint x: 572, startPoint y: 191, endPoint x: 1318, endPoint y: 280, distance: 751.3
click at [1318, 280] on div "Order types option Awaiting load composition, selected. Select is focused ,type…" at bounding box center [784, 419] width 1568 height 675
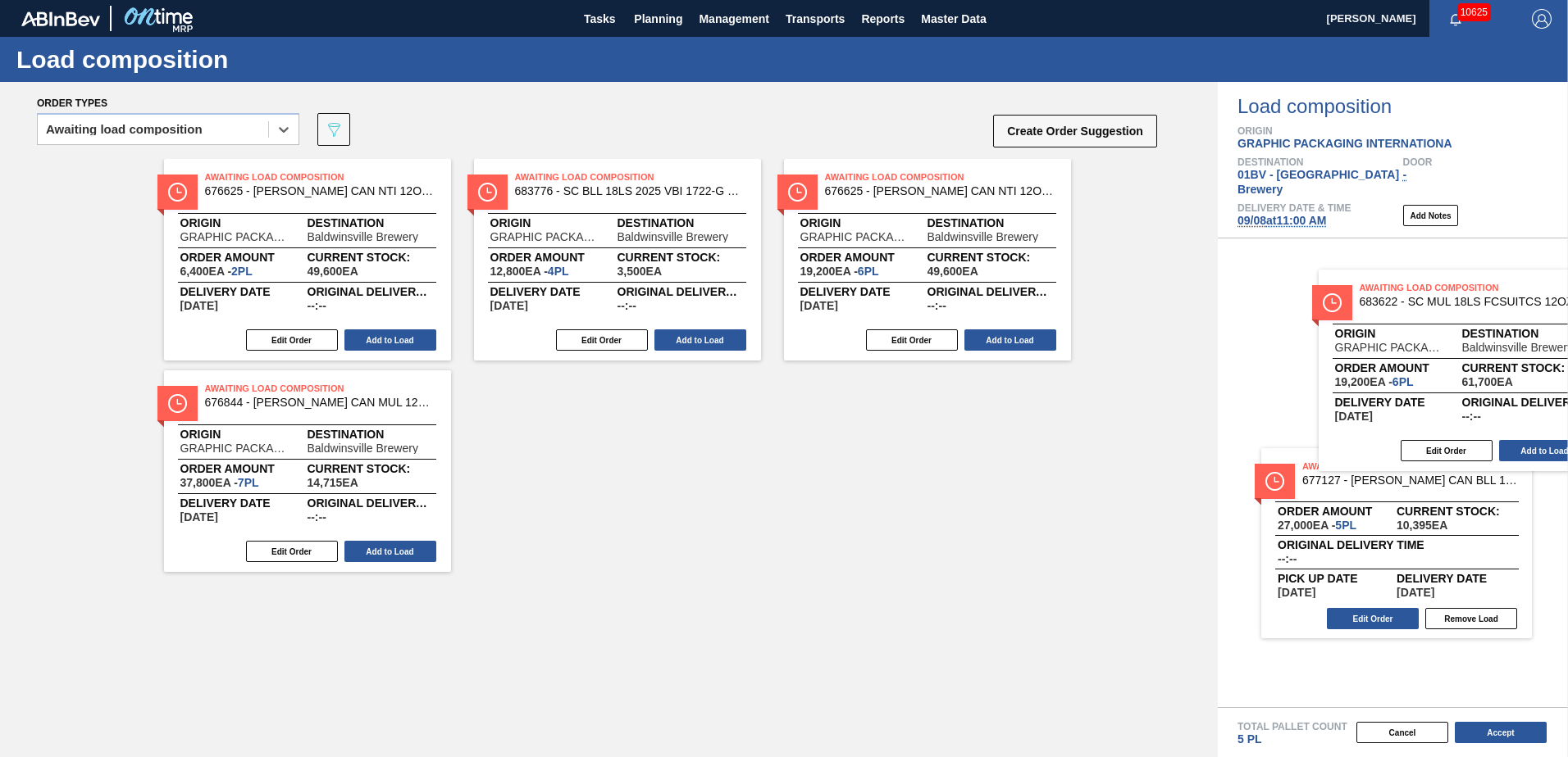
drag, startPoint x: 895, startPoint y: 197, endPoint x: 1394, endPoint y: 295, distance: 508.5
click at [1394, 295] on div "Order types option Awaiting load composition, selected. Select is focused ,type…" at bounding box center [784, 419] width 1568 height 675
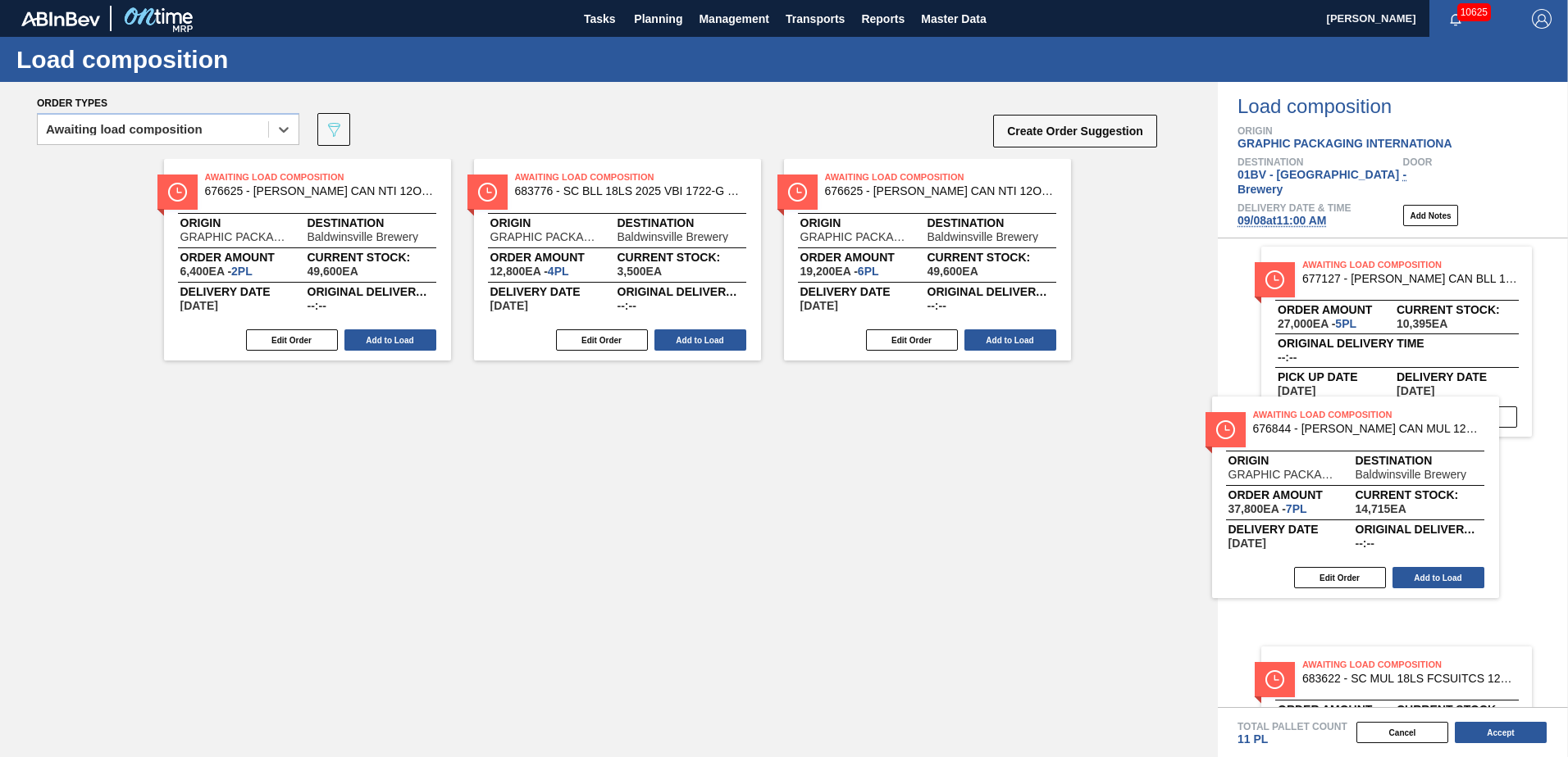
drag, startPoint x: 224, startPoint y: 424, endPoint x: 1290, endPoint y: 450, distance: 1066.3
click at [1290, 450] on div "Order types option Awaiting load composition, selected. Select is focused ,type…" at bounding box center [784, 419] width 1568 height 675
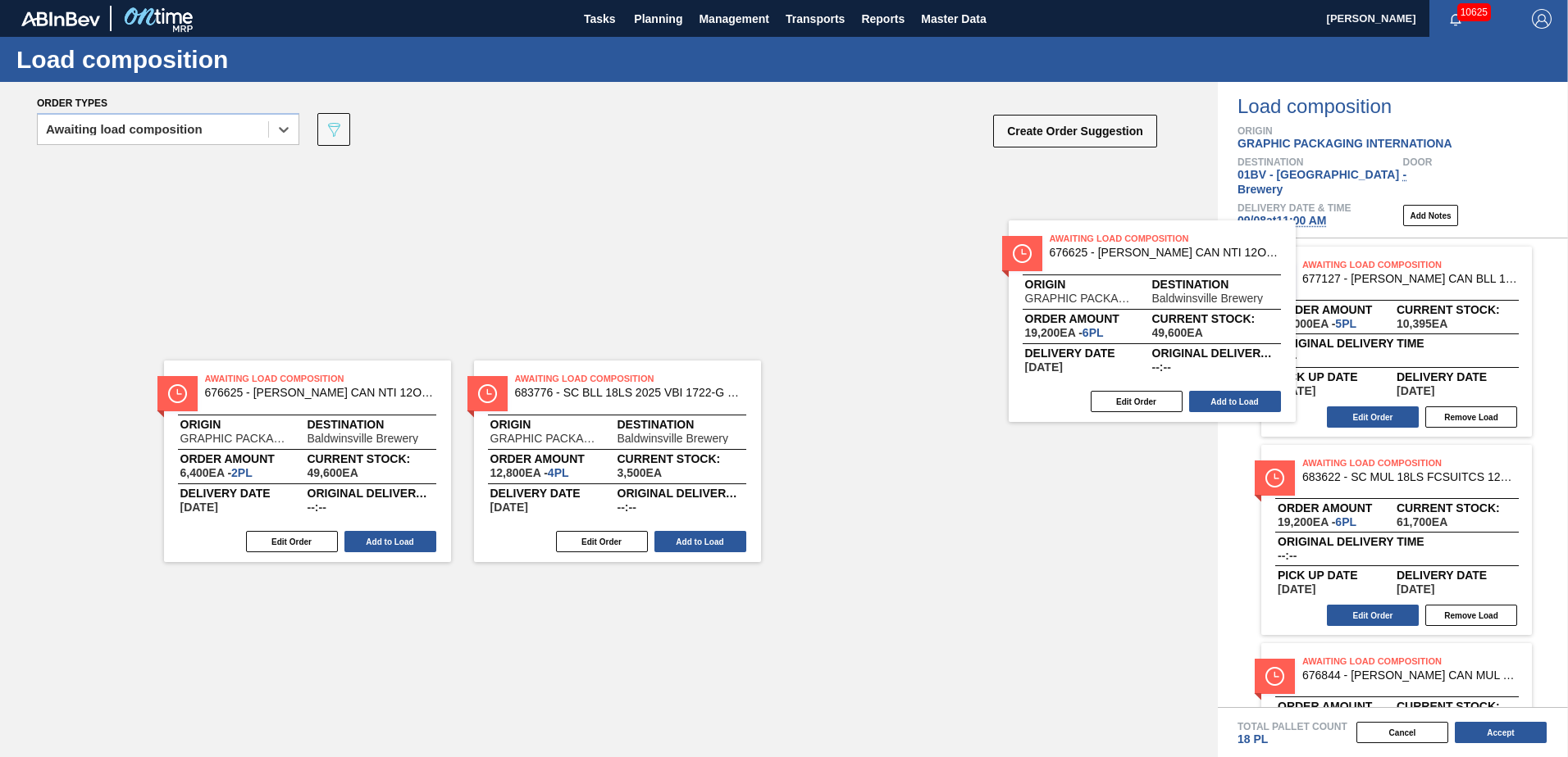
drag, startPoint x: 870, startPoint y: 181, endPoint x: 1398, endPoint y: 297, distance: 540.6
click at [1398, 297] on div "Order types option Awaiting load composition, selected. Select is focused ,type…" at bounding box center [784, 419] width 1568 height 675
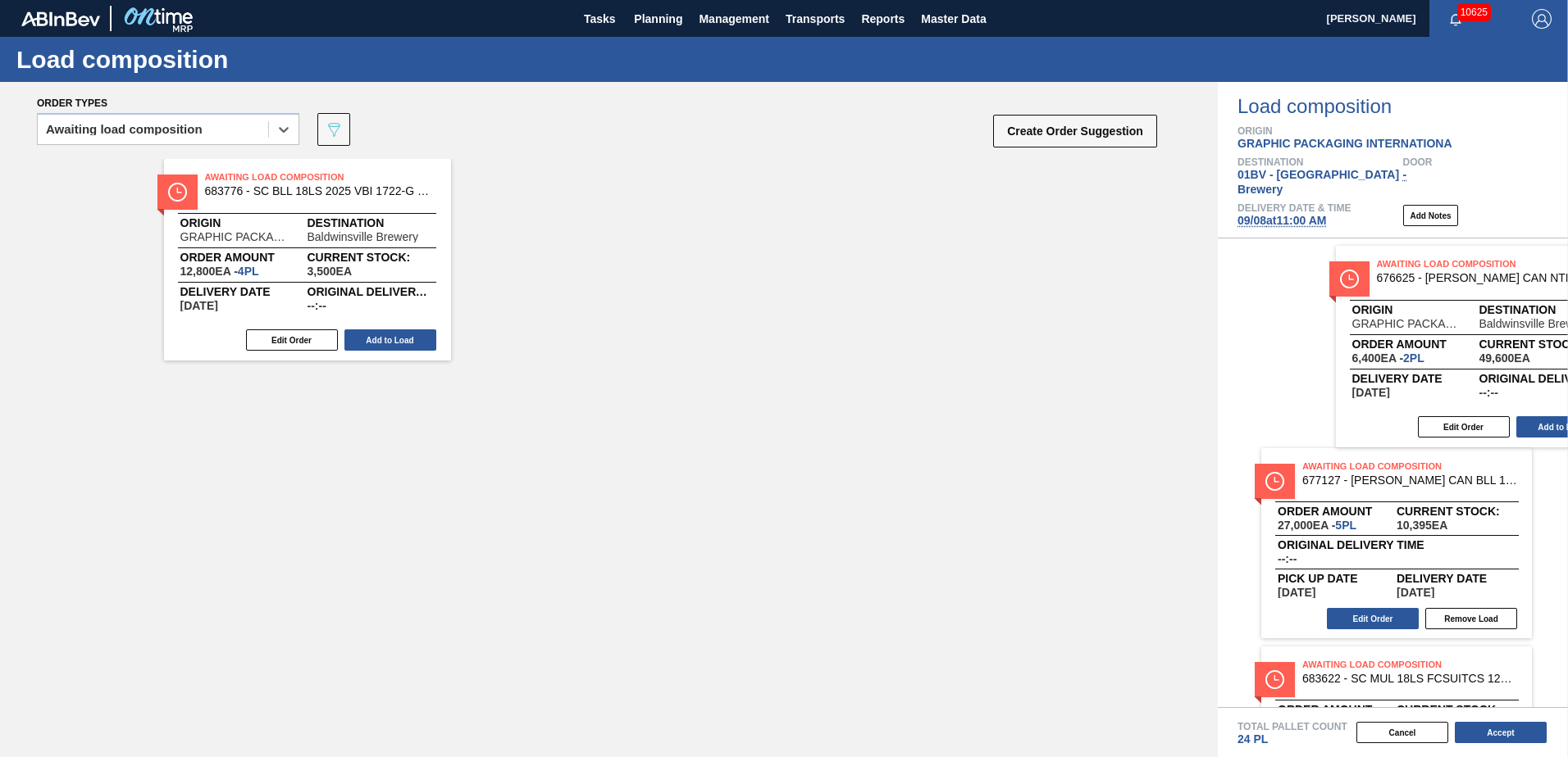
drag, startPoint x: 282, startPoint y: 187, endPoint x: 1509, endPoint y: 285, distance: 1230.9
click at [1508, 284] on div "Order types option Awaiting load composition, selected. Select is focused ,type…" at bounding box center [784, 419] width 1568 height 675
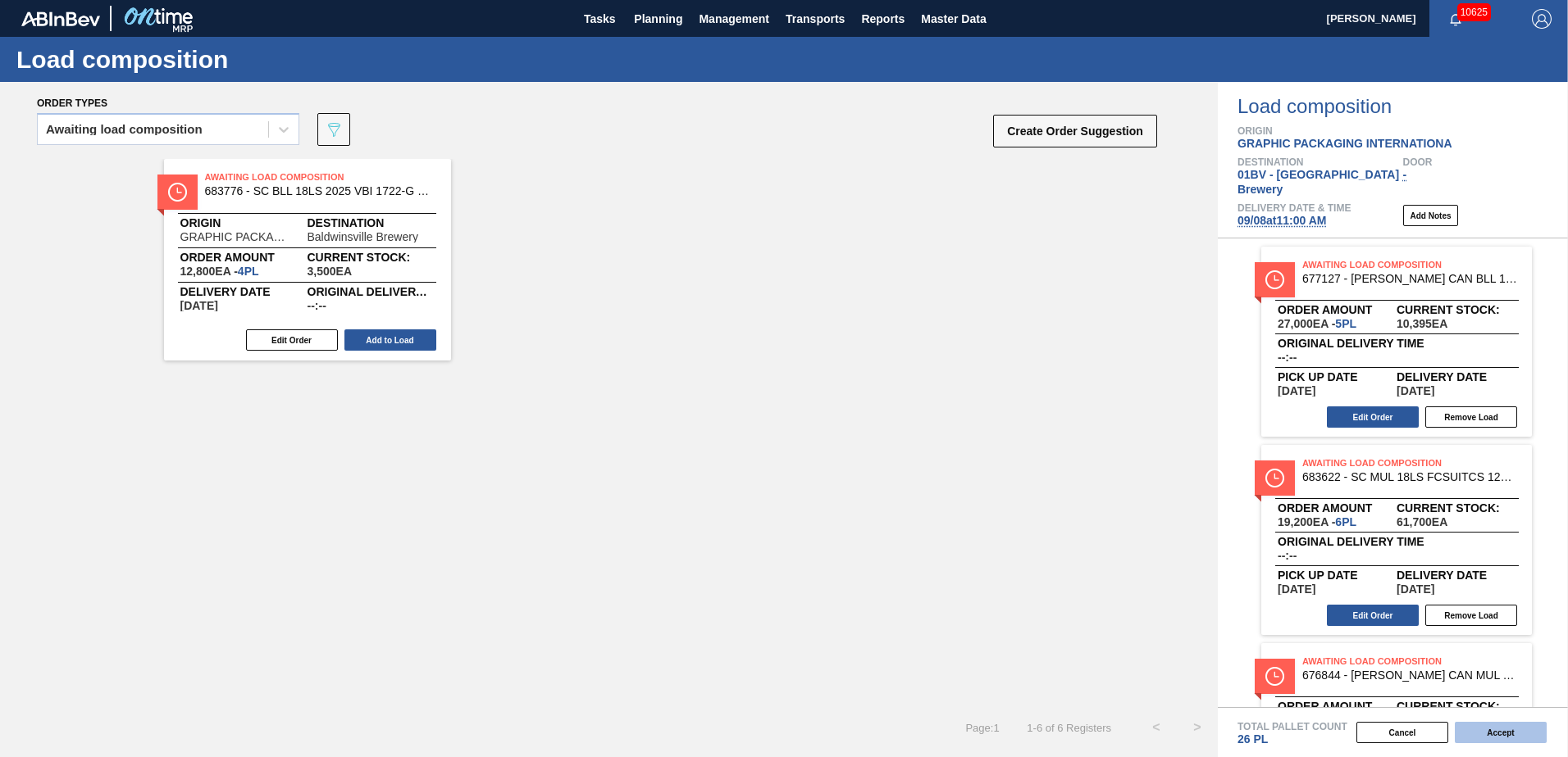
click at [1493, 733] on button "Accept" at bounding box center [1500, 733] width 92 height 21
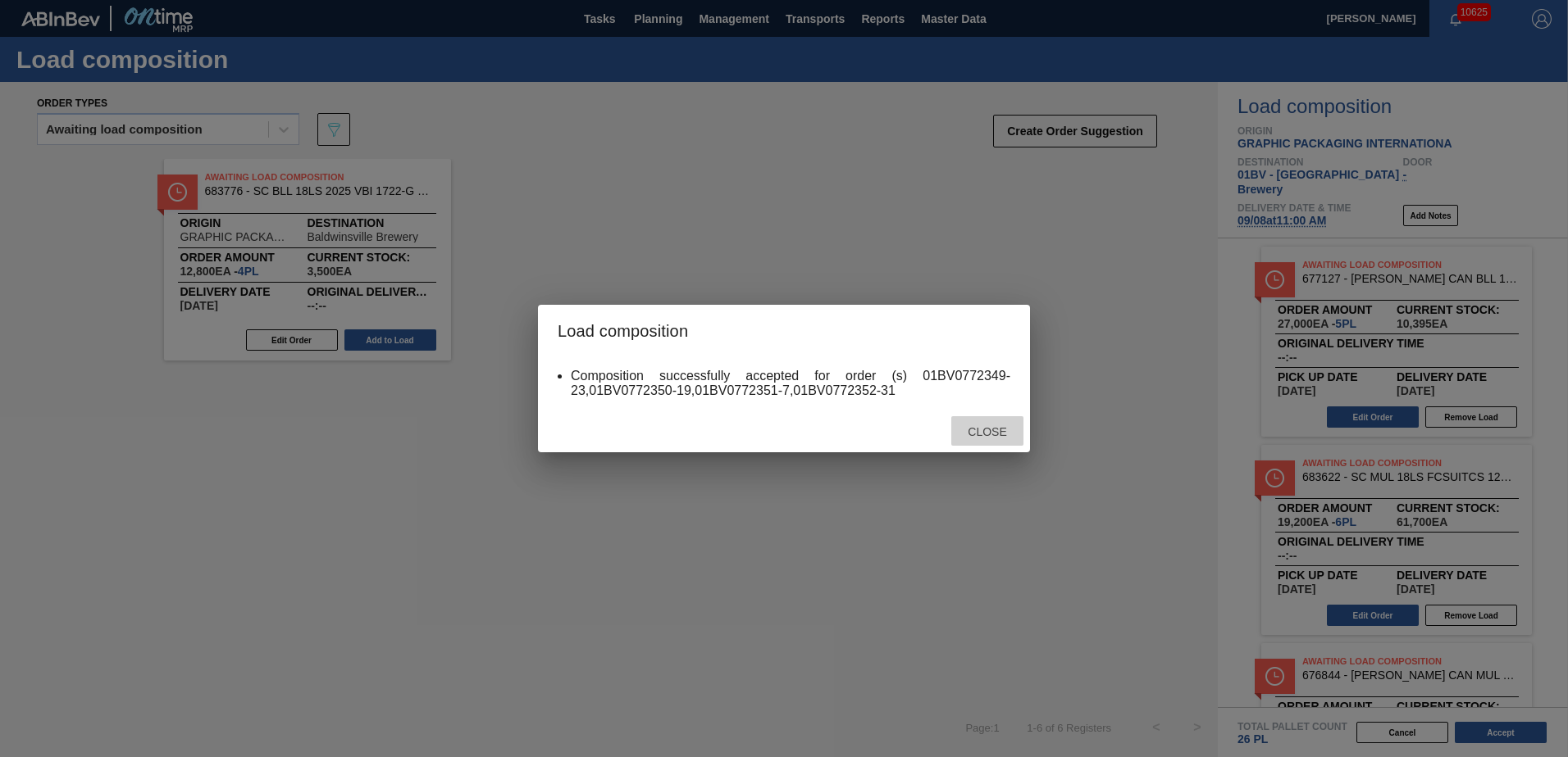
click at [988, 435] on span "Close" at bounding box center [986, 432] width 65 height 14
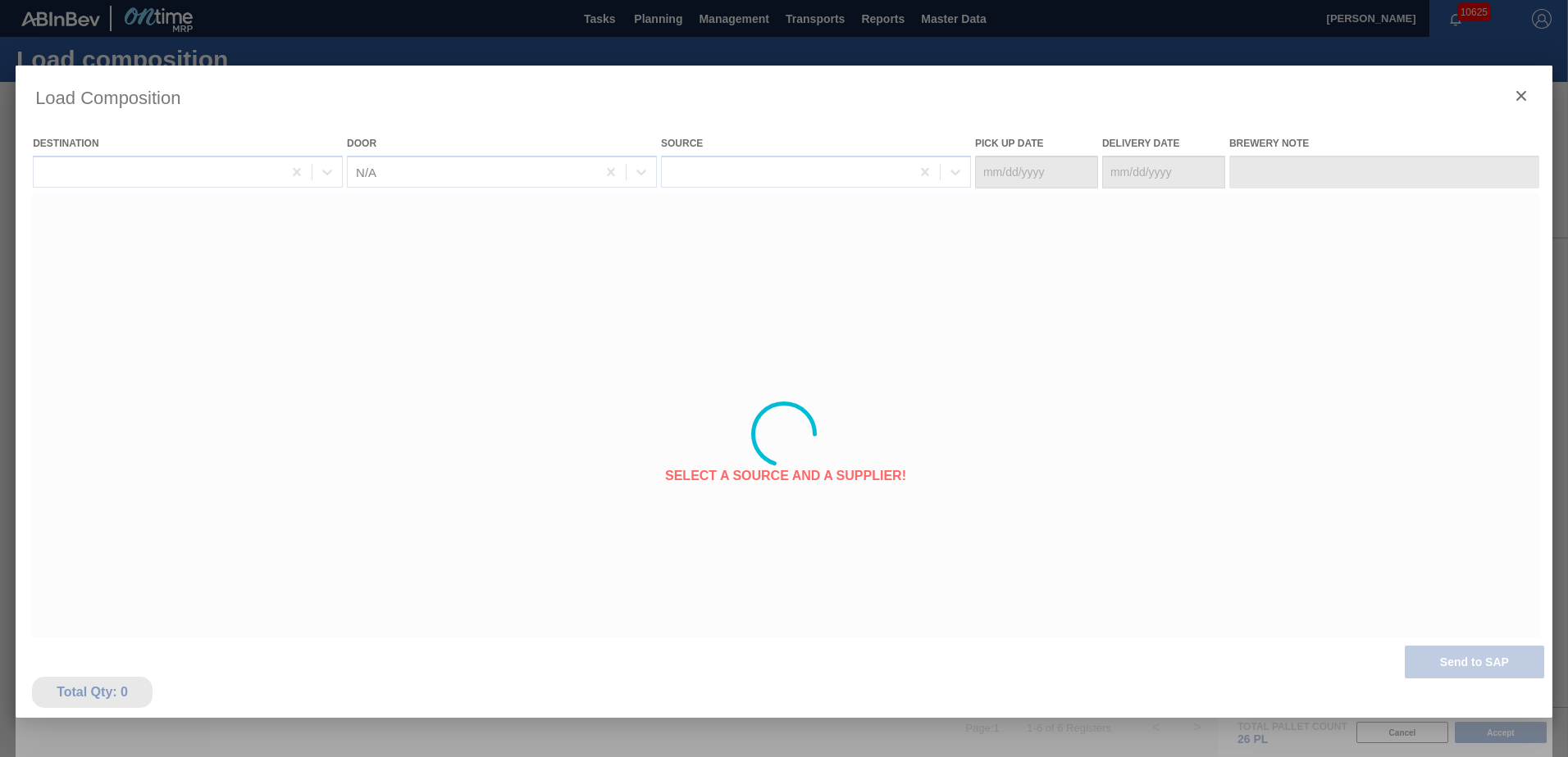
type Date "[DATE]"
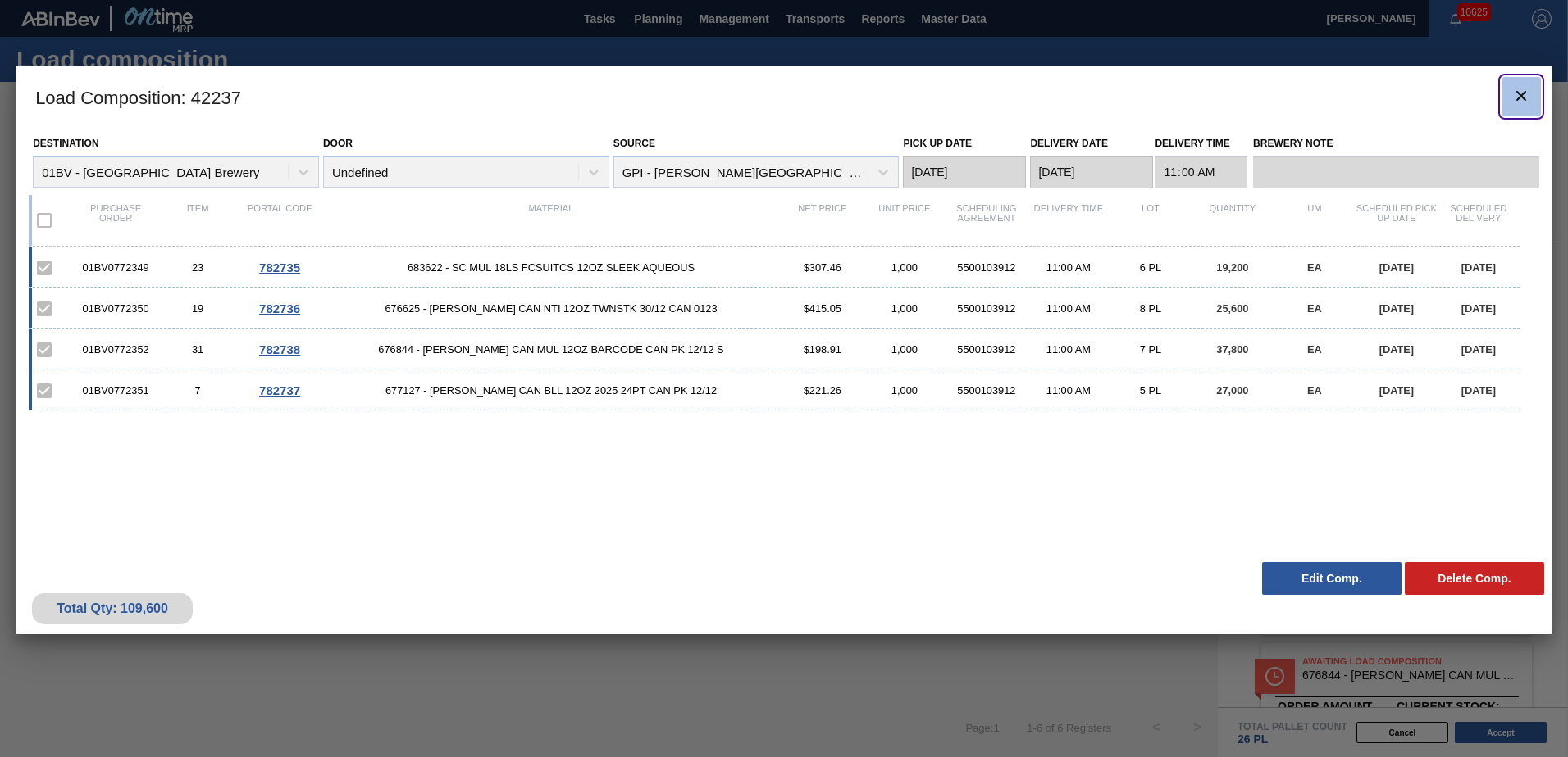
click at [1516, 95] on icon "botão de ícone" at bounding box center [1521, 95] width 19 height 19
